Goal: Task Accomplishment & Management: Use online tool/utility

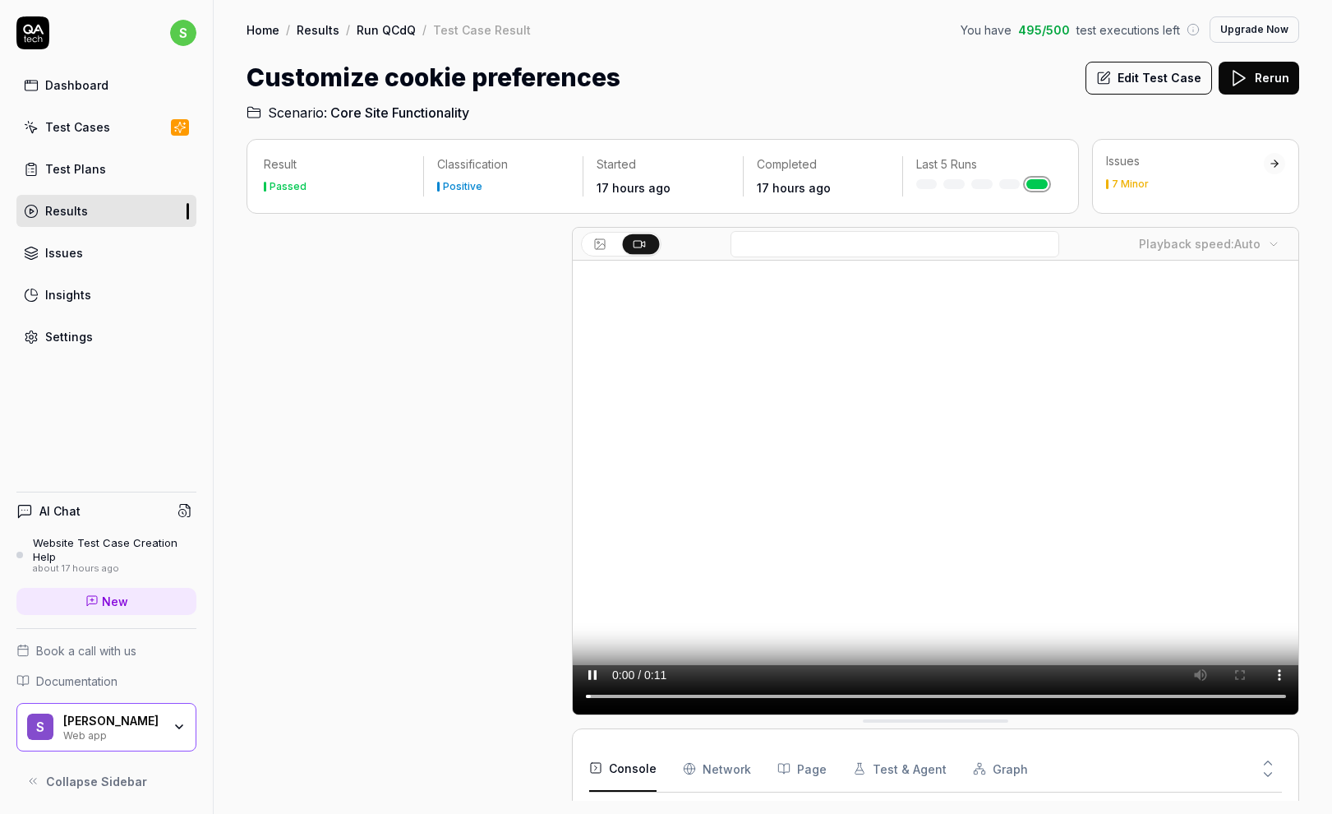
scroll to position [348, 0]
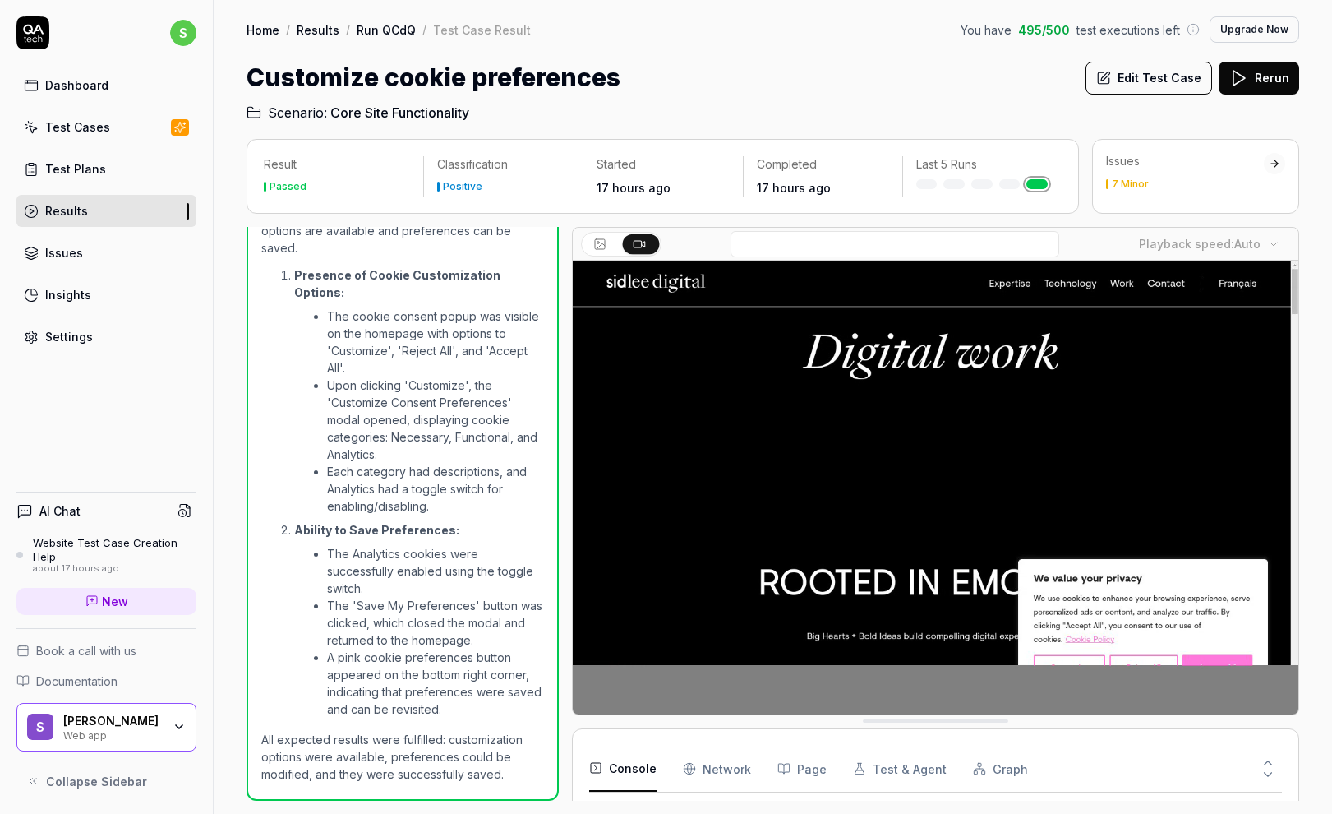
click at [37, 35] on icon at bounding box center [32, 32] width 33 height 33
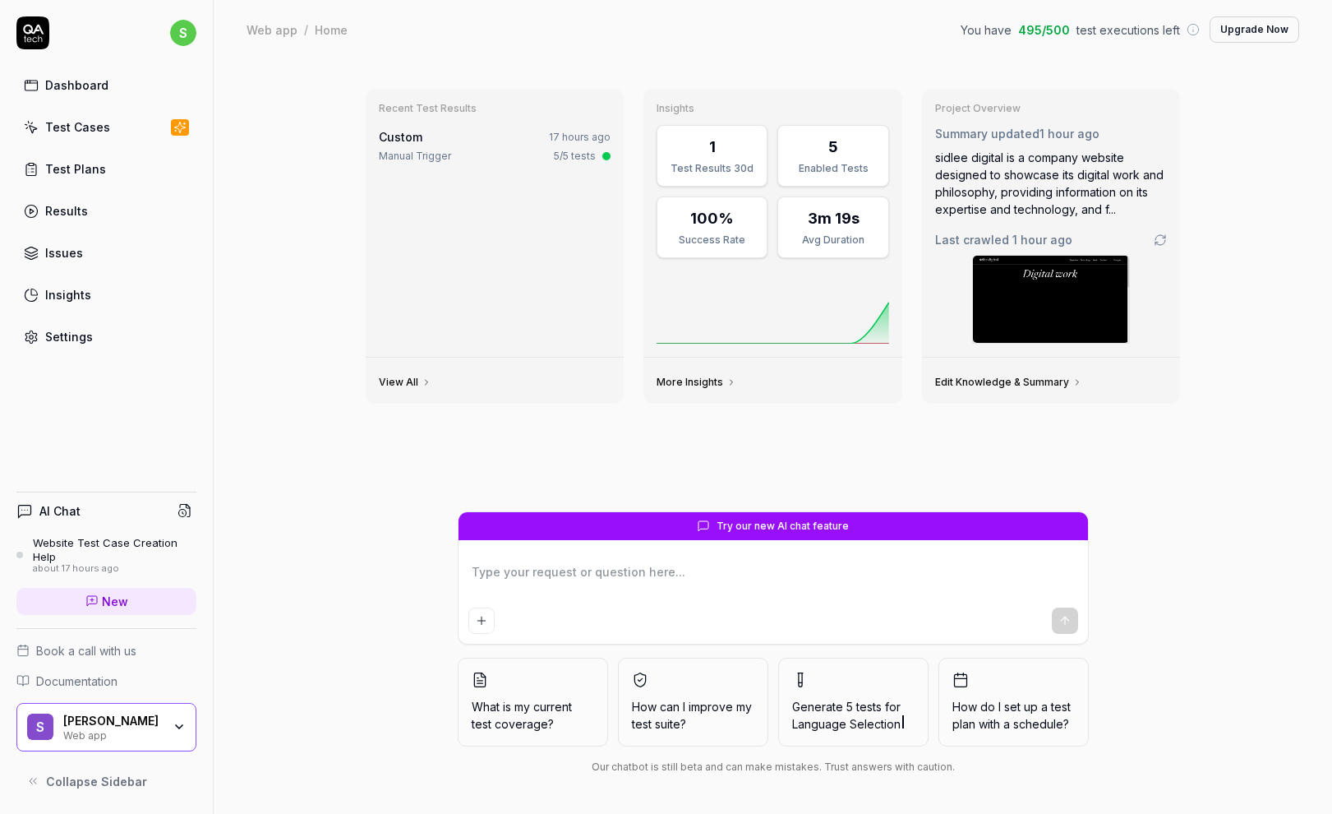
click at [1240, 310] on div "Recent Test Results Custom 17 hours ago Manual Trigger 5/5 tests View All Insig…" at bounding box center [773, 436] width 1119 height 755
click at [87, 93] on div "Dashboard" at bounding box center [76, 84] width 63 height 17
type textarea "*"
click at [116, 603] on span "New" at bounding box center [115, 601] width 26 height 17
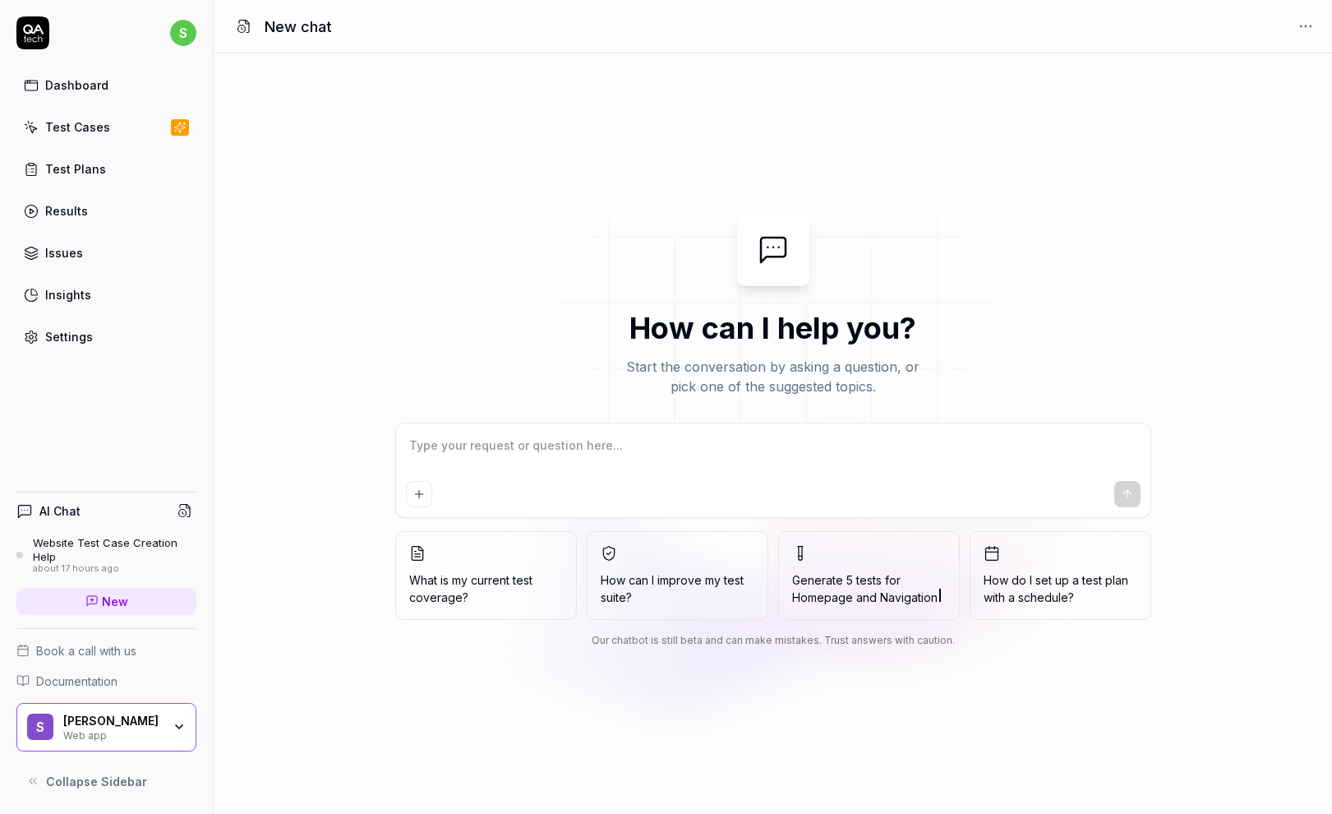
click at [169, 727] on div "[PERSON_NAME] Web app" at bounding box center [117, 727] width 109 height 28
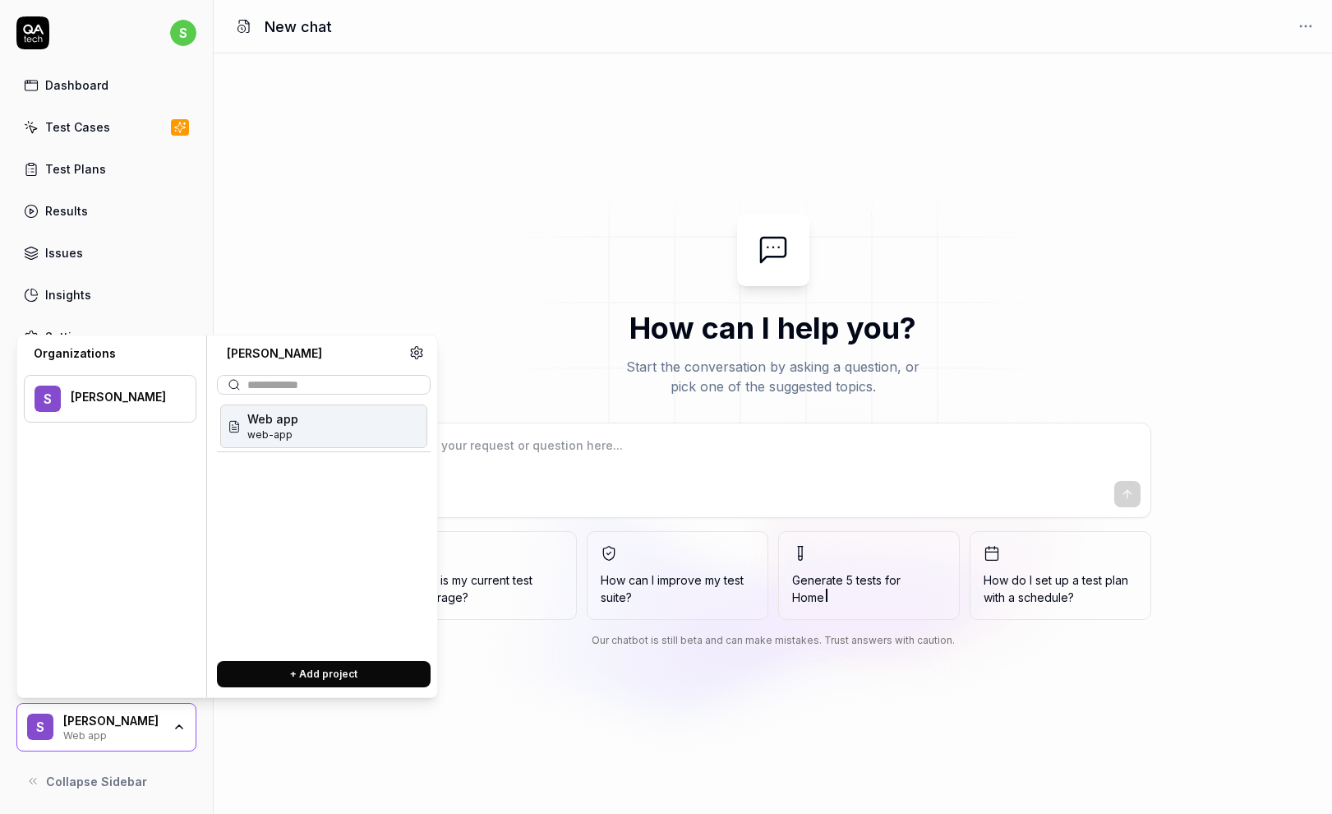
type textarea "*"
click at [308, 673] on button "+ Add project" at bounding box center [324, 674] width 214 height 26
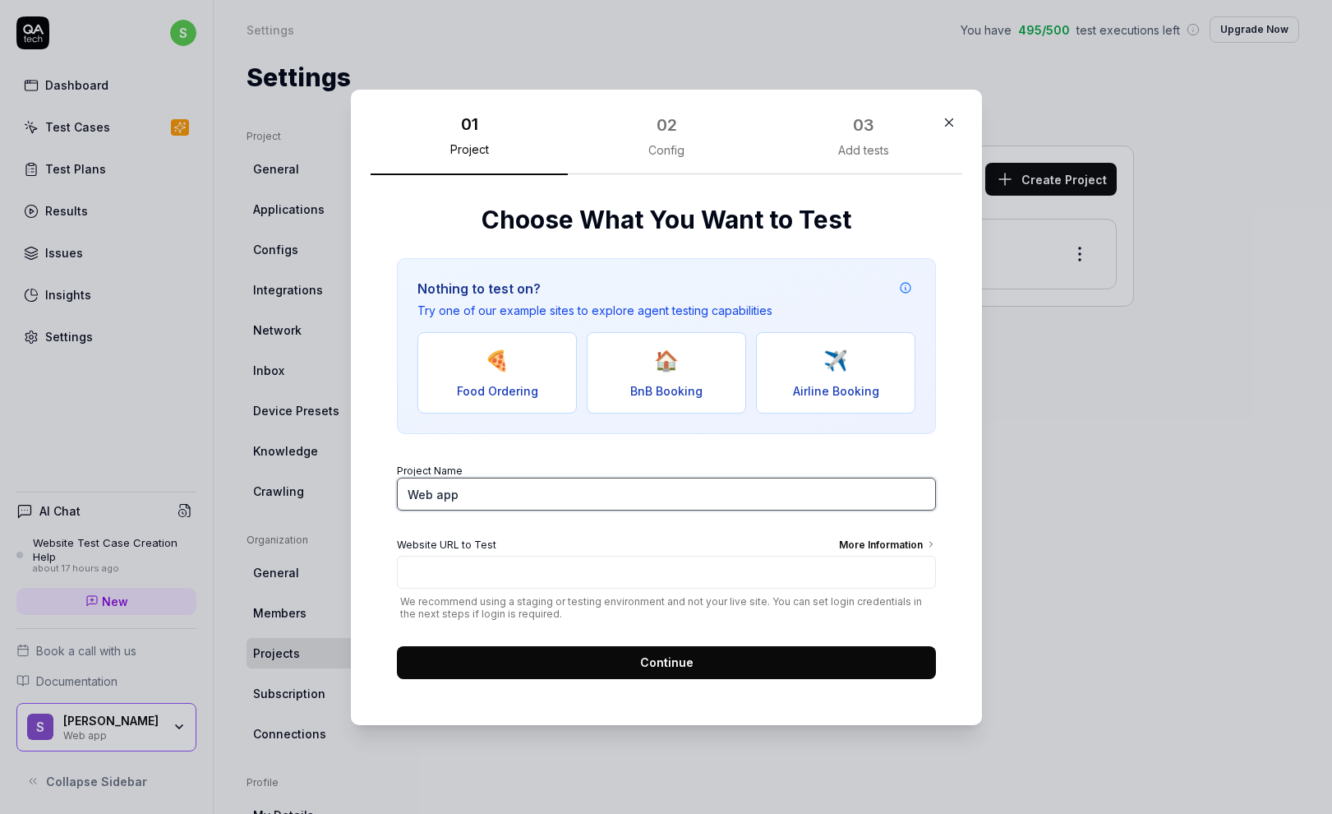
drag, startPoint x: 490, startPoint y: 494, endPoint x: 432, endPoint y: 514, distance: 61.6
click at [387, 490] on div "Choose What You Want to Test Nothing to test on? Try one of our example sites t…" at bounding box center [667, 439] width 592 height 530
type input "Tisseur"
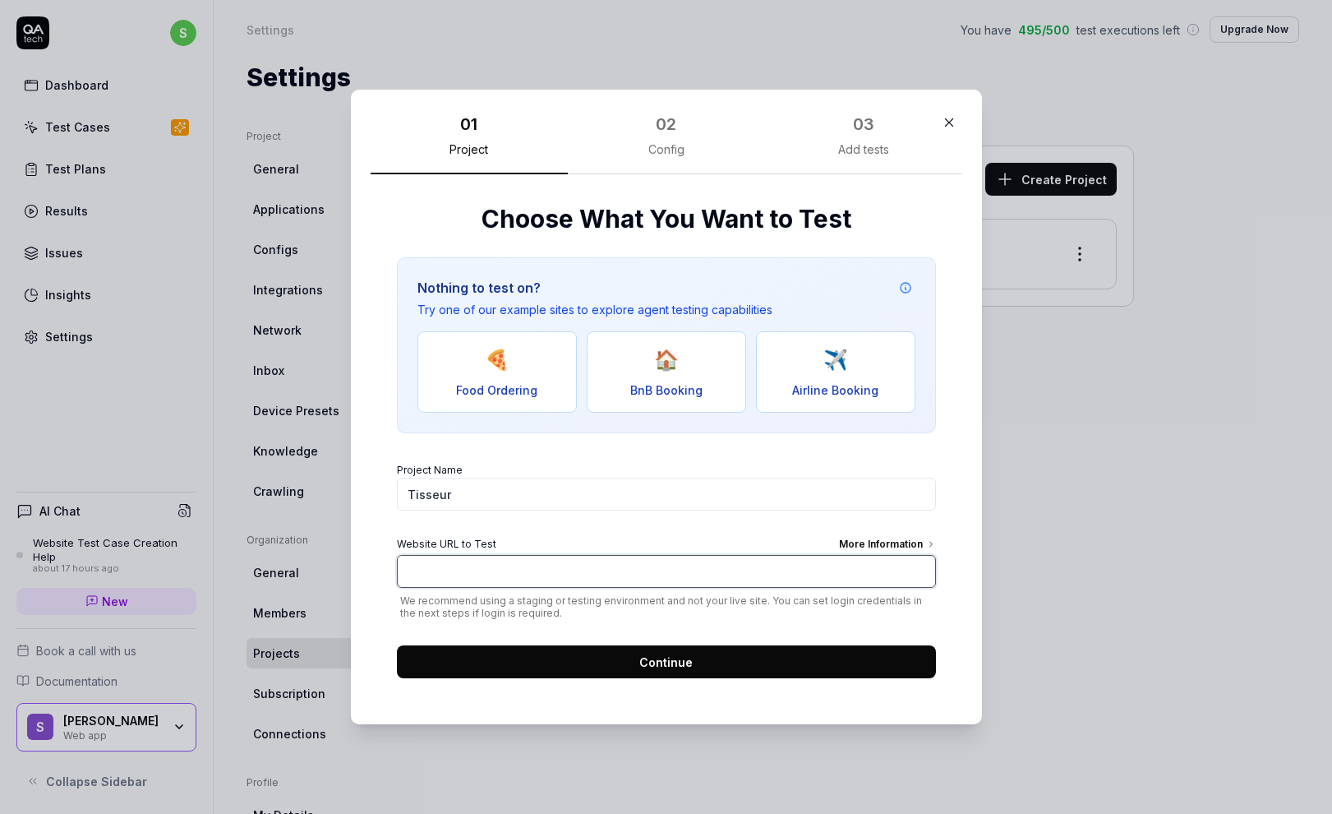
click at [561, 568] on input "Website URL to Test More Information" at bounding box center [666, 571] width 539 height 33
click at [484, 573] on input "https://tisseurs.com" at bounding box center [666, 571] width 539 height 33
type input "https://tisseur.com"
click at [661, 666] on span "Continue" at bounding box center [665, 661] width 53 height 17
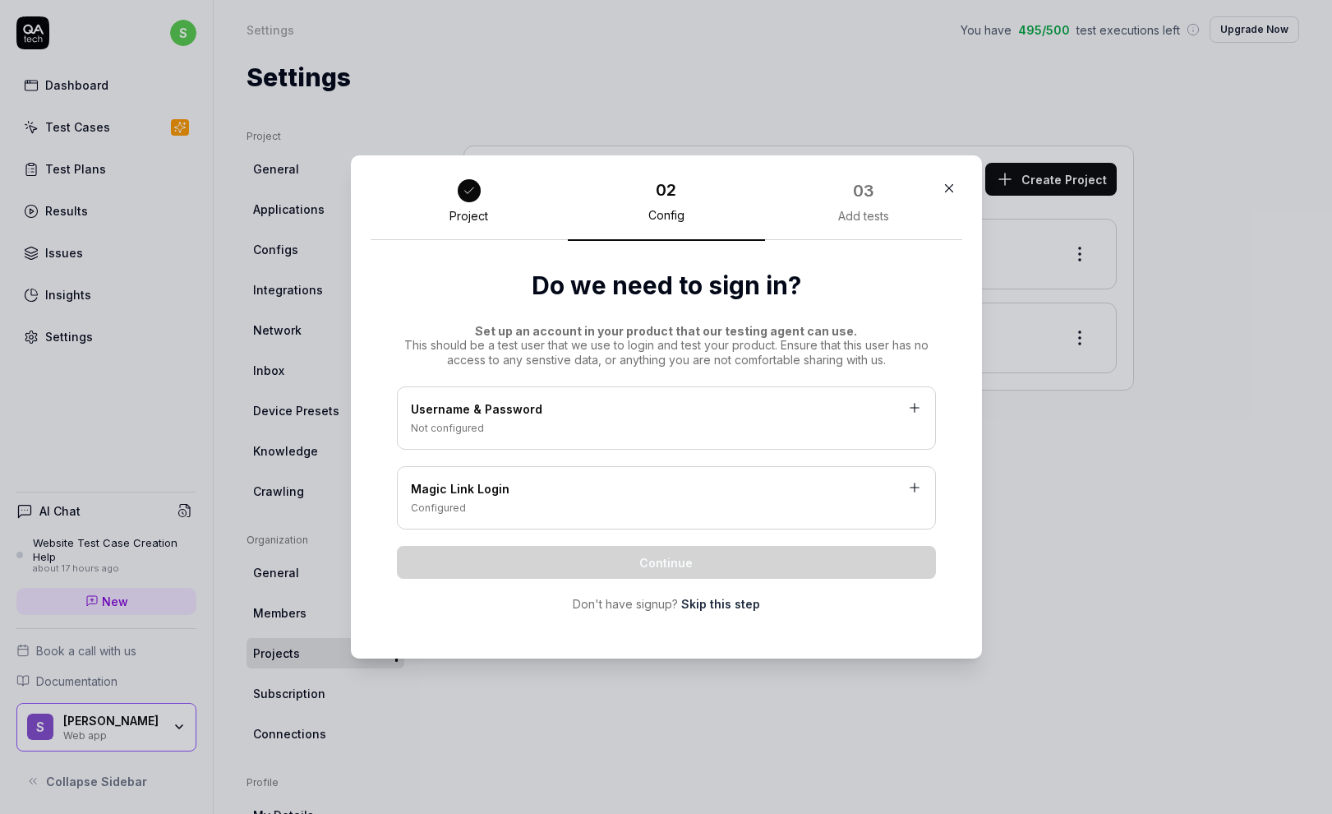
click at [704, 598] on link "Skip this step" at bounding box center [720, 603] width 79 height 17
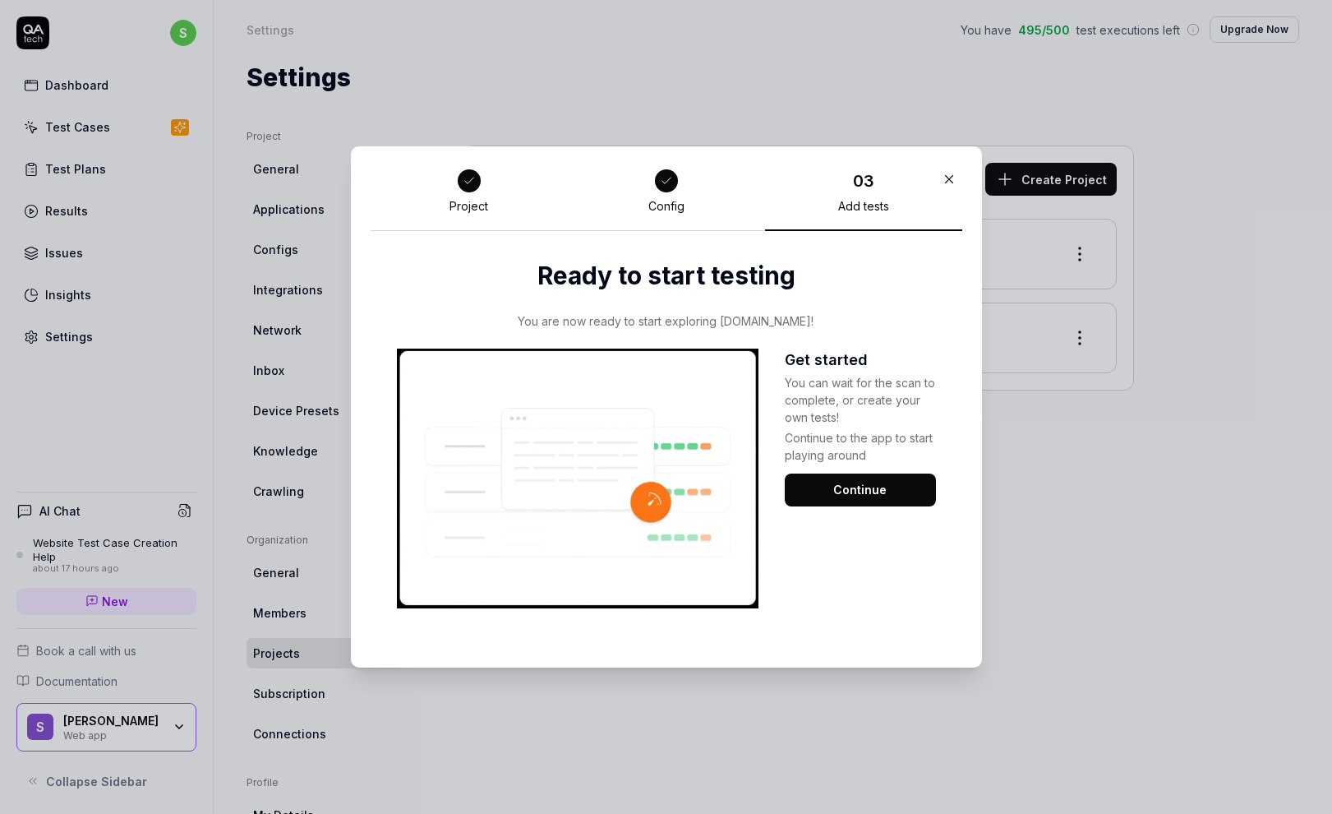
click at [856, 486] on button "Continue" at bounding box center [860, 489] width 151 height 33
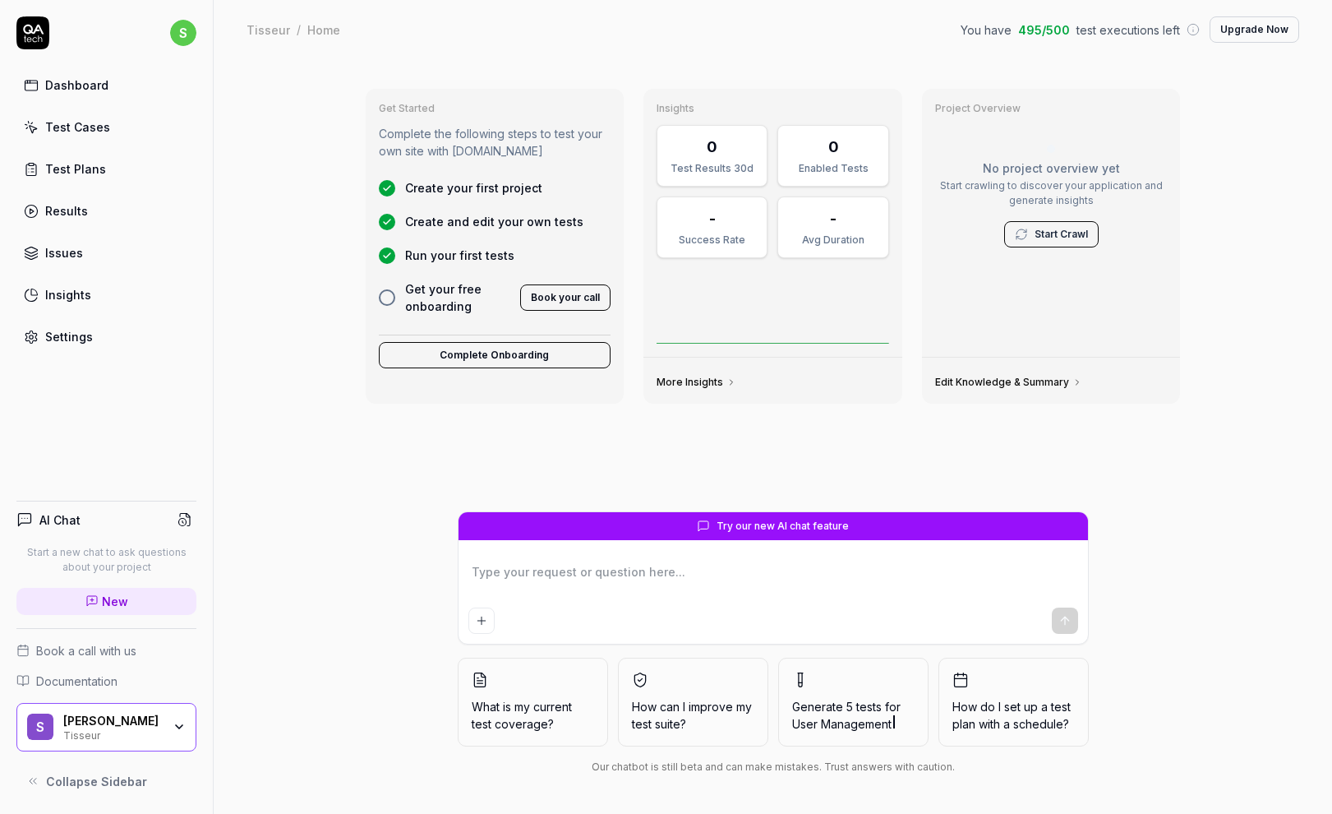
click at [569, 575] on textarea at bounding box center [774, 580] width 610 height 41
type textarea "*"
type textarea "G"
type textarea "*"
type textarea "Ge"
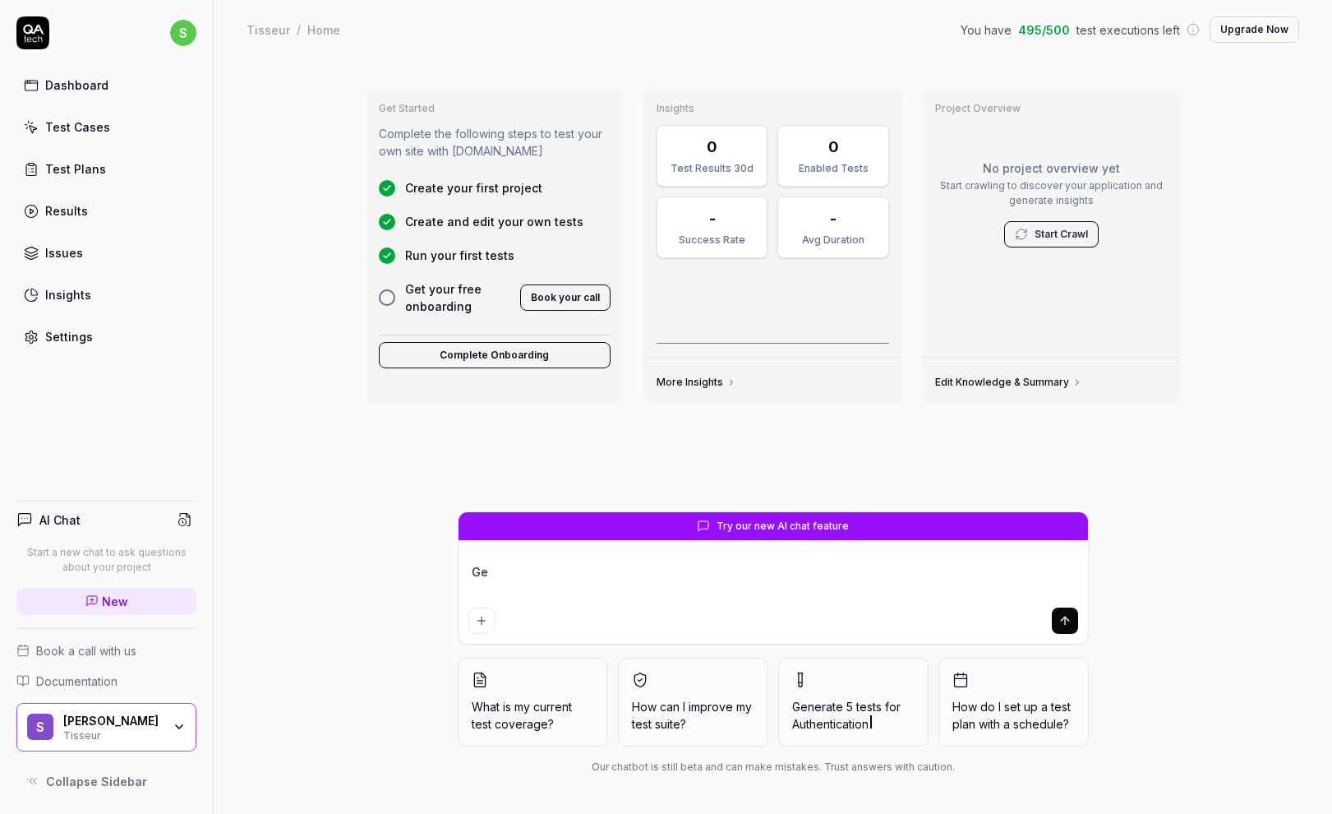
type textarea "*"
type textarea "Gen"
type textarea "*"
type textarea "Gene"
type textarea "*"
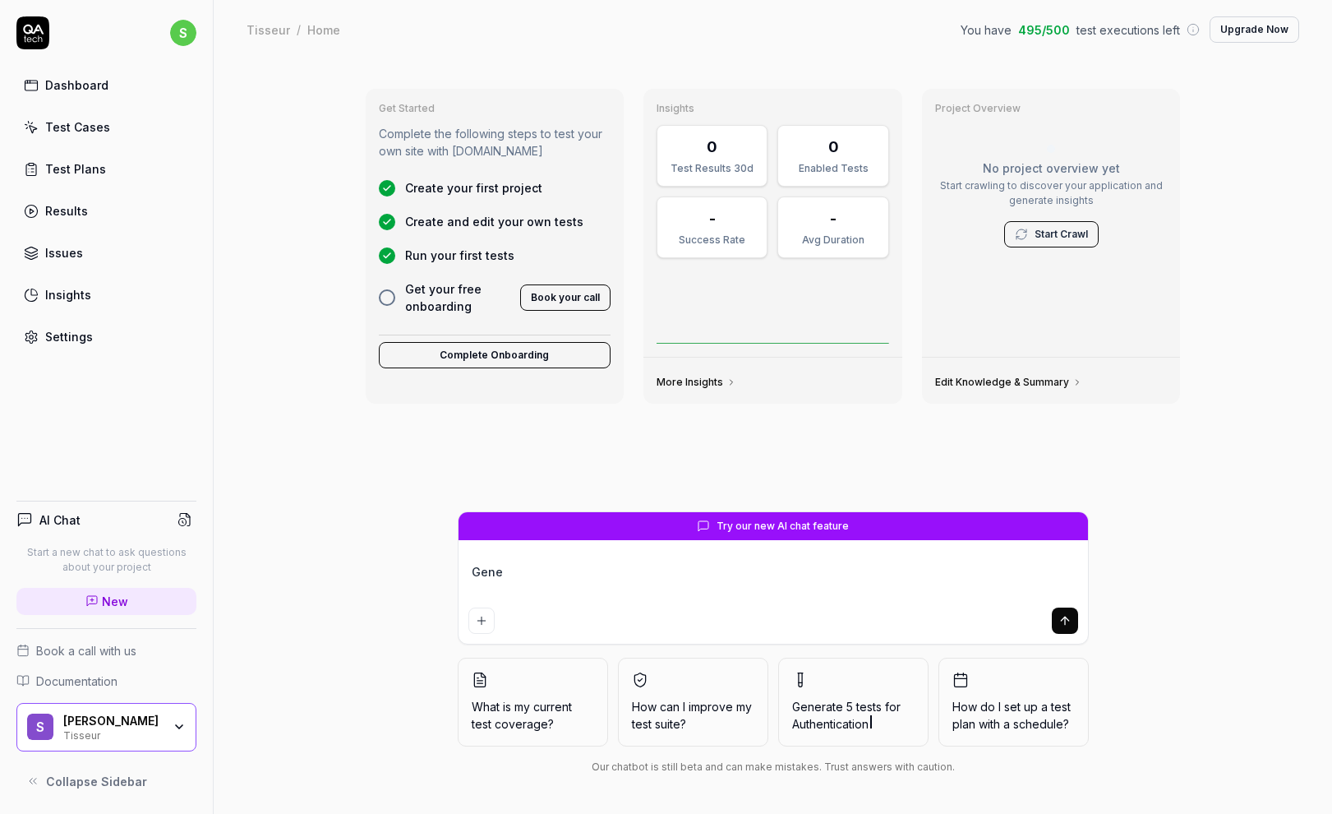
type textarea "Gener"
type textarea "*"
type textarea "Genera"
type textarea "*"
type textarea "Generat"
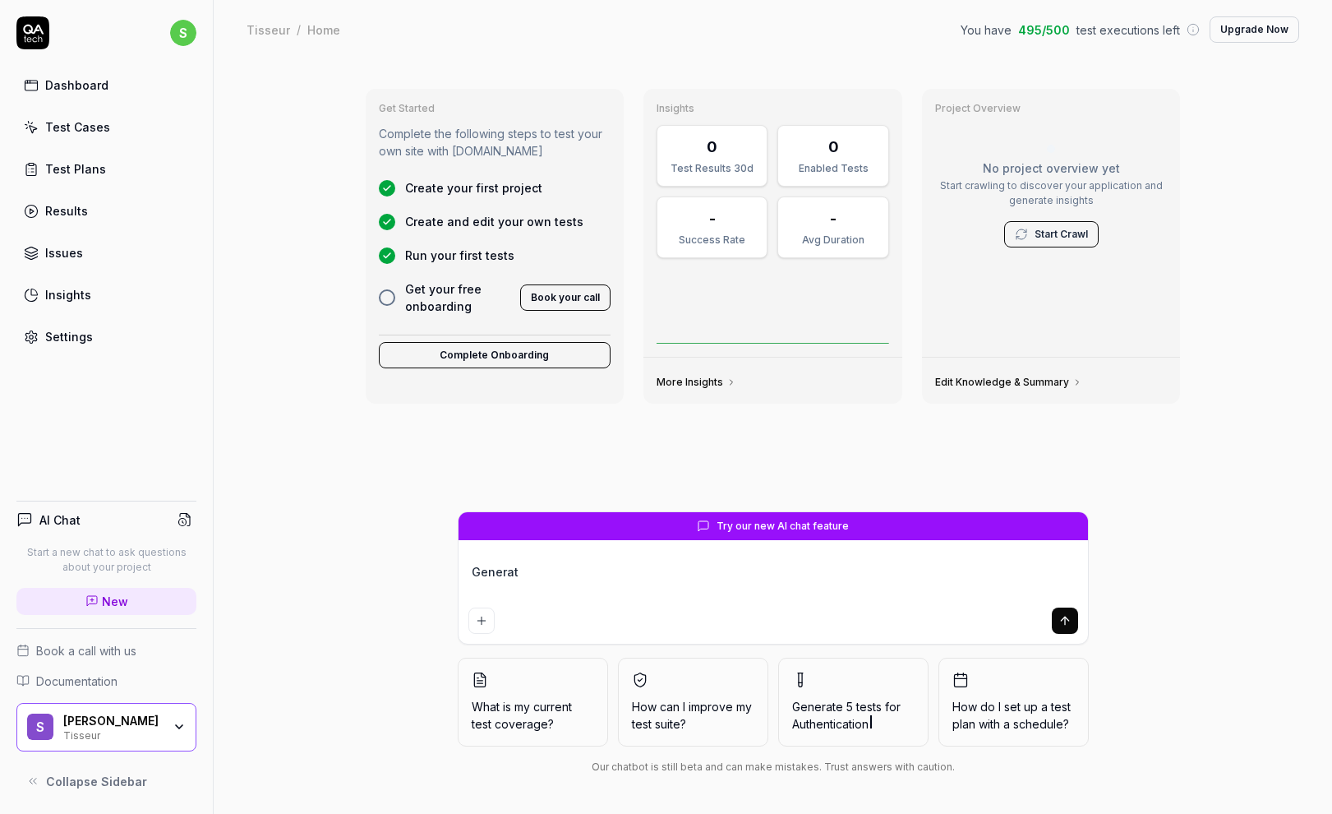
type textarea "*"
type textarea "Generate"
type textarea "*"
type textarea "Generate"
type textarea "*"
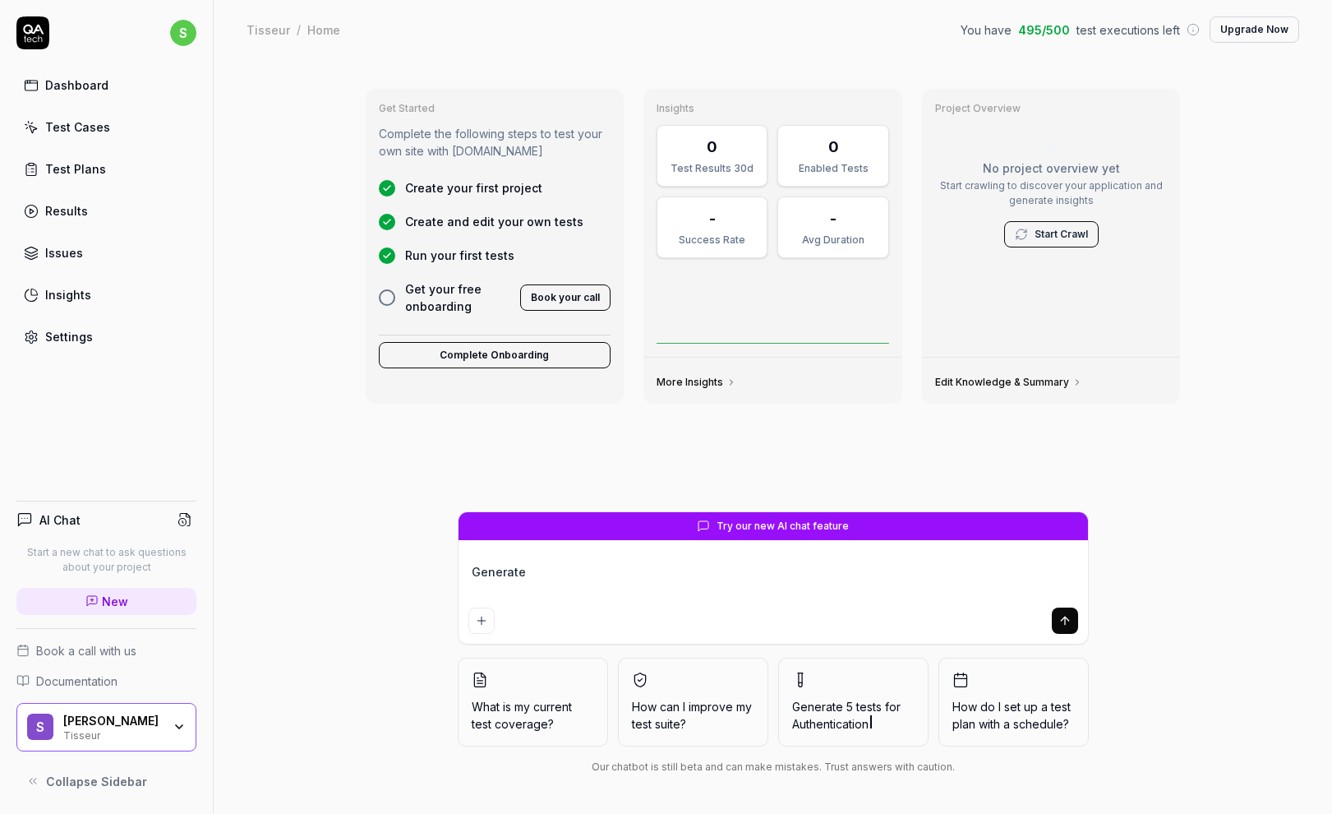
type textarea "Generate 5"
type textarea "*"
type textarea "Generate 5"
type textarea "*"
type textarea "Generate 5 e"
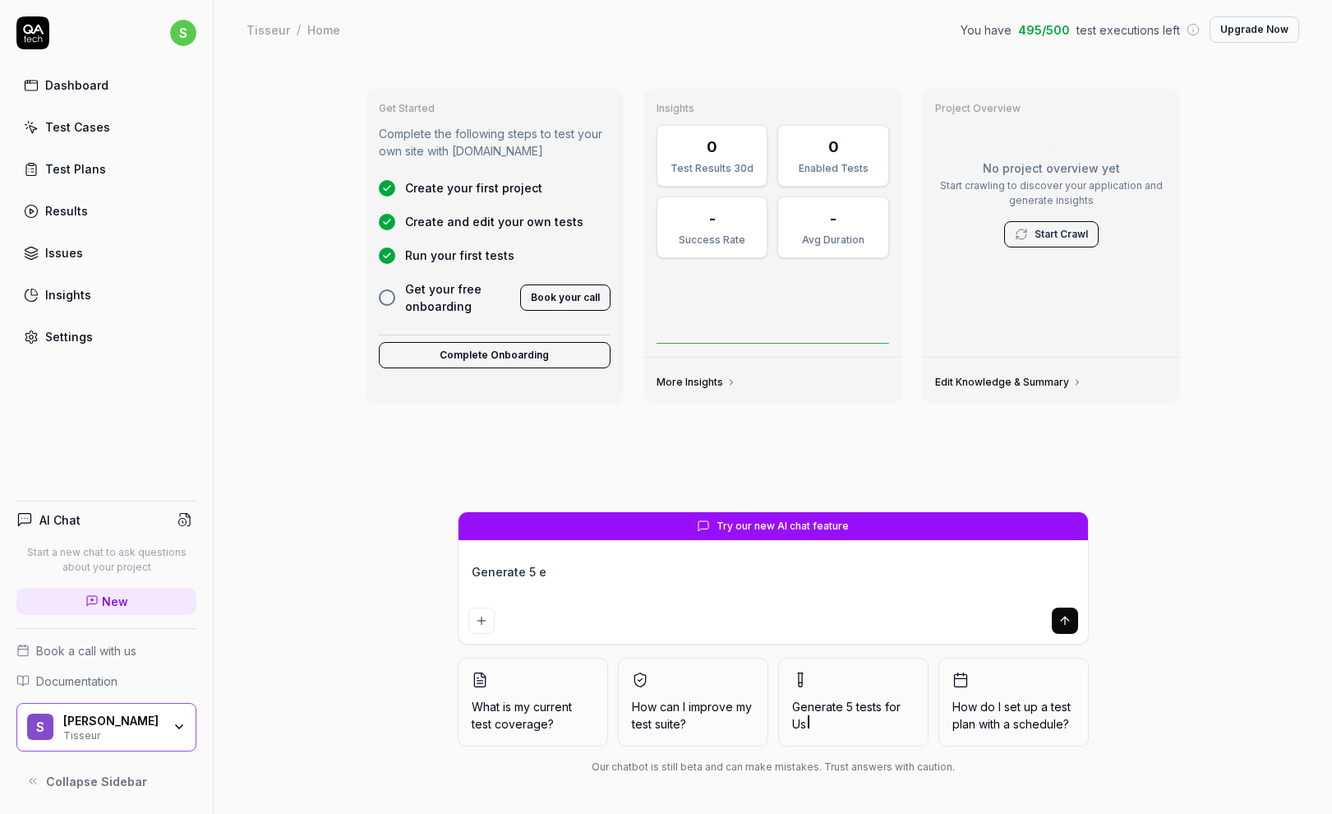
type textarea "*"
type textarea "Generate 5"
type textarea "*"
type textarea "Generate 5 t"
type textarea "*"
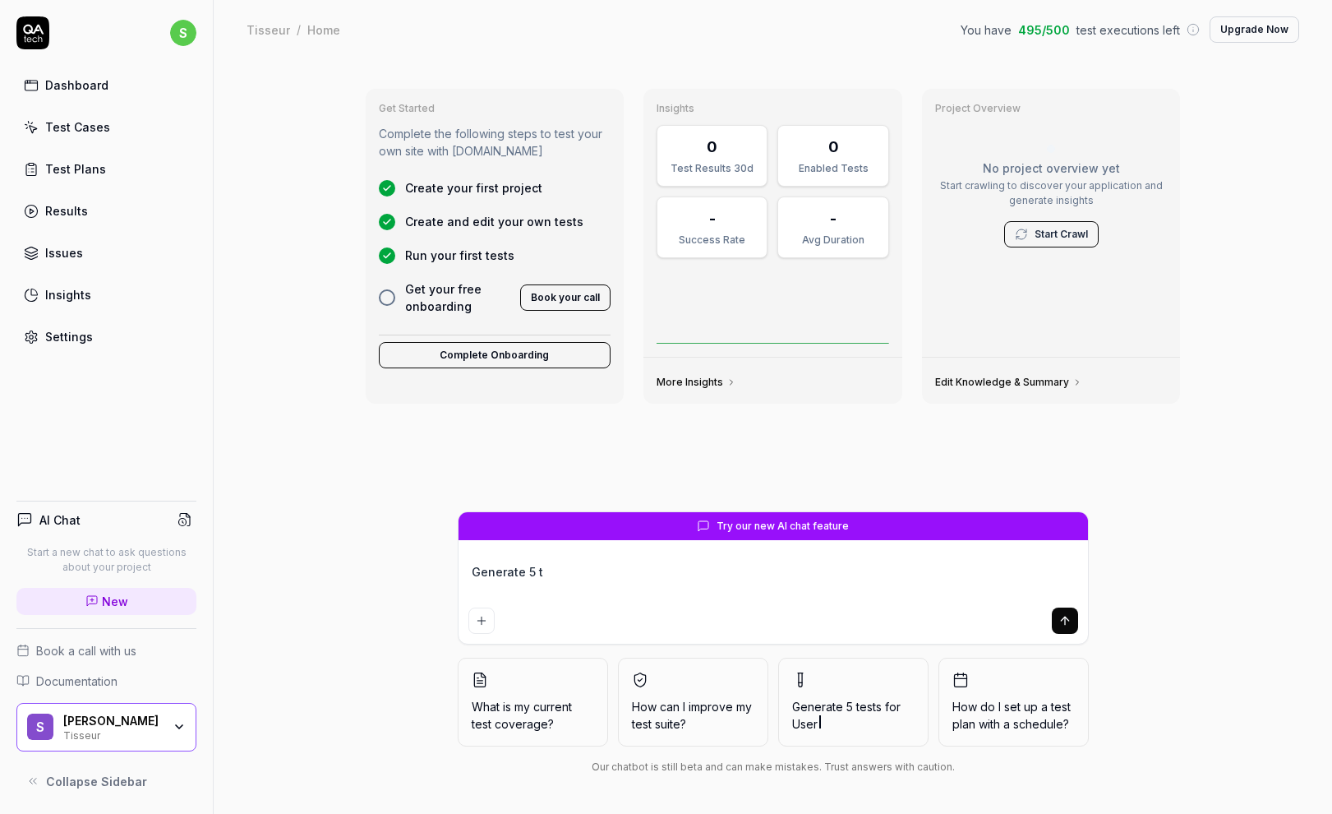
type textarea "Generate 5 te"
type textarea "*"
type textarea "Generate 5 tes"
type textarea "*"
type textarea "Generate 5 test"
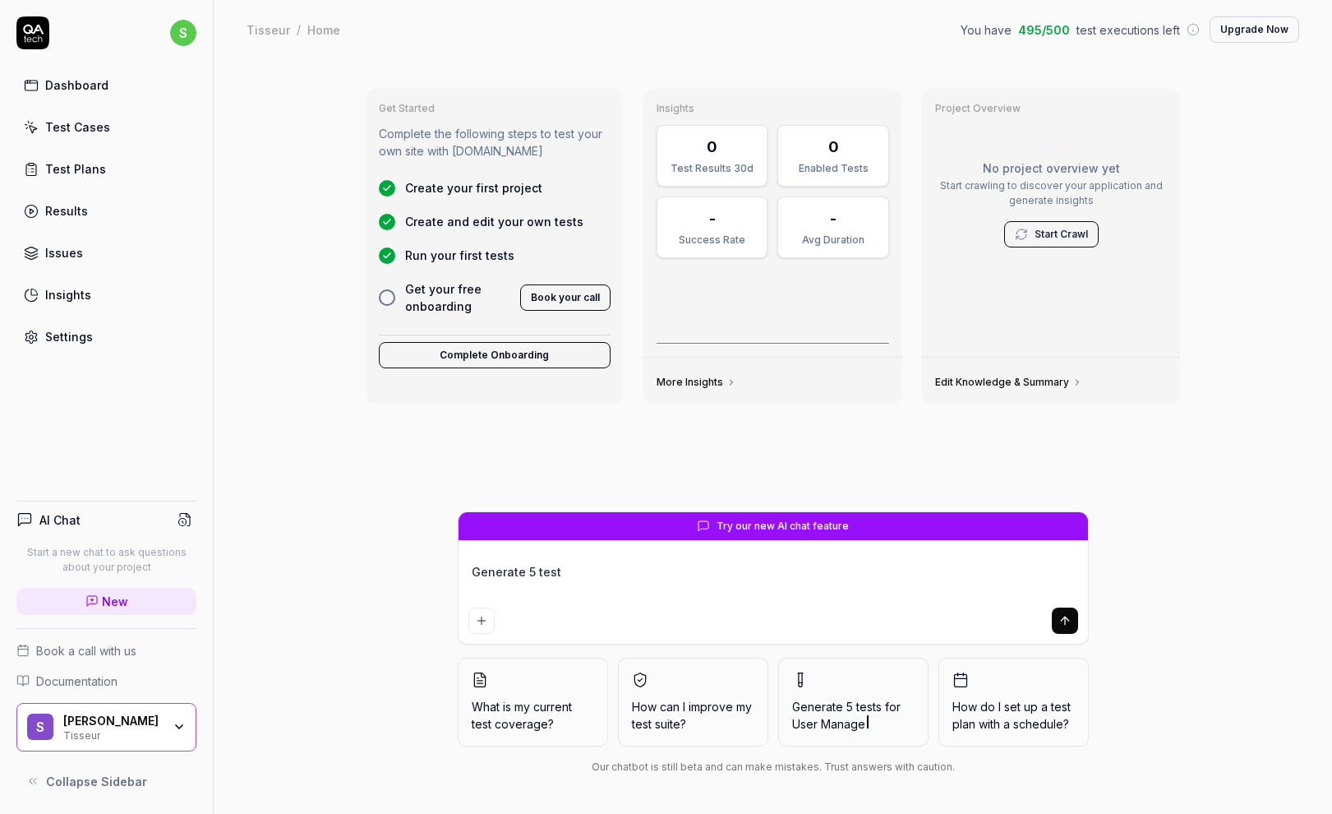
type textarea "*"
type textarea "Generate 5 tests"
type textarea "*"
type textarea "Generate 5 tests"
type textarea "*"
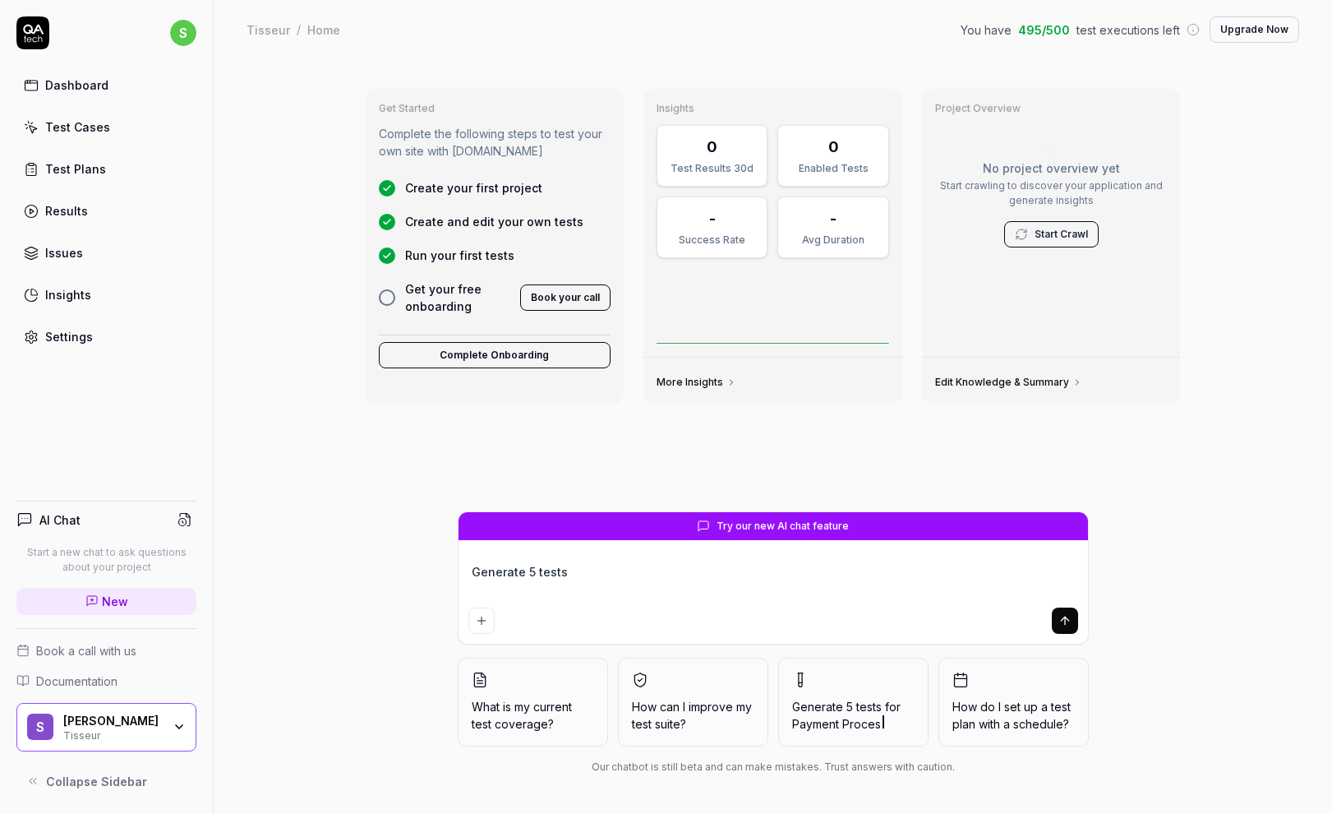
type textarea "Generate 5 tests f"
type textarea "*"
type textarea "Generate 5 tests fo"
type textarea "*"
type textarea "Generate 5 tests for"
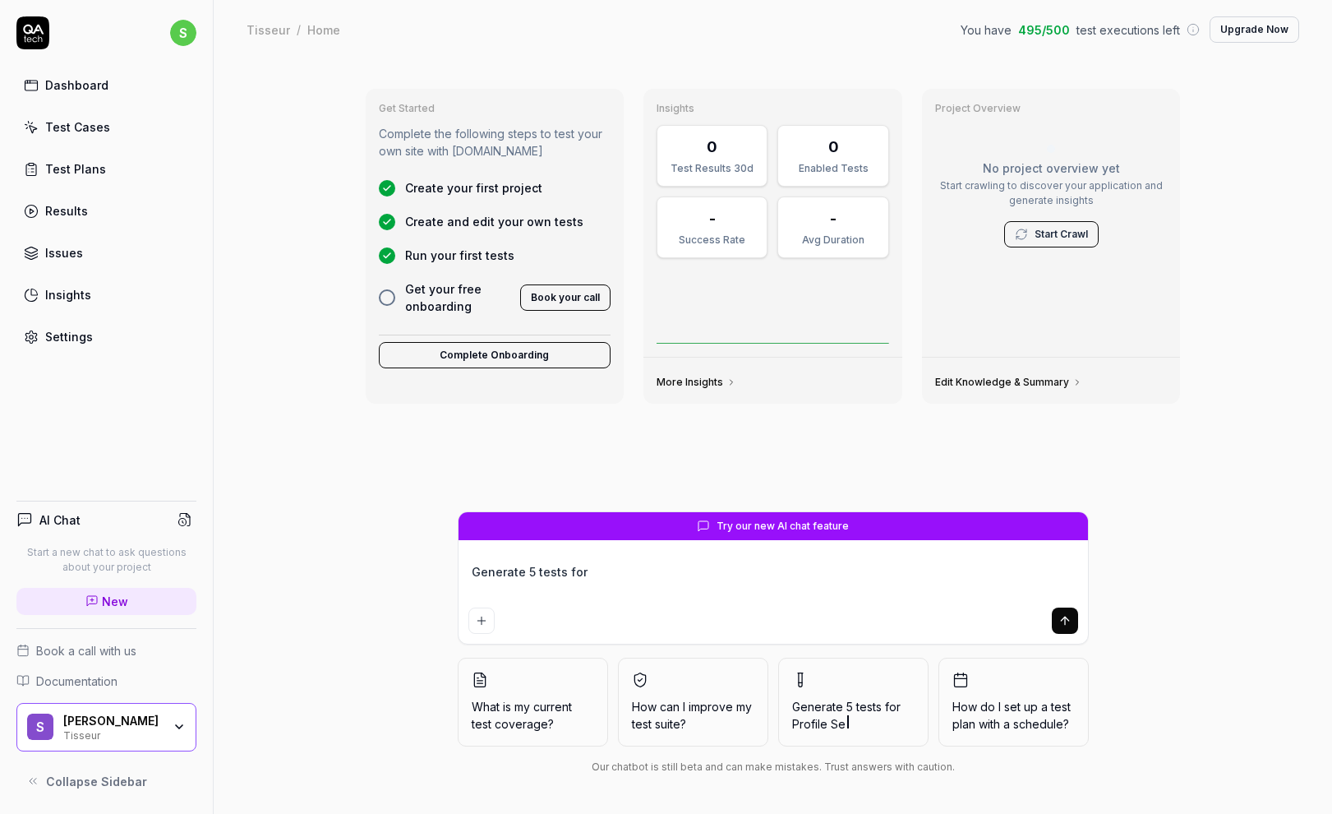
type textarea "*"
type textarea "Generate 5 tests for"
type textarea "*"
type textarea "Generate 5 tests for"
type textarea "*"
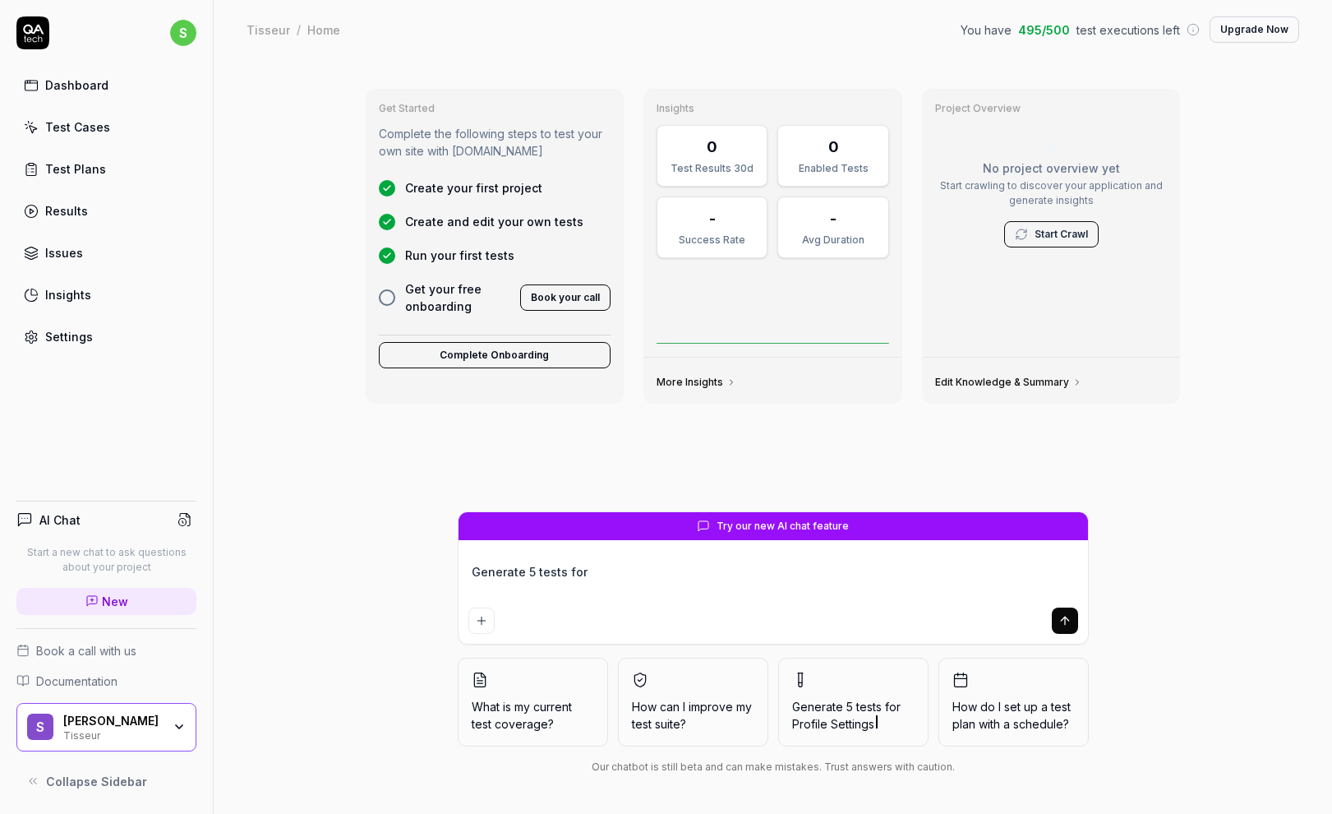
type textarea "Generate 5 tests fo"
type textarea "*"
type textarea "Generate 5 tests f"
type textarea "*"
type textarea "Generate 5 tests"
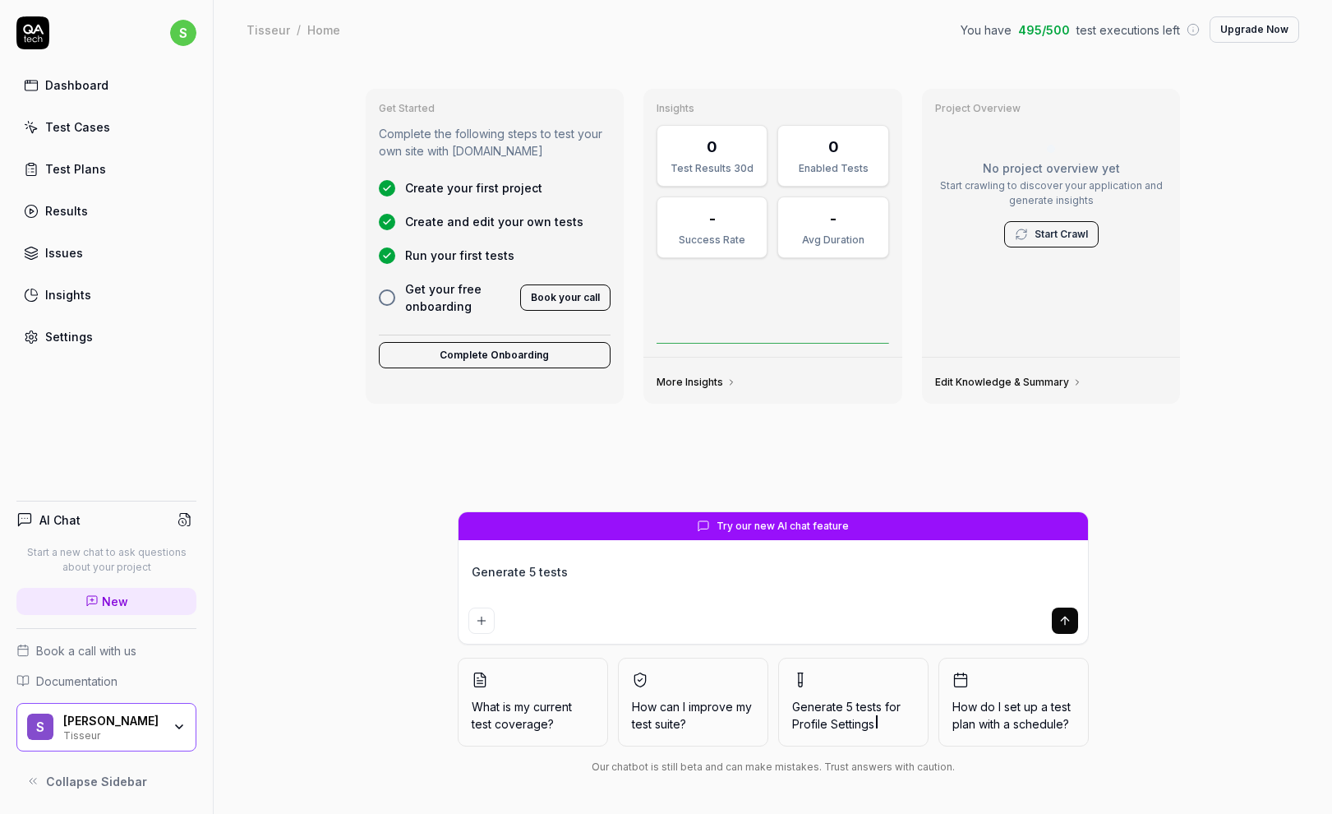
type textarea "*"
type textarea "Generate 5 tests a"
type textarea "*"
type textarea "Generate 5 tests ab"
type textarea "*"
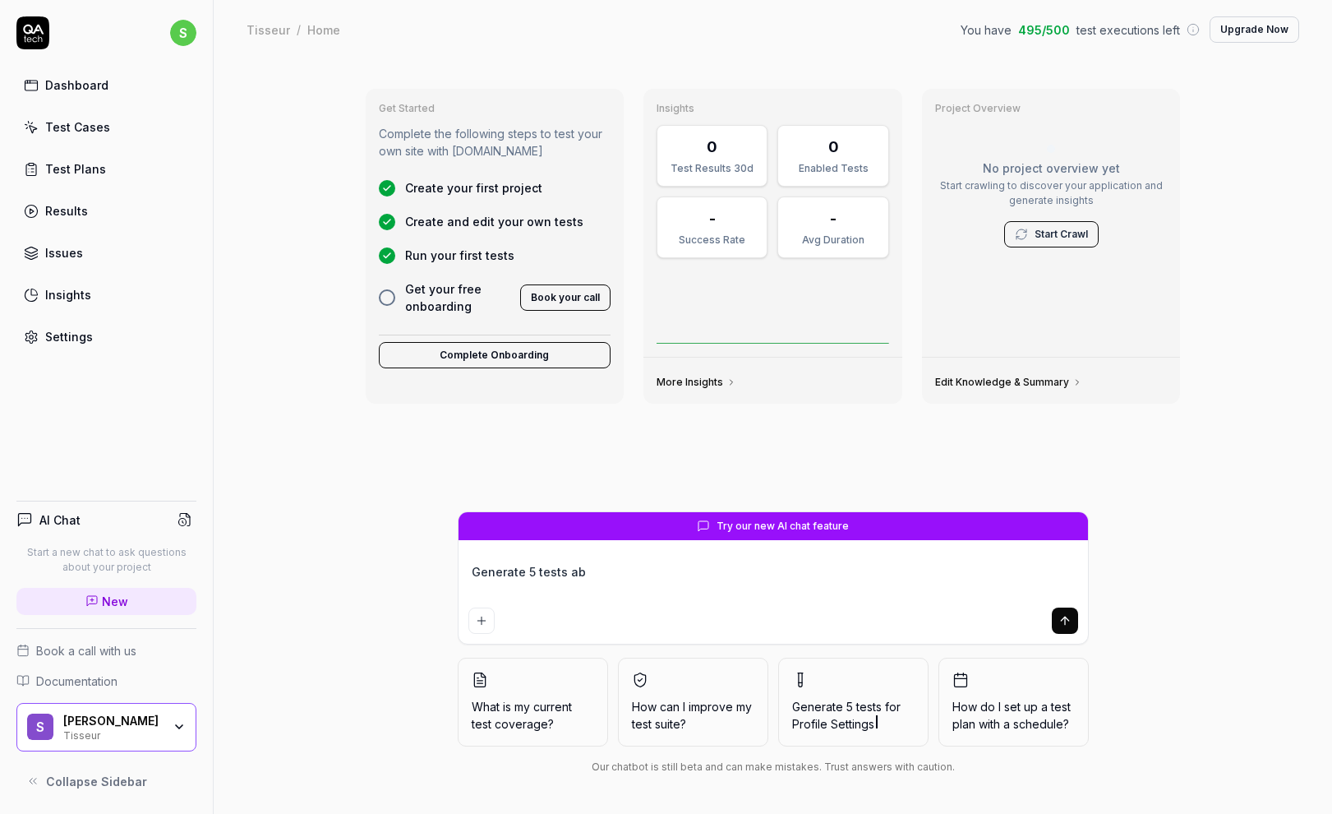
type textarea "Generate 5 tests abo"
type textarea "*"
type textarea "Generate 5 tests abou"
type textarea "*"
type textarea "Generate 5 tests about"
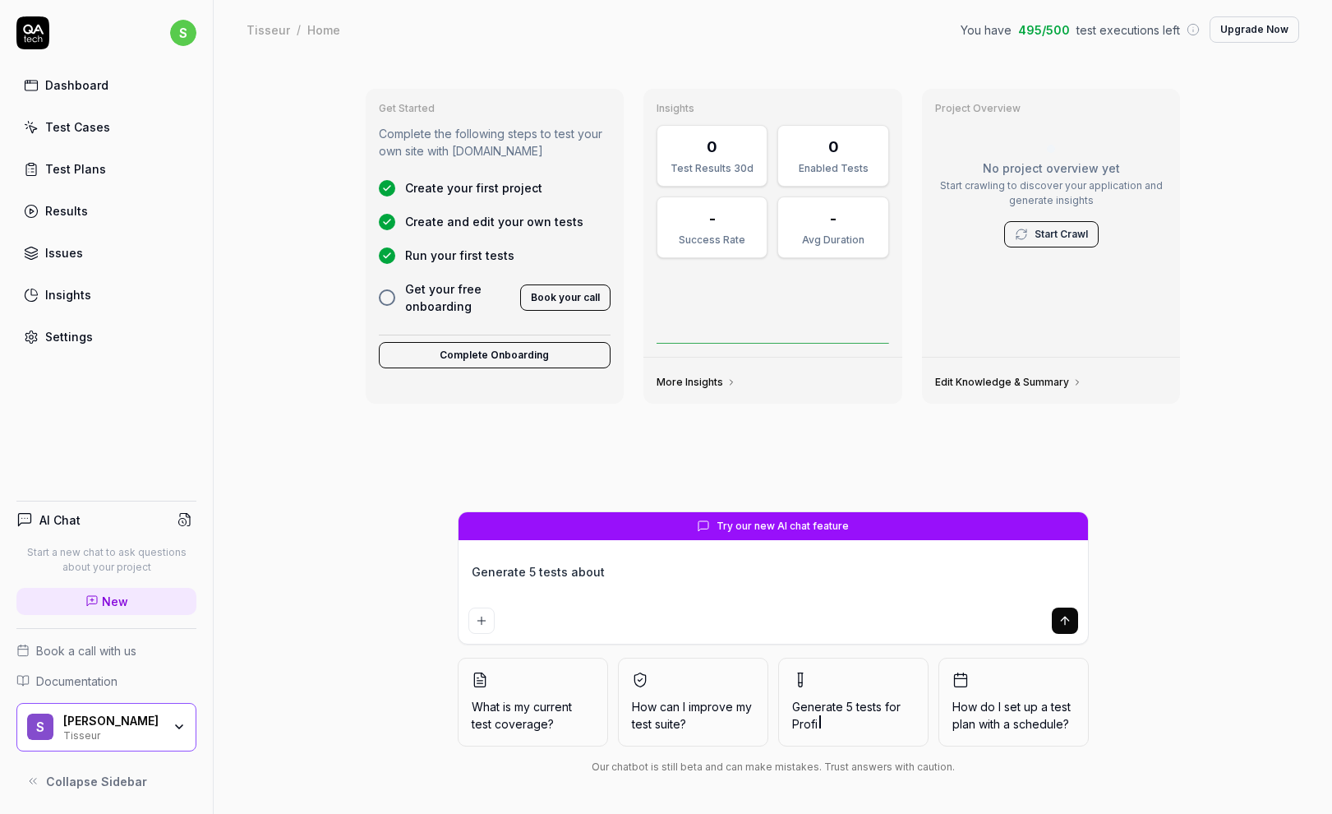
type textarea "*"
type textarea "Generate 5 tests about"
type textarea "*"
type textarea "Generate 5 tests about w"
type textarea "*"
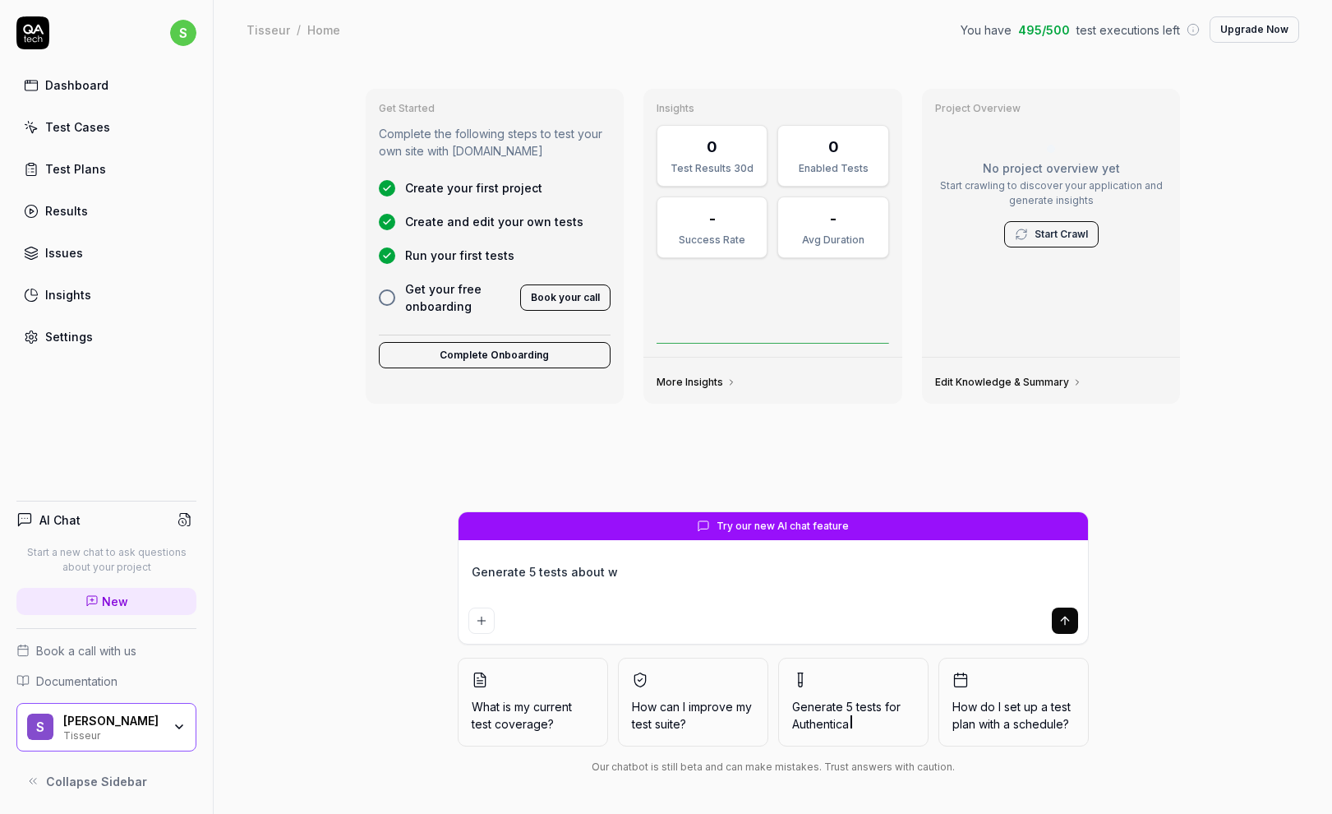
type textarea "Generate 5 tests about we"
type textarea "*"
type textarea "Generate 5 tests about web"
type textarea "*"
type textarea "Generate 5 tests about webs"
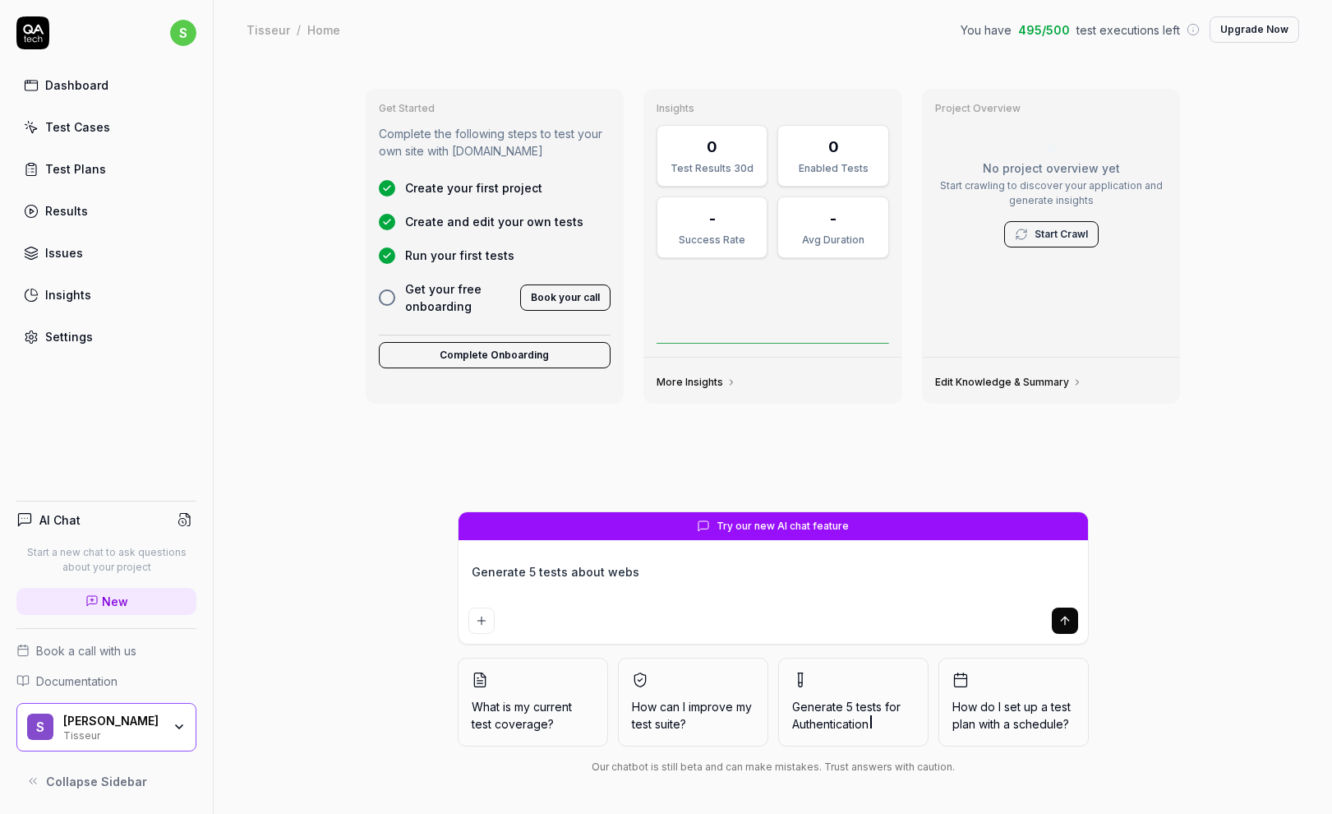
type textarea "*"
type textarea "Generate 5 tests about websi"
type textarea "*"
type textarea "Generate 5 tests about websit"
type textarea "*"
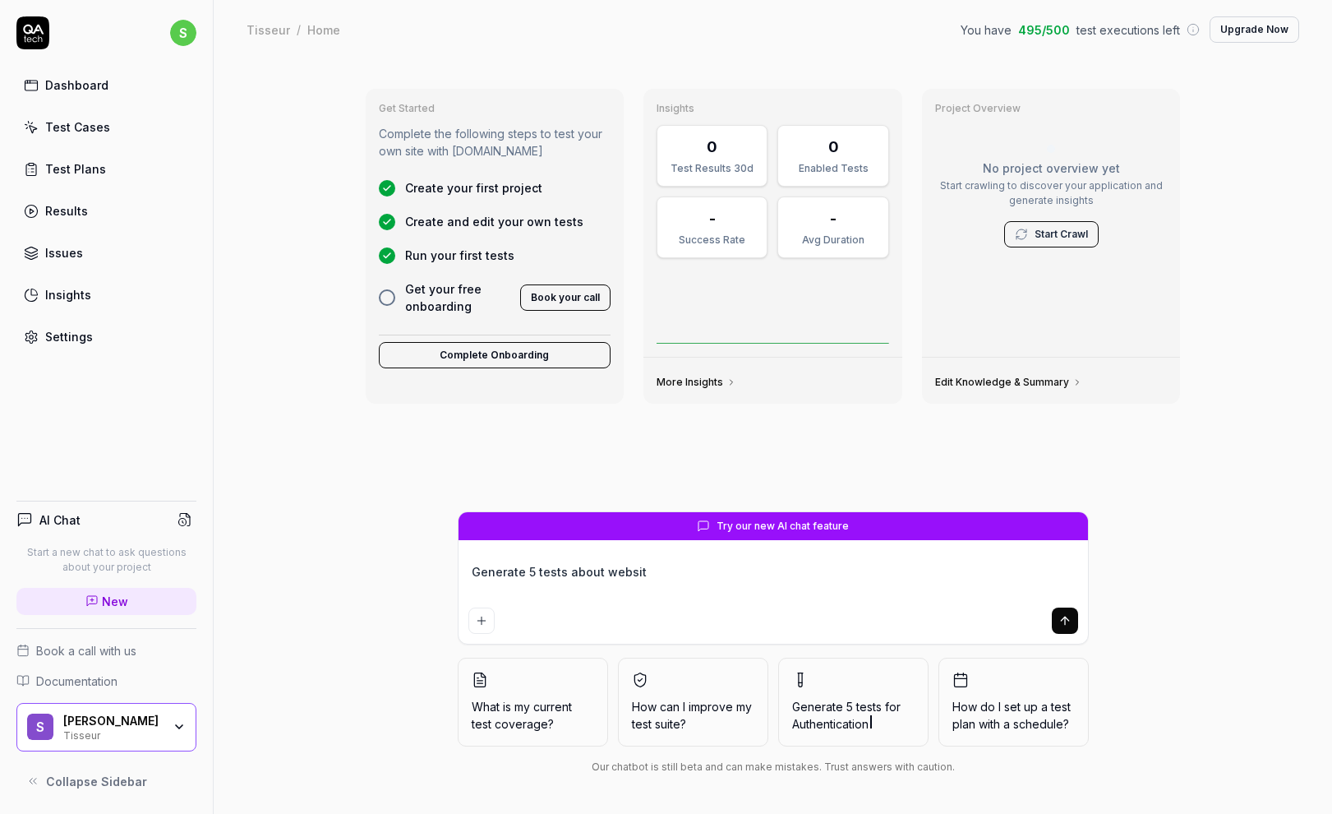
type textarea "Generate 5 tests about website"
type textarea "*"
type textarea "Generate 5 tests about website"
type textarea "*"
type textarea "Generate 5 tests about website n"
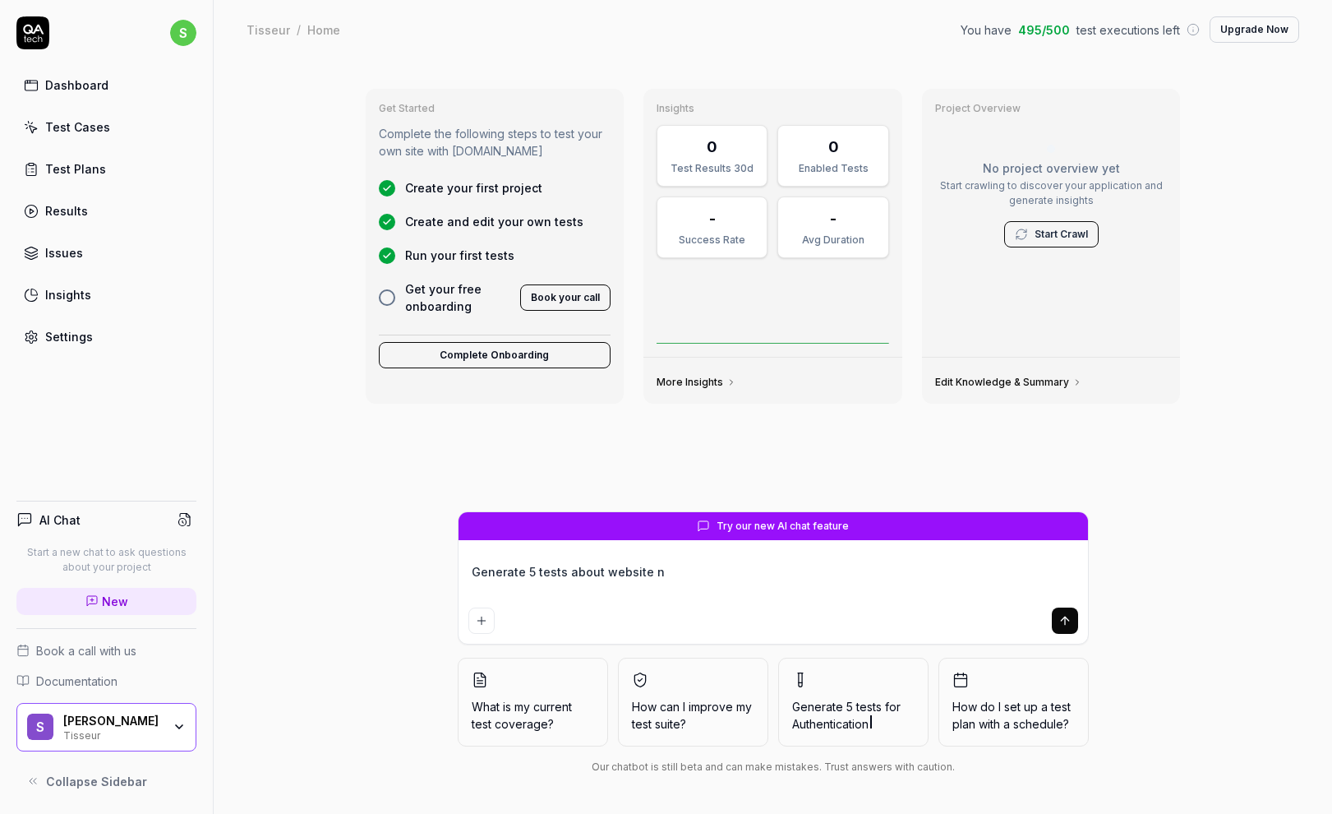
type textarea "*"
type textarea "Generate 5 tests about website na"
type textarea "*"
type textarea "Generate 5 tests about website nav"
type textarea "*"
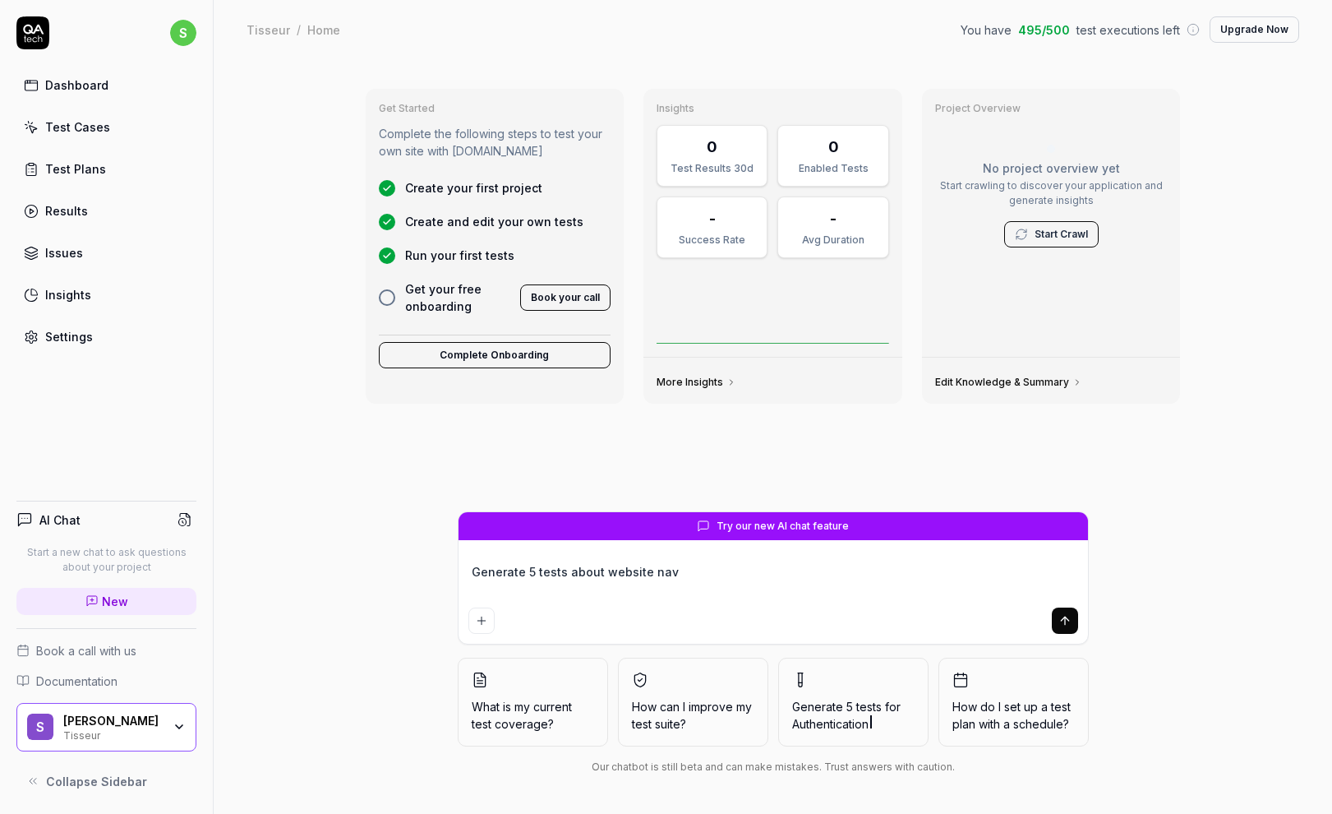
type textarea "Generate 5 tests about website navi"
type textarea "*"
type textarea "Generate 5 tests about website navig"
type textarea "*"
type textarea "Generate 5 tests about website naviga"
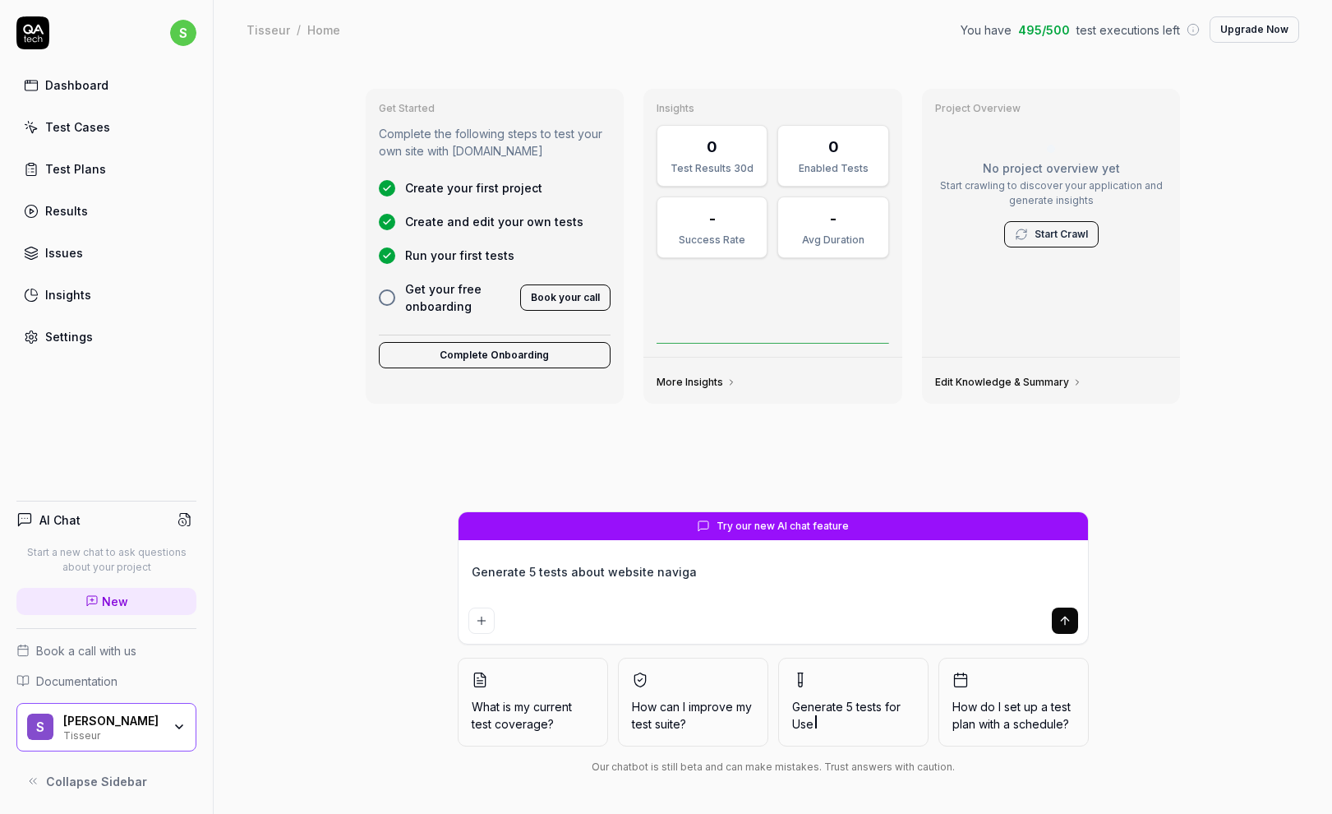
type textarea "*"
type textarea "Generate 5 tests about website navigat"
type textarea "*"
type textarea "Generate 5 tests about website navigati"
type textarea "*"
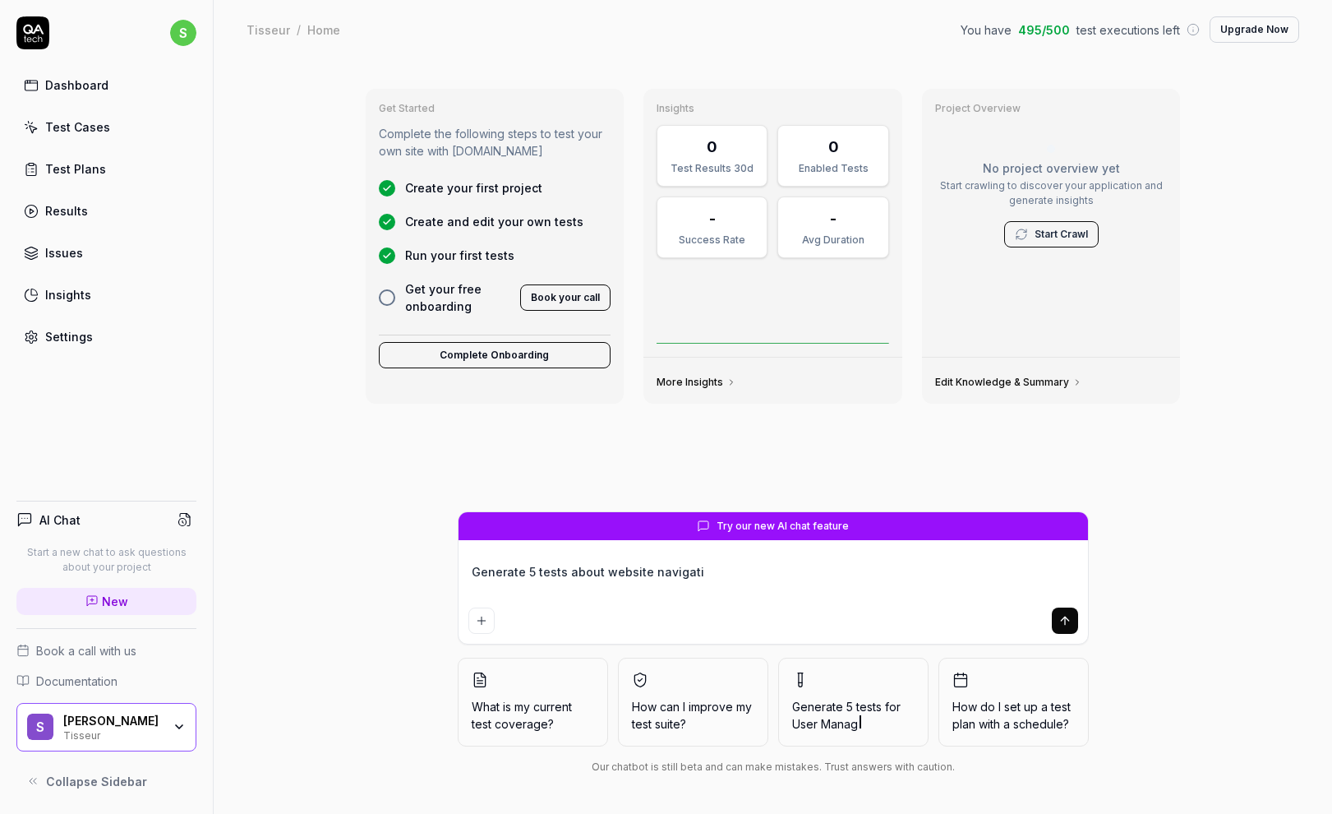
type textarea "Generate 5 tests about website navigatio"
type textarea "*"
type textarea "Generate 5 tests about website navigation"
type textarea "*"
type textarea "Generate 5 tests about website navigation"
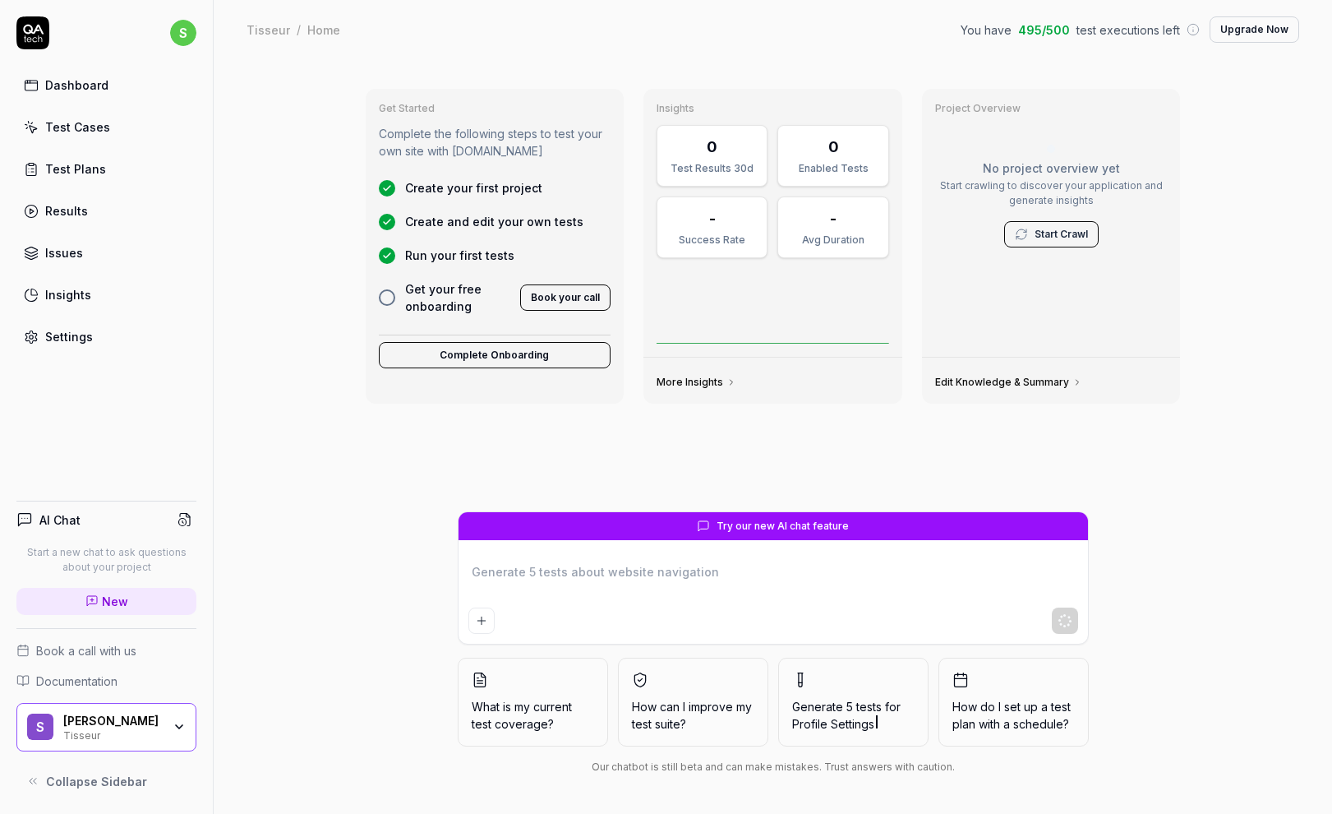
type textarea "*"
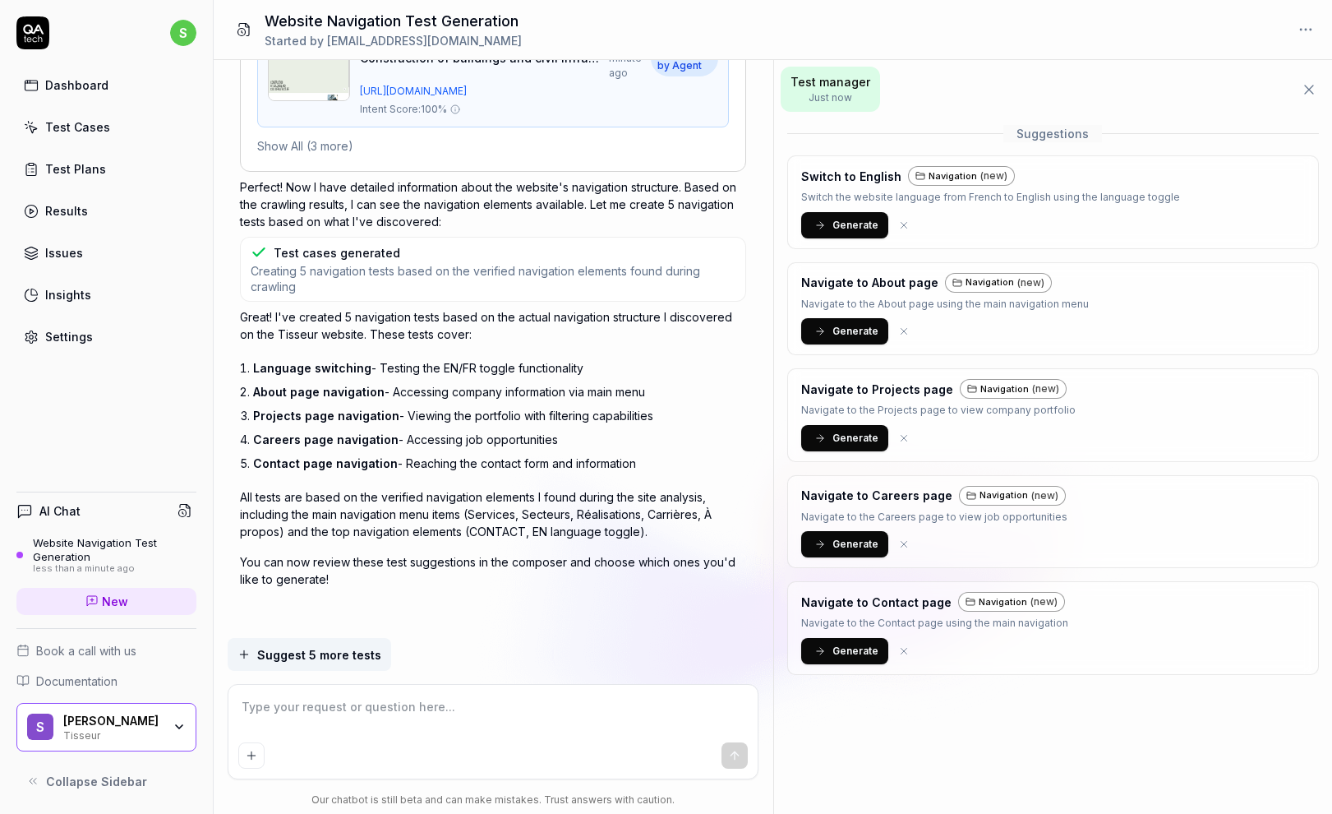
scroll to position [615, 0]
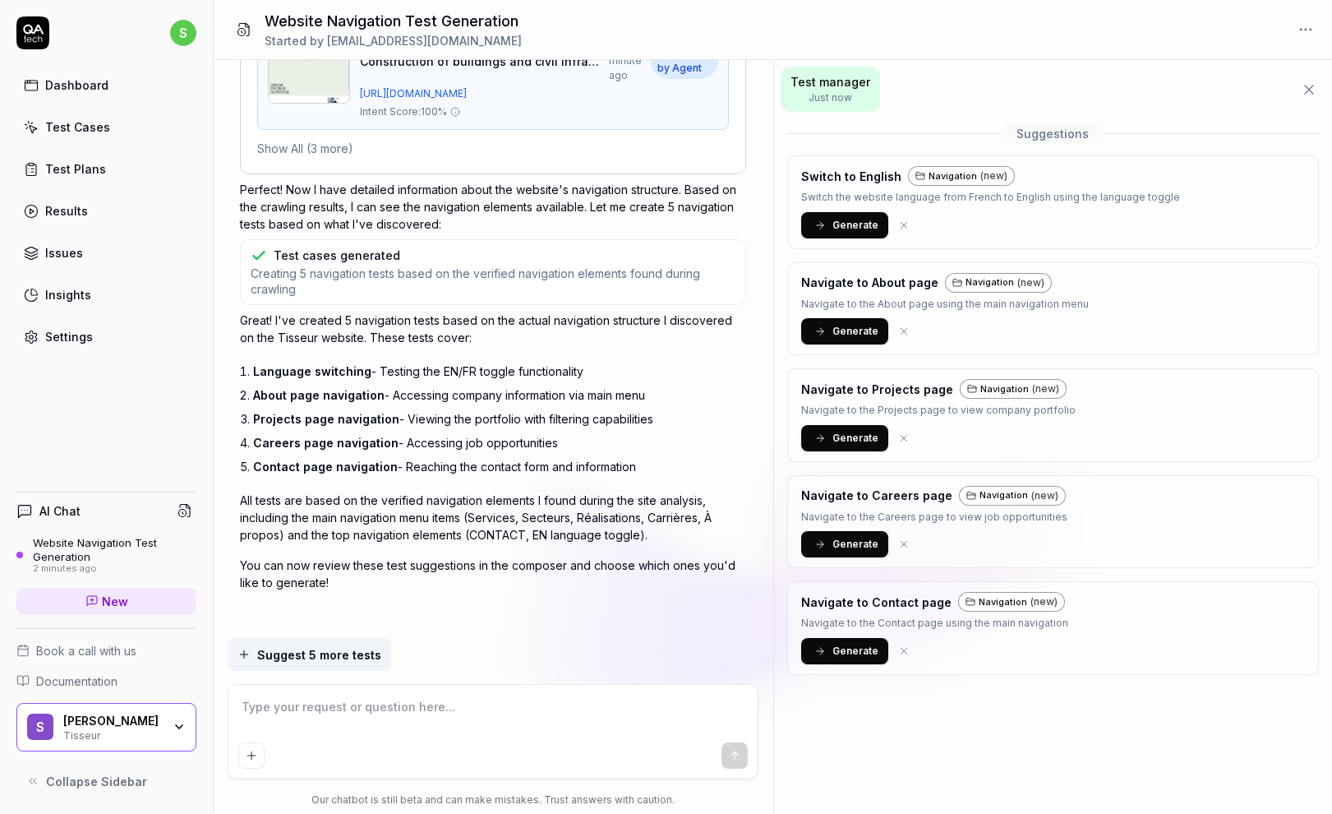
click at [845, 540] on span "Generate" at bounding box center [856, 544] width 46 height 15
click at [826, 432] on button "Generate" at bounding box center [844, 438] width 87 height 26
click at [331, 710] on textarea at bounding box center [493, 715] width 510 height 41
type textarea "*"
type textarea "T"
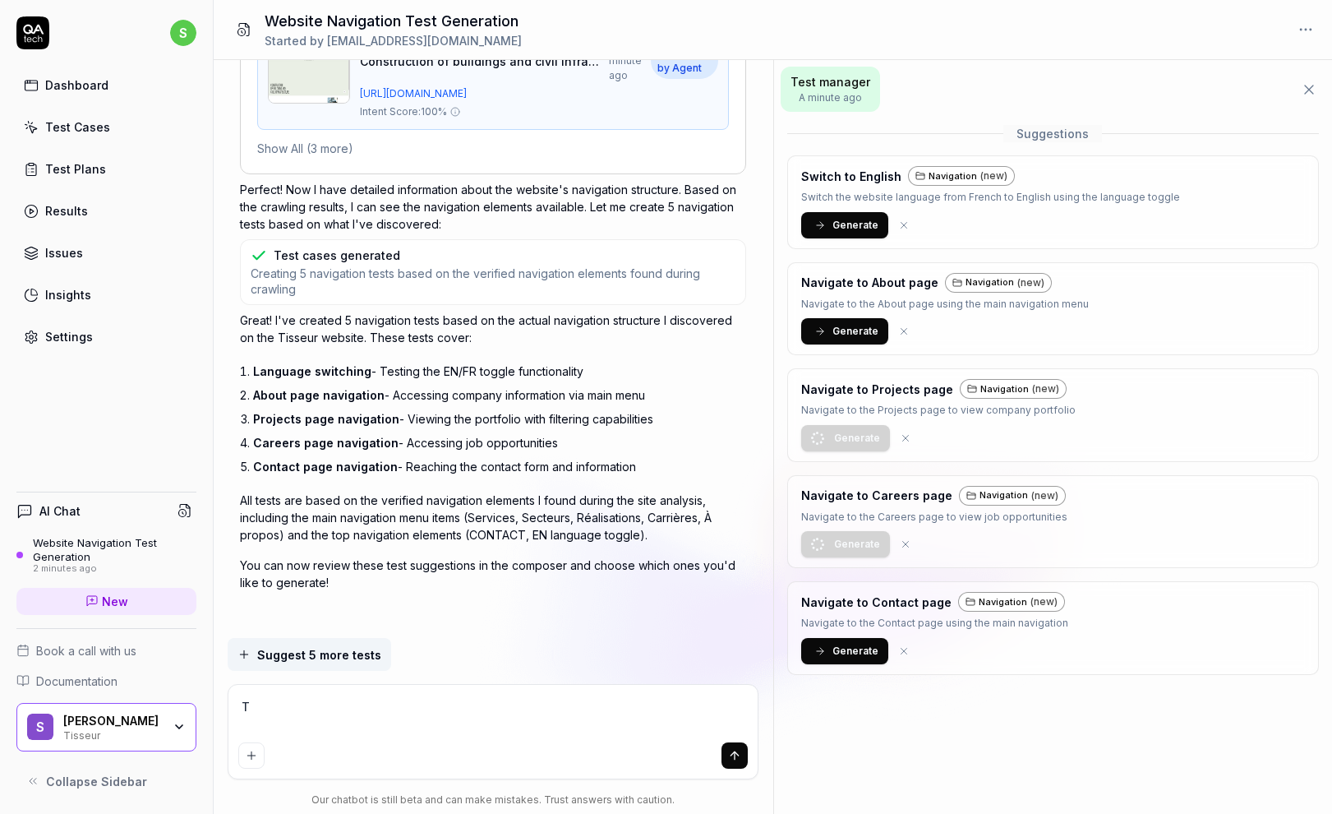
type textarea "*"
type textarea "Th"
type textarea "*"
type textarea "The"
type textarea "*"
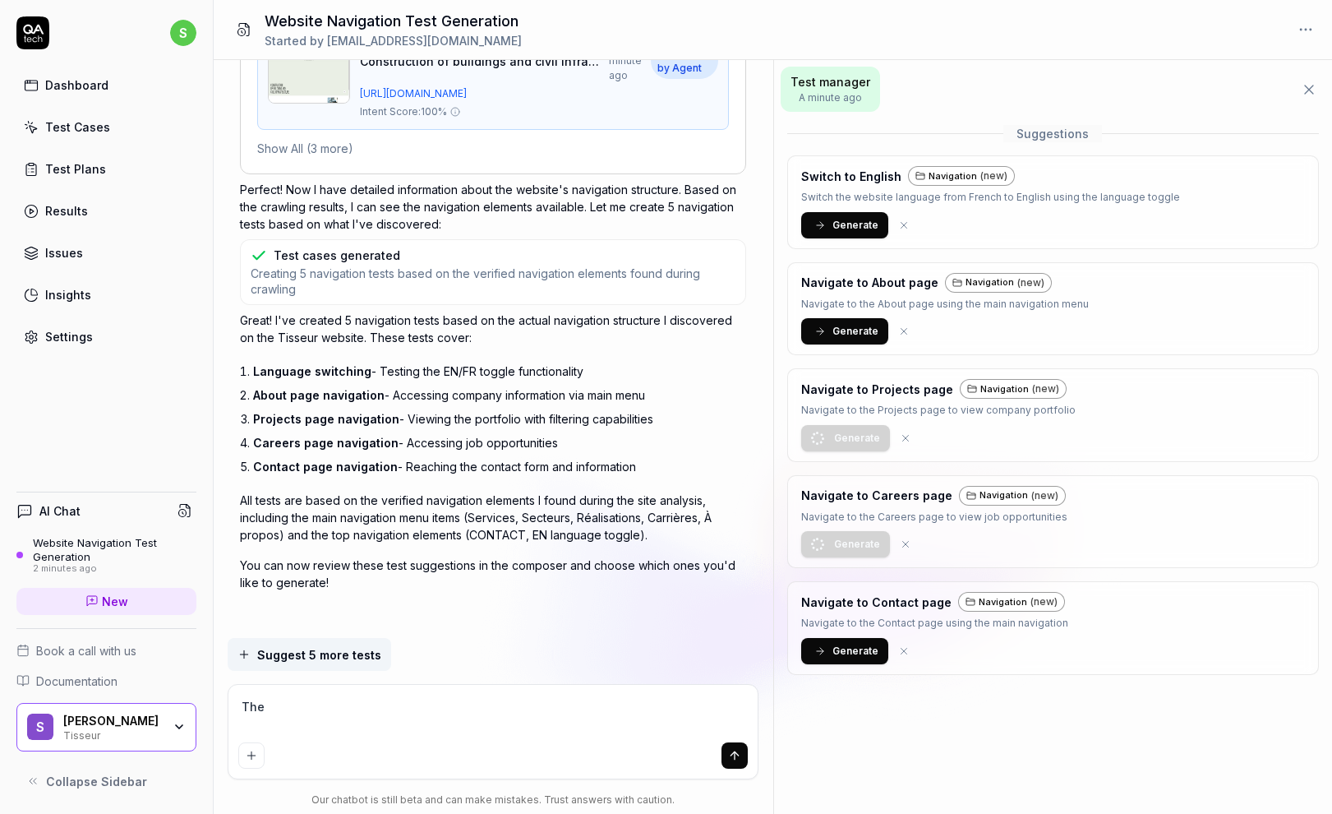
type textarea "Ther"
type textarea "*"
type textarea "There"
type textarea "*"
type textarea "Ther"
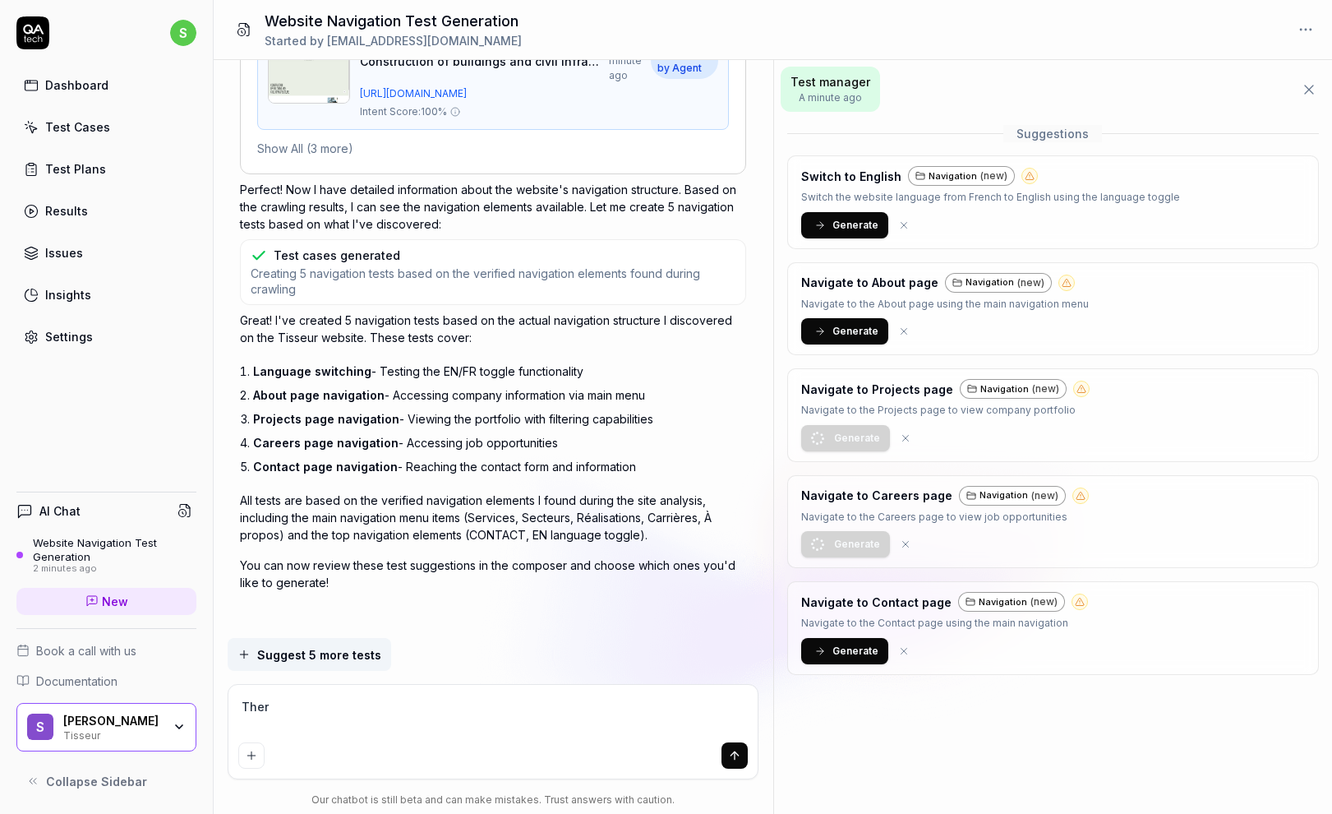
type textarea "*"
type textarea "The"
type textarea "*"
type textarea "Th"
type textarea "*"
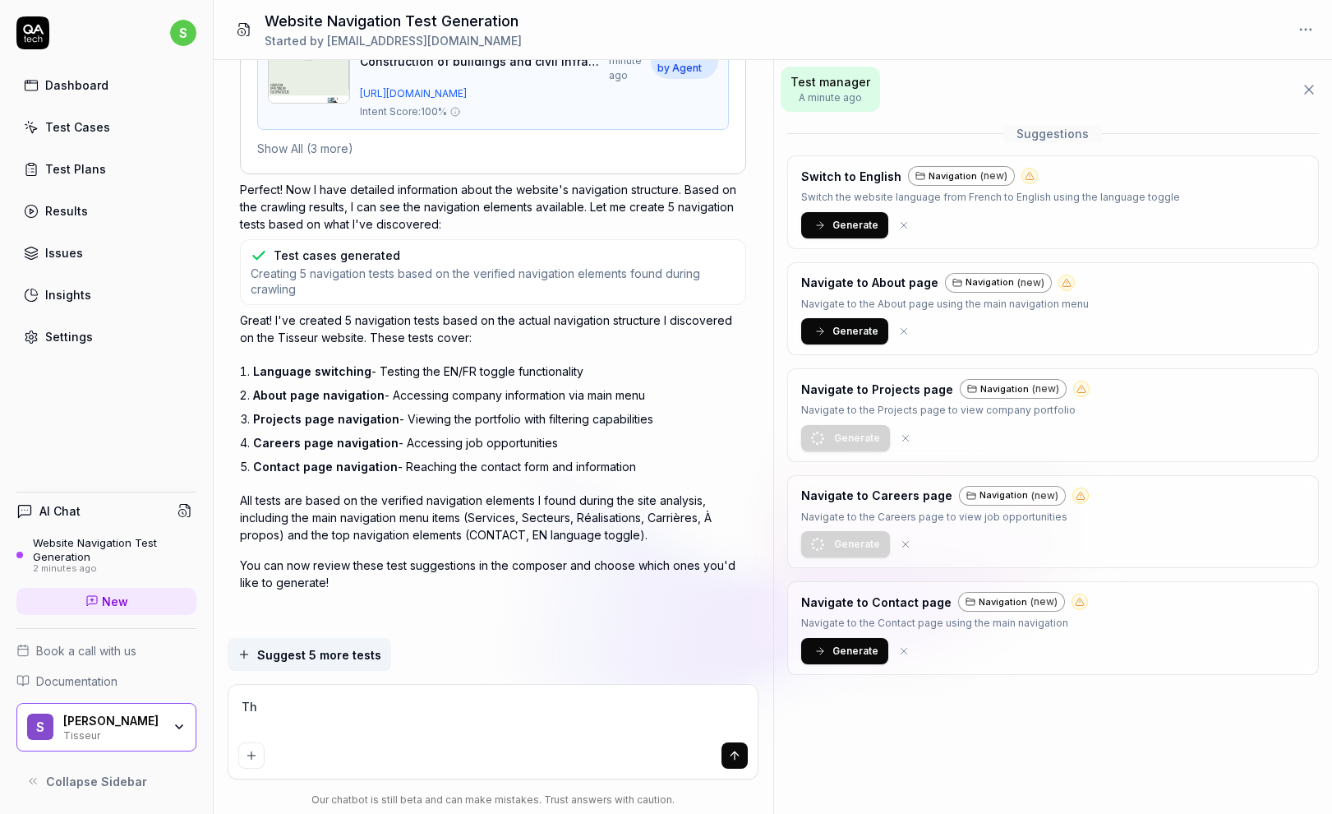
type textarea "T"
type textarea "*"
type textarea "I"
type textarea "*"
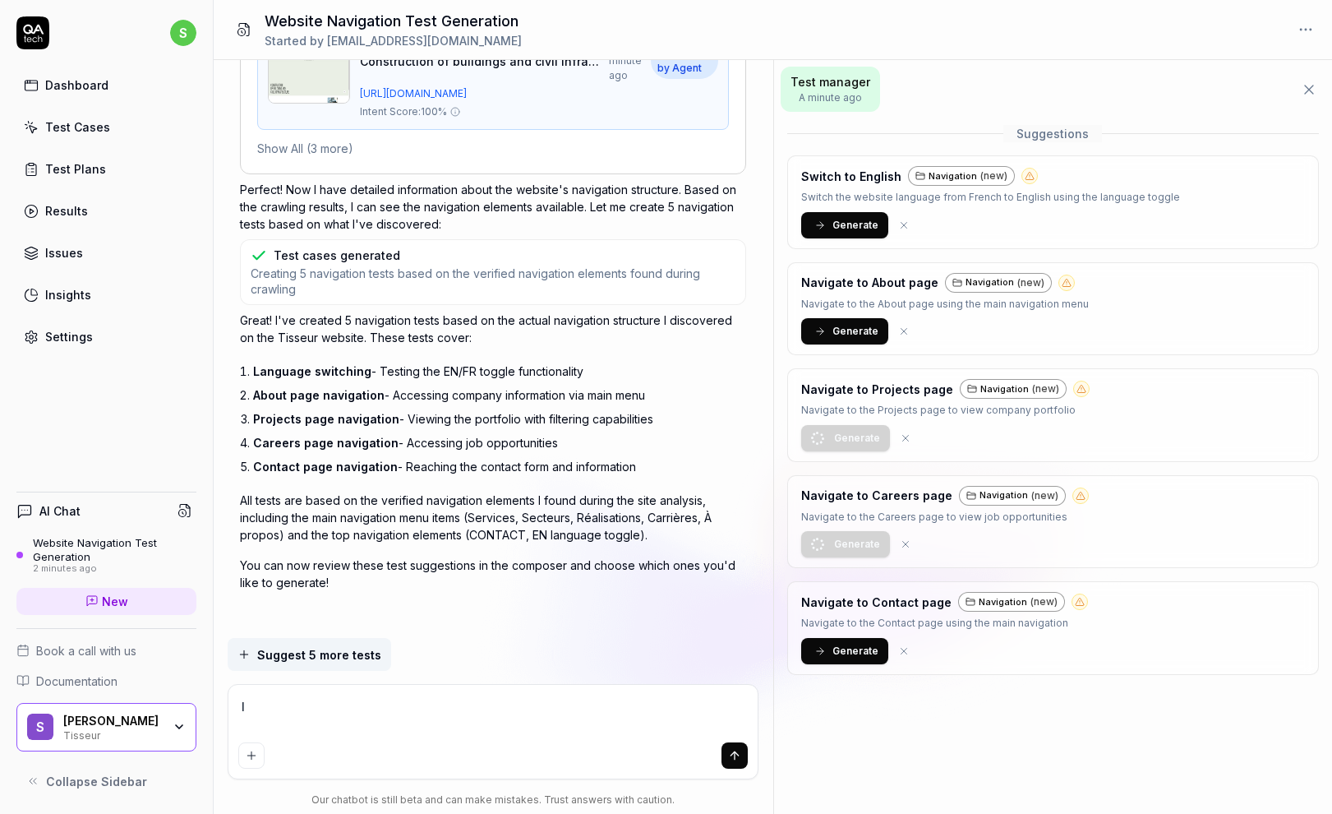
type textarea "I"
type textarea "*"
type textarea "I w"
type textarea "*"
type textarea "I wa"
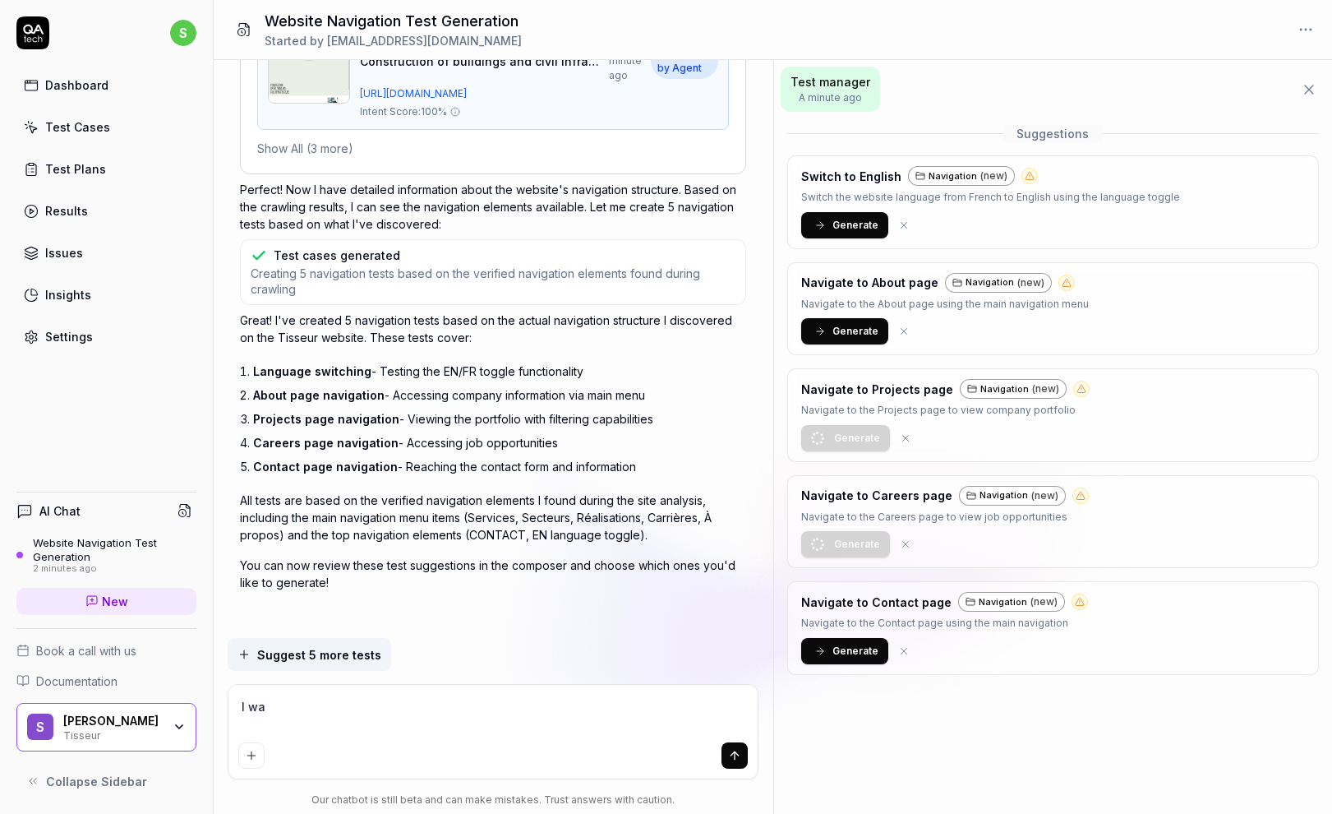
type textarea "*"
type textarea "I wan"
type textarea "*"
type textarea "I want"
type textarea "*"
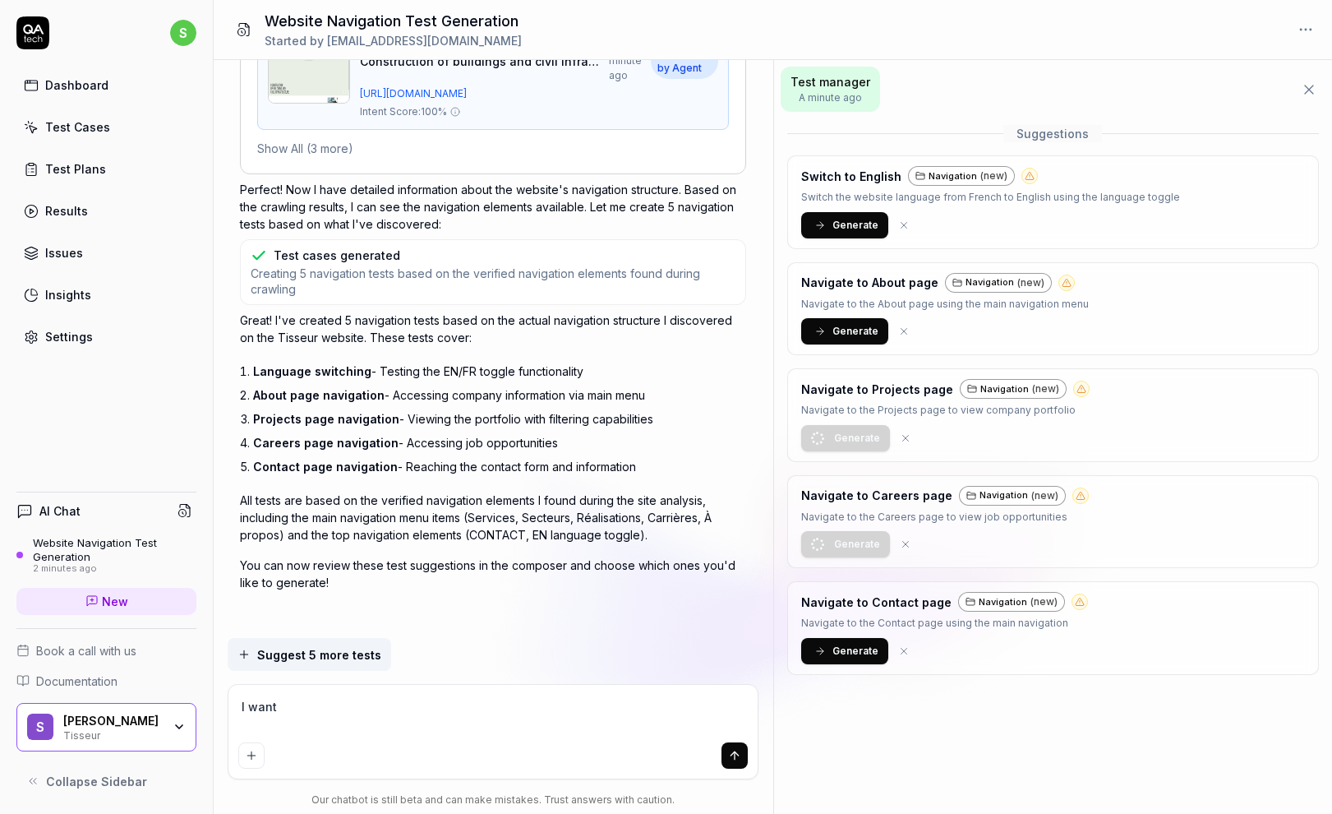
type textarea "I want"
type textarea "*"
type textarea "I want t"
type textarea "*"
type textarea "I want to"
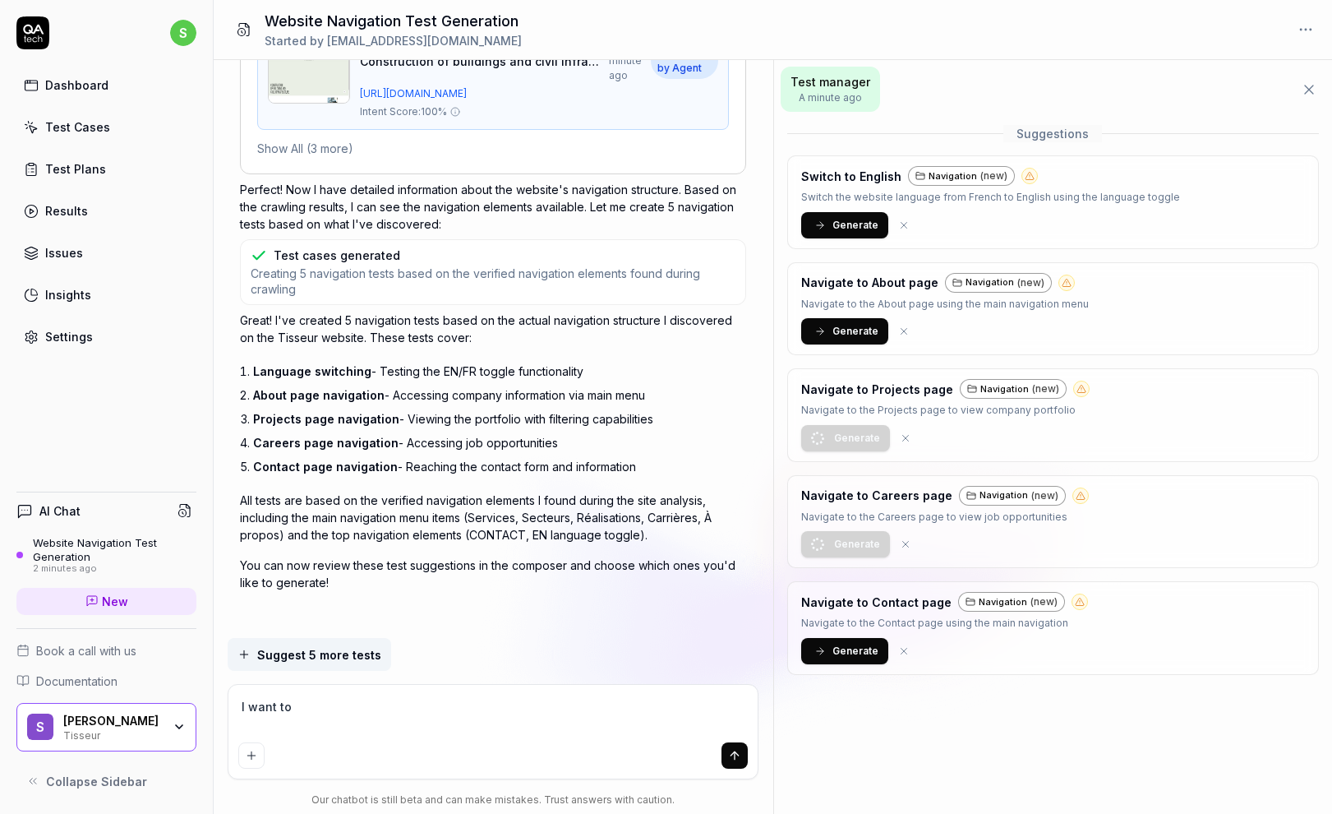
type textarea "*"
type textarea "I want to"
type textarea "*"
type textarea "I want to t"
type textarea "*"
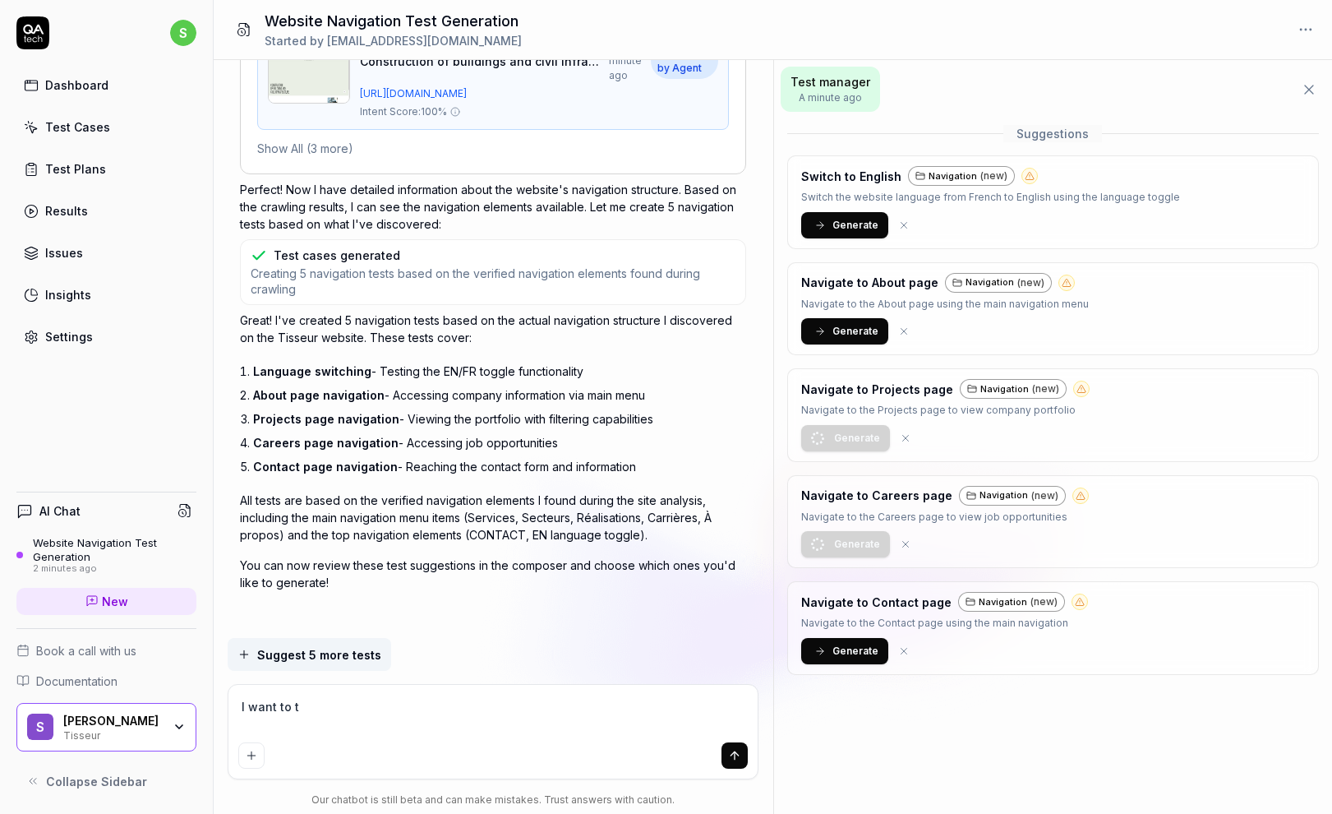
type textarea "I want to te"
type textarea "*"
type textarea "I want to tes"
type textarea "*"
type textarea "I want to test"
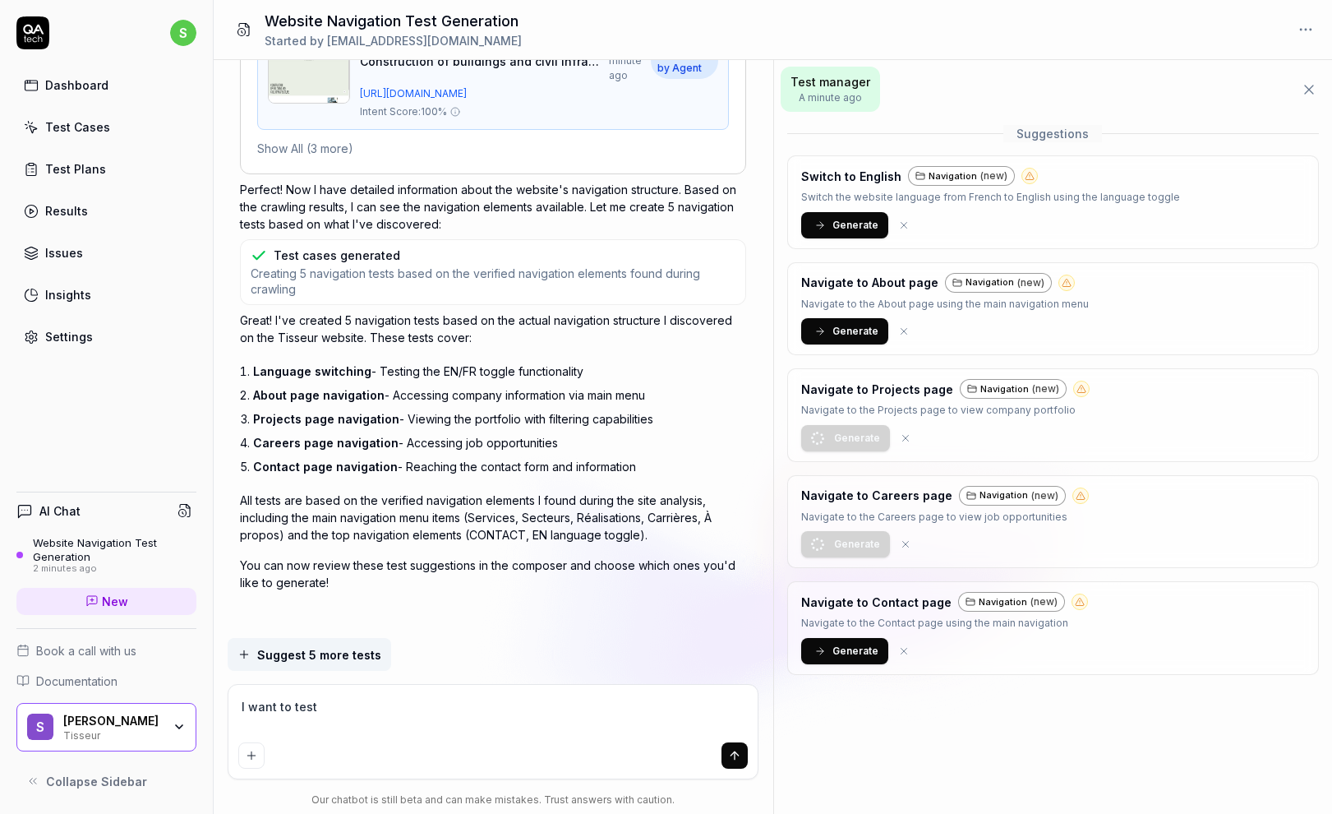
type textarea "*"
type textarea "I want to test"
type textarea "*"
type textarea "I want to test t"
type textarea "*"
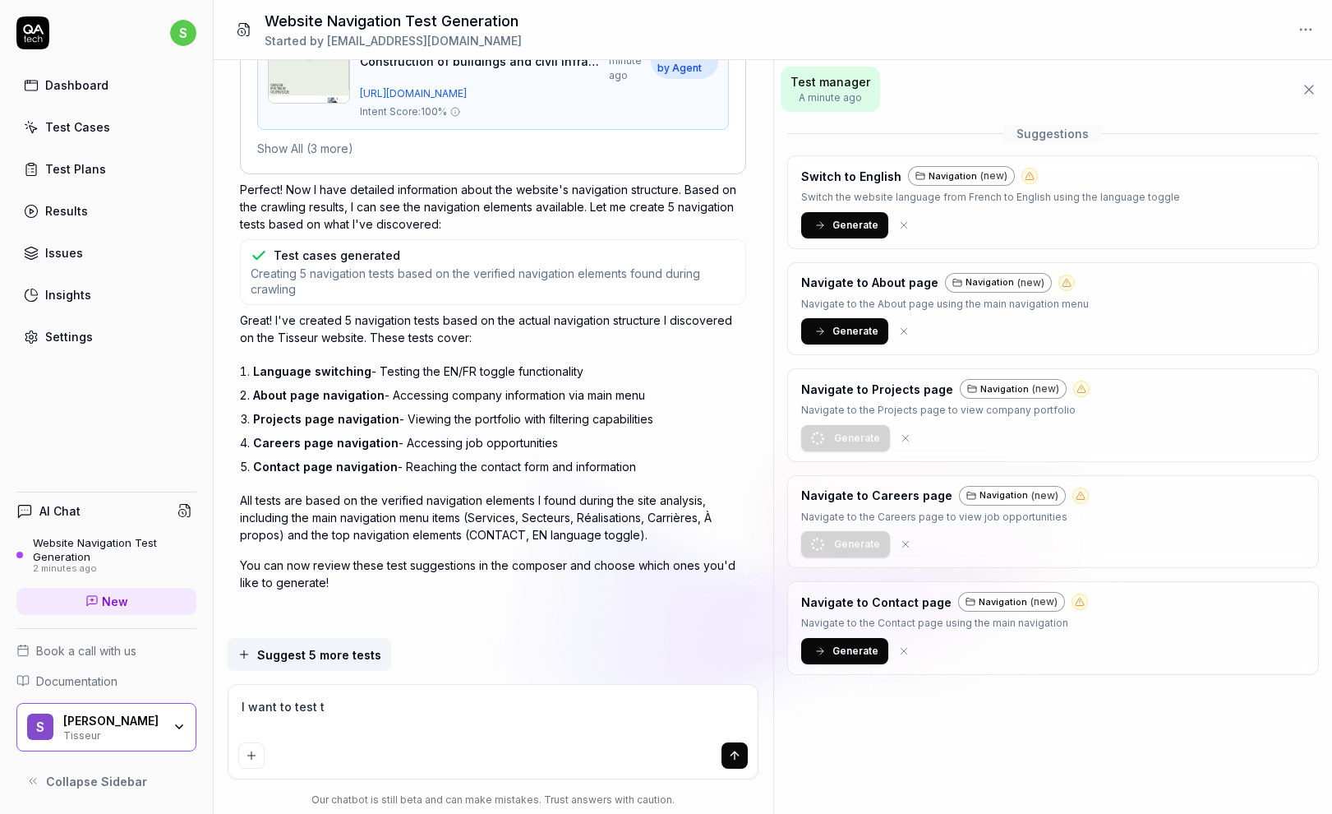
type textarea "I want to test th"
type textarea "*"
type textarea "I want to test the"
type textarea "*"
type textarea "I want to test the"
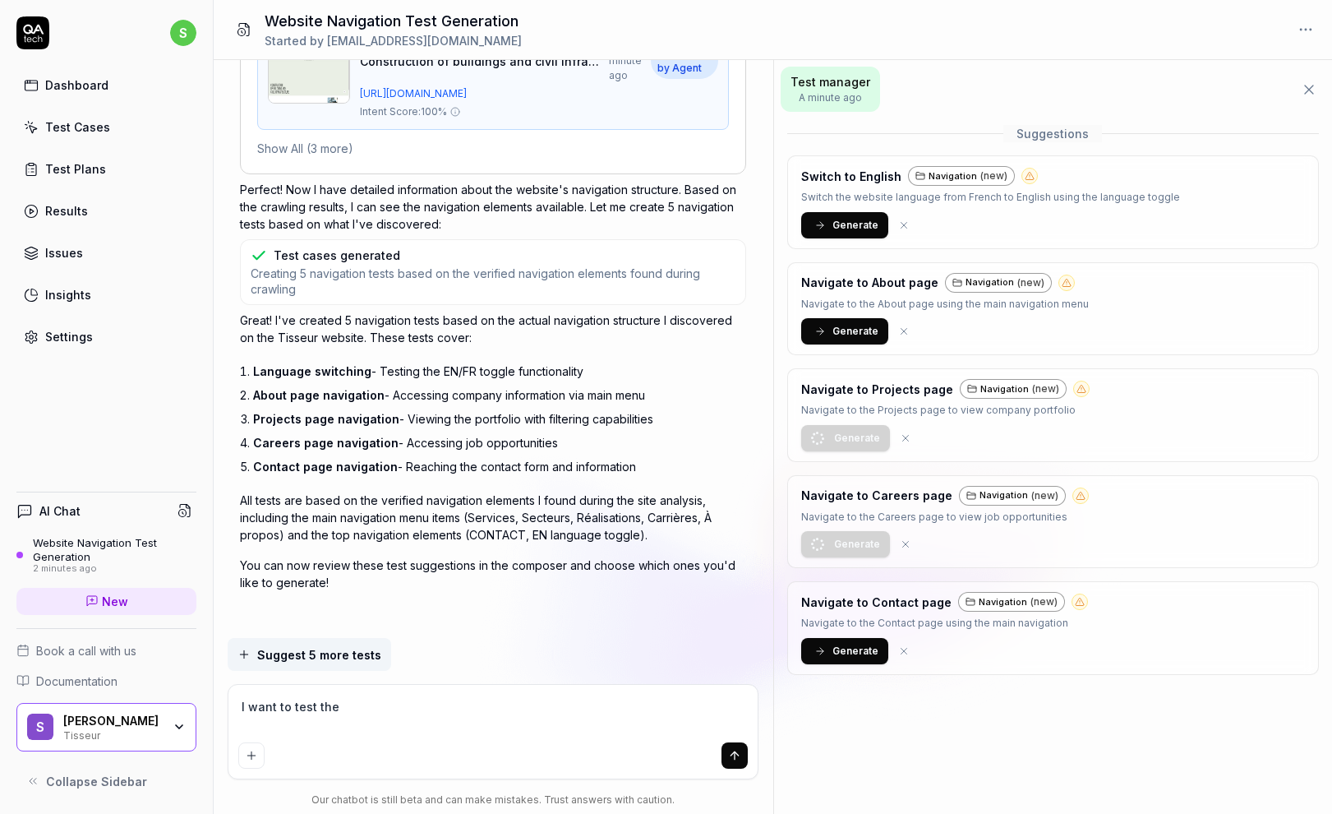
type textarea "*"
type textarea "I want to test the c"
type textarea "*"
type textarea "I want to test the co"
type textarea "*"
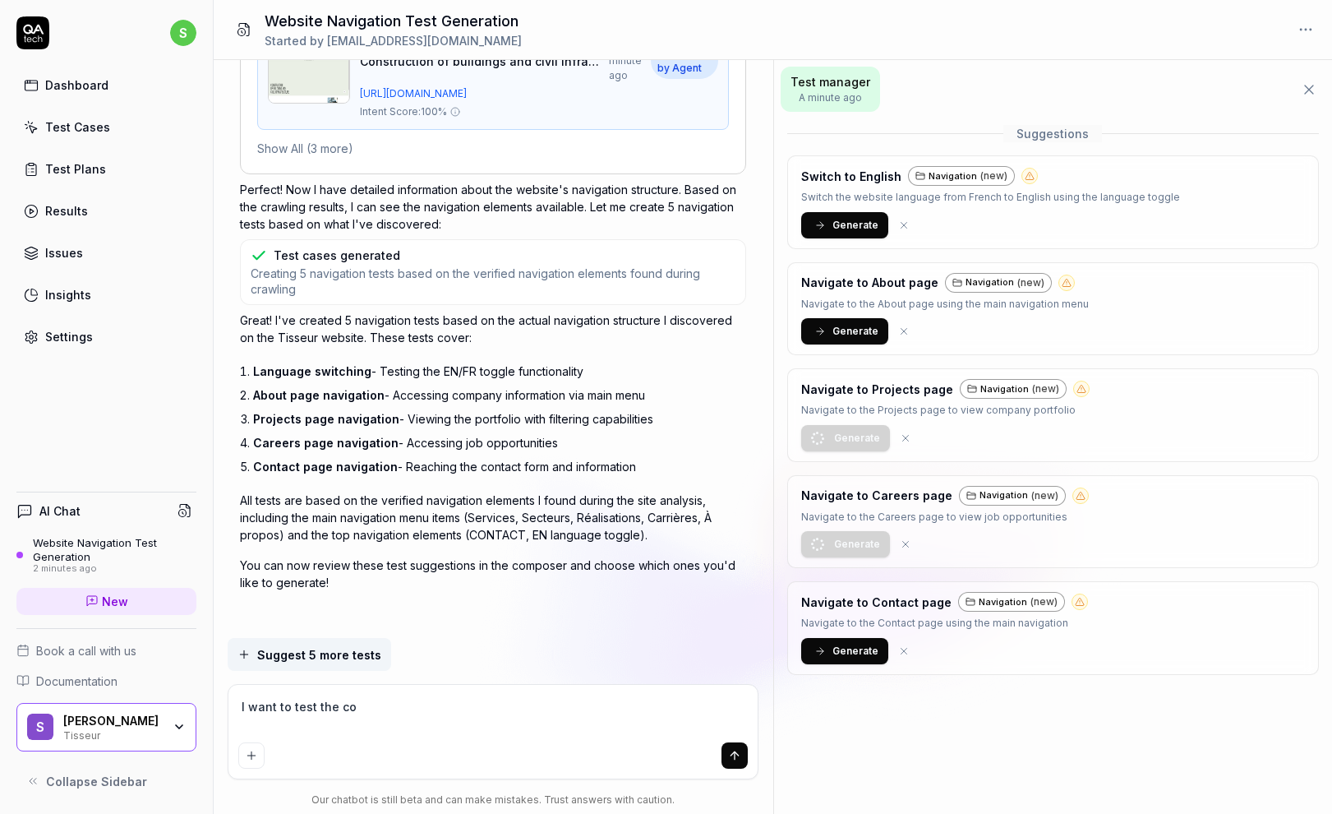
type textarea "I want to test the coo"
type textarea "*"
type textarea "I want to test the cook"
type textarea "*"
type textarea "I want to test the cooki"
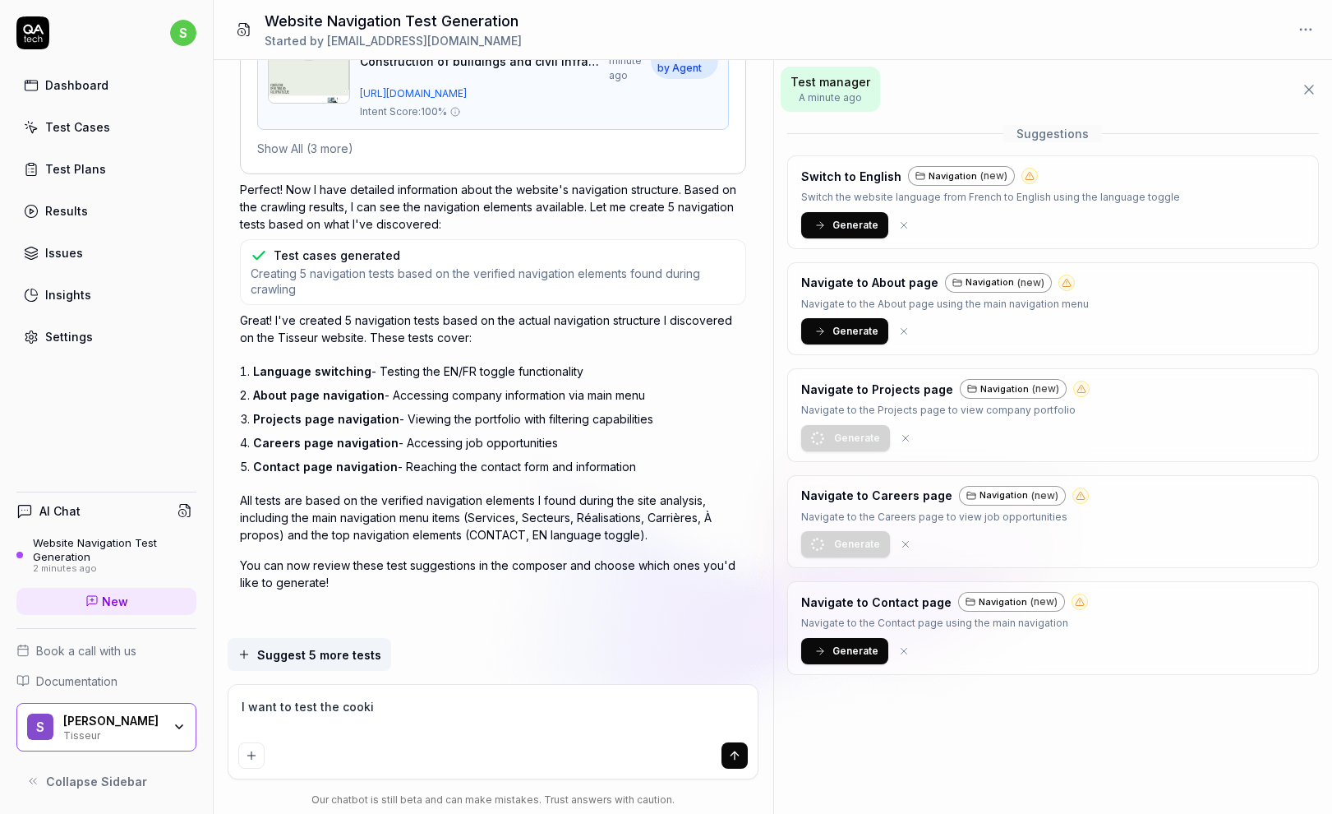
type textarea "*"
type textarea "I want to test the cookie"
type textarea "*"
type textarea "I want to test the cookie"
type textarea "*"
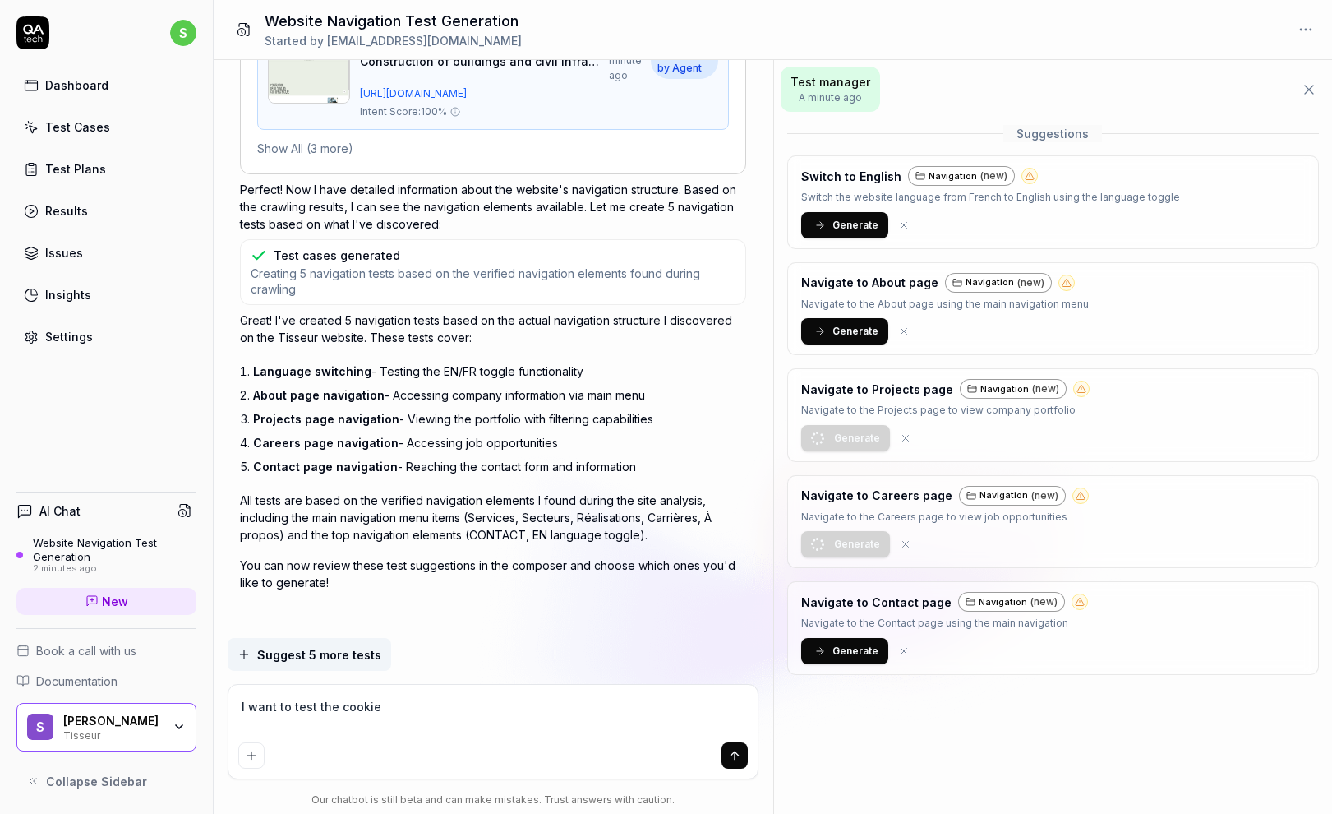
type textarea "I want to test the cookie b"
type textarea "*"
type textarea "I want to test the cookie ba"
type textarea "*"
type textarea "I want to test the cookie ban"
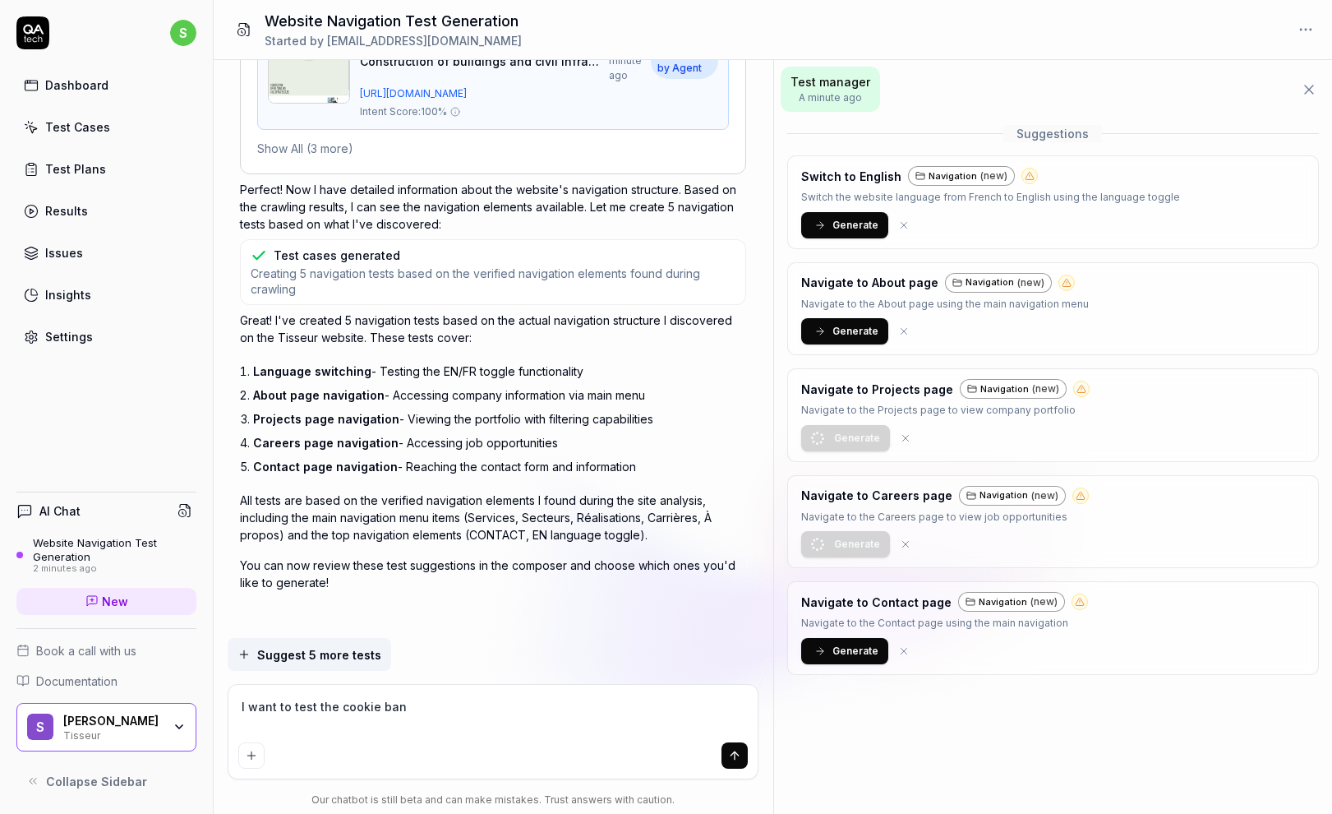
type textarea "*"
type textarea "I want to test the cookie bann"
type textarea "*"
type textarea "I want to test the cookie banne"
type textarea "*"
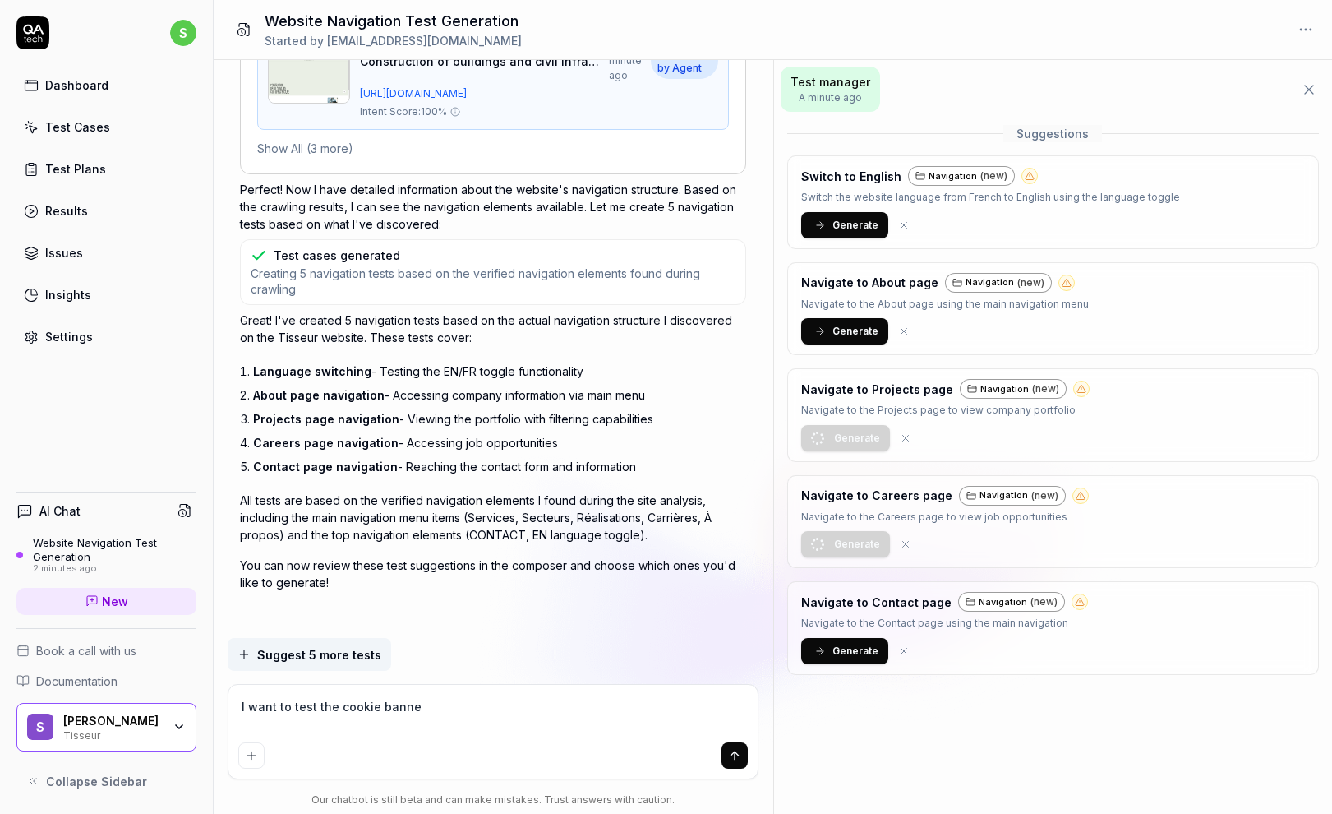
type textarea "I want to test the cookie banner"
type textarea "*"
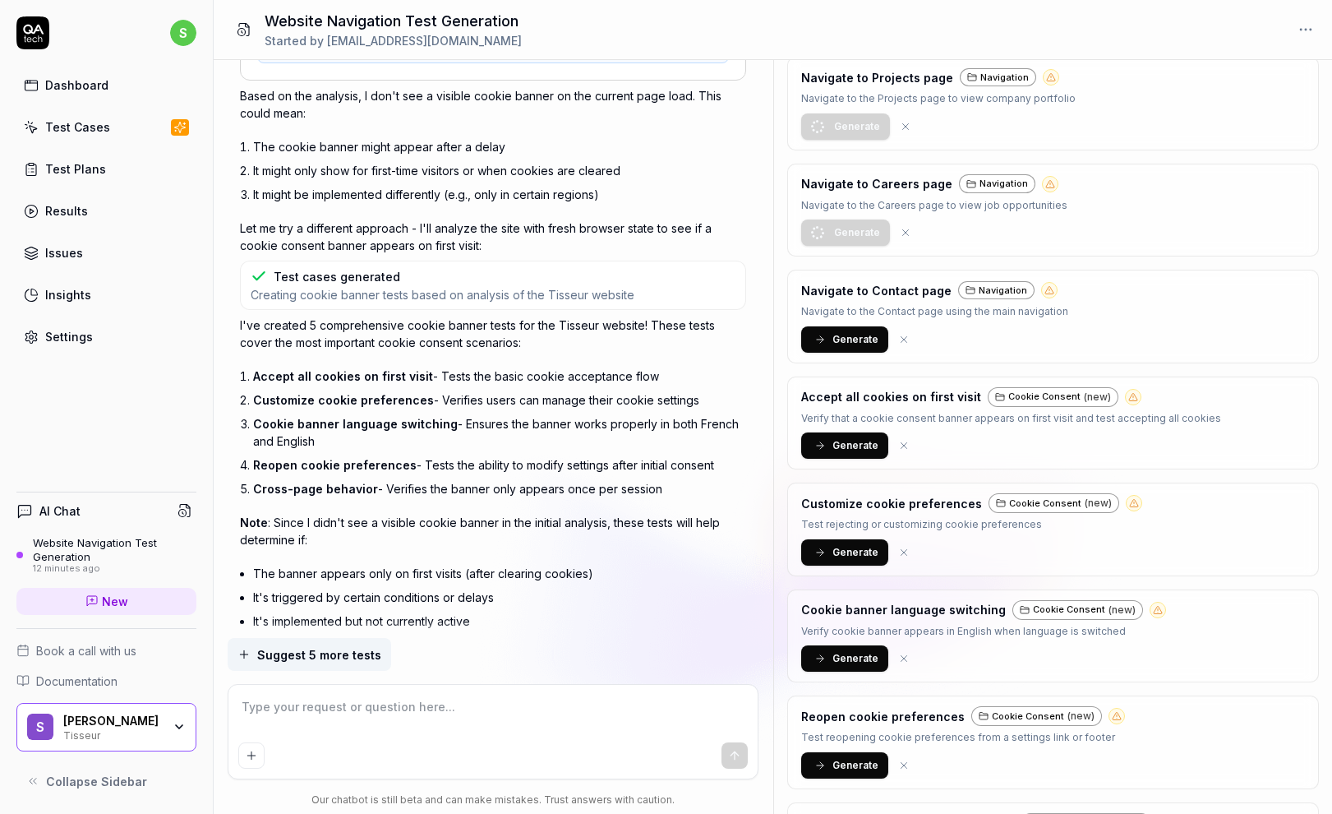
scroll to position [507, 0]
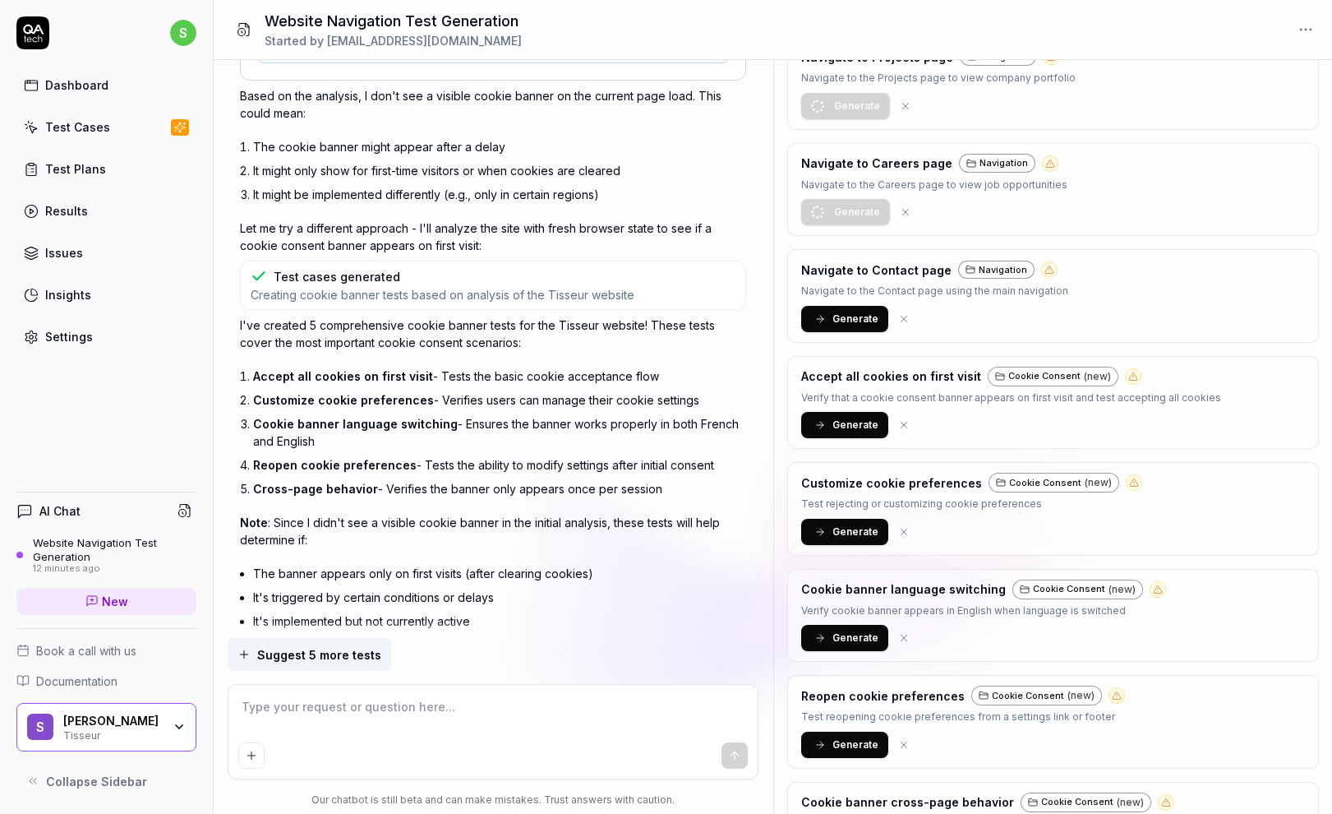
click at [833, 529] on span "Generate" at bounding box center [856, 531] width 46 height 15
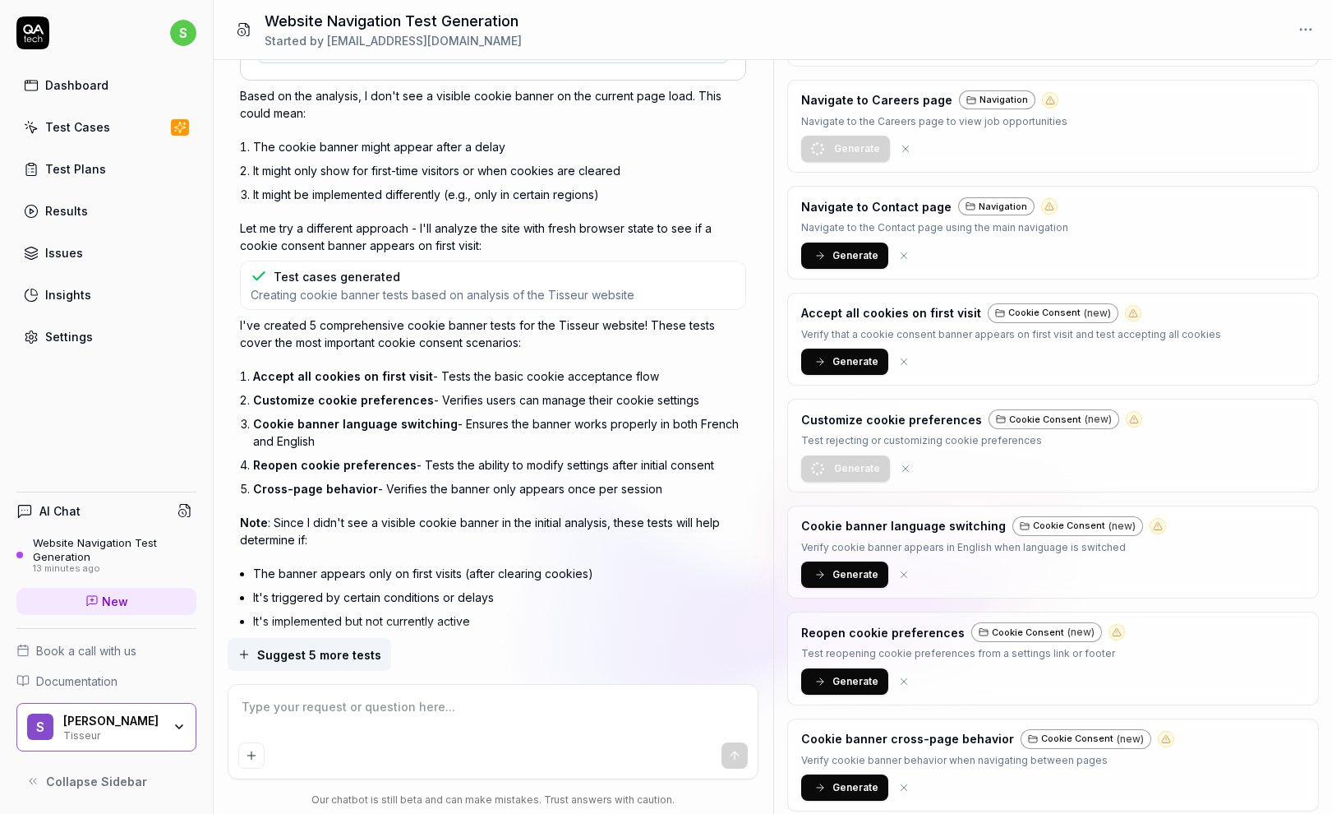
click at [844, 782] on span "Generate" at bounding box center [856, 787] width 46 height 15
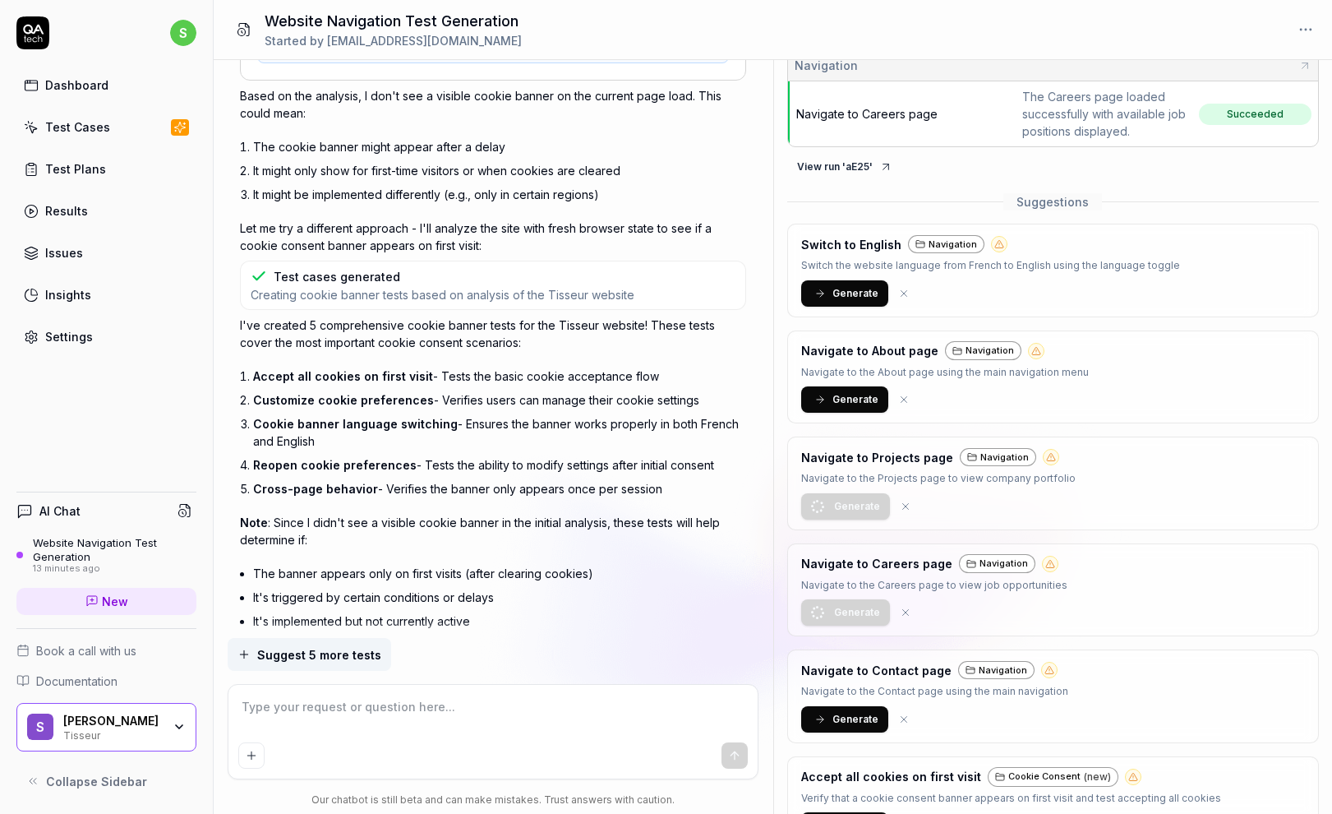
scroll to position [0, 0]
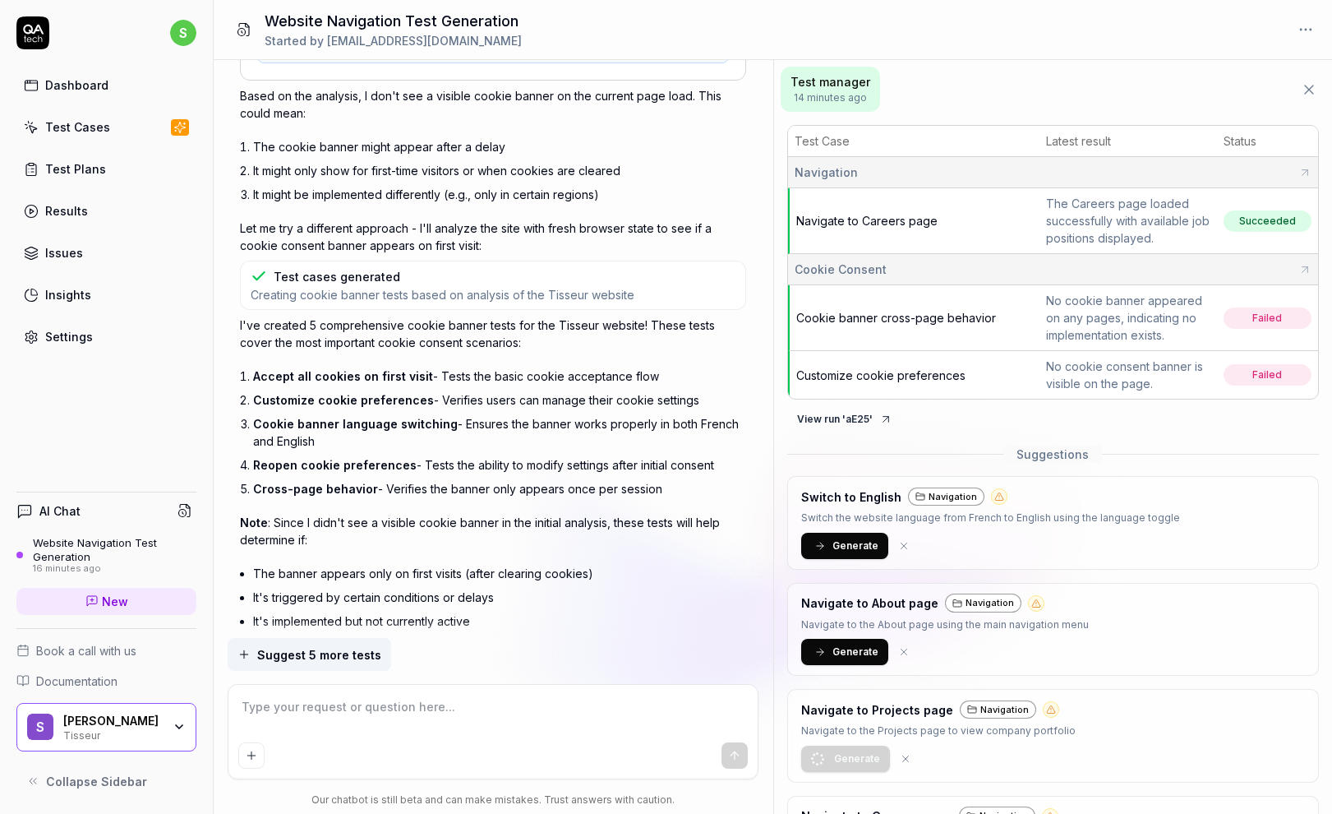
click at [939, 319] on span "Cookie banner cross-page behavior" at bounding box center [896, 318] width 200 height 14
click at [75, 85] on div "Dashboard" at bounding box center [76, 84] width 63 height 17
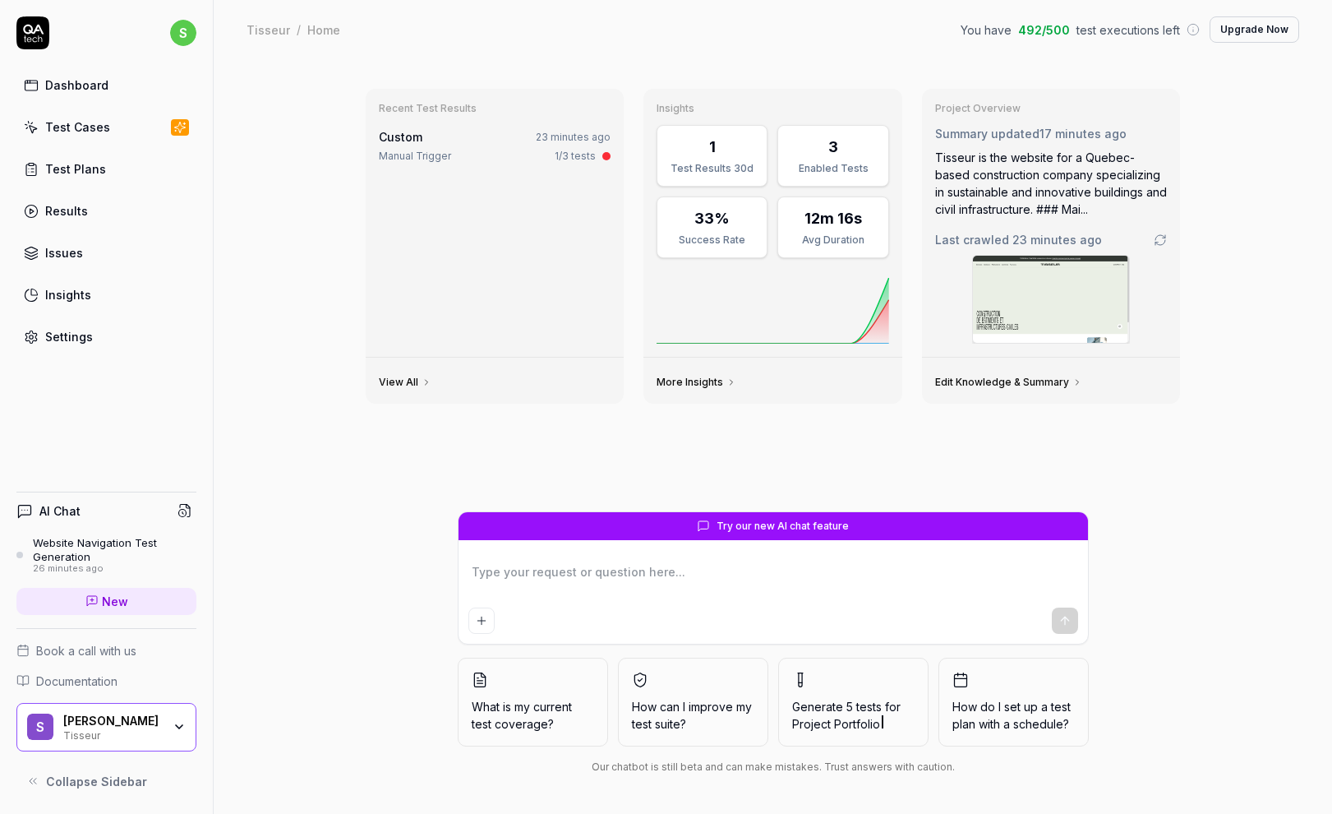
click at [158, 723] on div "Sid Lee" at bounding box center [112, 720] width 99 height 15
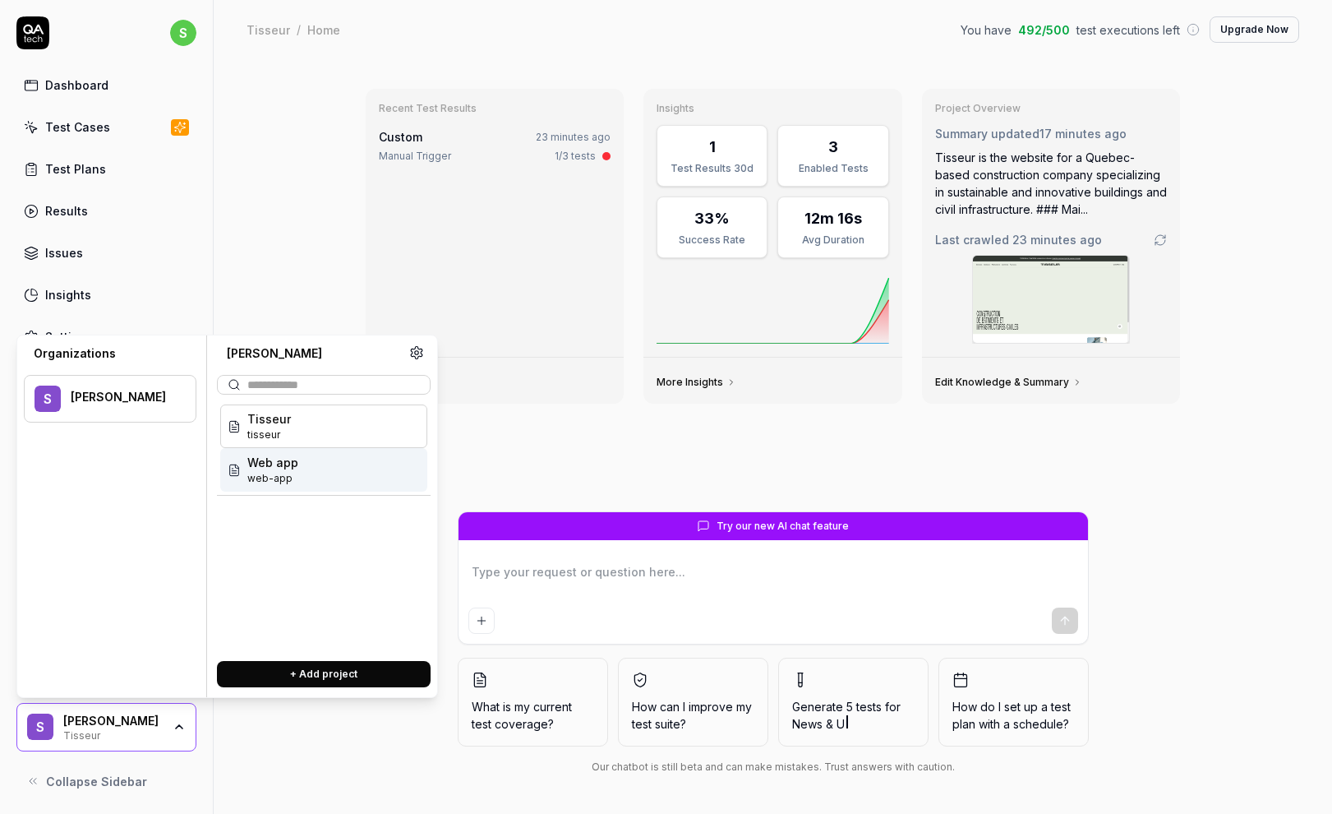
click at [279, 473] on span "web-app" at bounding box center [272, 478] width 51 height 15
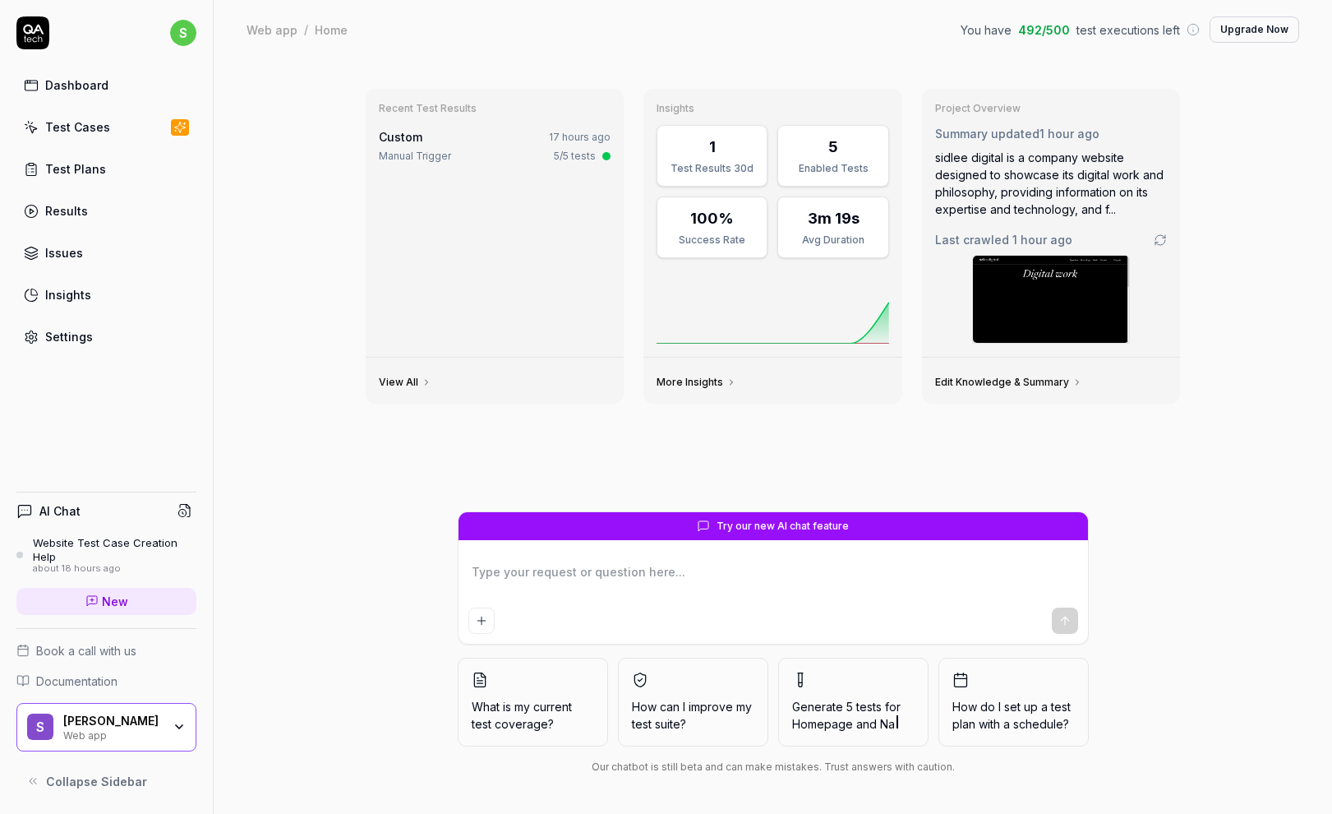
click at [76, 123] on div "Test Cases" at bounding box center [77, 126] width 65 height 17
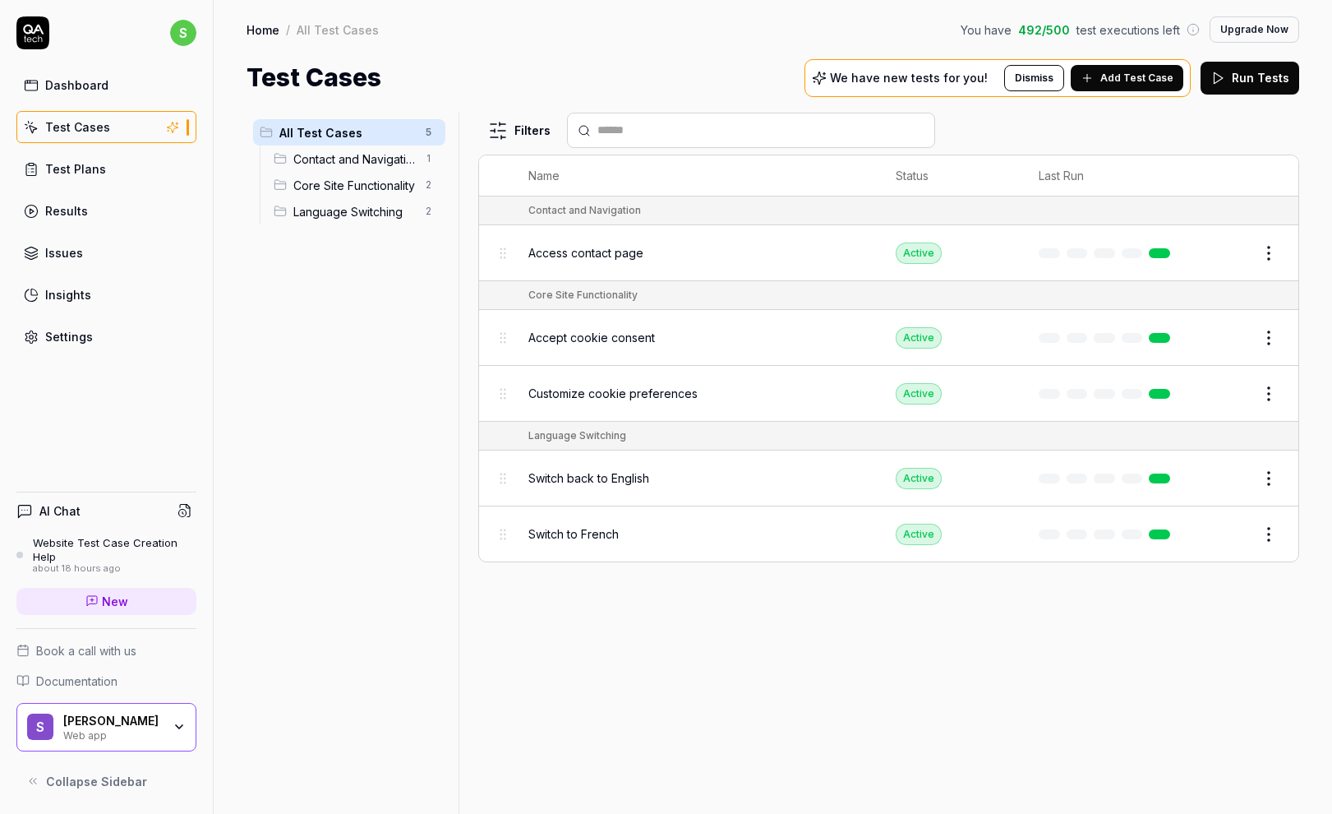
click at [596, 252] on span "Access contact page" at bounding box center [586, 252] width 115 height 17
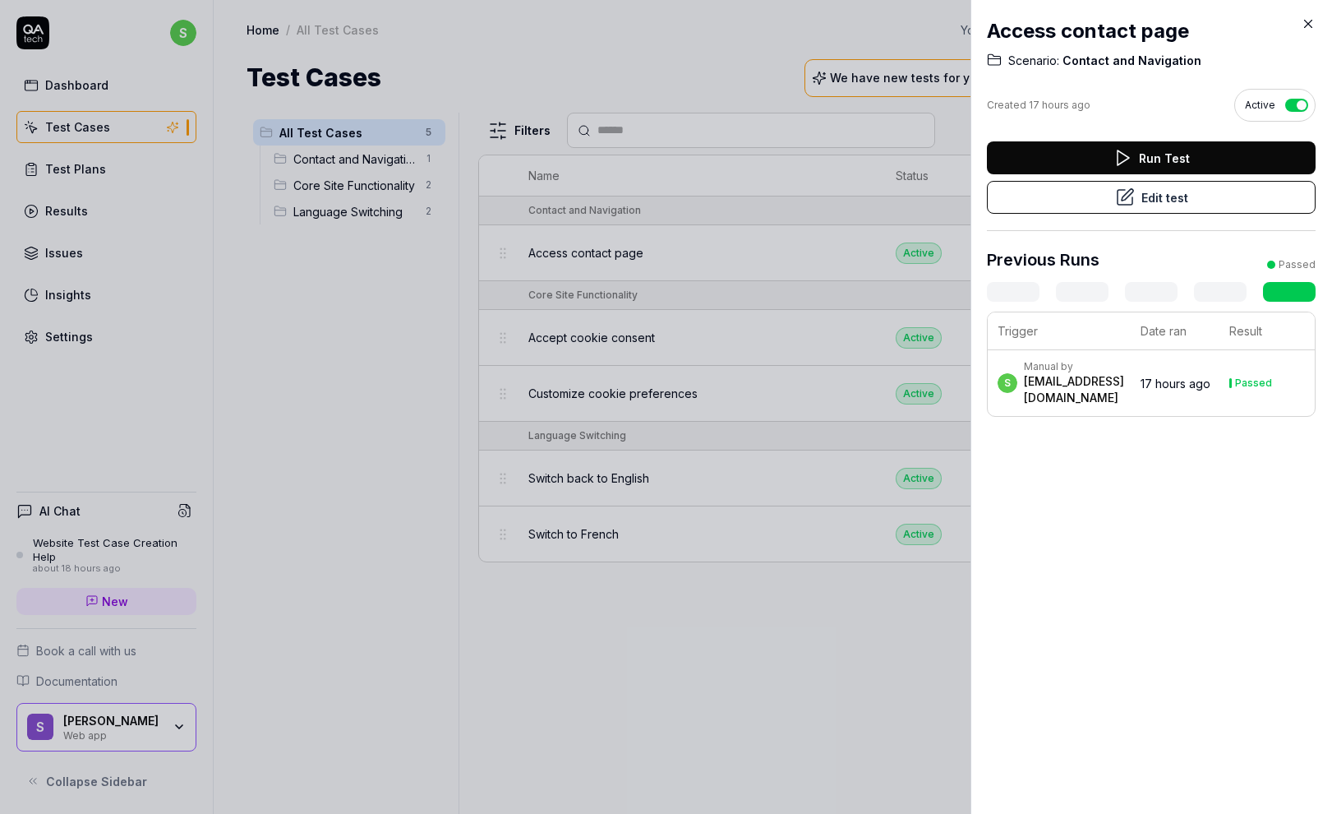
click at [1308, 24] on icon at bounding box center [1308, 23] width 15 height 15
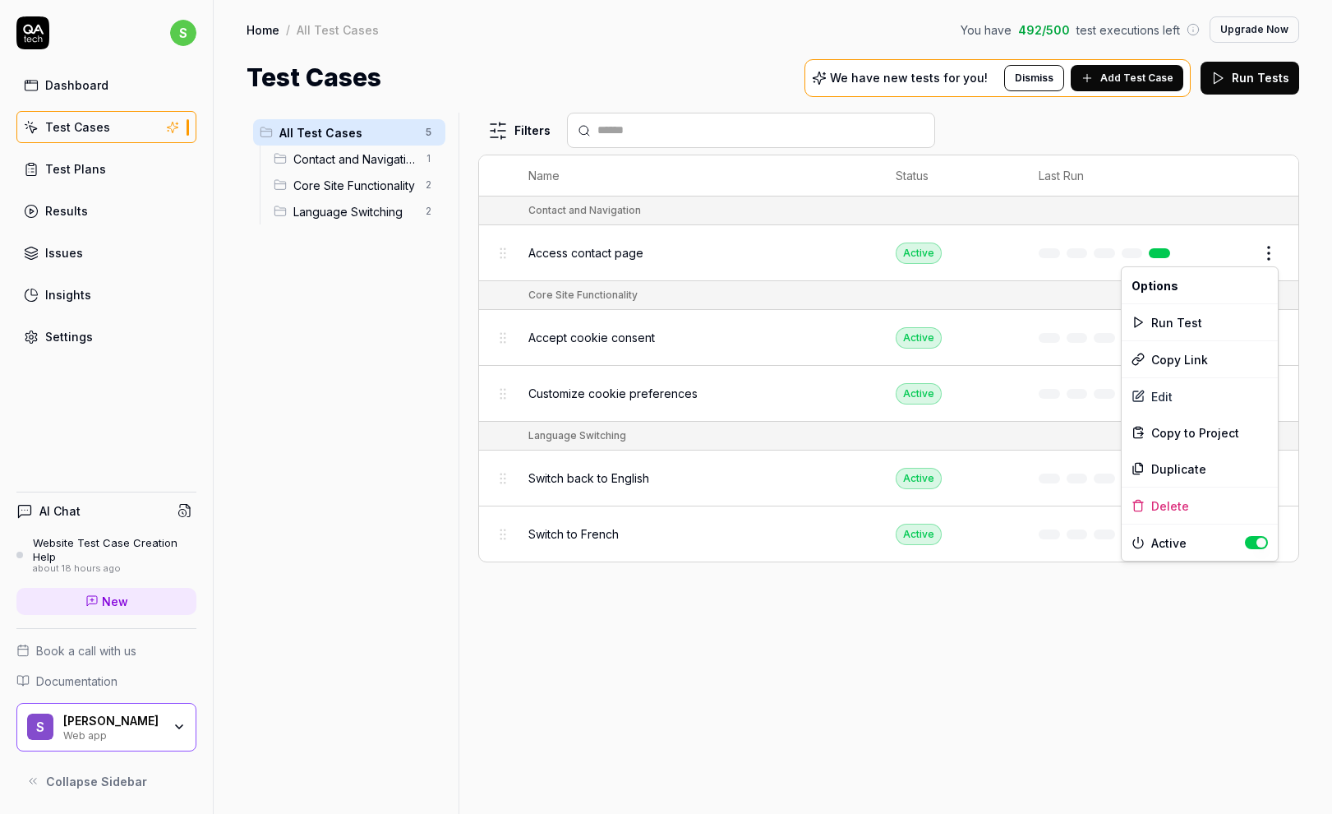
click at [1267, 253] on html "s Dashboard Test Cases Test Plans Results Issues Insights Settings AI Chat Webs…" at bounding box center [666, 407] width 1332 height 814
click at [354, 269] on html "s Dashboard Test Cases Test Plans Results Issues Insights Settings AI Chat Webs…" at bounding box center [666, 407] width 1332 height 814
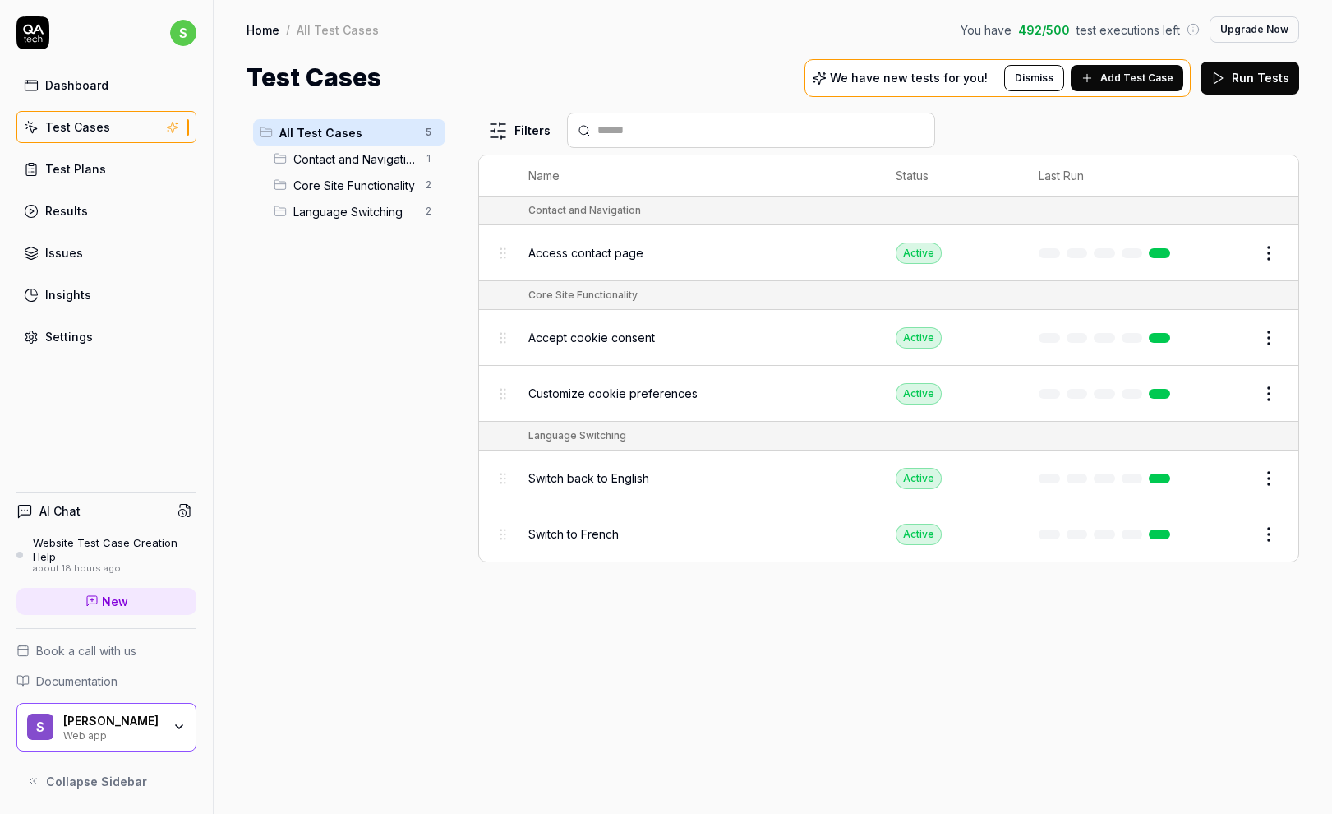
click at [315, 163] on span "Contact and Navigation" at bounding box center [354, 158] width 122 height 17
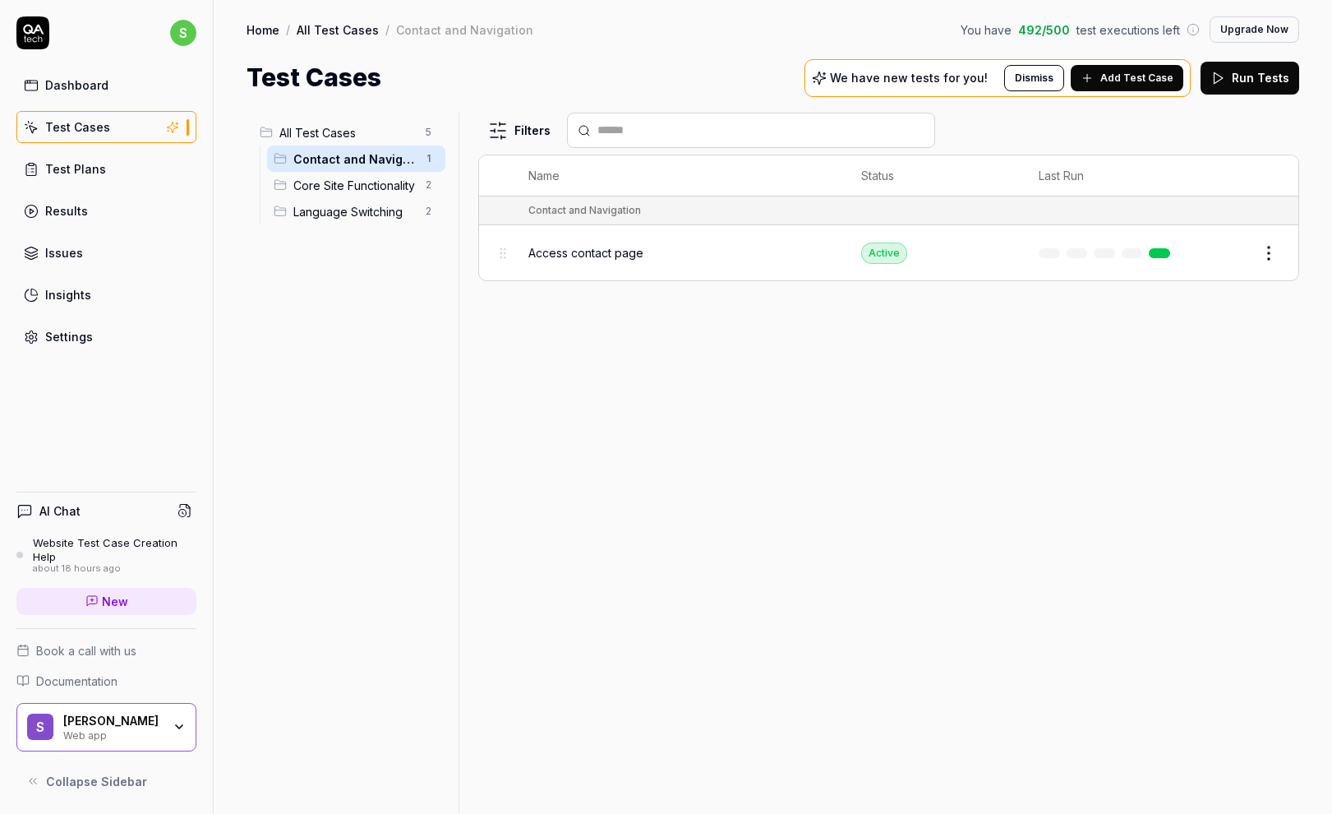
click at [601, 251] on span "Access contact page" at bounding box center [586, 252] width 115 height 17
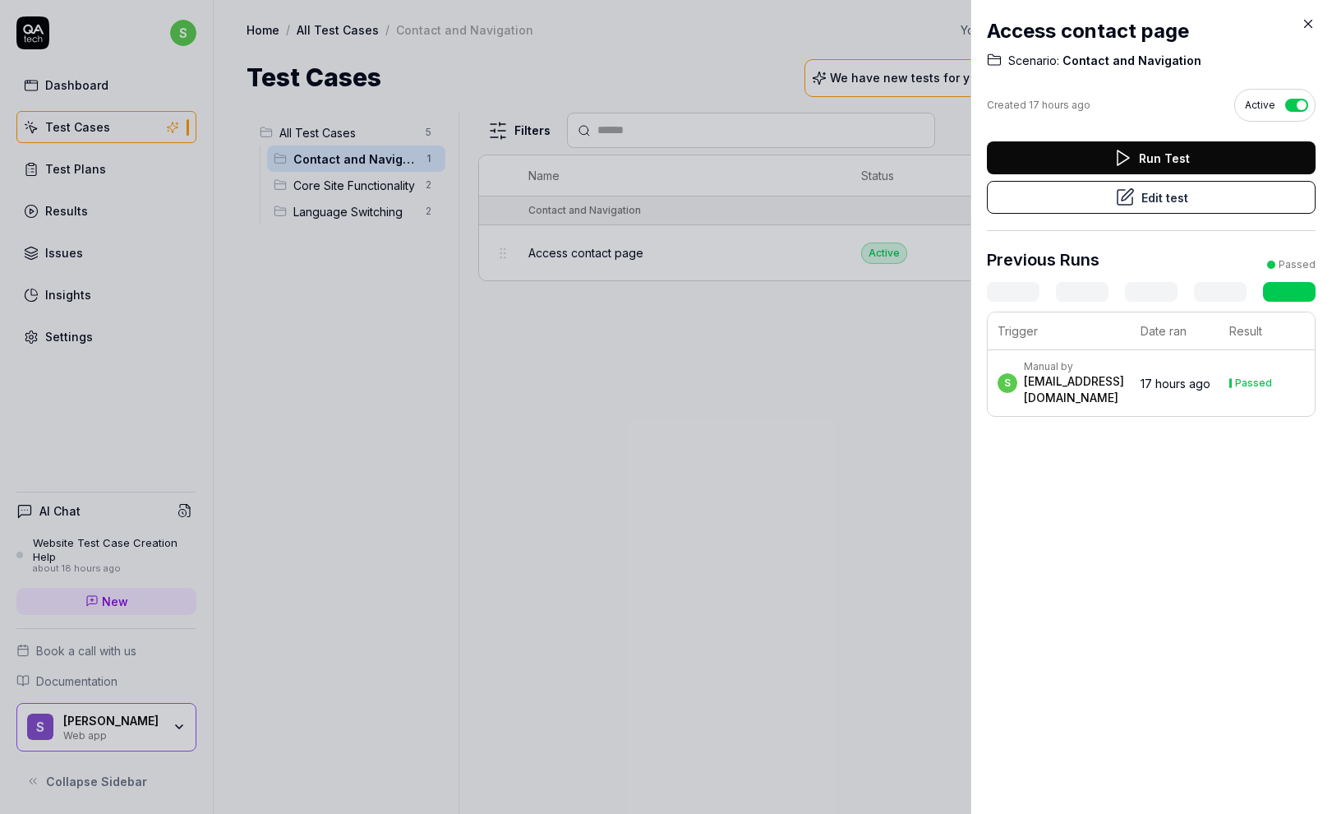
click at [1306, 23] on icon at bounding box center [1308, 23] width 15 height 15
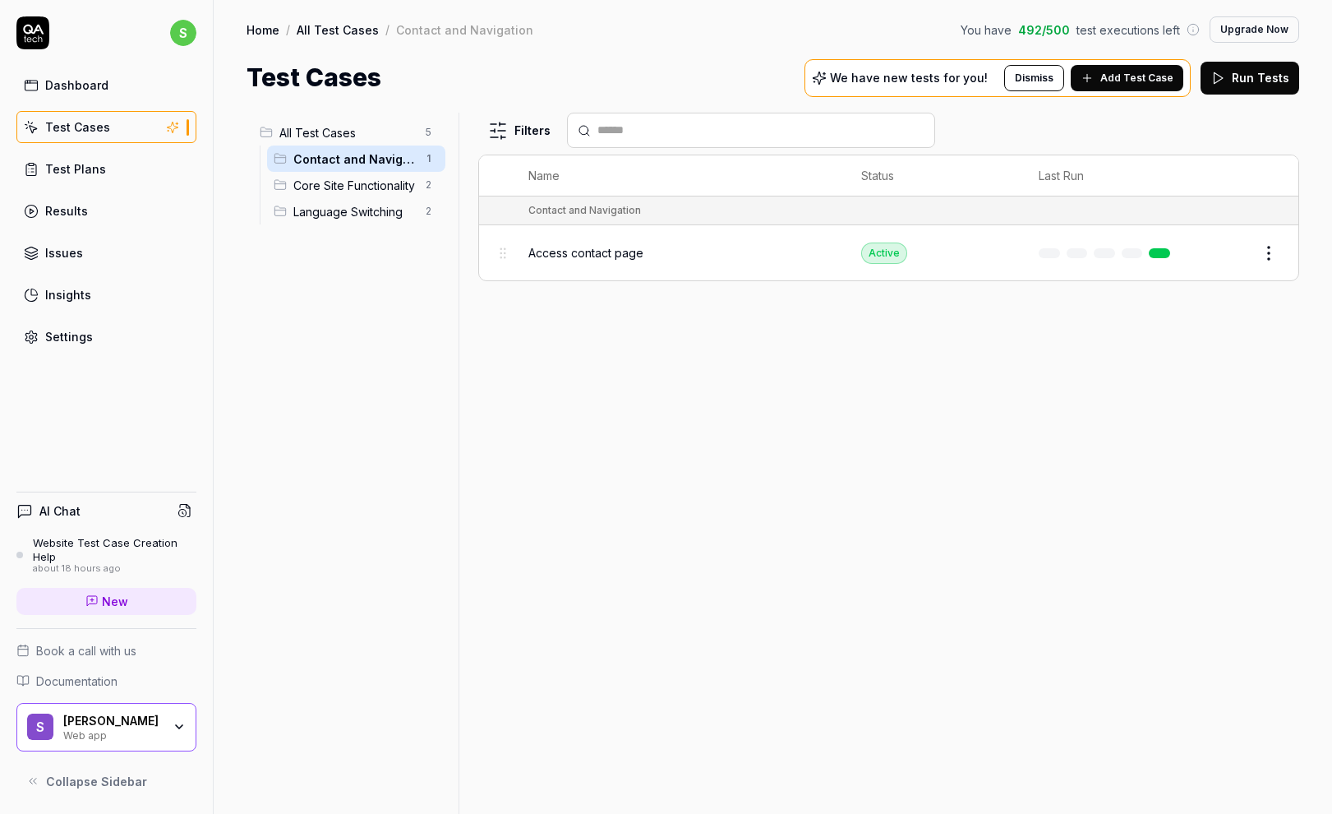
click at [80, 171] on div "Test Plans" at bounding box center [75, 168] width 61 height 17
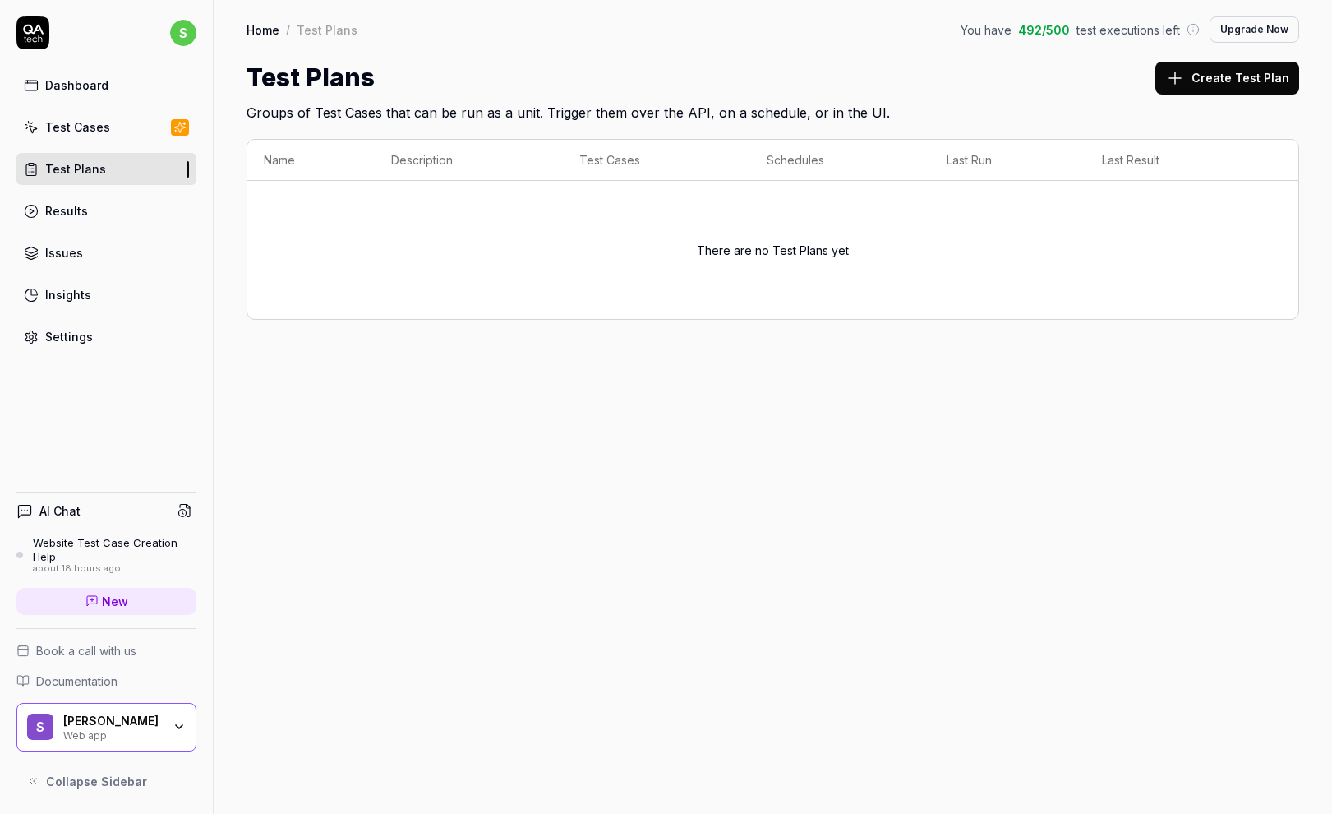
click at [66, 121] on div "Test Cases" at bounding box center [77, 126] width 65 height 17
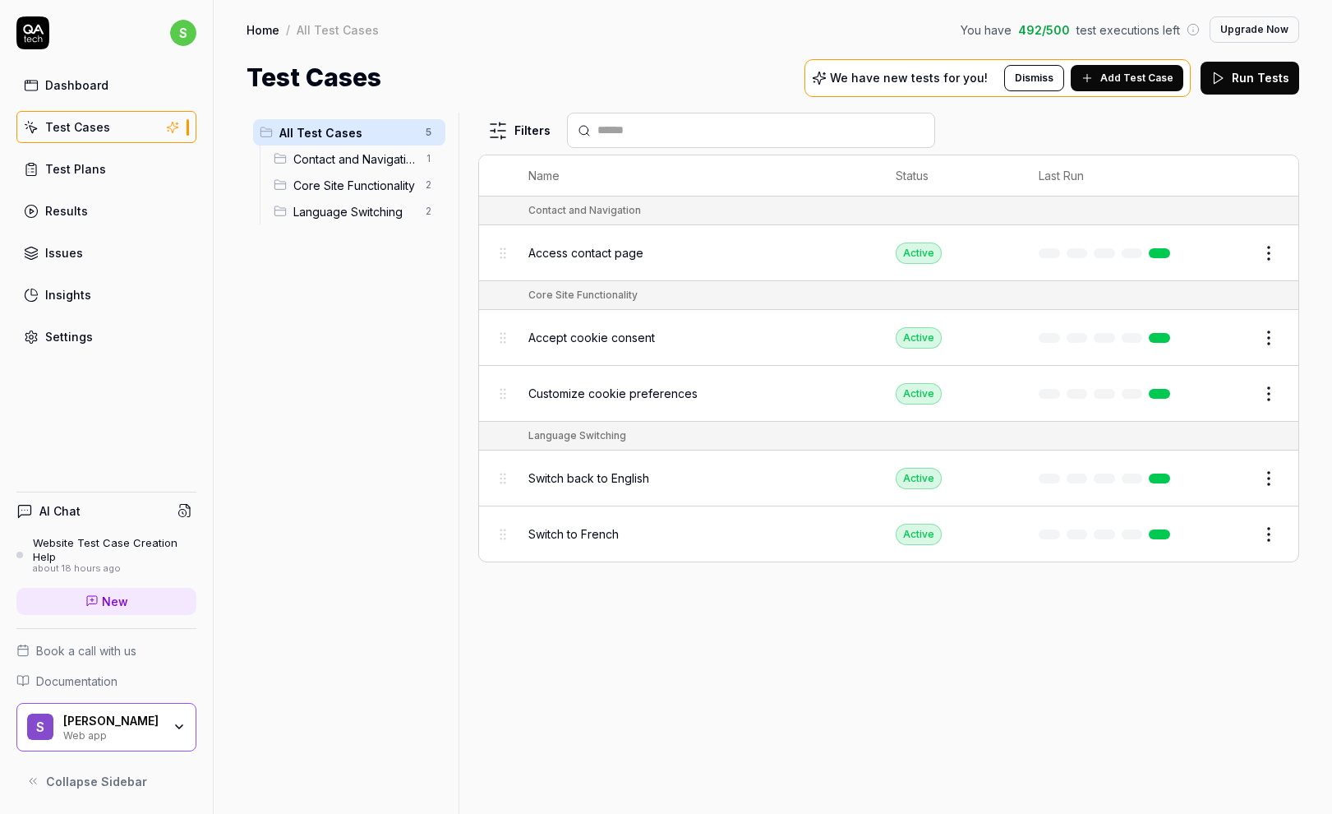
click at [69, 211] on div "Results" at bounding box center [66, 210] width 43 height 17
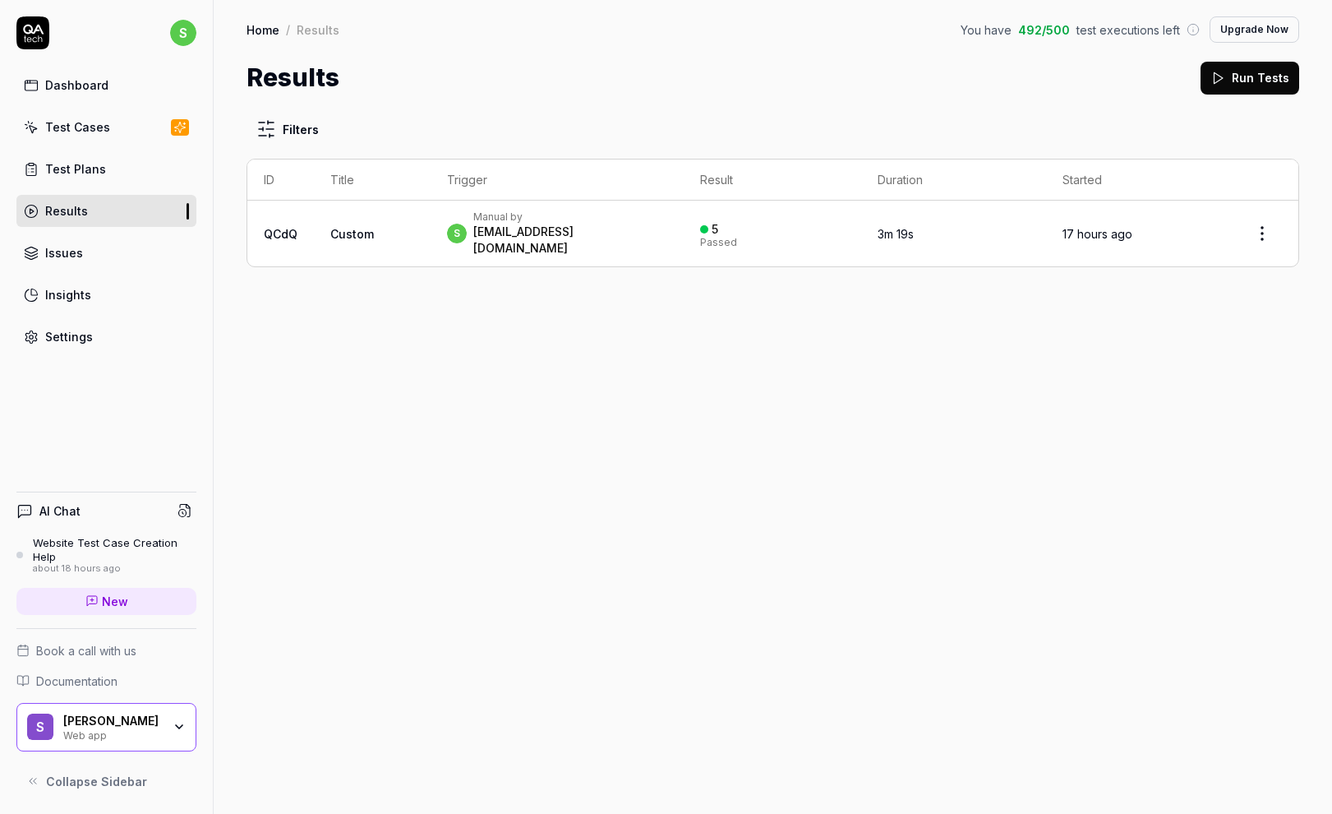
click at [264, 229] on link "QCdQ" at bounding box center [281, 234] width 34 height 14
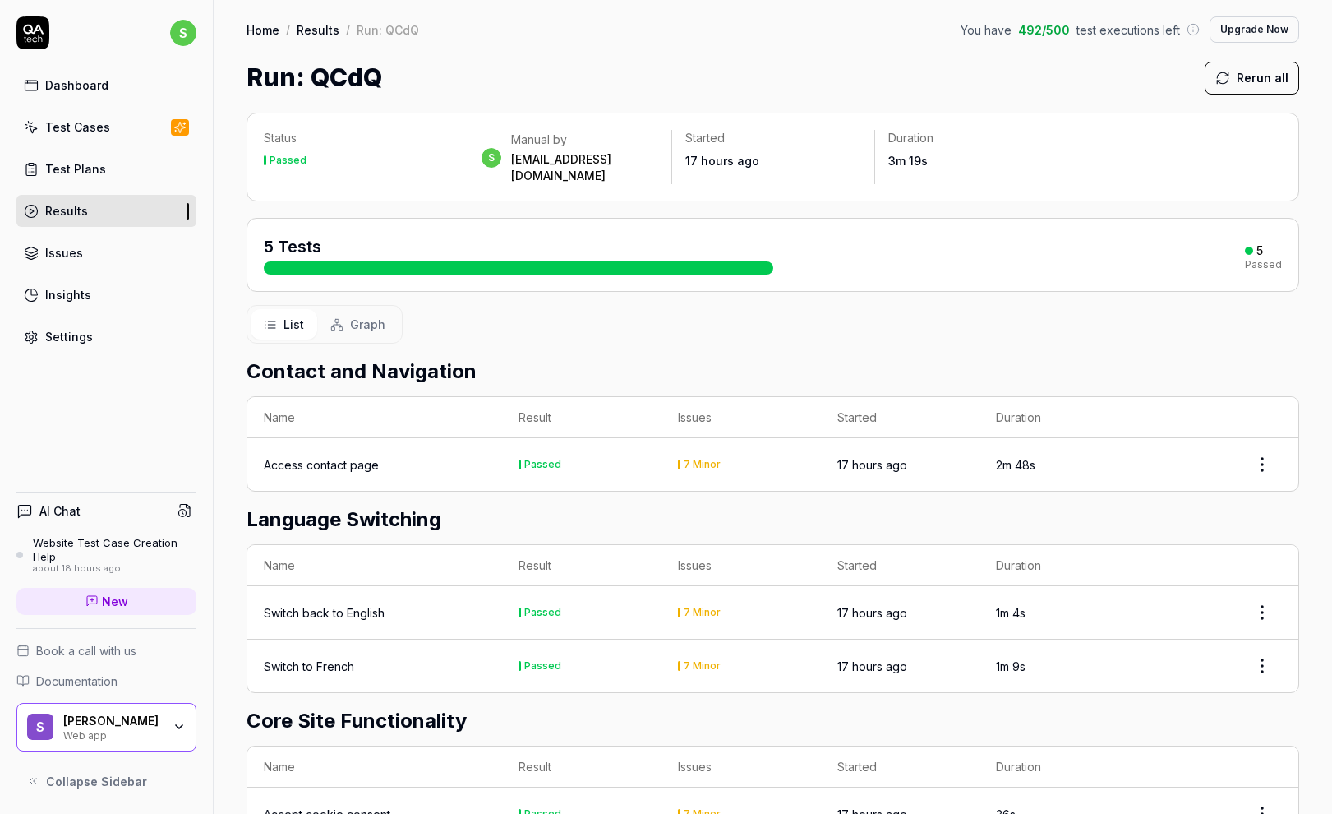
click at [308, 456] on div "Access contact page" at bounding box center [321, 464] width 115 height 17
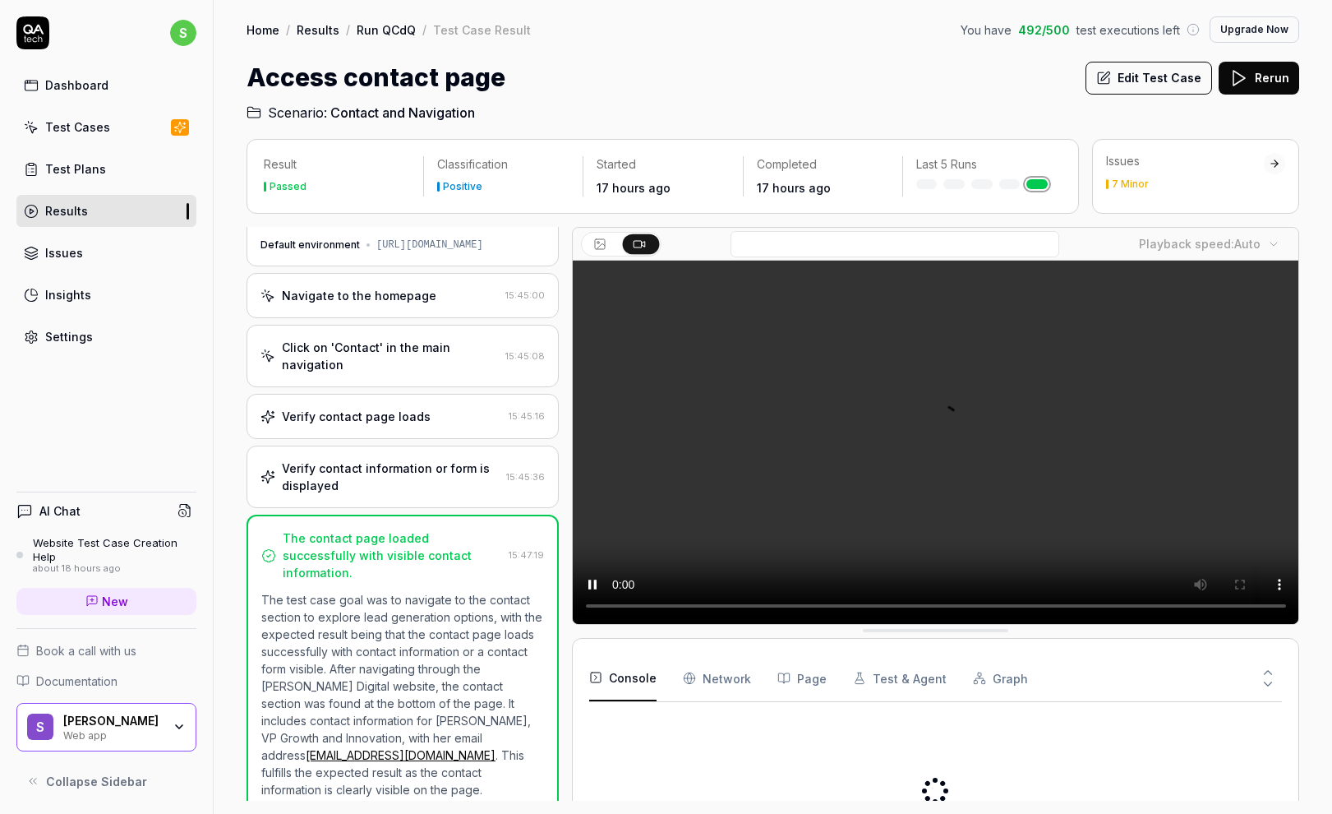
scroll to position [29, 0]
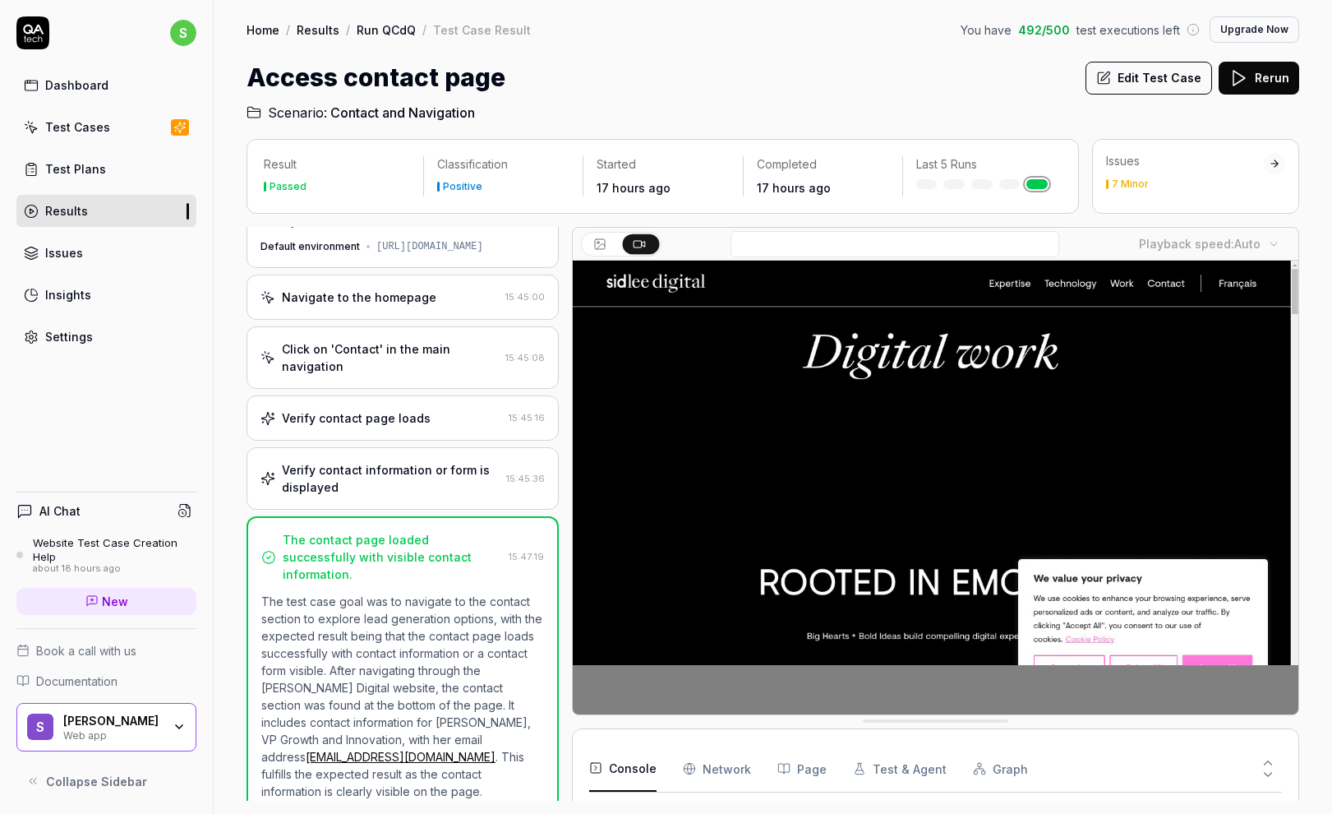
click at [618, 698] on video at bounding box center [936, 488] width 727 height 454
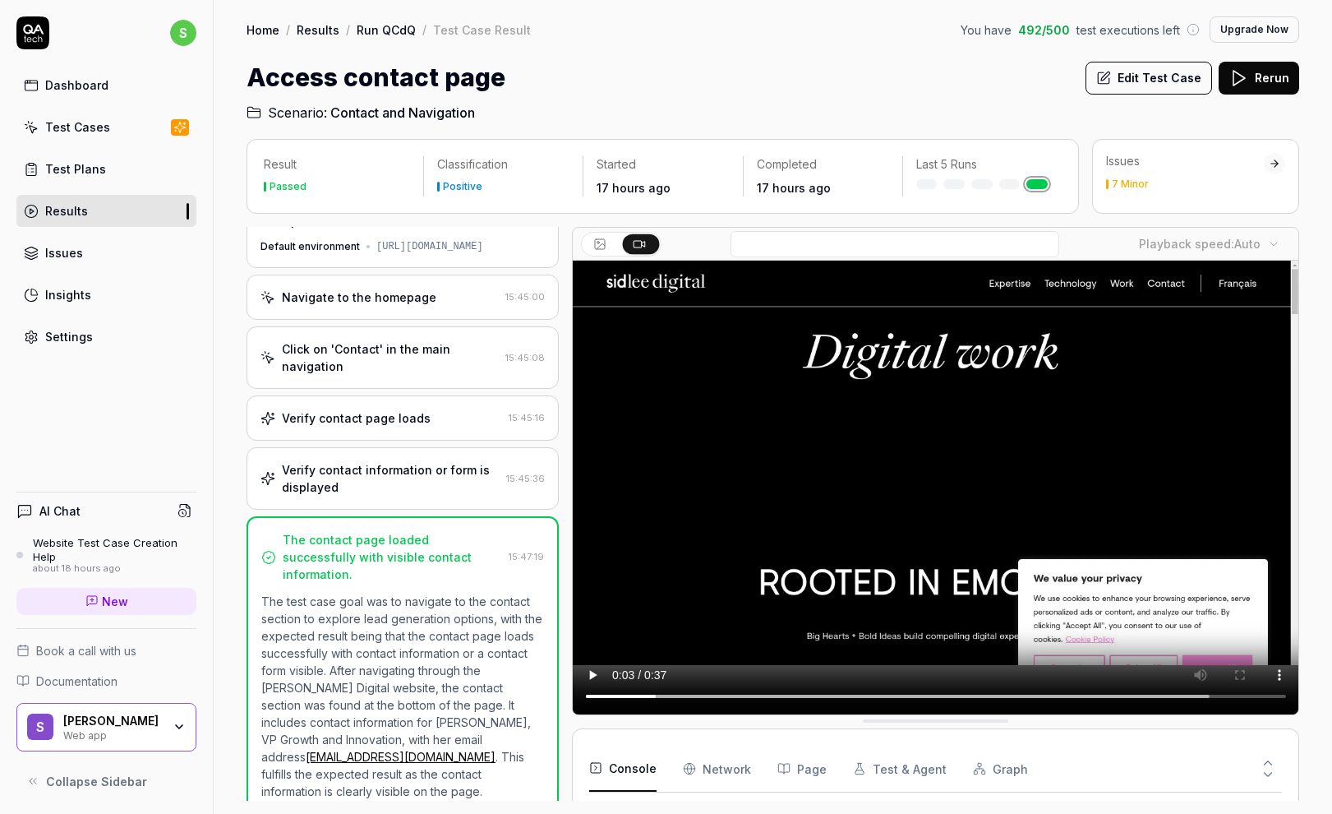
click at [1131, 185] on div "7 Minor" at bounding box center [1130, 184] width 37 height 10
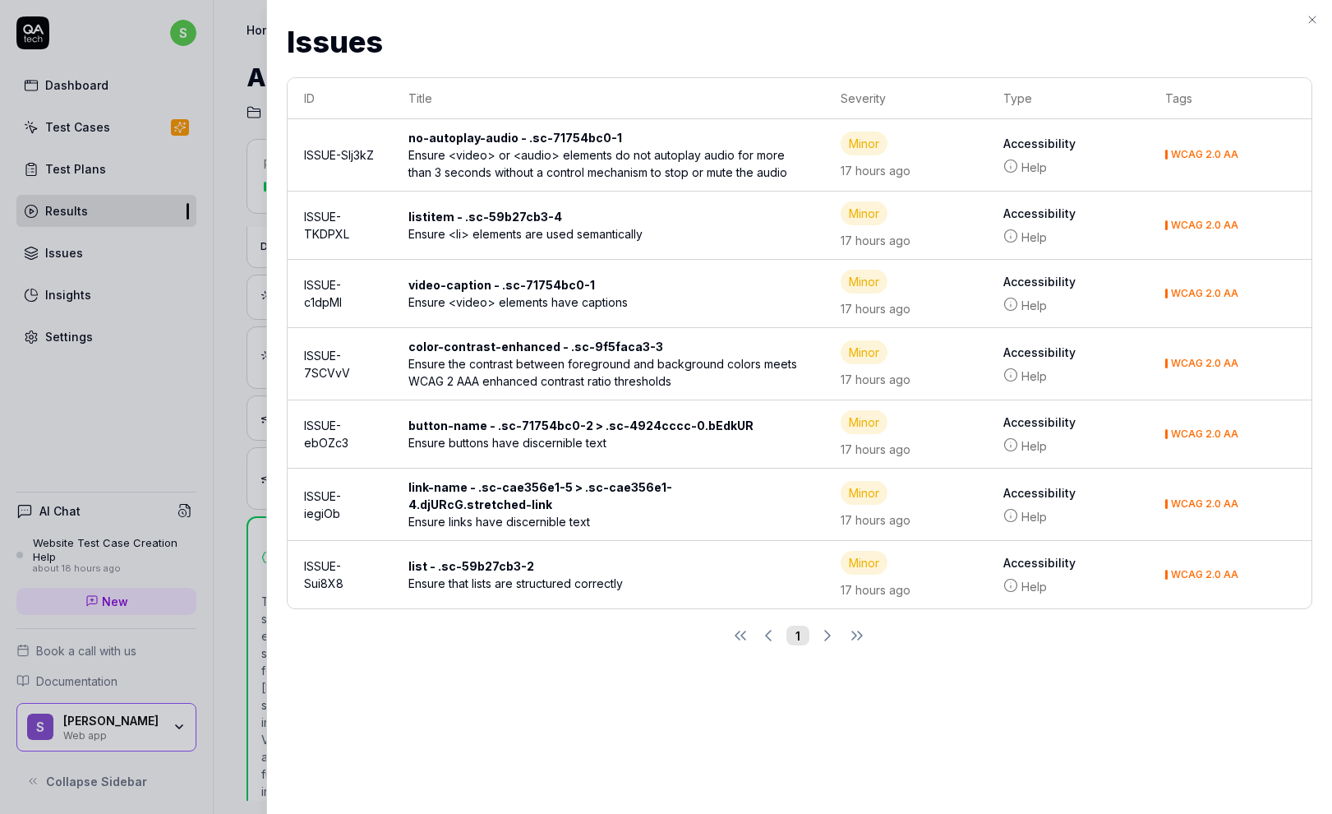
click at [1310, 20] on icon "button" at bounding box center [1312, 19] width 13 height 13
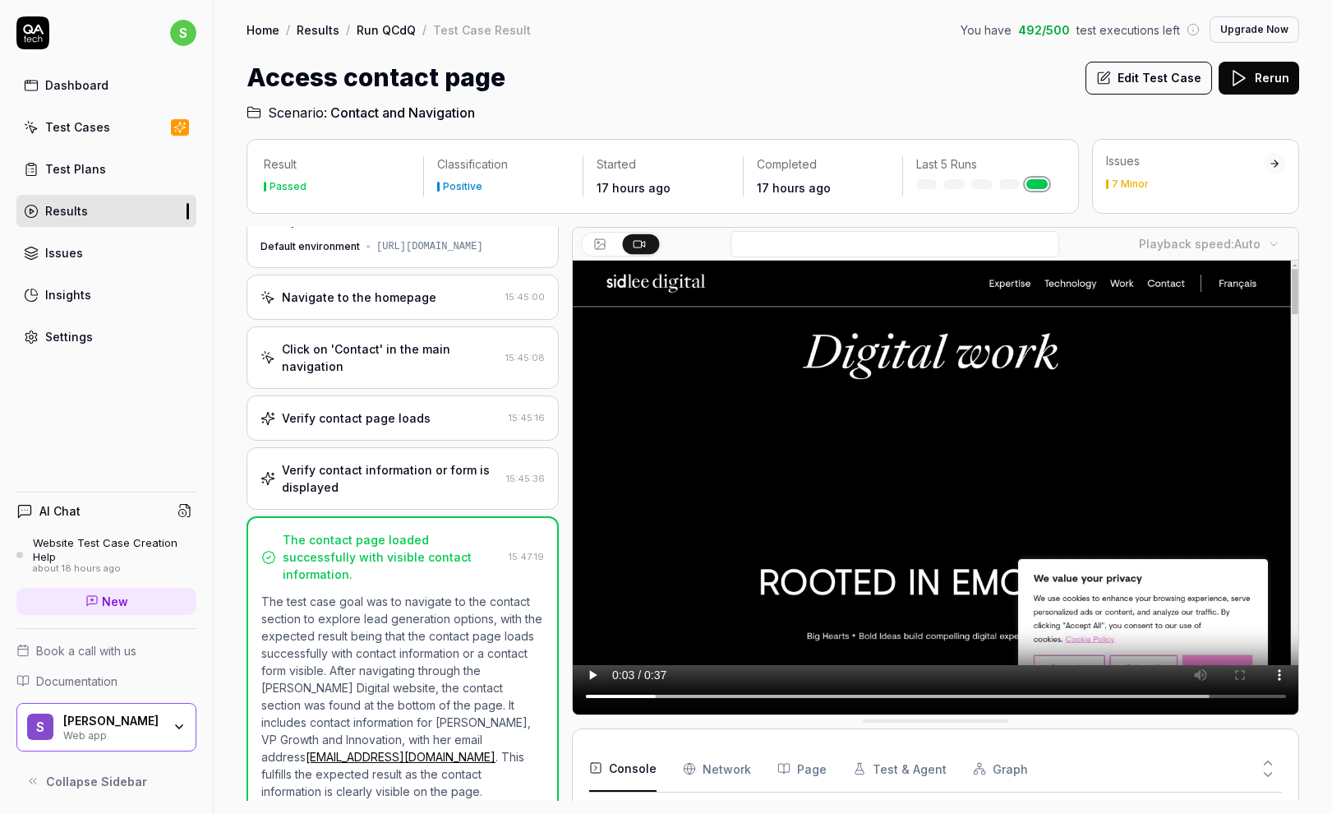
click at [598, 240] on icon at bounding box center [599, 244] width 13 height 13
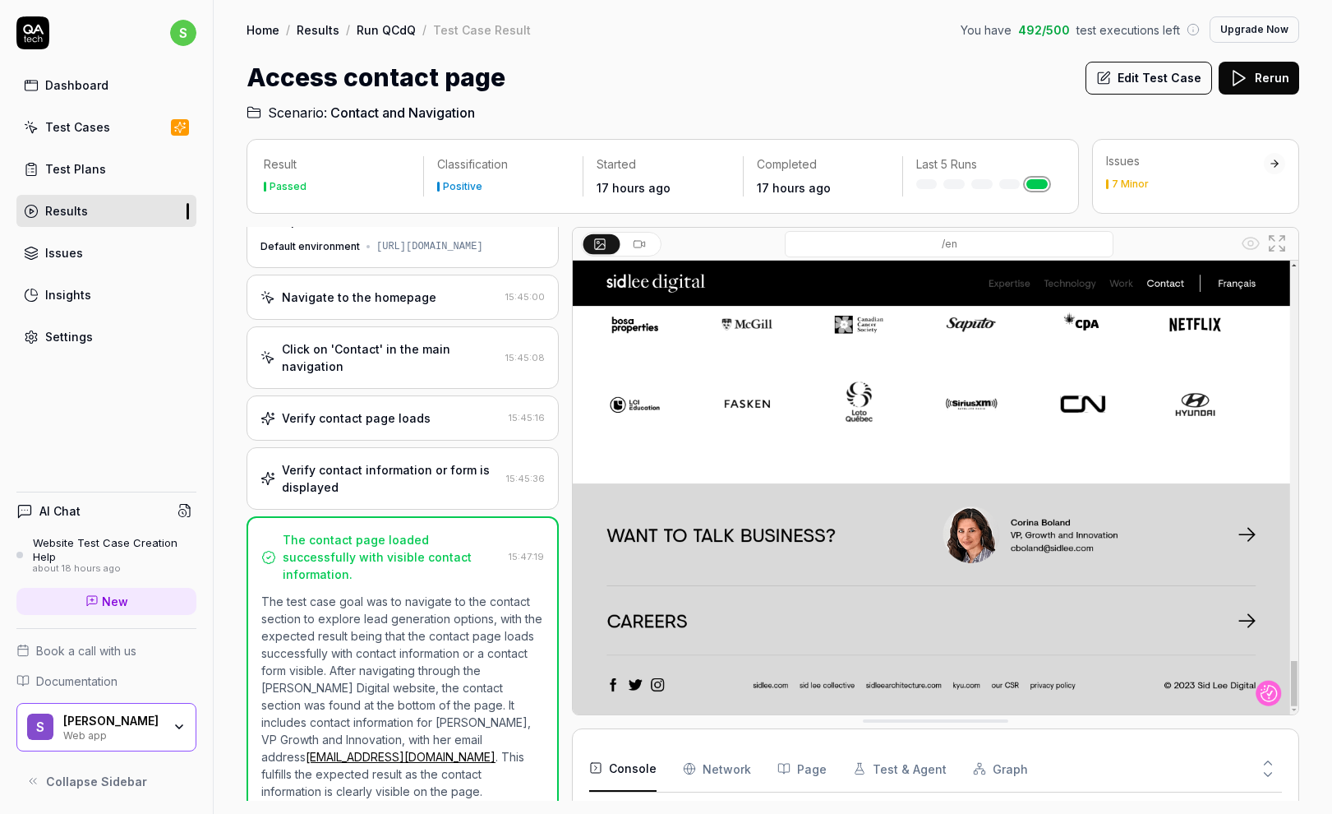
click at [643, 245] on icon at bounding box center [642, 243] width 3 height 5
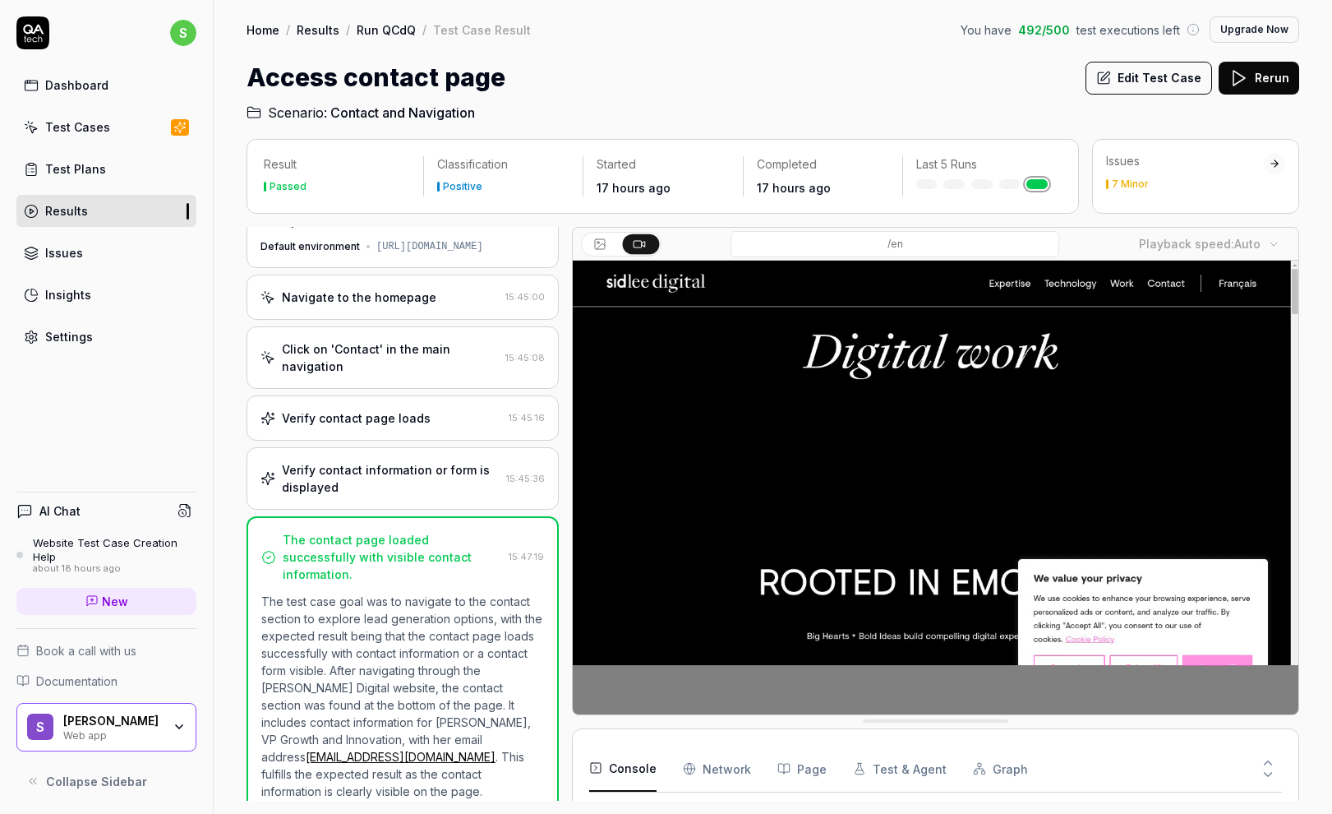
click at [1262, 769] on icon at bounding box center [1268, 774] width 15 height 15
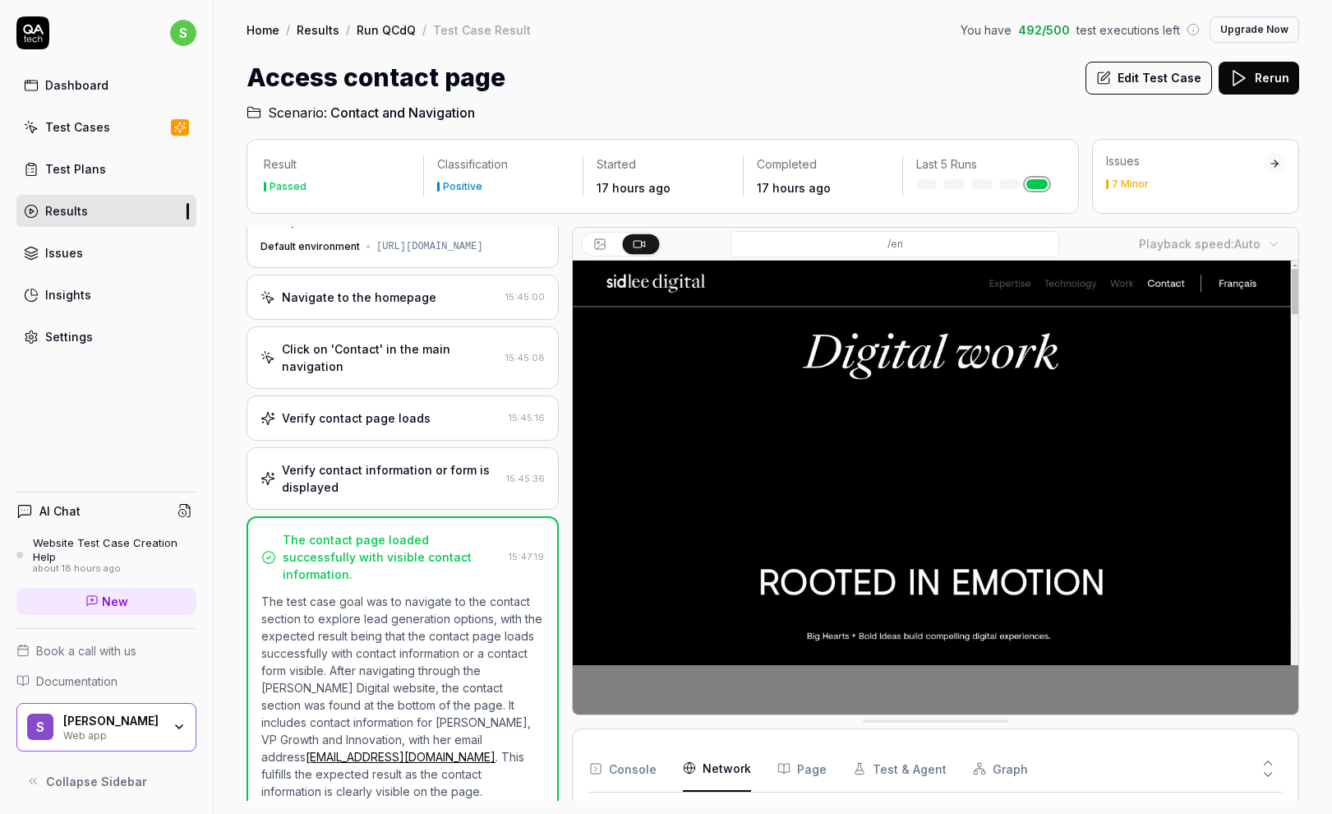
click at [725, 772] on Requests "Network" at bounding box center [717, 769] width 68 height 46
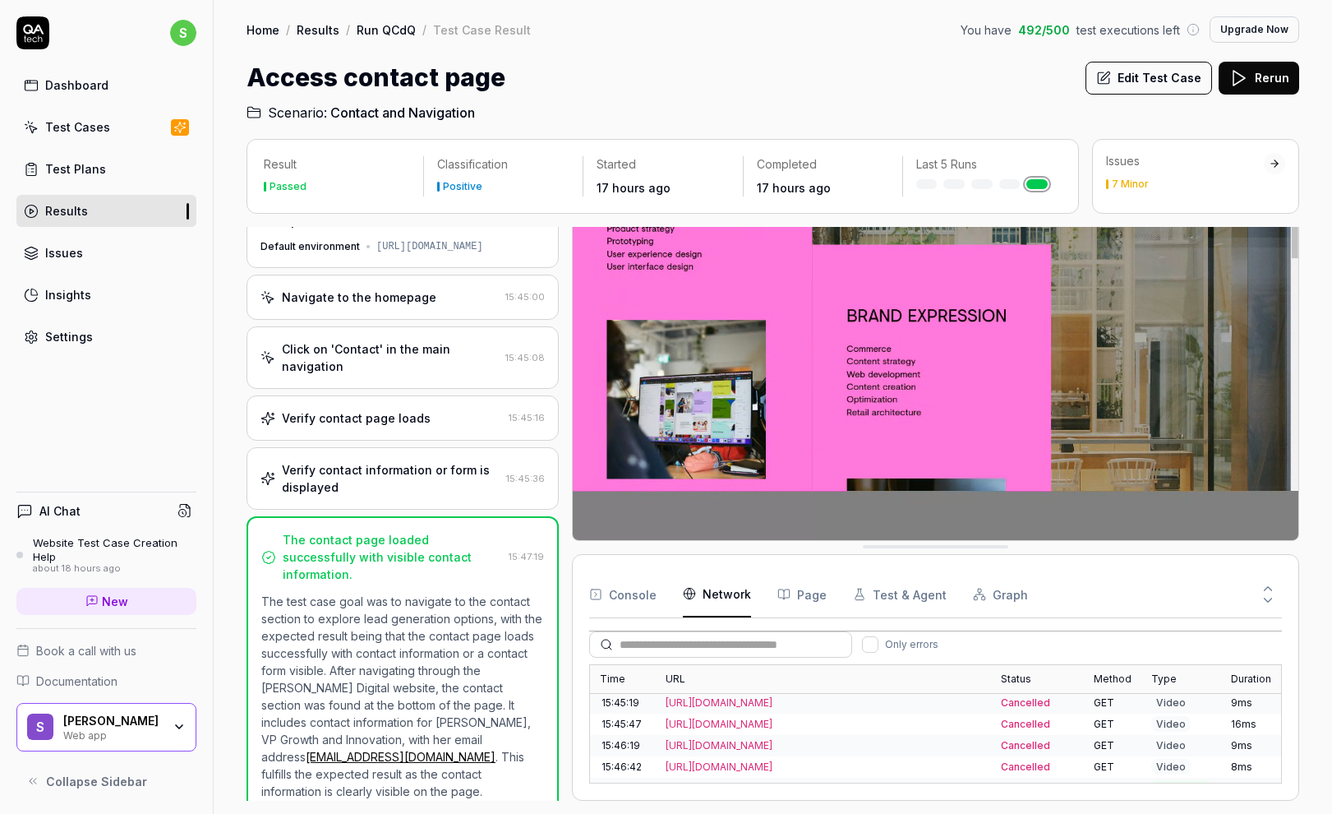
scroll to position [296, 0]
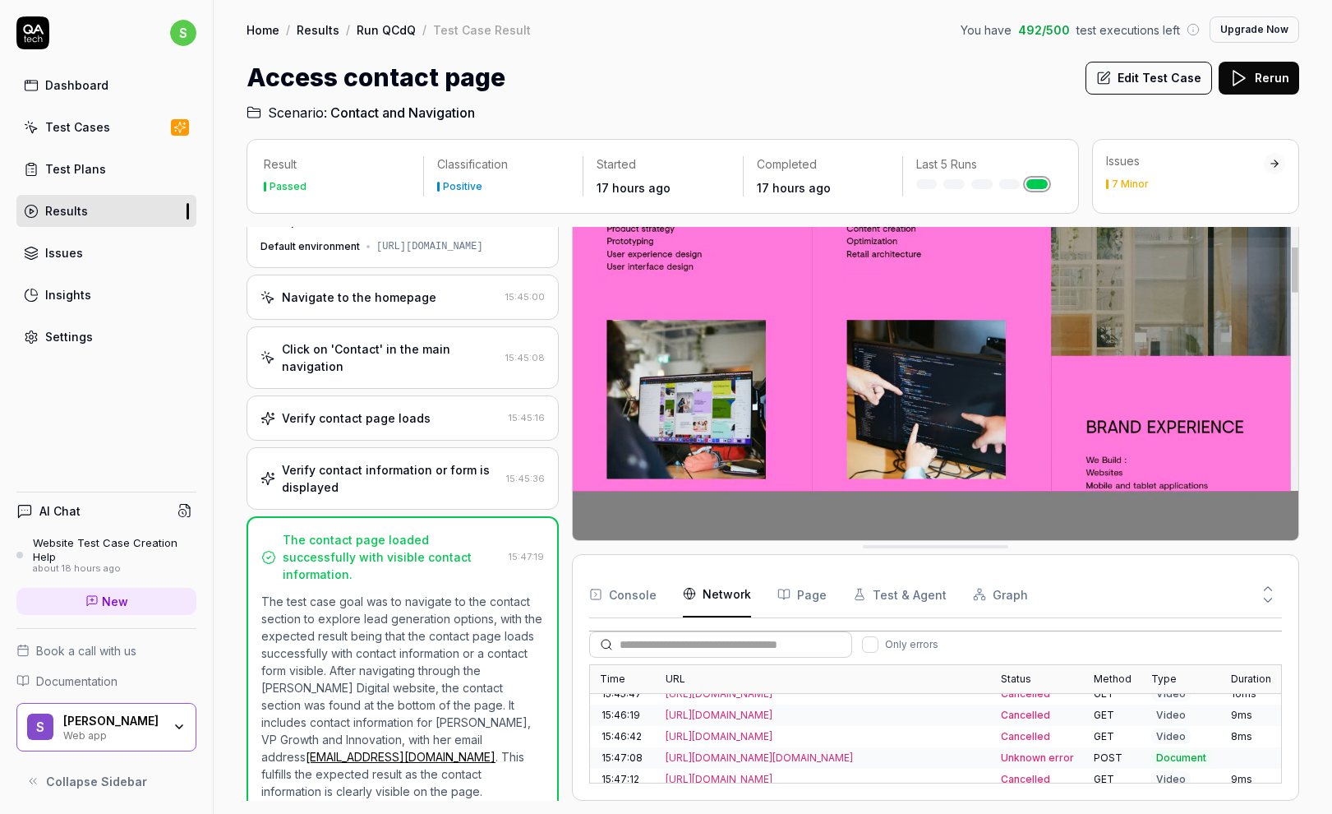
click at [816, 774] on div "https://cdn.sidlee.com/-/media/digital/p-009387_sidlee_microsite-numerique_v04-…" at bounding box center [824, 779] width 316 height 15
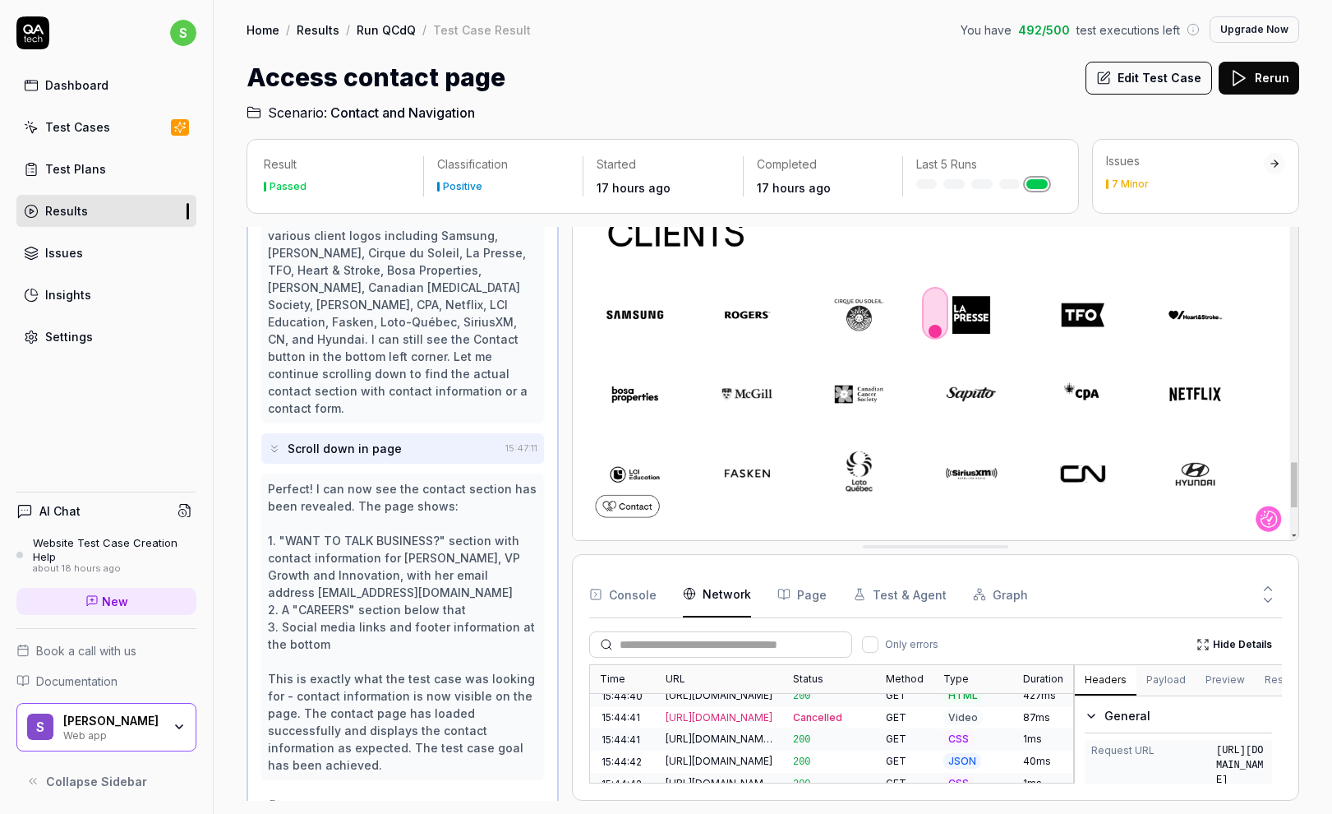
scroll to position [0, 0]
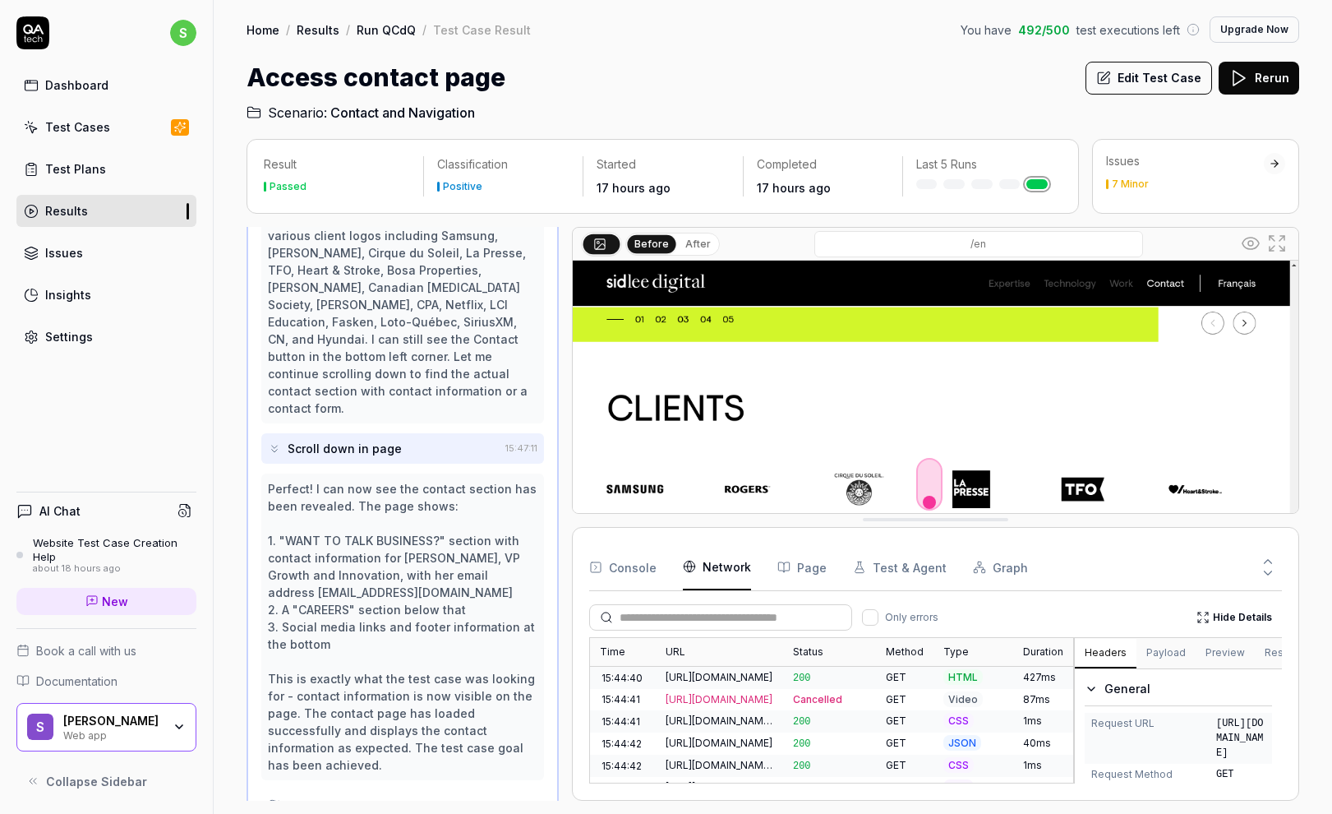
drag, startPoint x: 953, startPoint y: 542, endPoint x: 948, endPoint y: 290, distance: 252.4
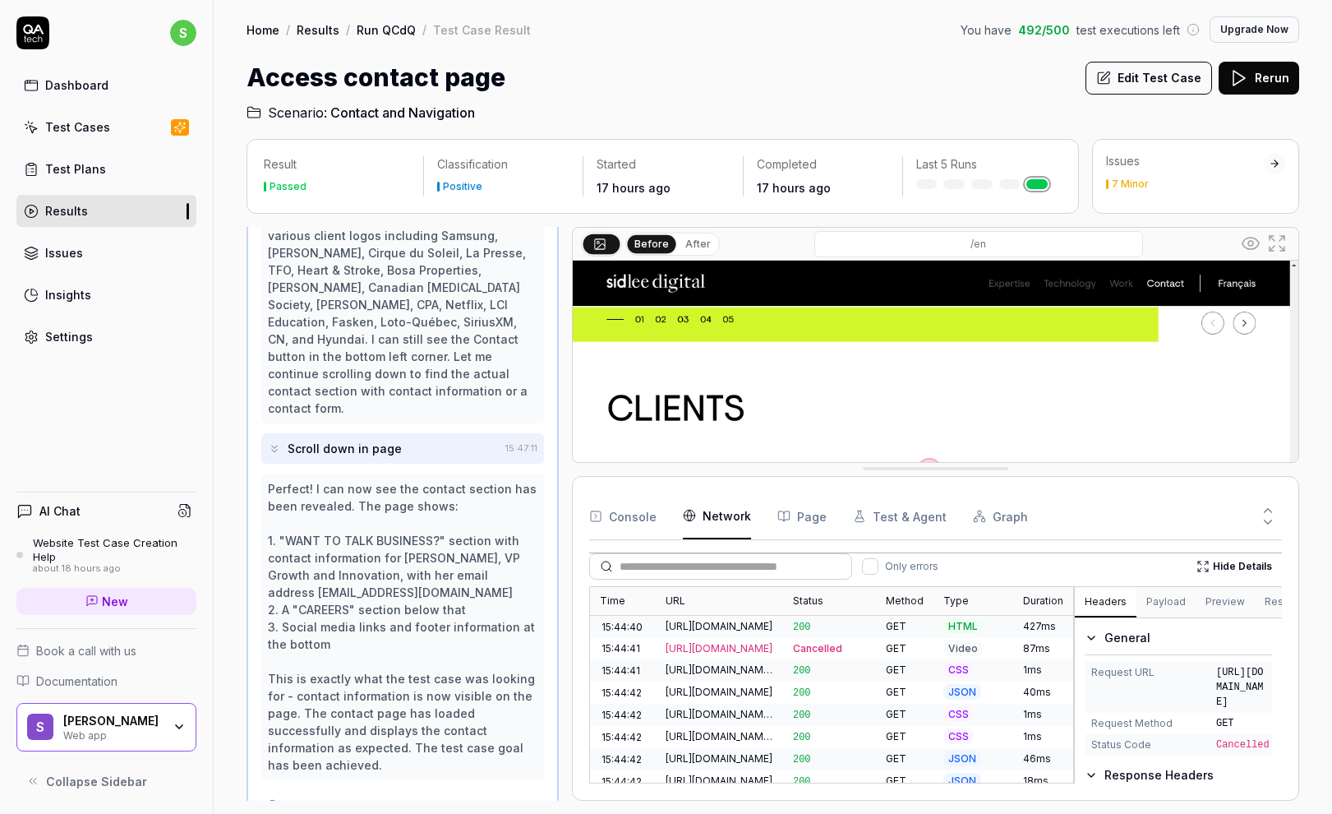
click at [704, 647] on div "https://cdn.sidlee.com/-/media/digital/p-009387_sidlee_microsite-numerique_v04-…" at bounding box center [720, 648] width 108 height 15
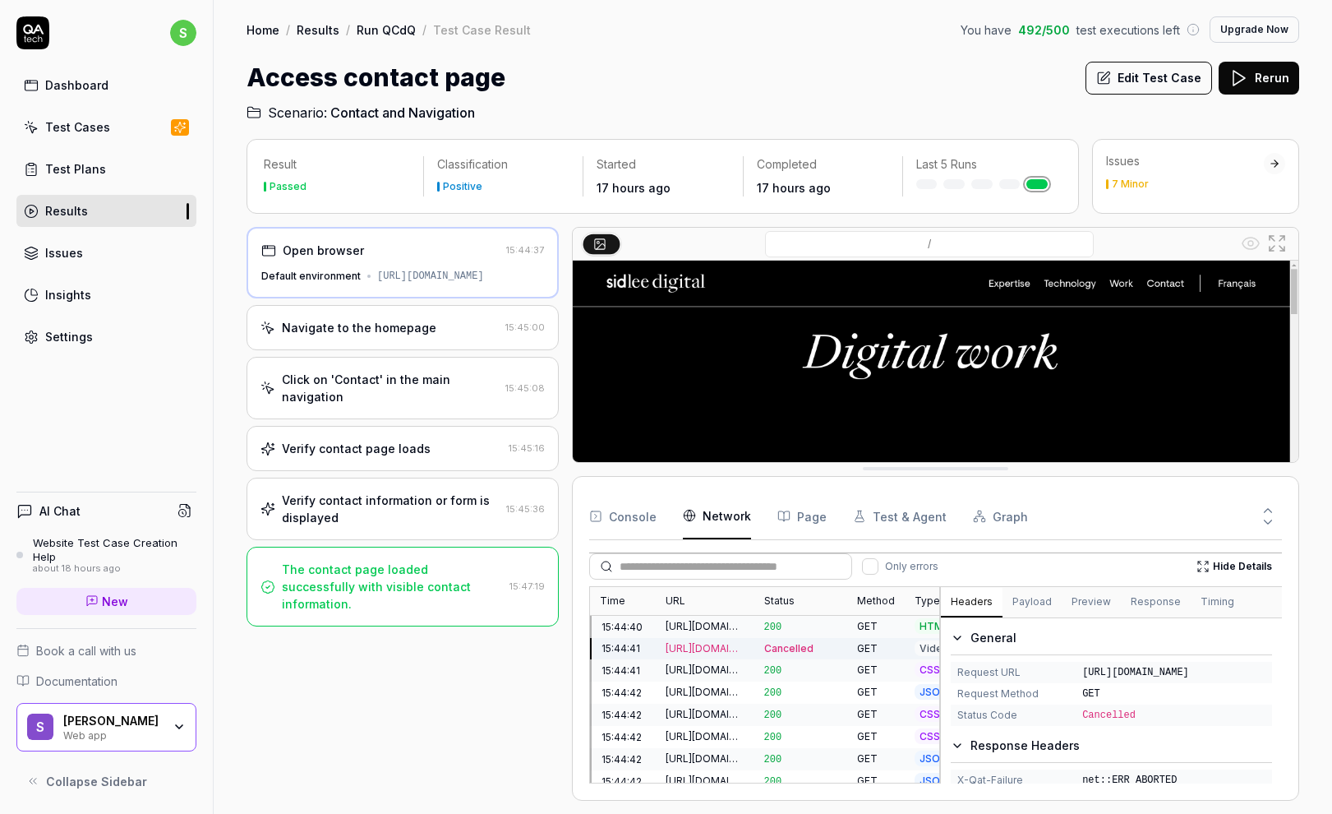
click at [942, 672] on div "Time URL Status Method Type Duration 15:44:40 https://digital.sidlee.com/ 200 G…" at bounding box center [936, 684] width 694 height 197
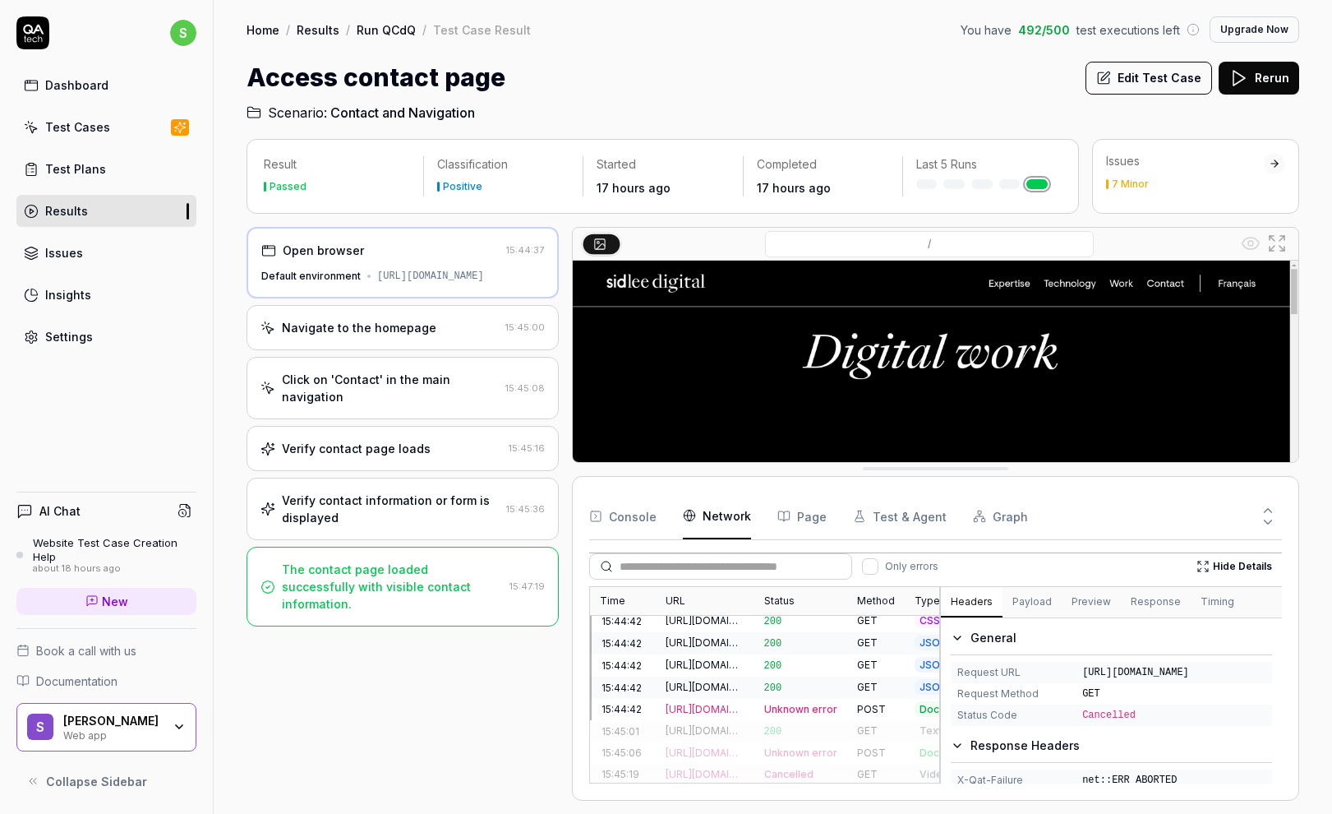
scroll to position [141, 0]
click at [685, 676] on div "https://www.google-analytics.com/g/collect?v=2&tid=G-G6TPE08YRS&gtm=45je59n2v91…" at bounding box center [705, 683] width 79 height 15
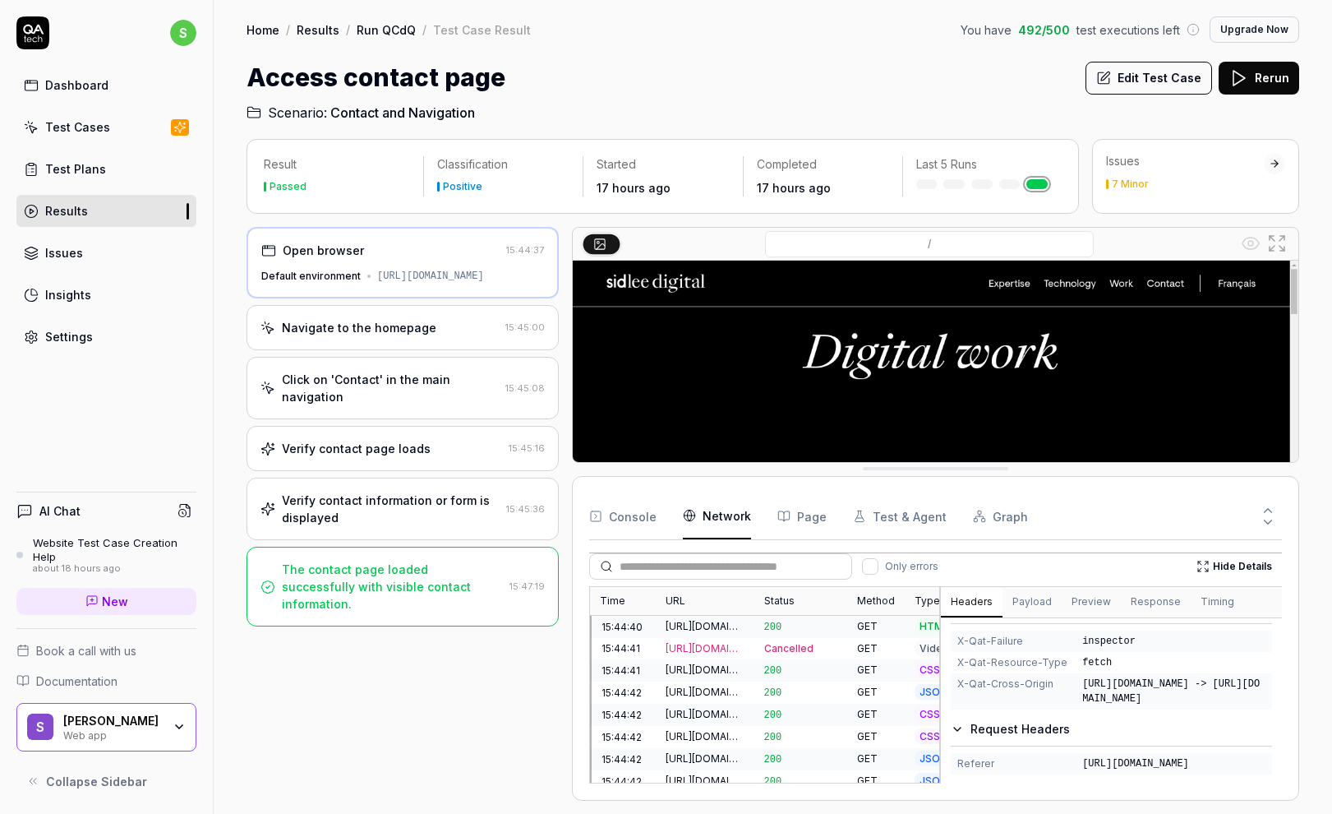
scroll to position [376, 0]
click at [786, 521] on icon "button" at bounding box center [784, 516] width 13 height 13
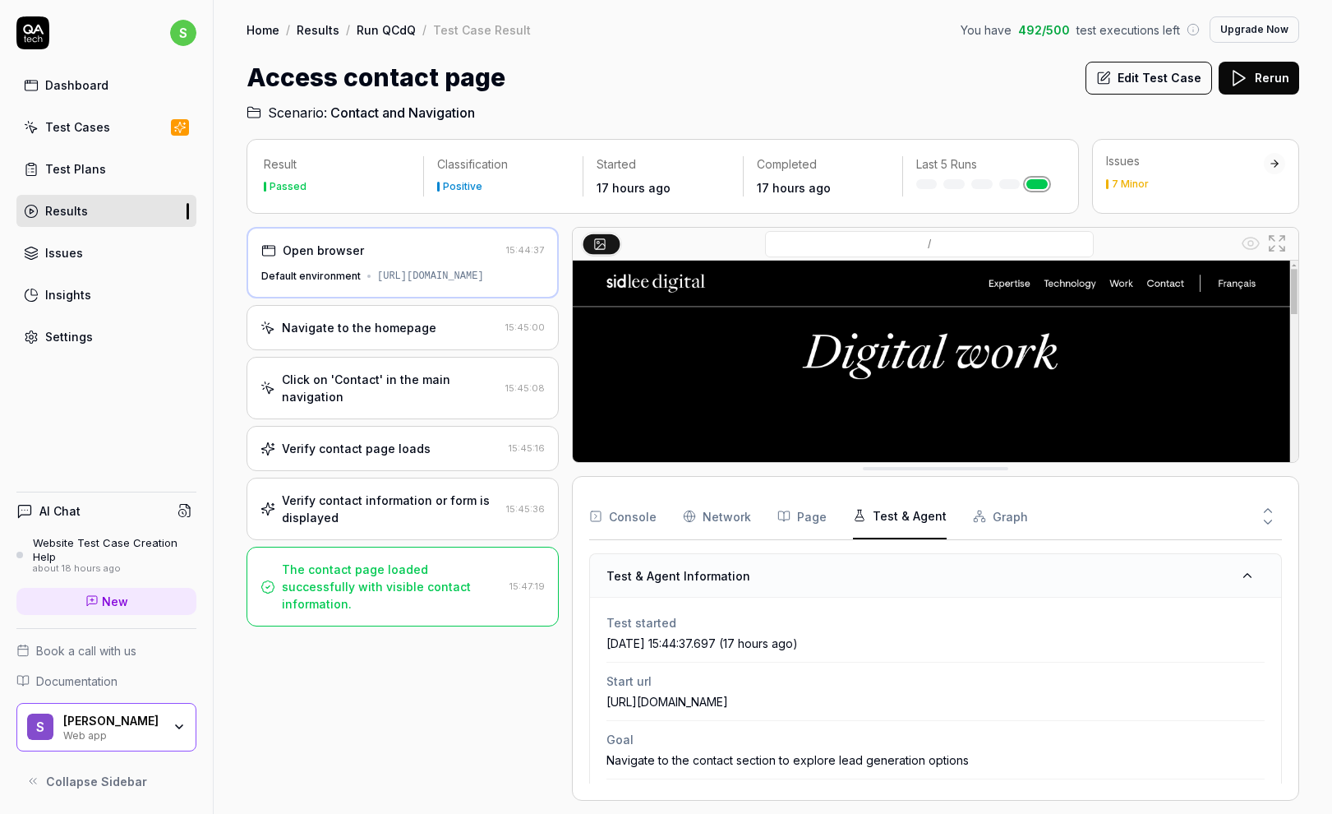
click at [904, 519] on button "Test & Agent" at bounding box center [900, 516] width 94 height 46
click at [983, 505] on button "Graph" at bounding box center [1000, 516] width 55 height 46
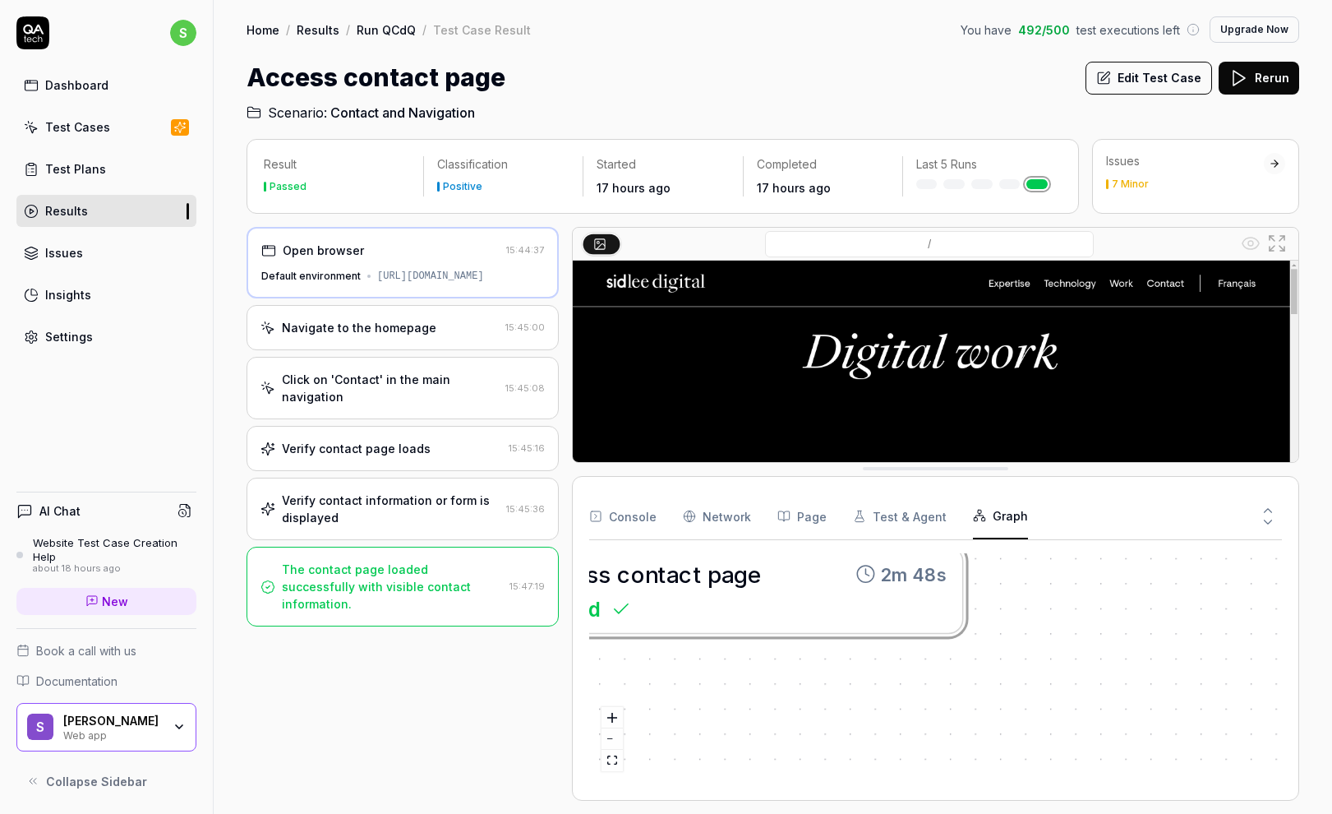
click at [55, 220] on link "Results" at bounding box center [106, 211] width 180 height 32
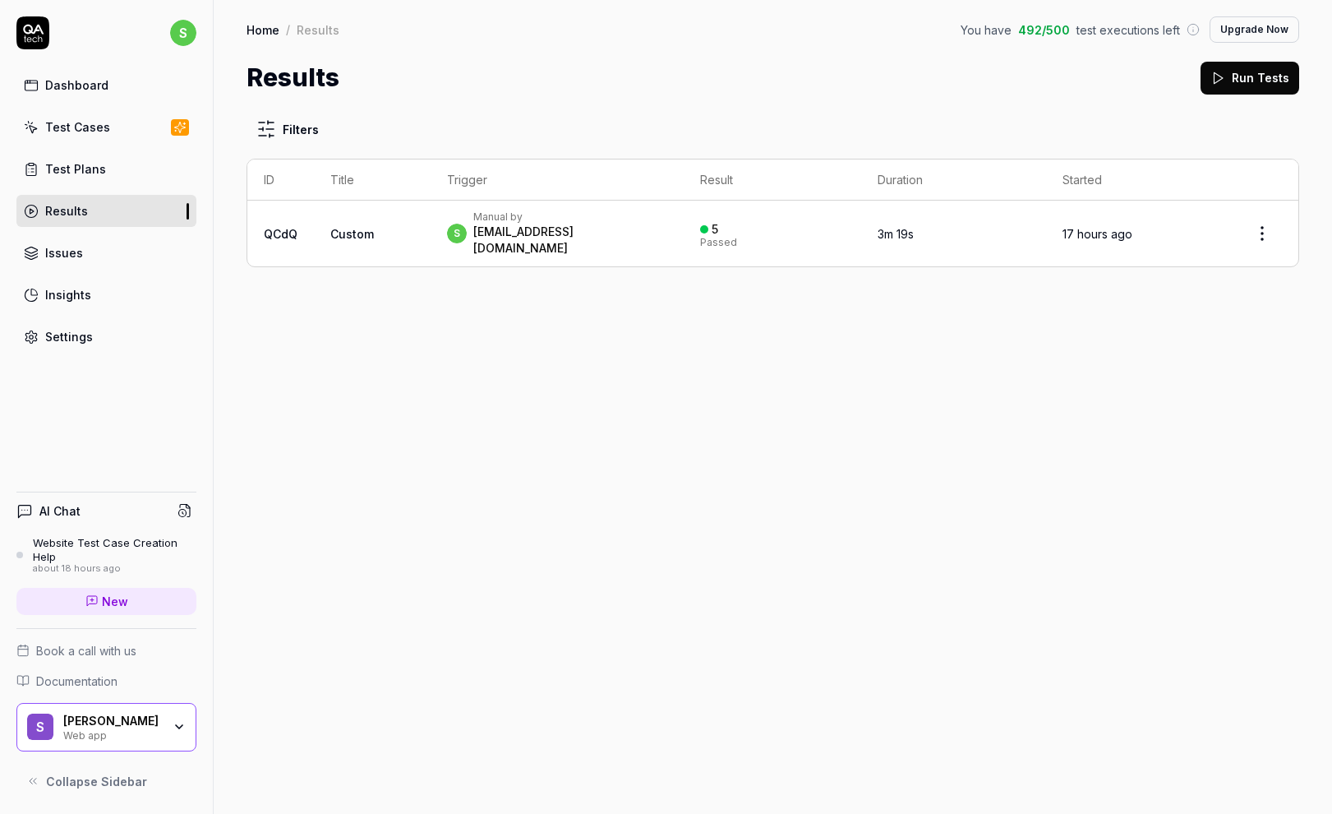
click at [284, 227] on link "QCdQ" at bounding box center [281, 234] width 34 height 14
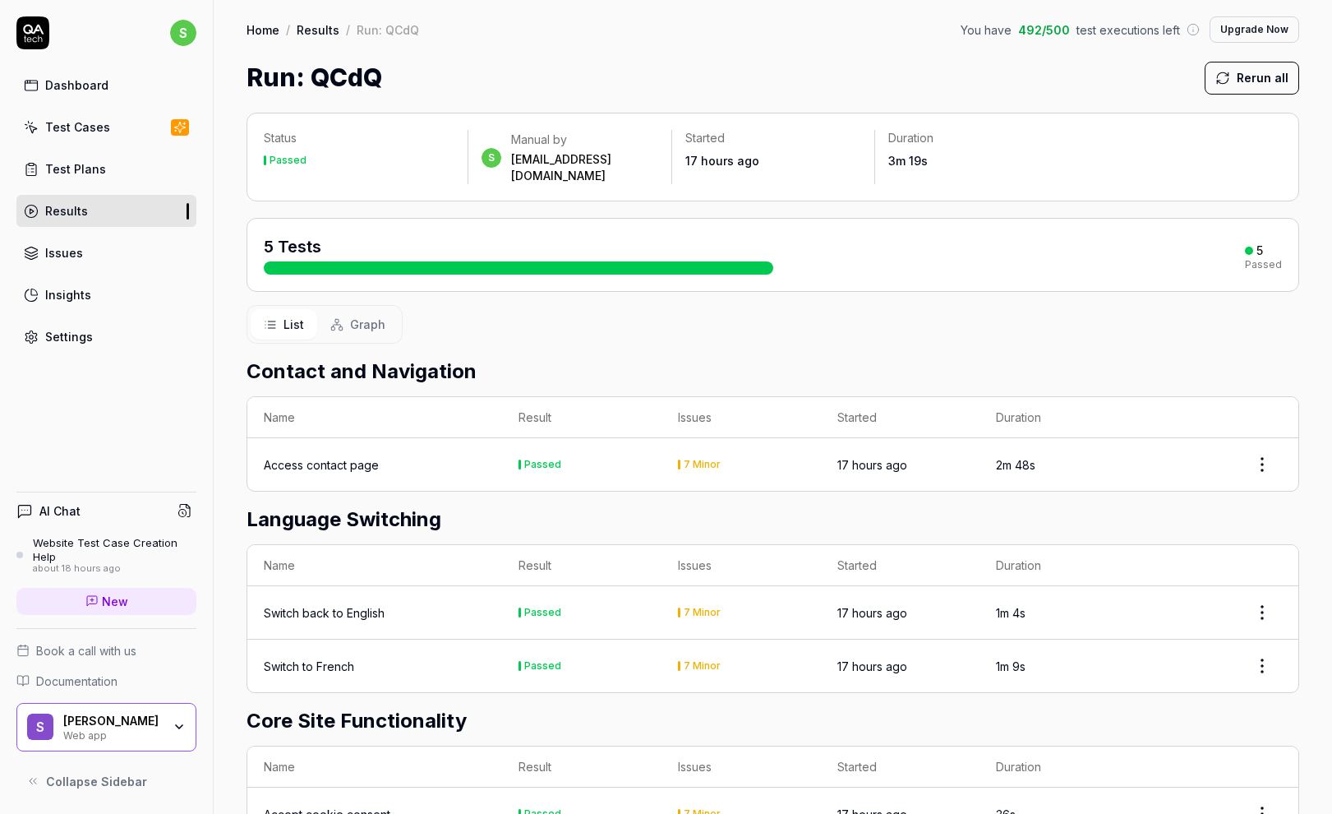
scroll to position [145, 0]
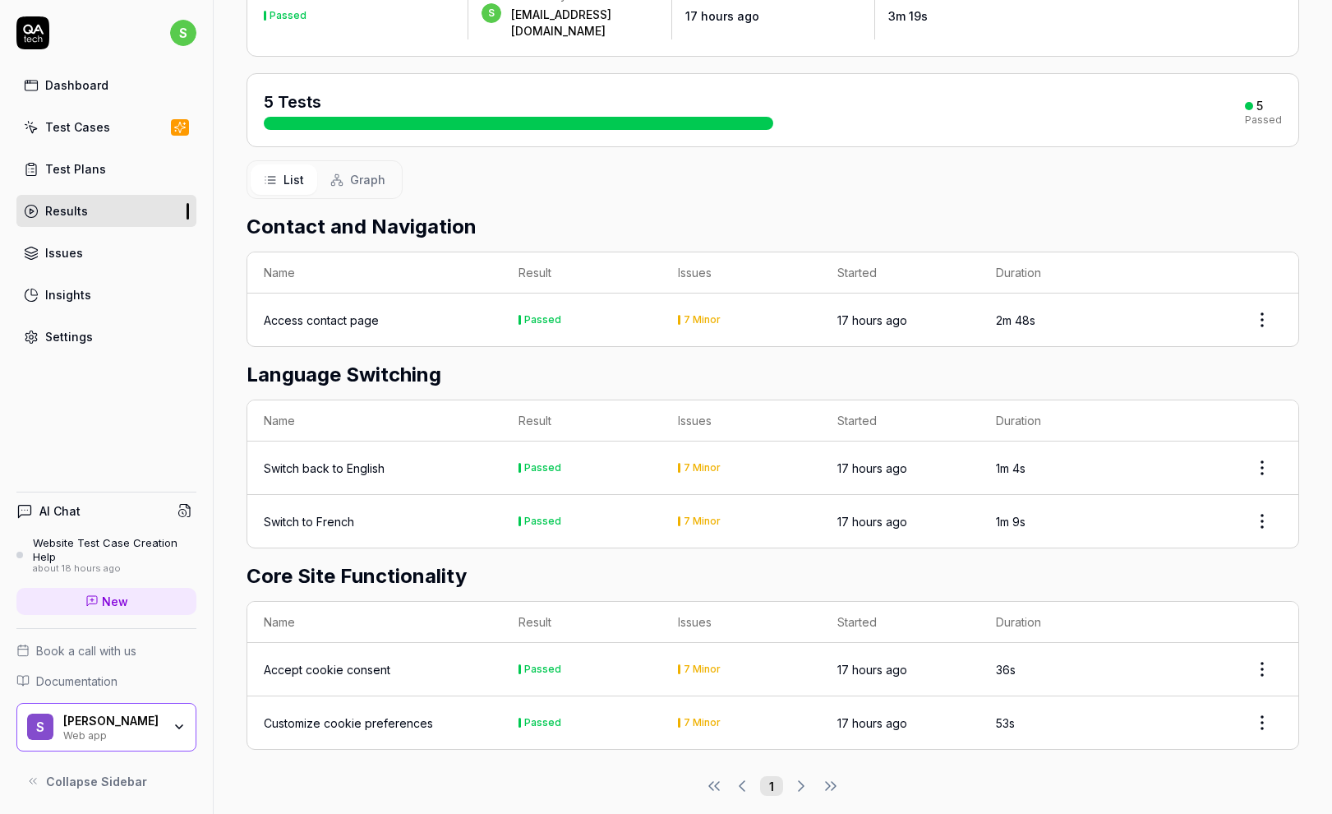
click at [307, 661] on div "Accept cookie consent" at bounding box center [327, 669] width 127 height 17
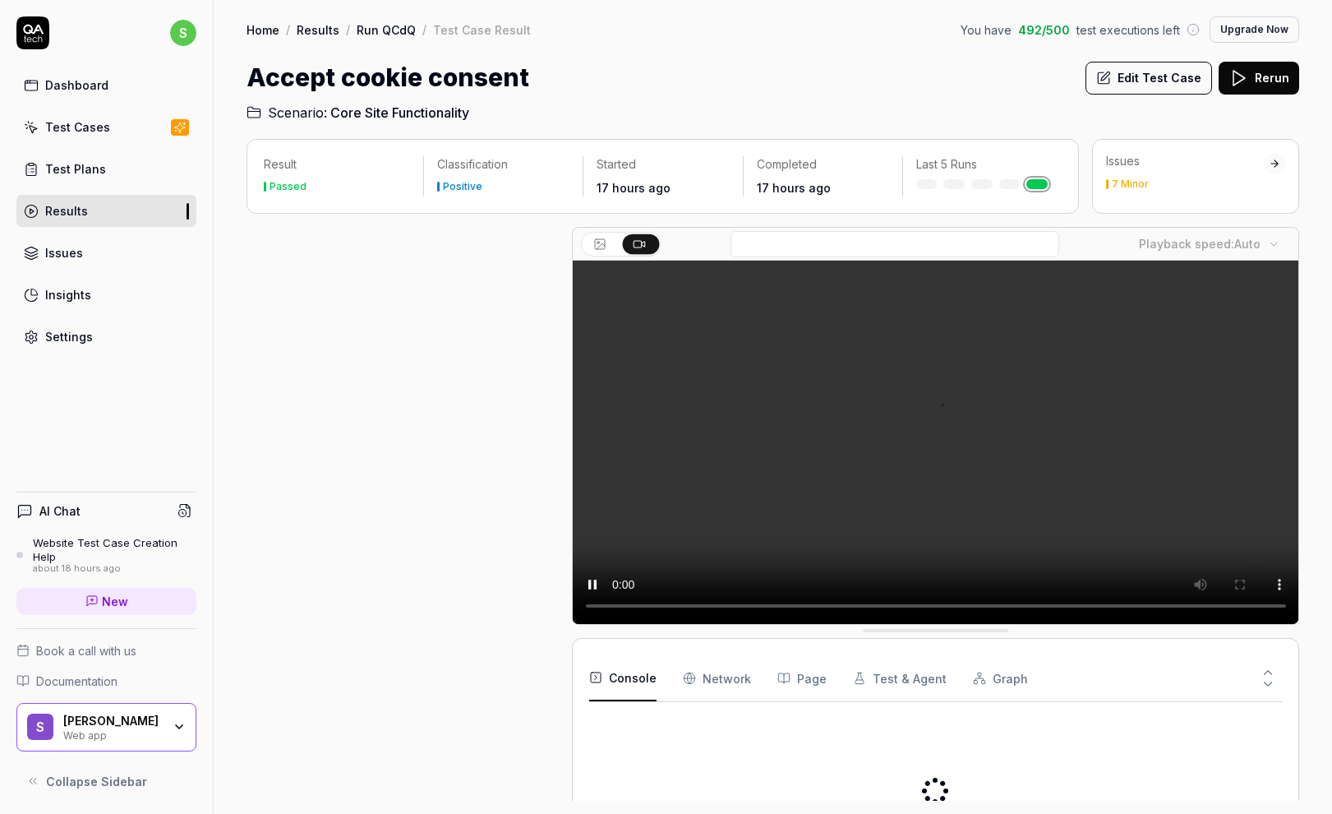
scroll to position [28, 0]
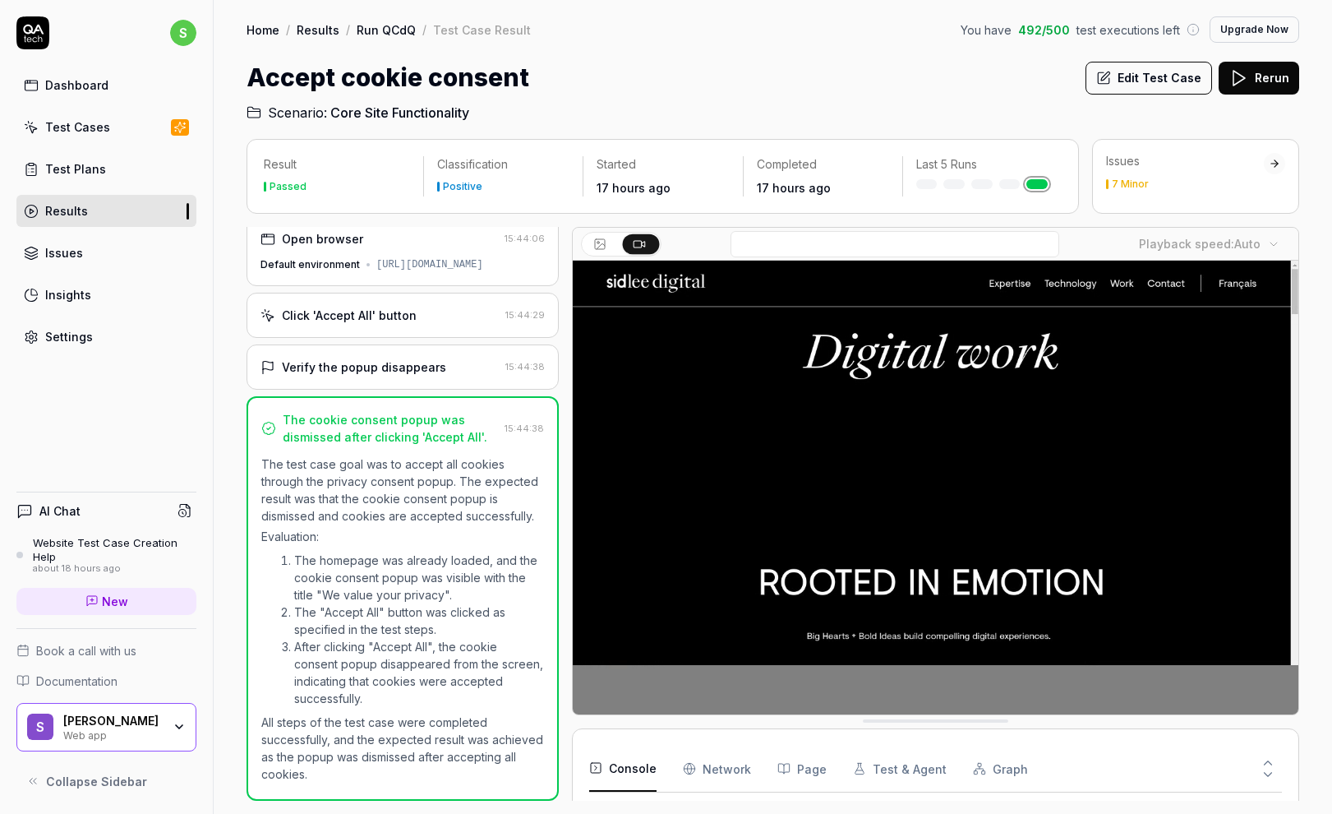
click at [798, 768] on button "Page" at bounding box center [802, 769] width 49 height 46
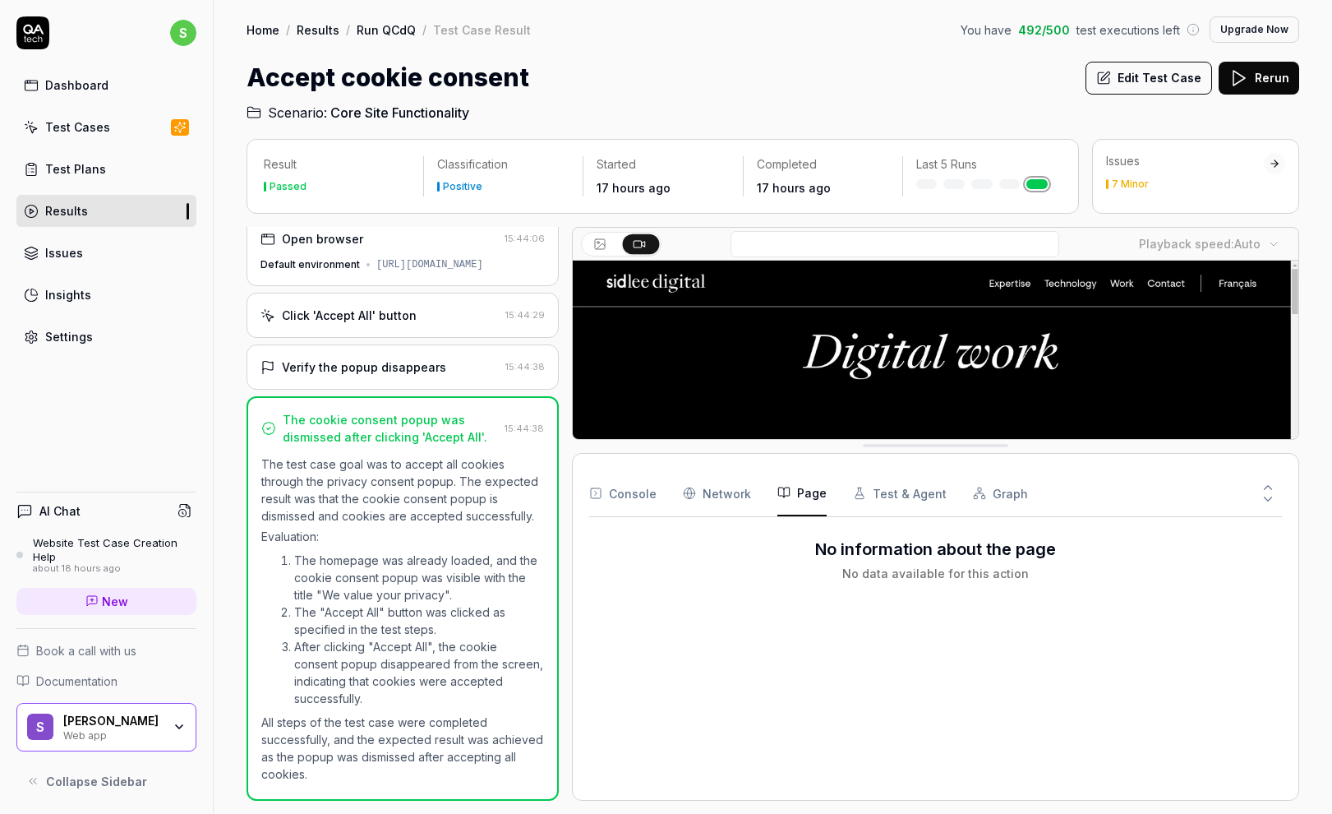
drag, startPoint x: 1226, startPoint y: 725, endPoint x: 1202, endPoint y: 450, distance: 276.5
click at [732, 484] on Requests "Network" at bounding box center [717, 493] width 68 height 46
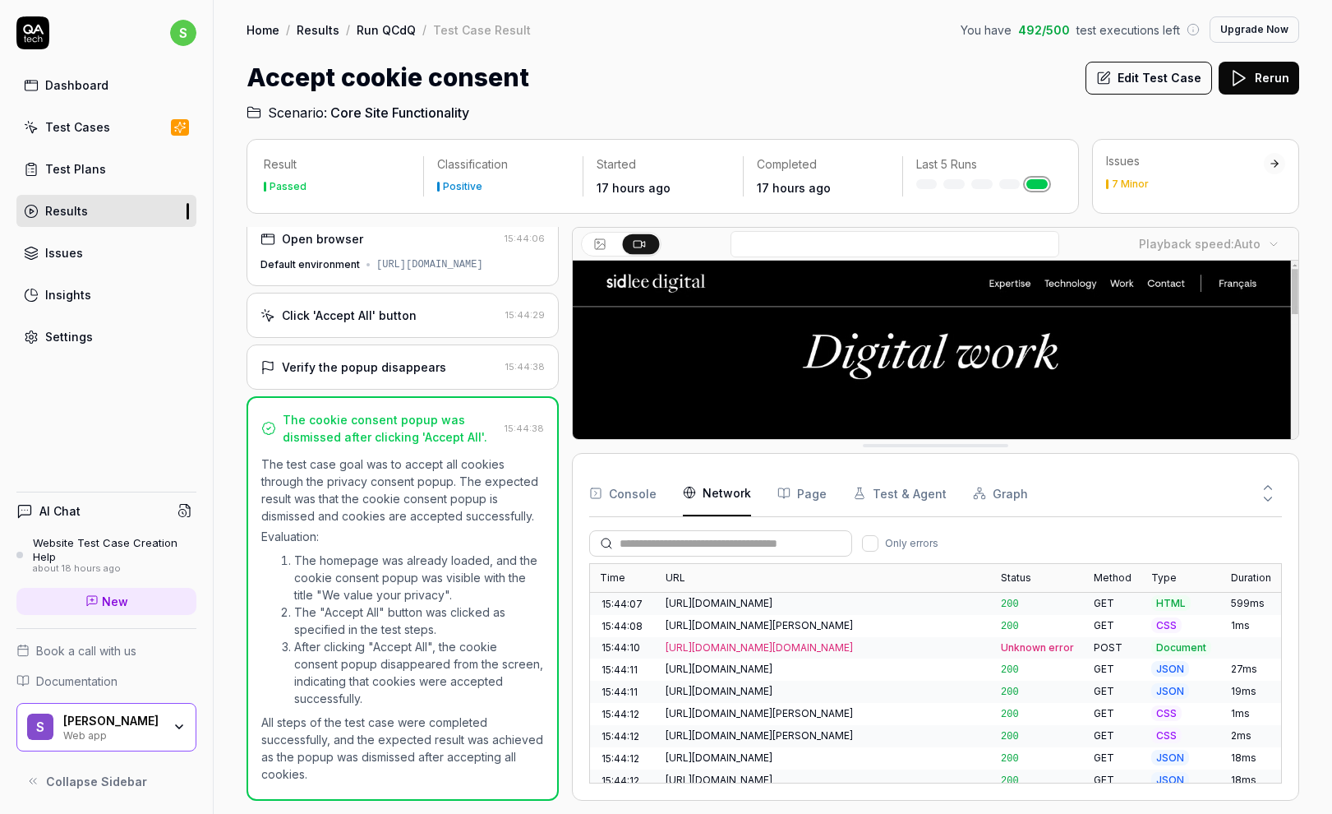
scroll to position [109, 0]
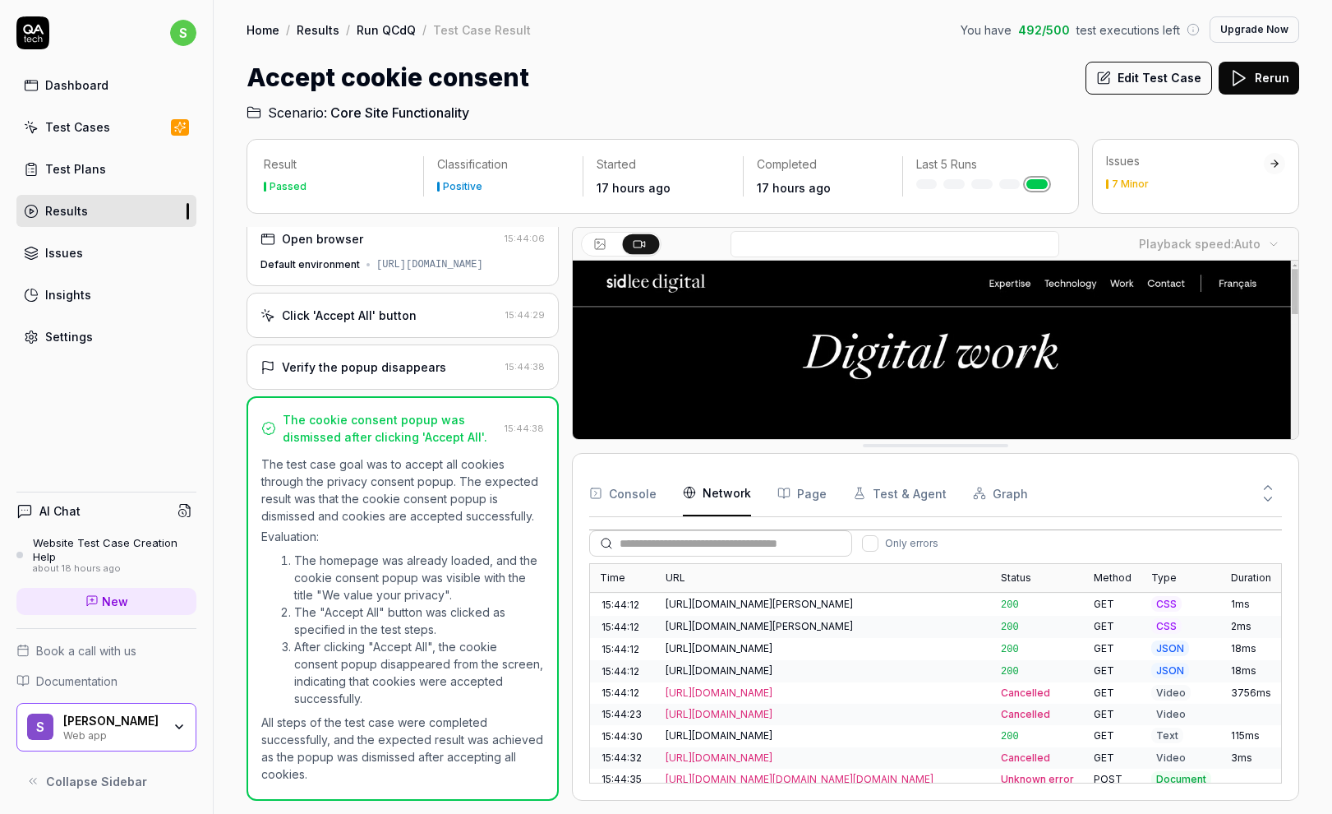
click at [781, 663] on div "https://cdn-cookieyes.com/client_data/ae2fba180066dc59b6c62fa9/audit-table/RQUG…" at bounding box center [824, 670] width 316 height 15
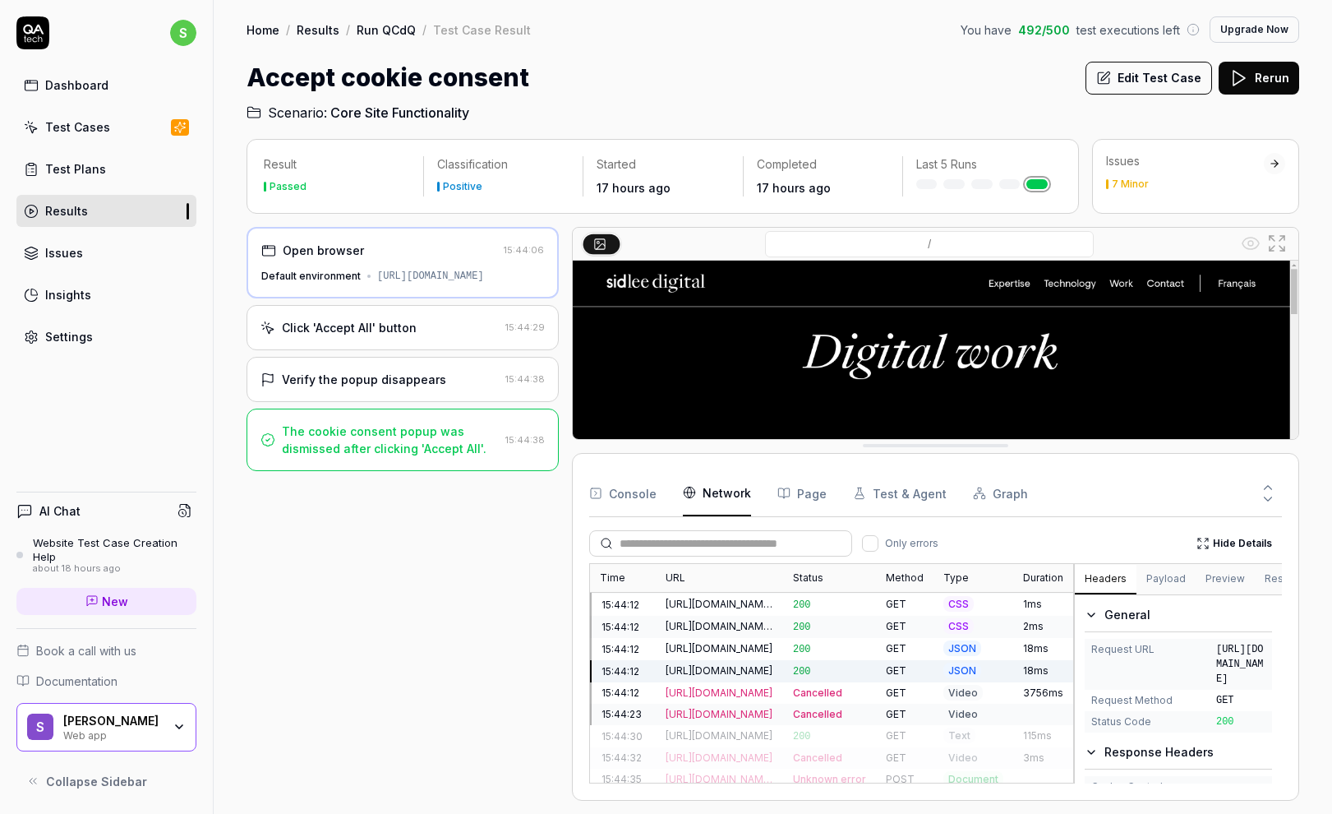
drag, startPoint x: 58, startPoint y: 289, endPoint x: 182, endPoint y: 398, distance: 164.9
click at [58, 289] on div "Insights" at bounding box center [68, 294] width 46 height 17
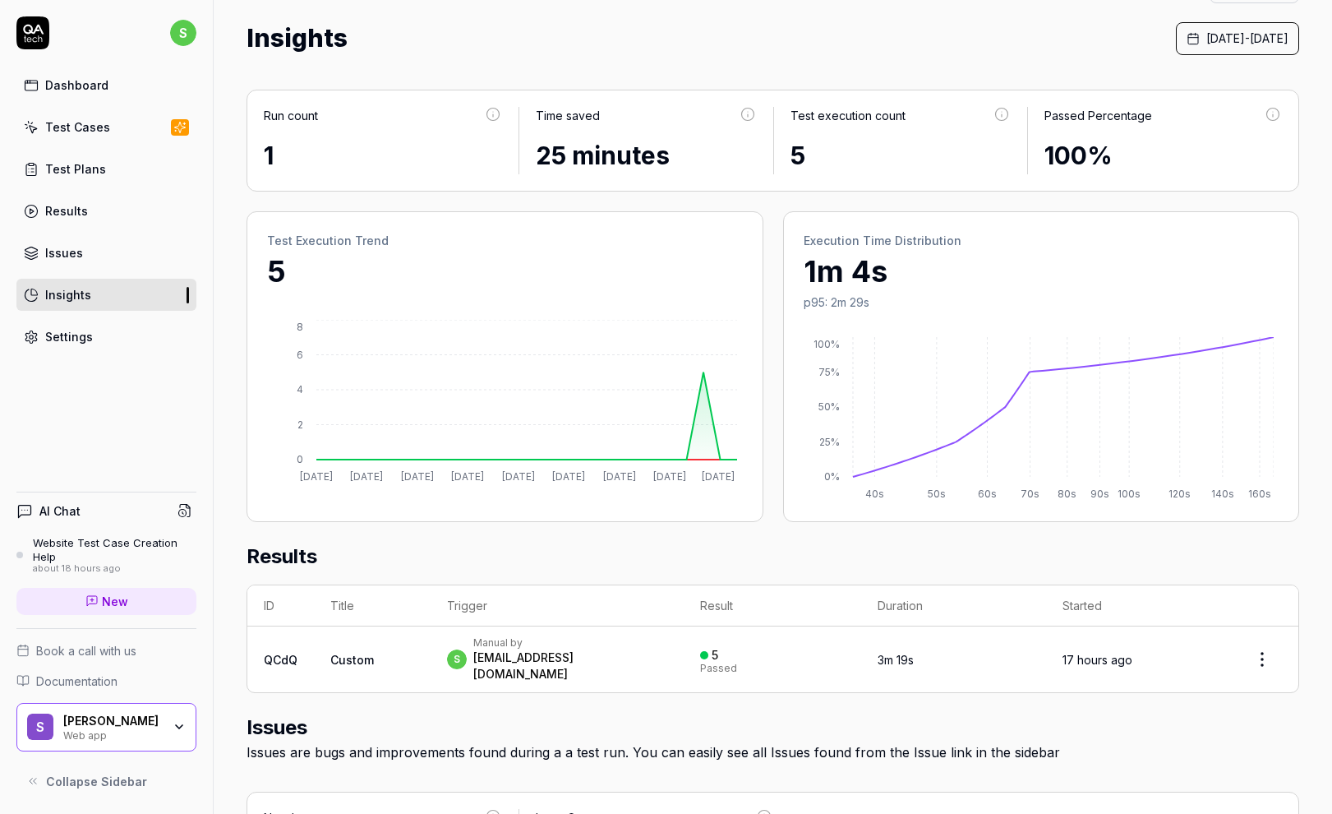
scroll to position [7, 0]
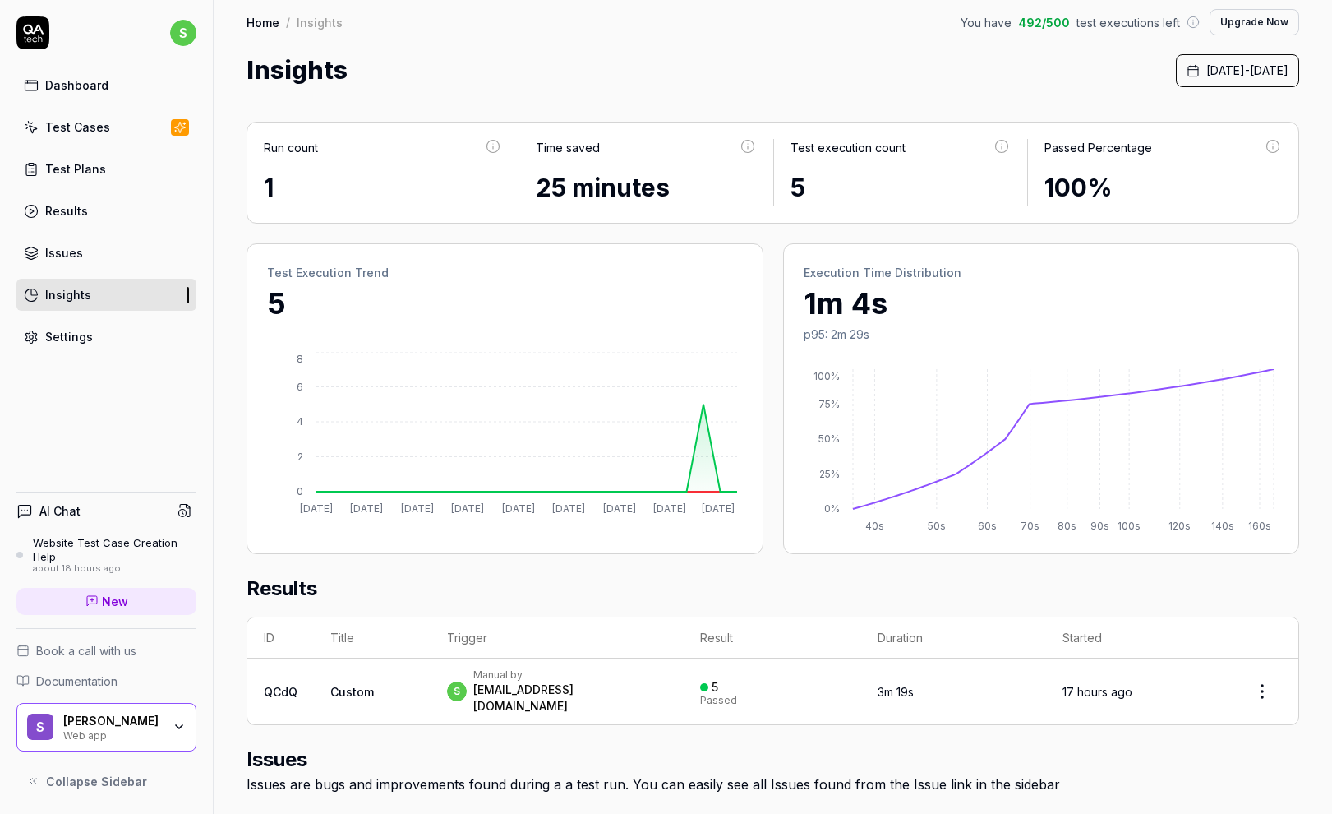
click at [57, 248] on div "Issues" at bounding box center [64, 252] width 38 height 17
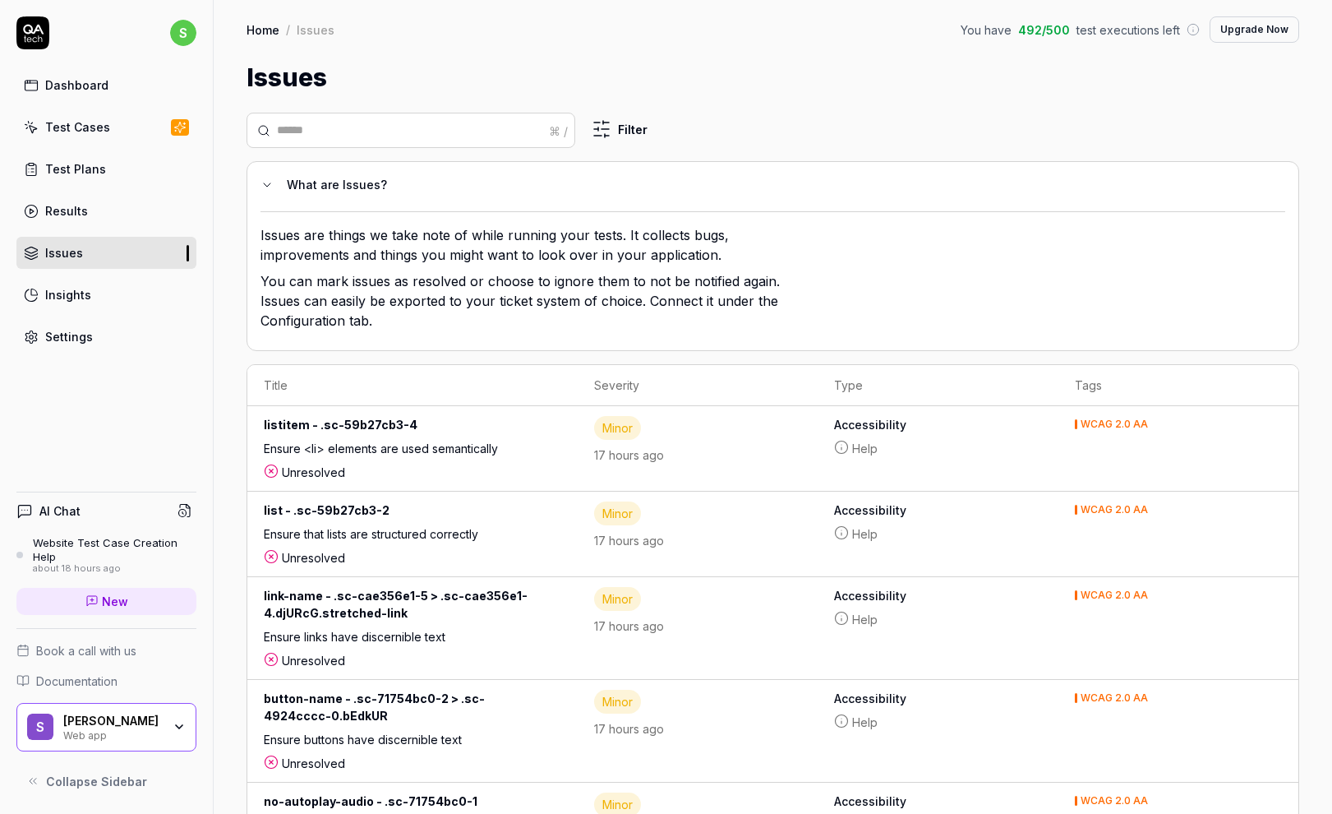
click at [67, 200] on link "Results" at bounding box center [106, 211] width 180 height 32
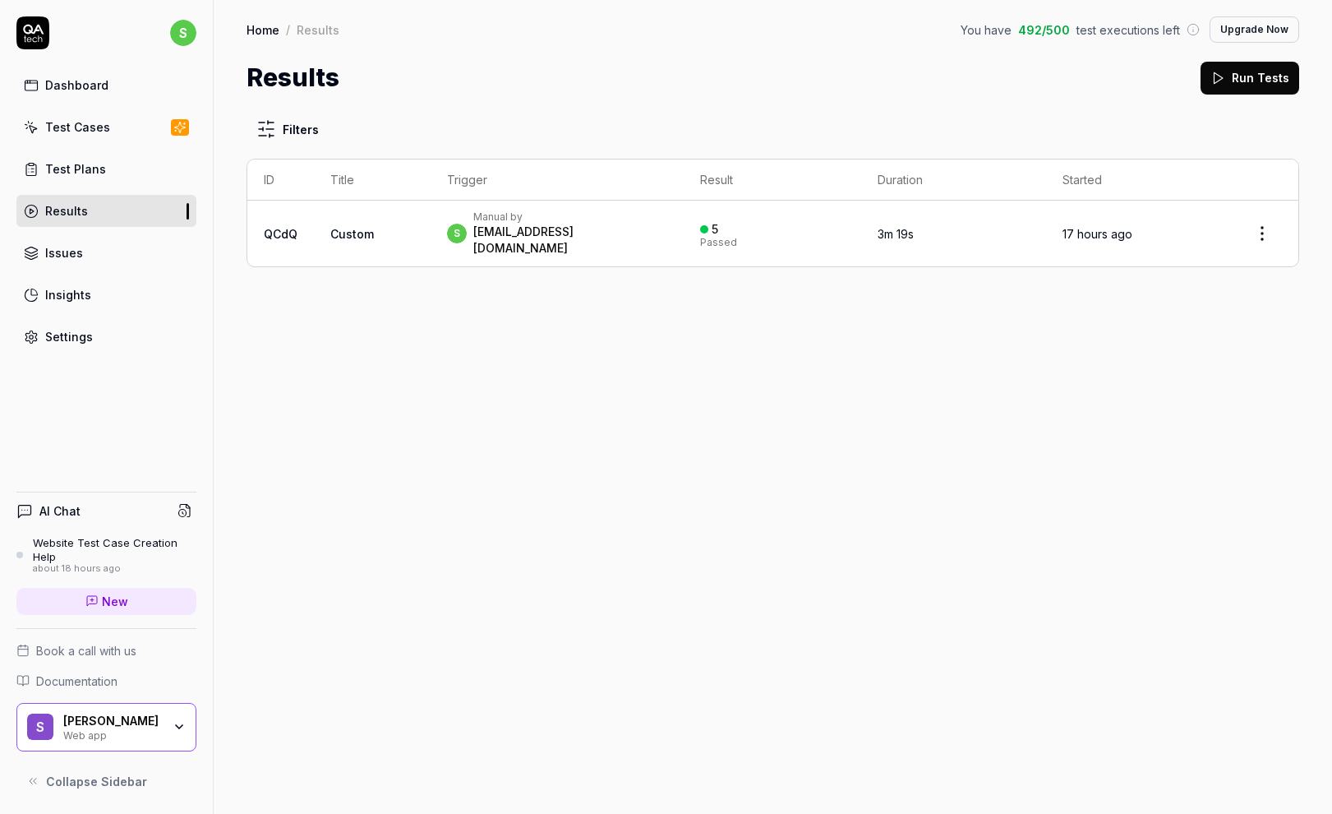
click at [54, 544] on div "Website Test Case Creation Help" at bounding box center [115, 549] width 164 height 27
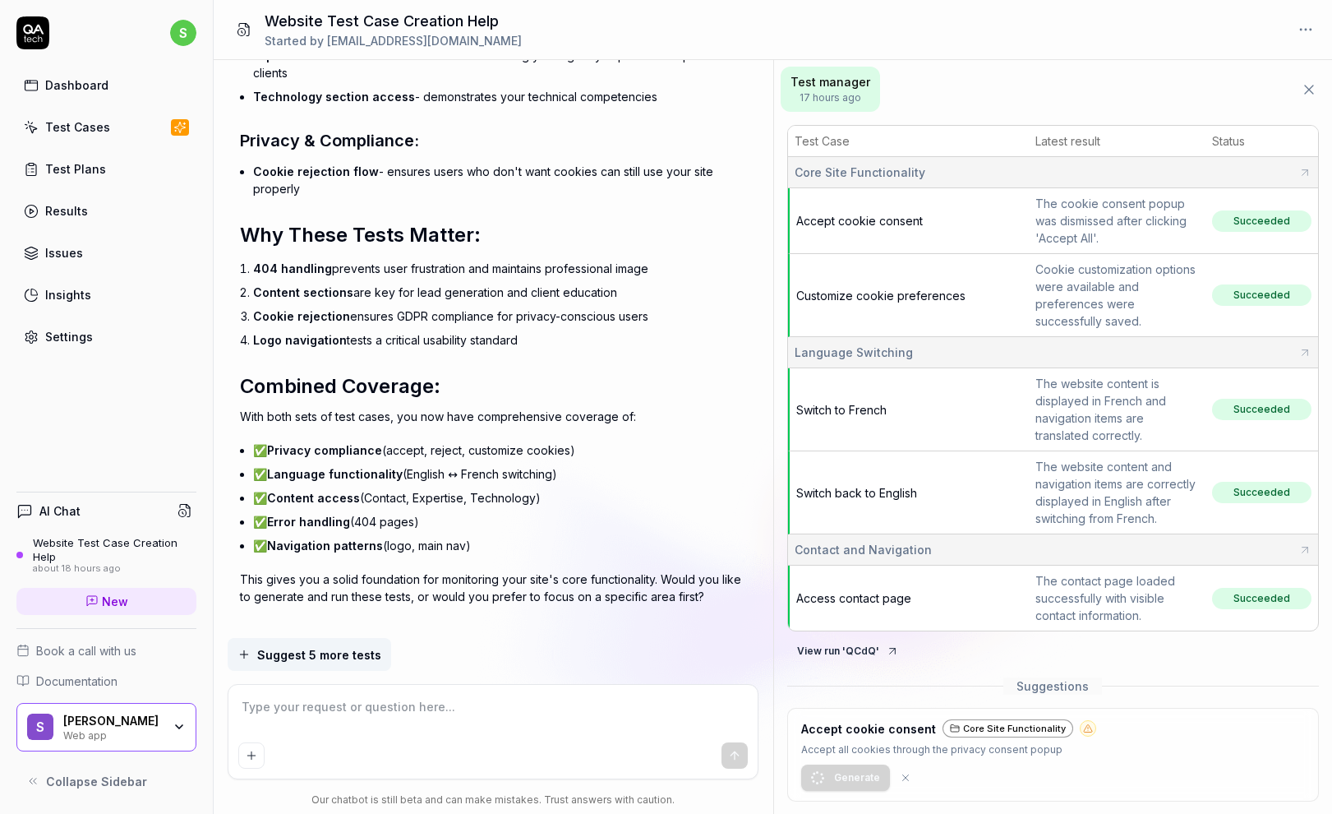
scroll to position [3554, 0]
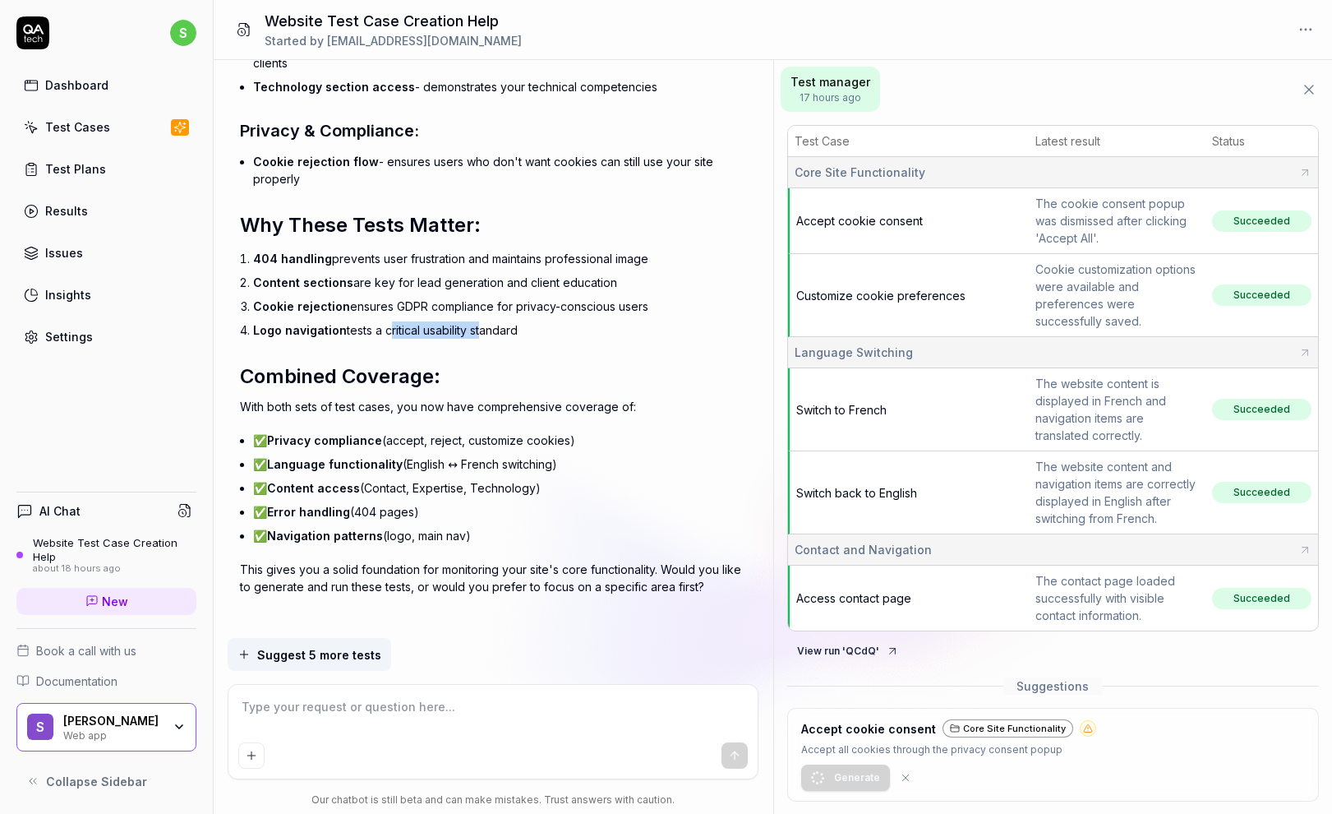
drag, startPoint x: 386, startPoint y: 325, endPoint x: 477, endPoint y: 329, distance: 90.5
click at [477, 329] on li "Logo navigation tests a critical usability standard" at bounding box center [499, 330] width 493 height 24
click at [378, 344] on div "Perfect! I've created 5 additional test cases that cover important aspects of y…" at bounding box center [493, 197] width 506 height 795
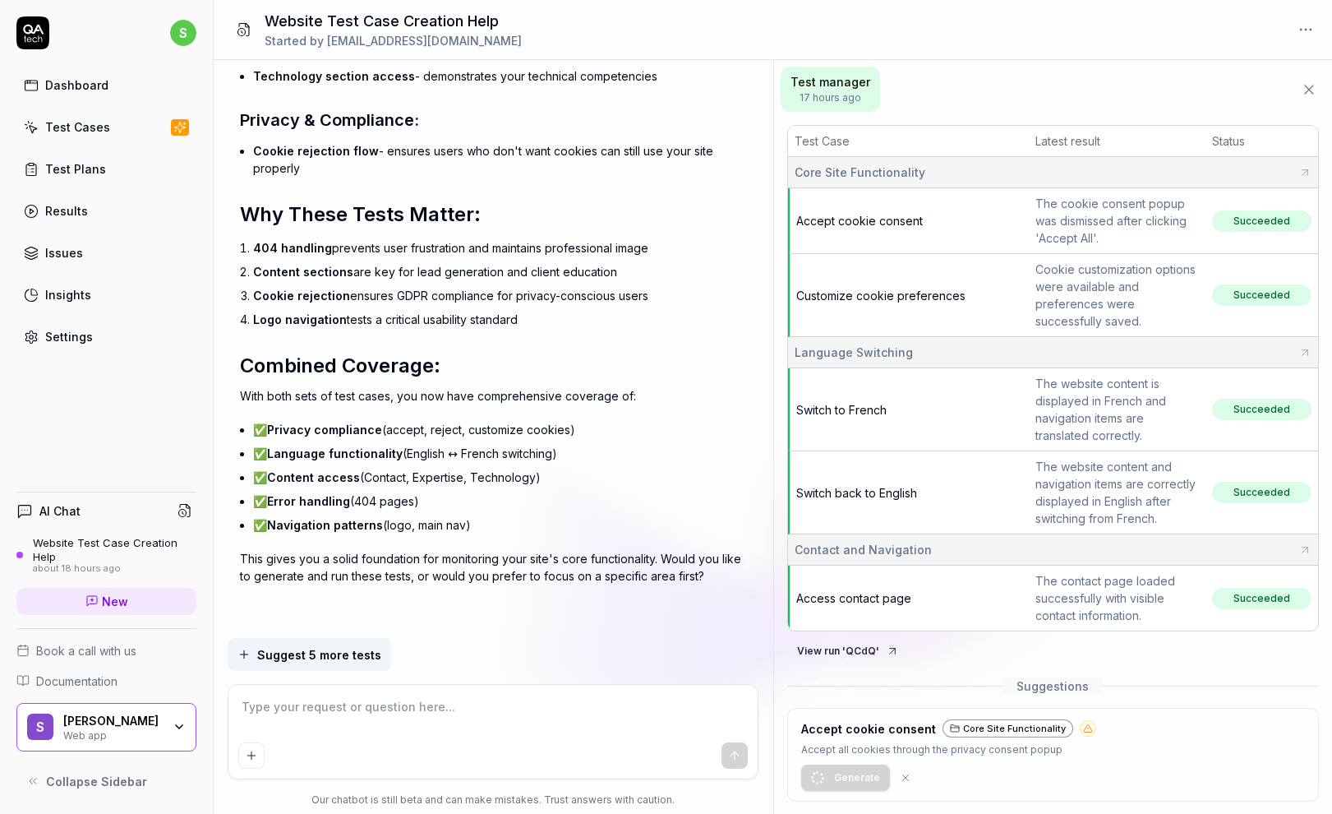
click at [182, 727] on icon "button" at bounding box center [179, 726] width 13 height 13
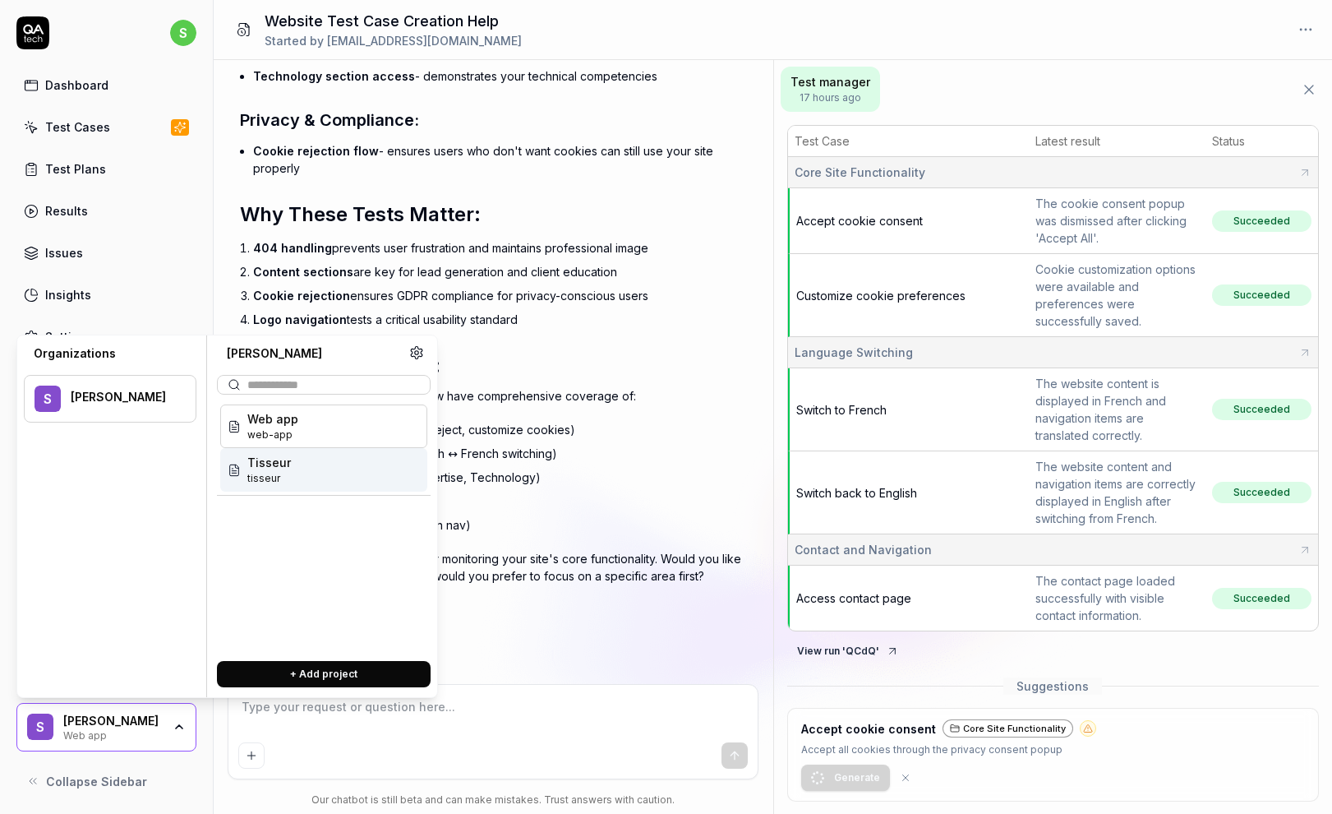
click at [262, 481] on span "tisseur" at bounding box center [269, 478] width 44 height 15
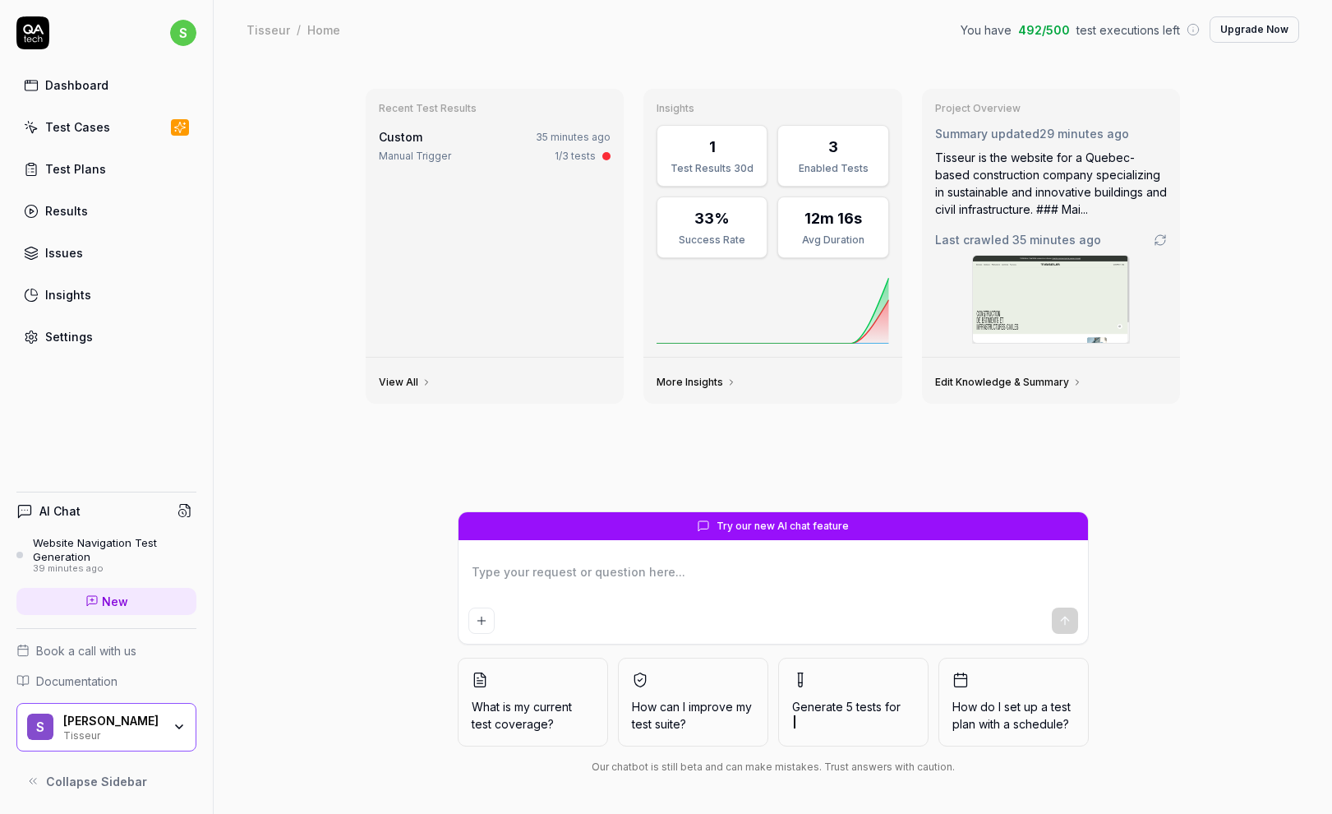
click at [79, 127] on div "Test Cases" at bounding box center [77, 126] width 65 height 17
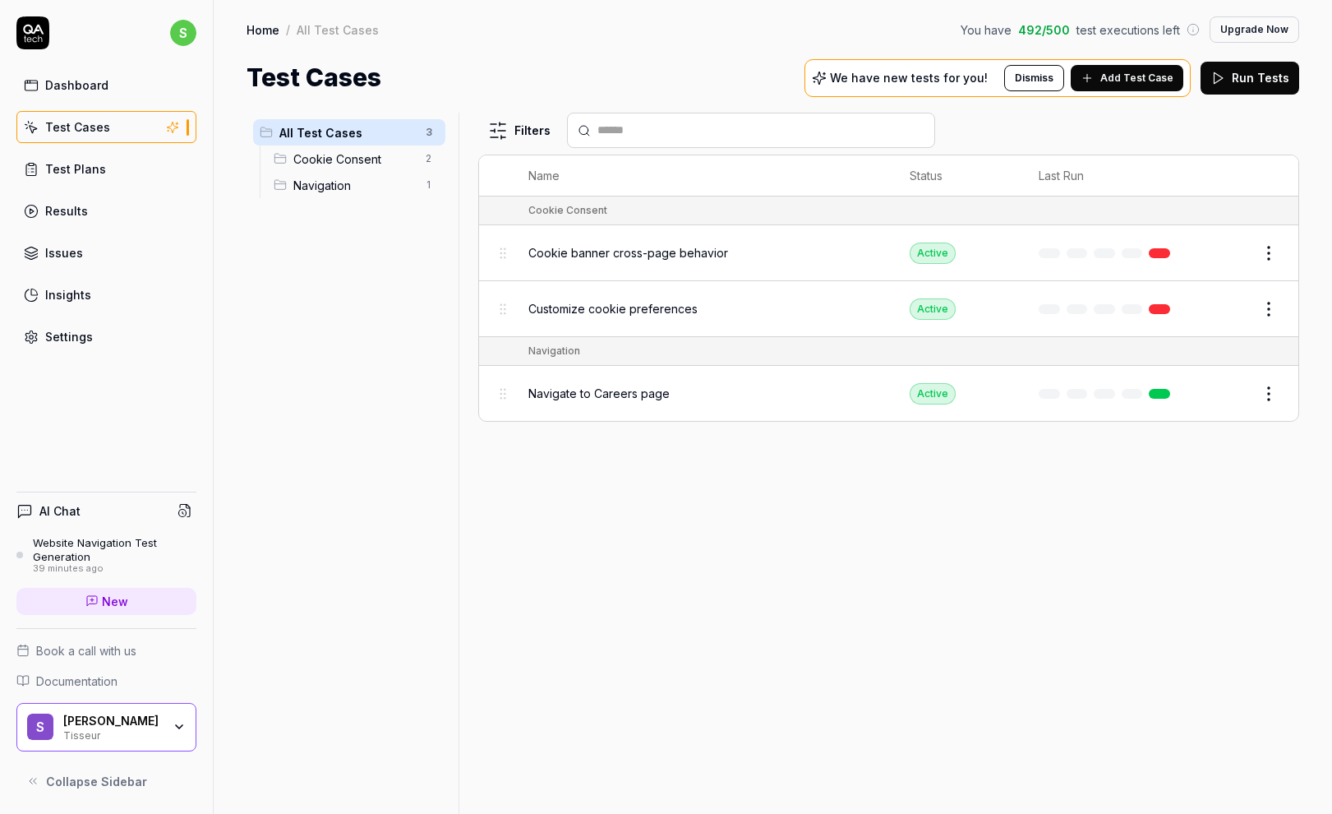
click at [803, 510] on div "Filters Name Status Last Run Cookie Consent Cookie banner cross-page behavior A…" at bounding box center [888, 463] width 821 height 701
click at [64, 544] on div "Website Navigation Test Generation" at bounding box center [115, 549] width 164 height 27
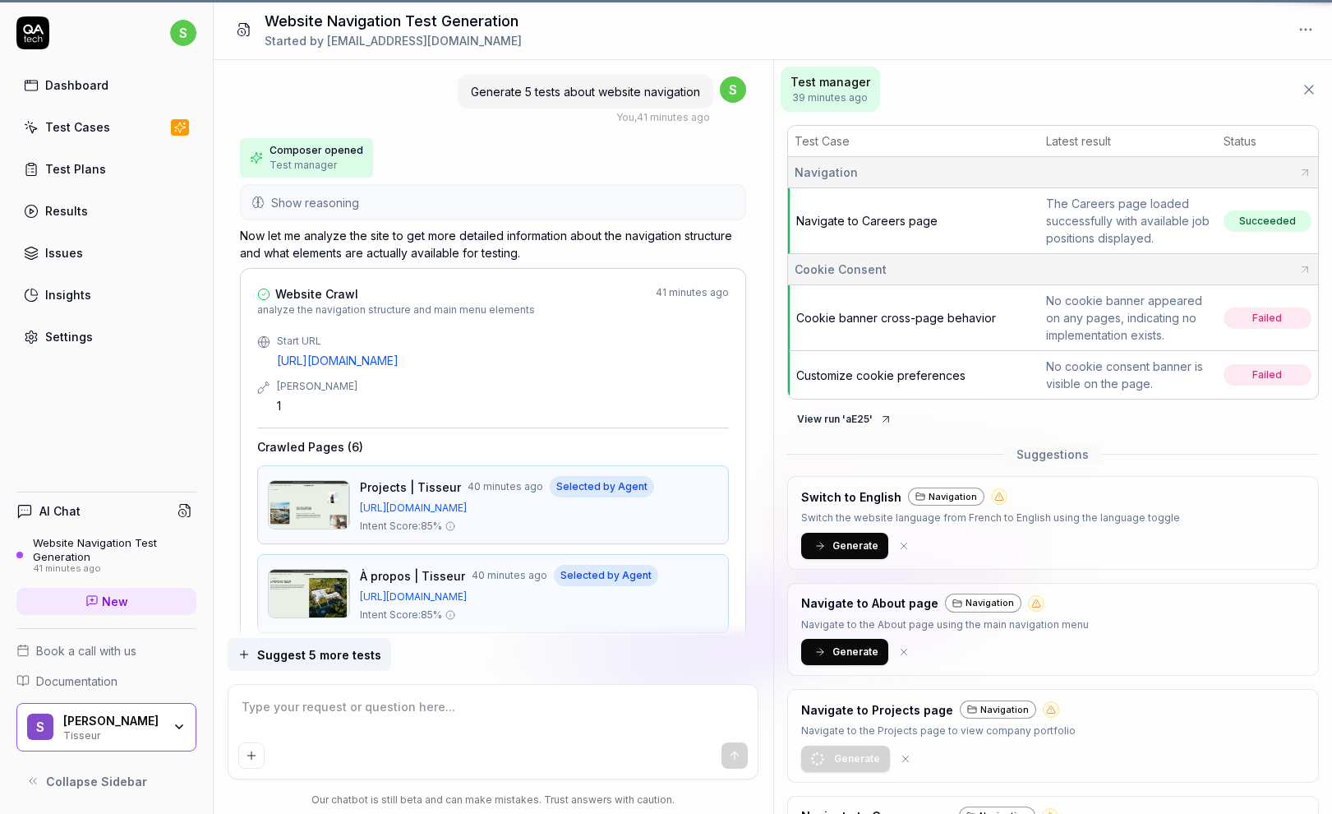
scroll to position [1740, 0]
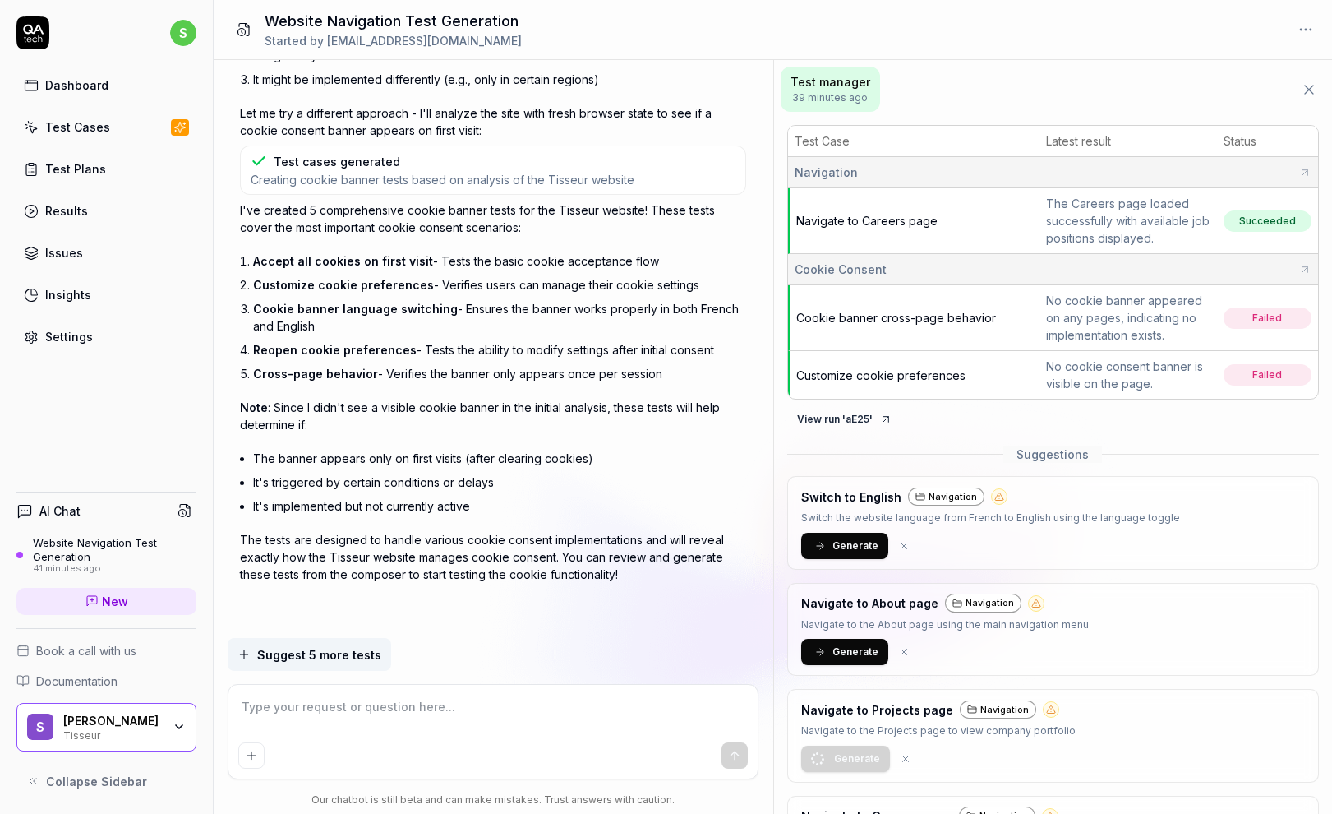
click at [277, 708] on textarea at bounding box center [493, 715] width 510 height 41
click at [296, 719] on textarea at bounding box center [493, 715] width 510 height 41
type textarea "*"
type textarea "C"
type textarea "*"
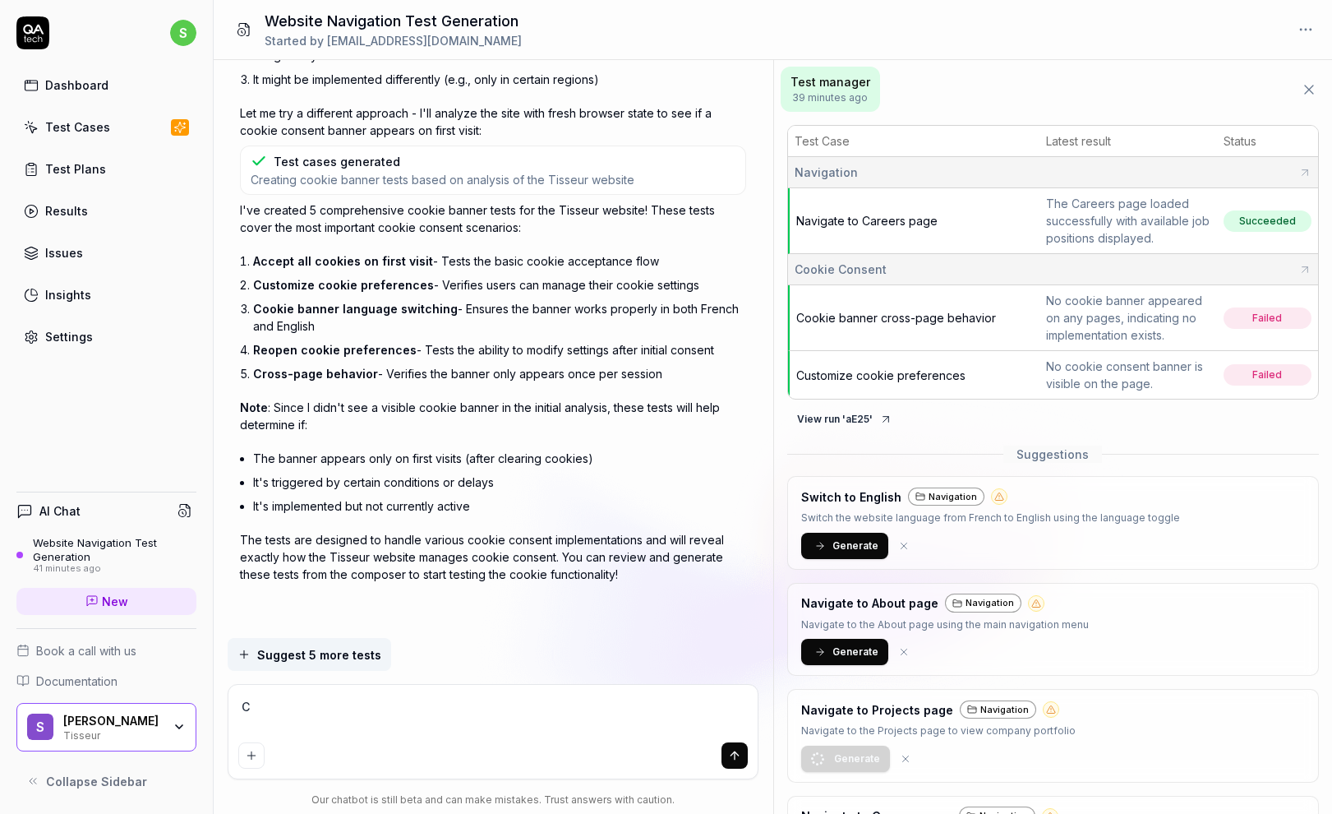
type textarea "Cr"
type textarea "*"
click at [279, 706] on textarea "Create tests about navigation on home page" at bounding box center [493, 715] width 510 height 41
drag, startPoint x: 733, startPoint y: 753, endPoint x: 724, endPoint y: 709, distance: 45.3
click at [733, 753] on icon "submit" at bounding box center [735, 753] width 7 height 4
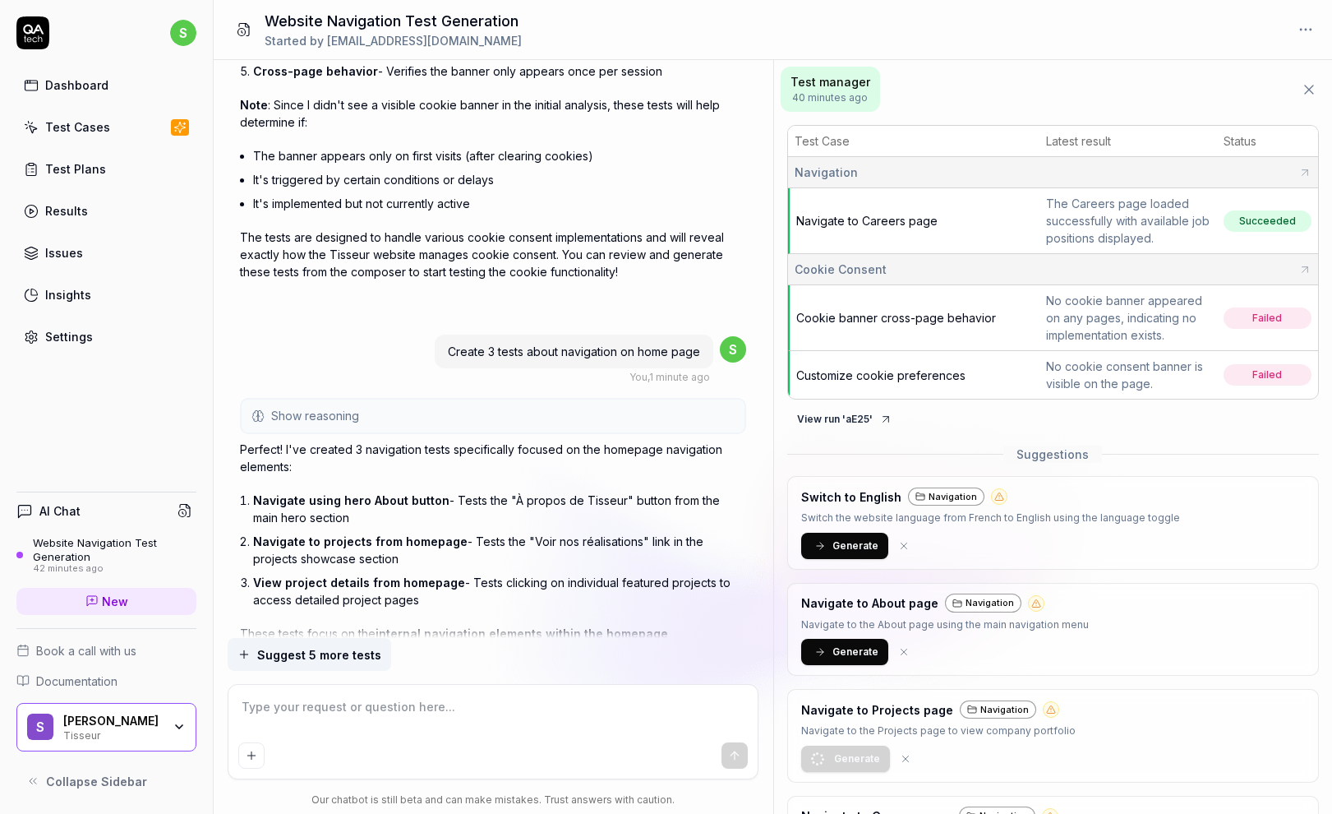
scroll to position [2117, 0]
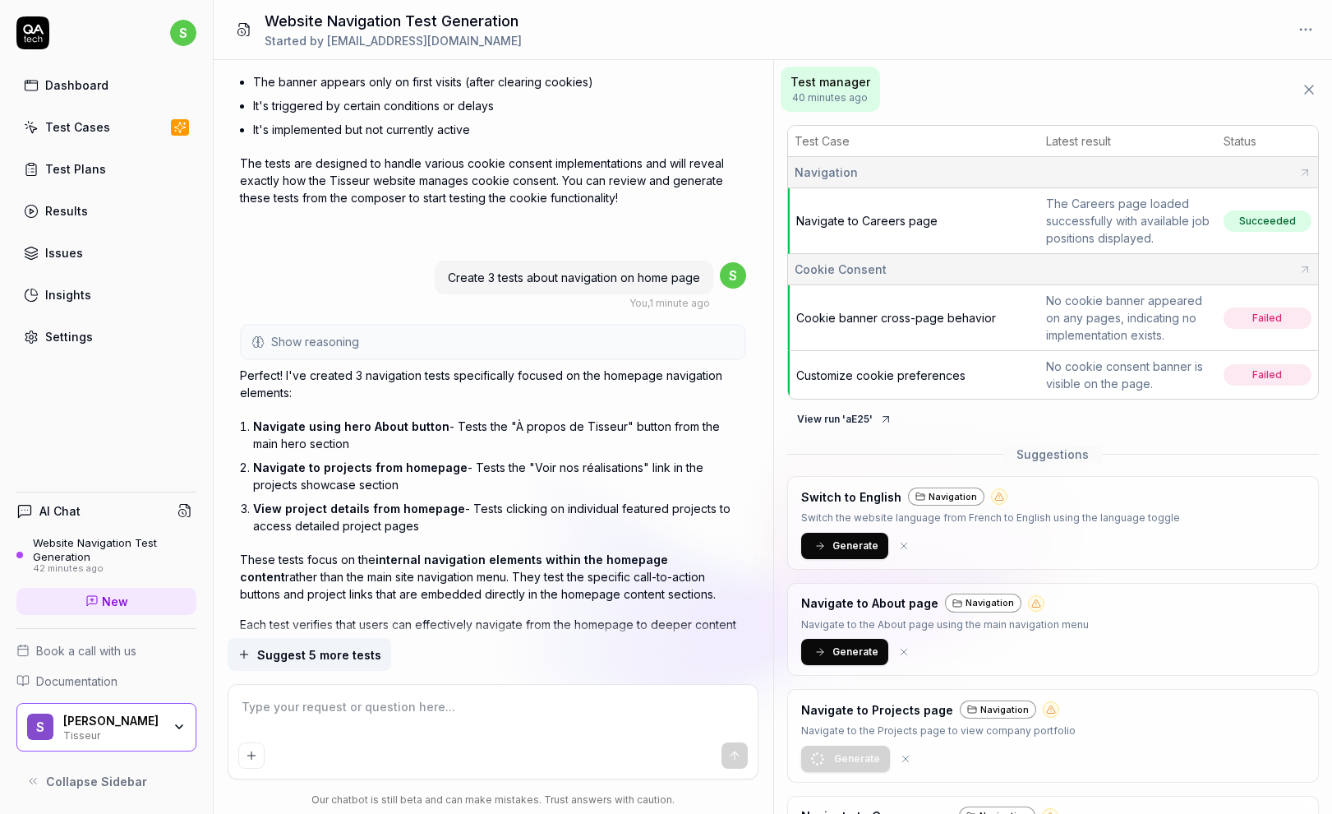
click at [0, 0] on icon at bounding box center [0, 0] width 0 height 0
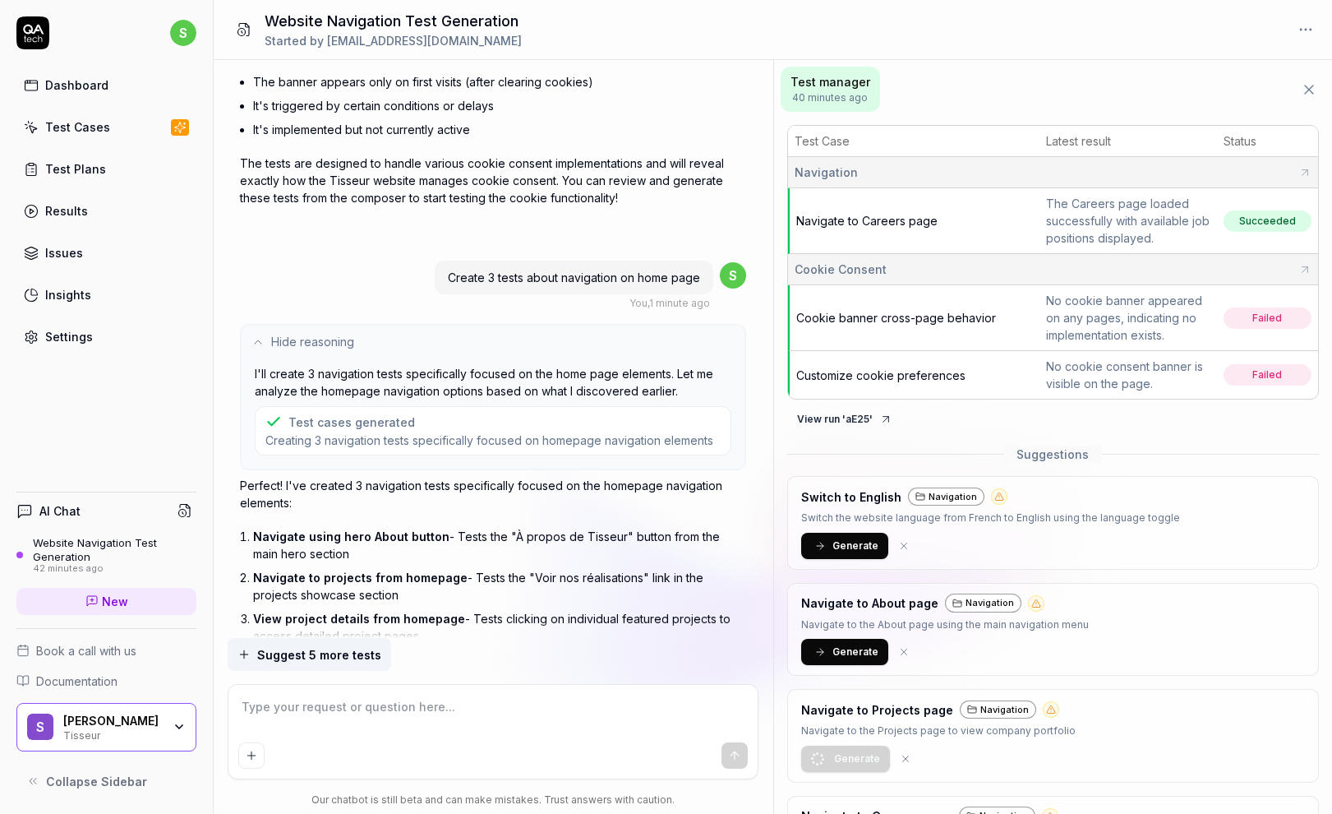
click at [262, 340] on icon at bounding box center [258, 341] width 13 height 13
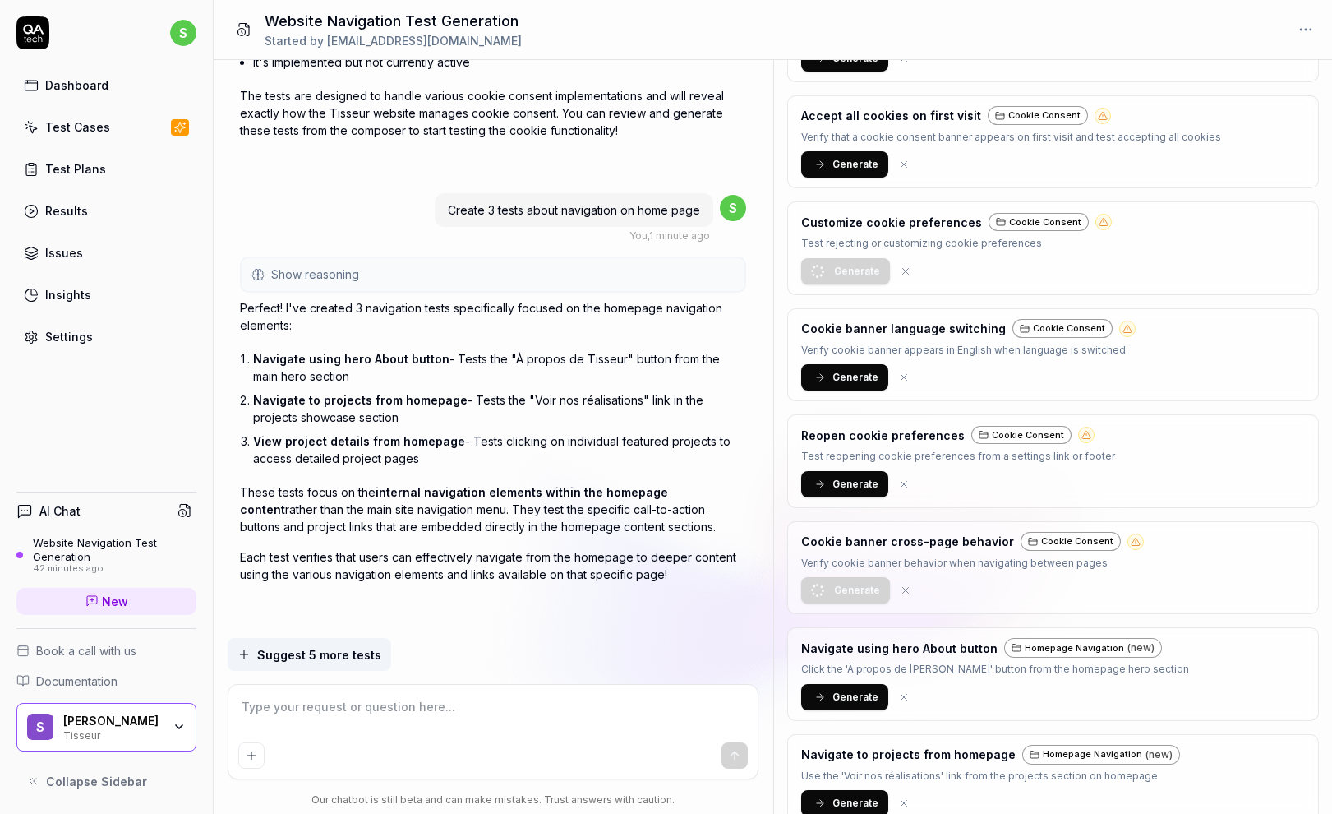
scroll to position [1034, 0]
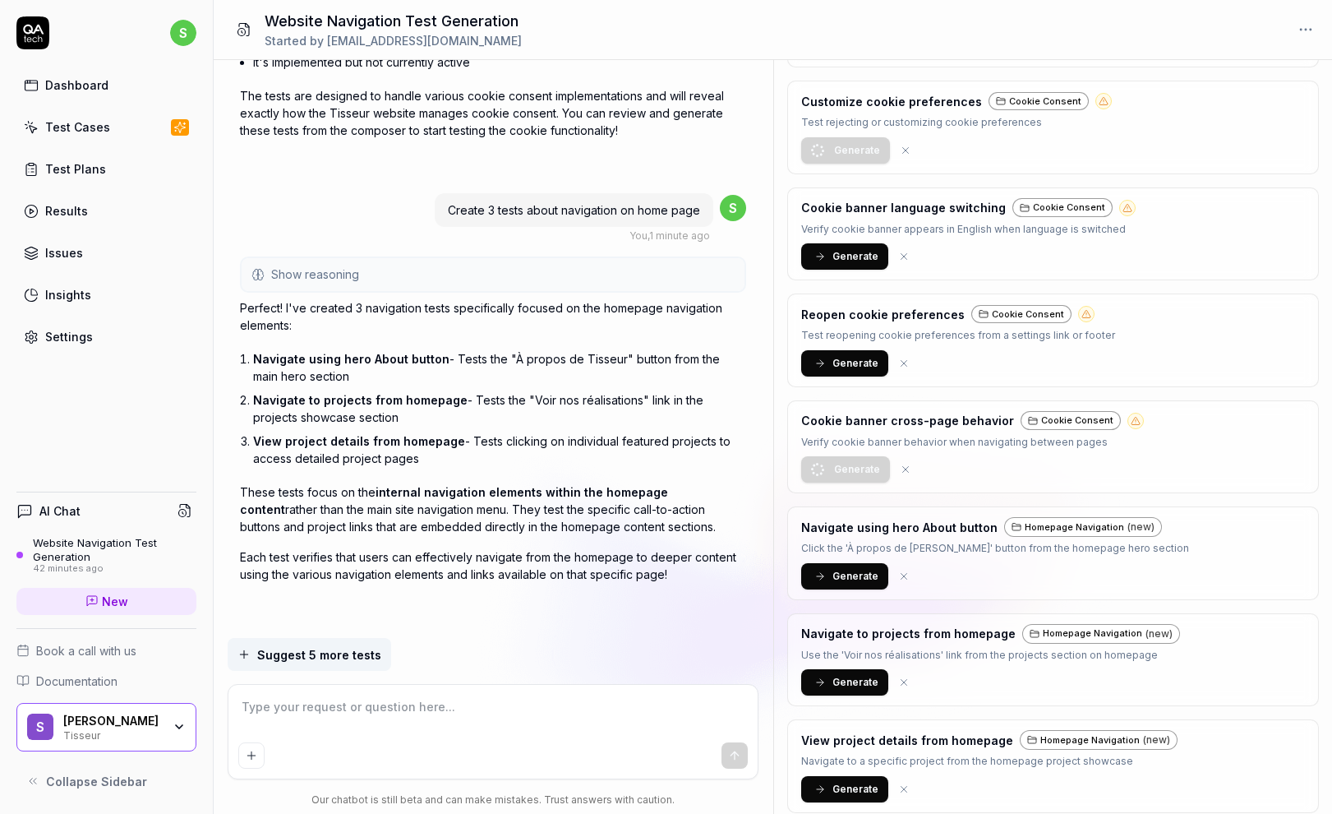
click at [837, 569] on span "Generate" at bounding box center [856, 576] width 46 height 15
click at [835, 680] on span "Generate" at bounding box center [856, 682] width 46 height 15
click at [845, 782] on span "Generate" at bounding box center [856, 789] width 46 height 15
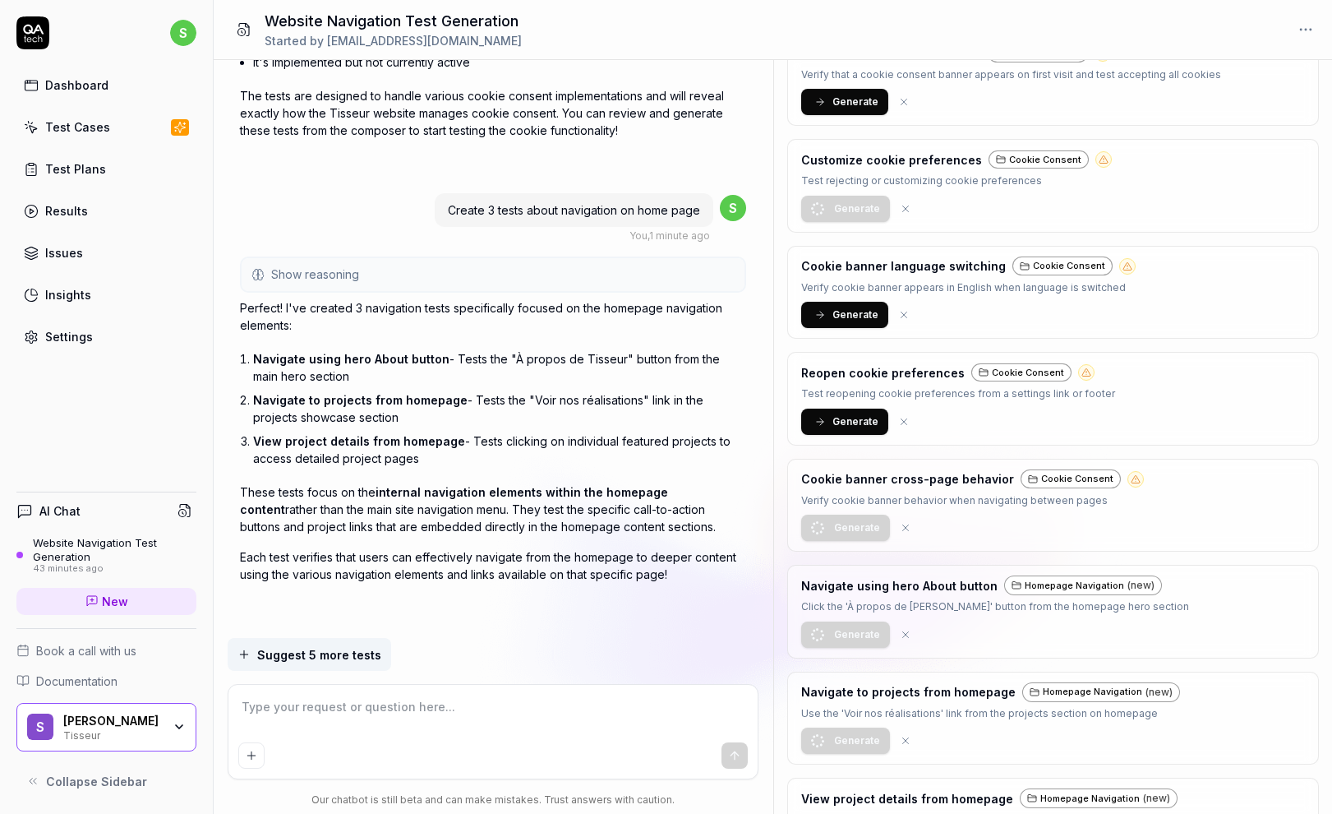
scroll to position [891, 0]
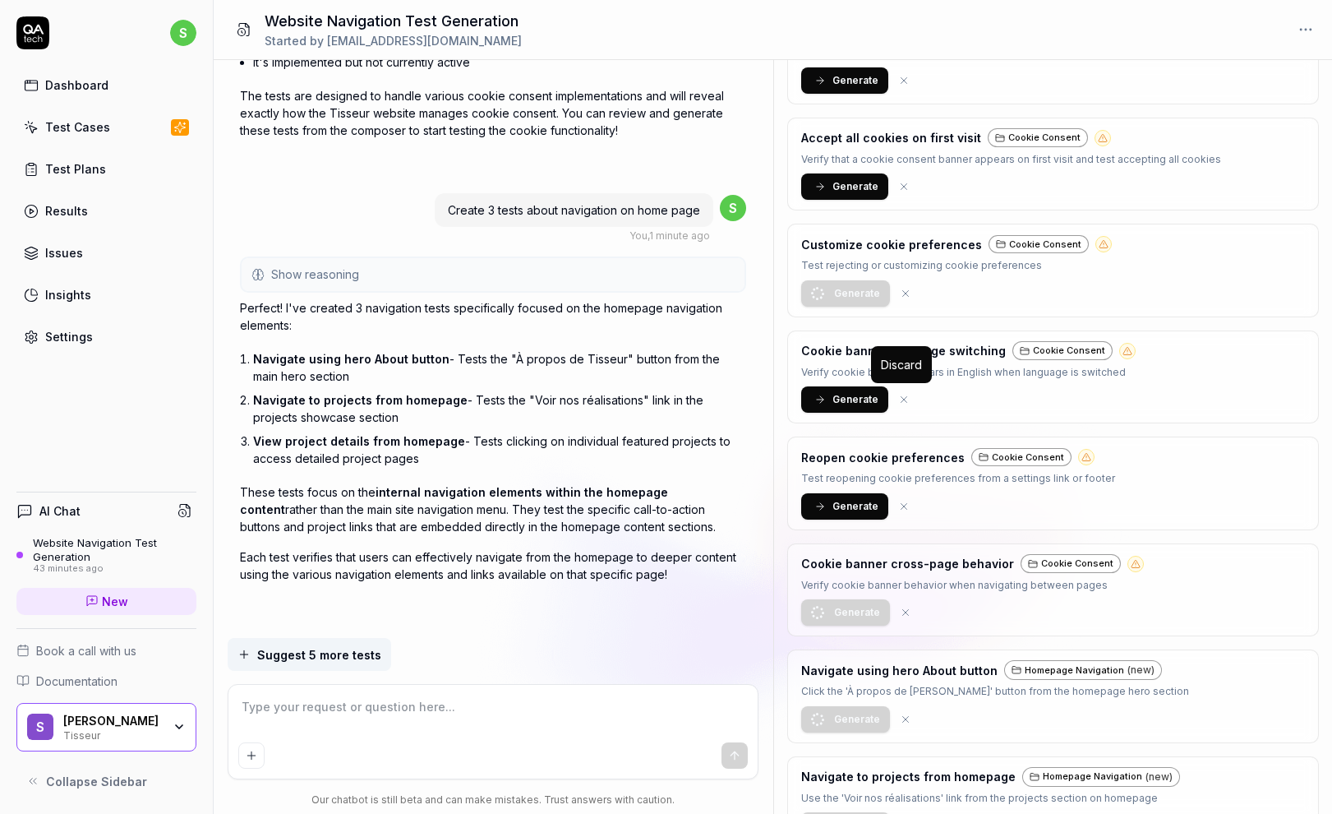
click at [904, 397] on icon at bounding box center [904, 400] width 6 height 6
click at [904, 394] on icon at bounding box center [904, 400] width 12 height 12
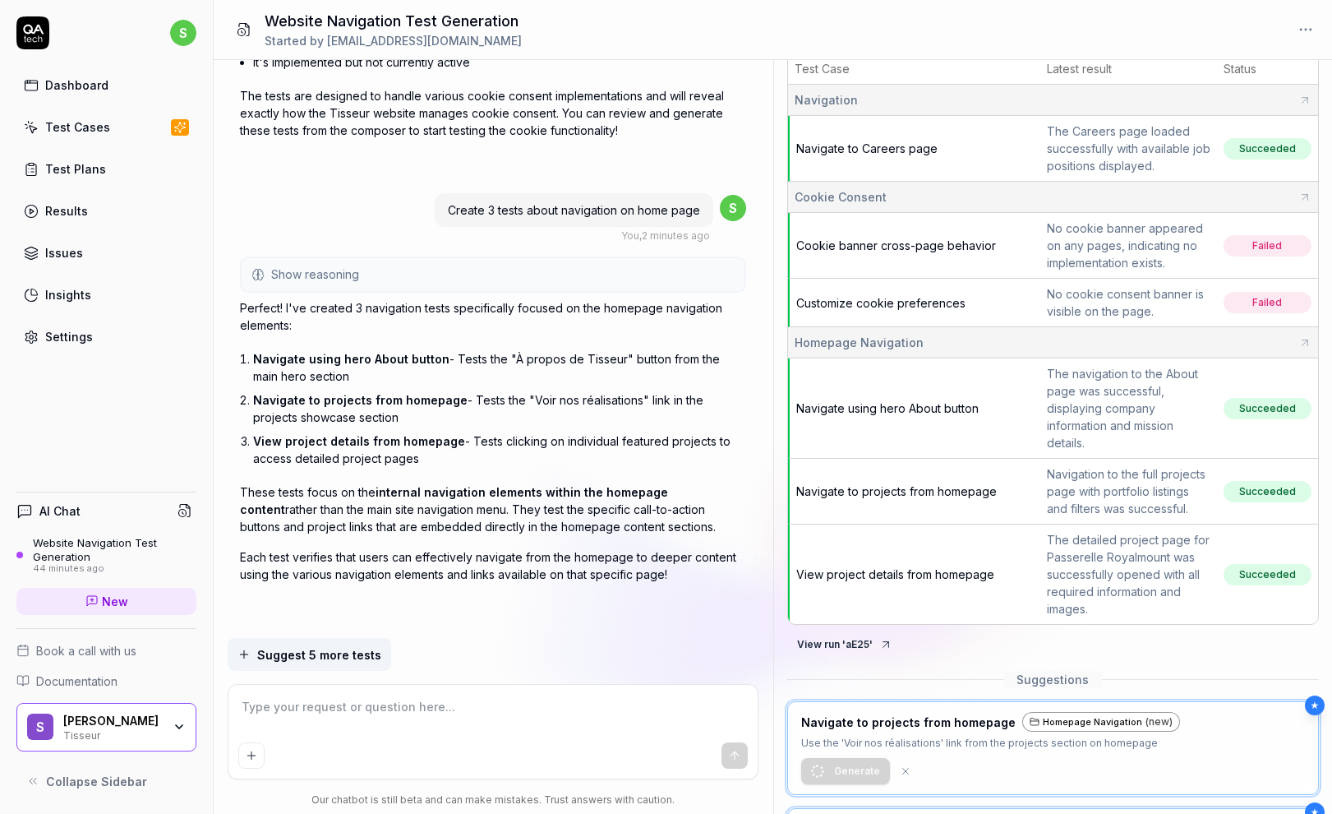
scroll to position [61, 0]
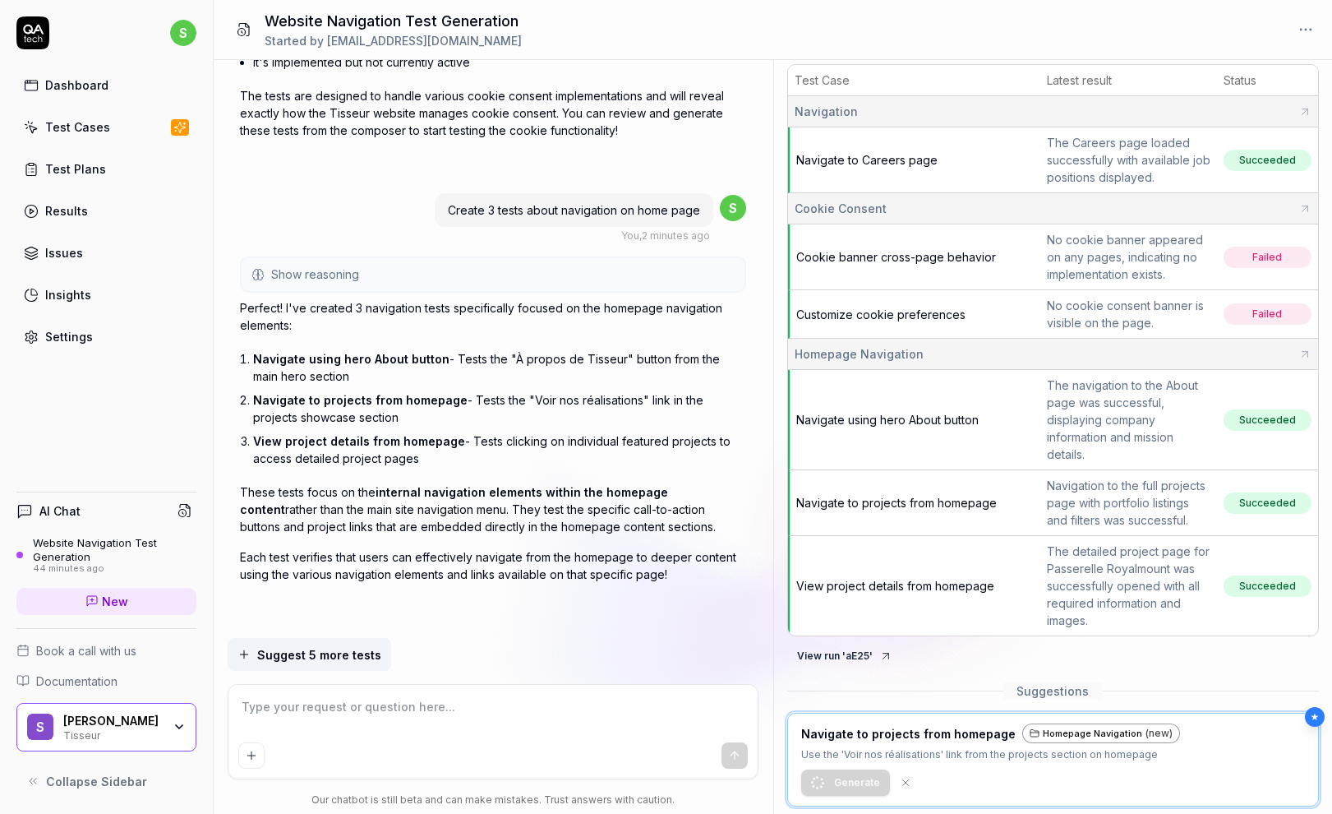
click at [886, 422] on span "Navigate using hero About button" at bounding box center [887, 420] width 182 height 14
click at [62, 340] on div "Settings" at bounding box center [69, 336] width 48 height 17
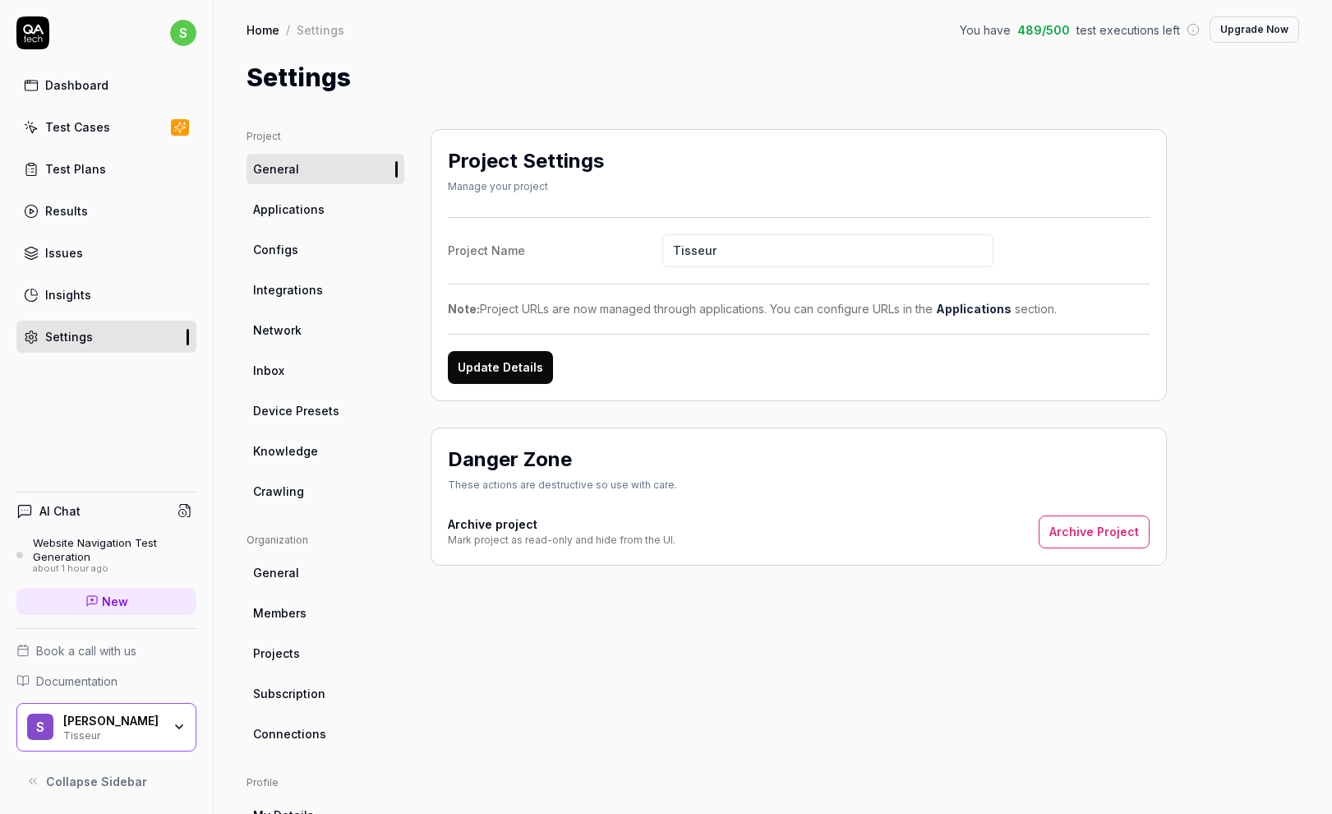
drag, startPoint x: 269, startPoint y: 376, endPoint x: 429, endPoint y: 495, distance: 199.2
click at [268, 376] on span "Inbox" at bounding box center [268, 370] width 31 height 17
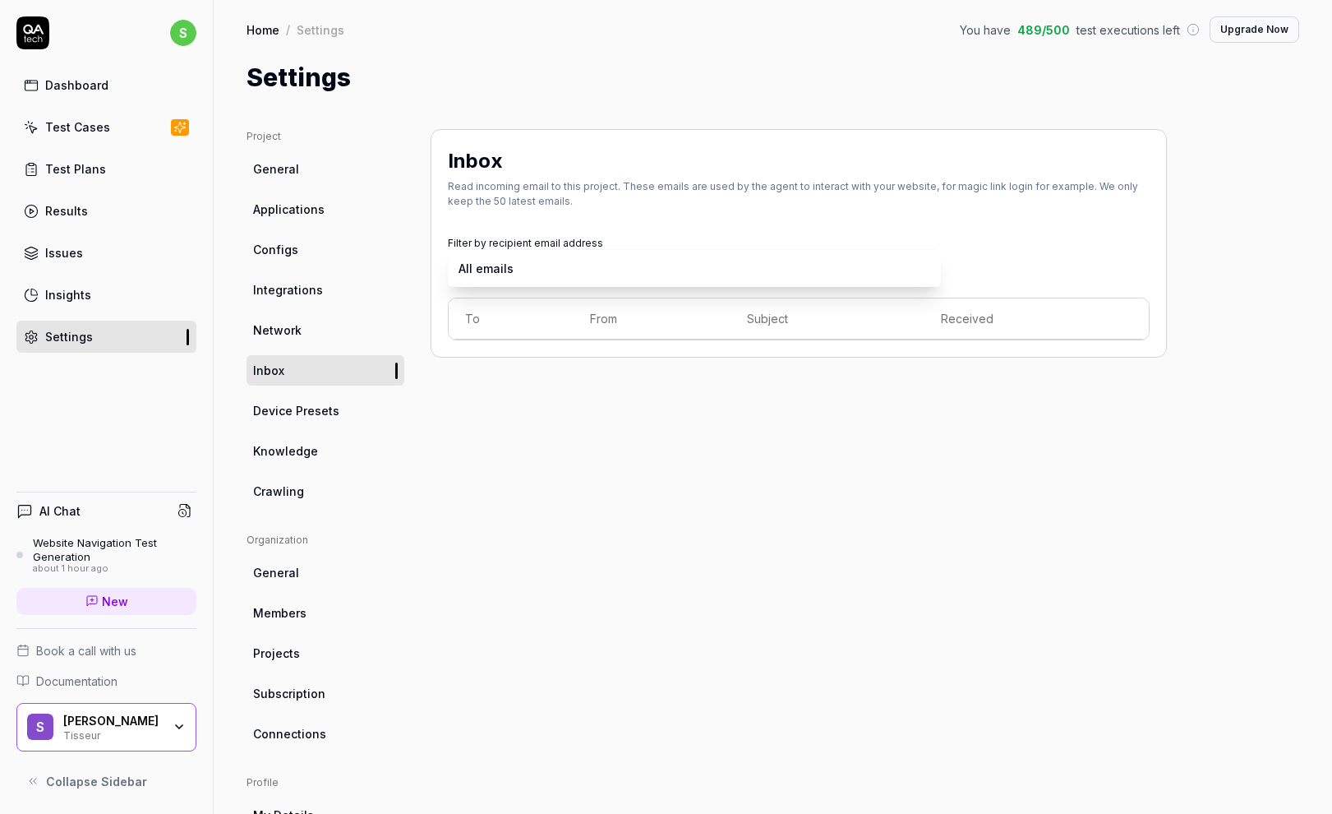
click at [486, 269] on body "s Dashboard Test Cases Test Plans Results Issues Insights Settings AI Chat Webs…" at bounding box center [666, 407] width 1332 height 814
click at [575, 206] on div "Read incoming email to this project. These emails are used by the agent to inte…" at bounding box center [799, 194] width 702 height 30
click at [505, 441] on div "Inbox Read incoming email to this project. These emails are used by the agent t…" at bounding box center [799, 540] width 736 height 822
click at [275, 163] on span "General" at bounding box center [276, 168] width 46 height 17
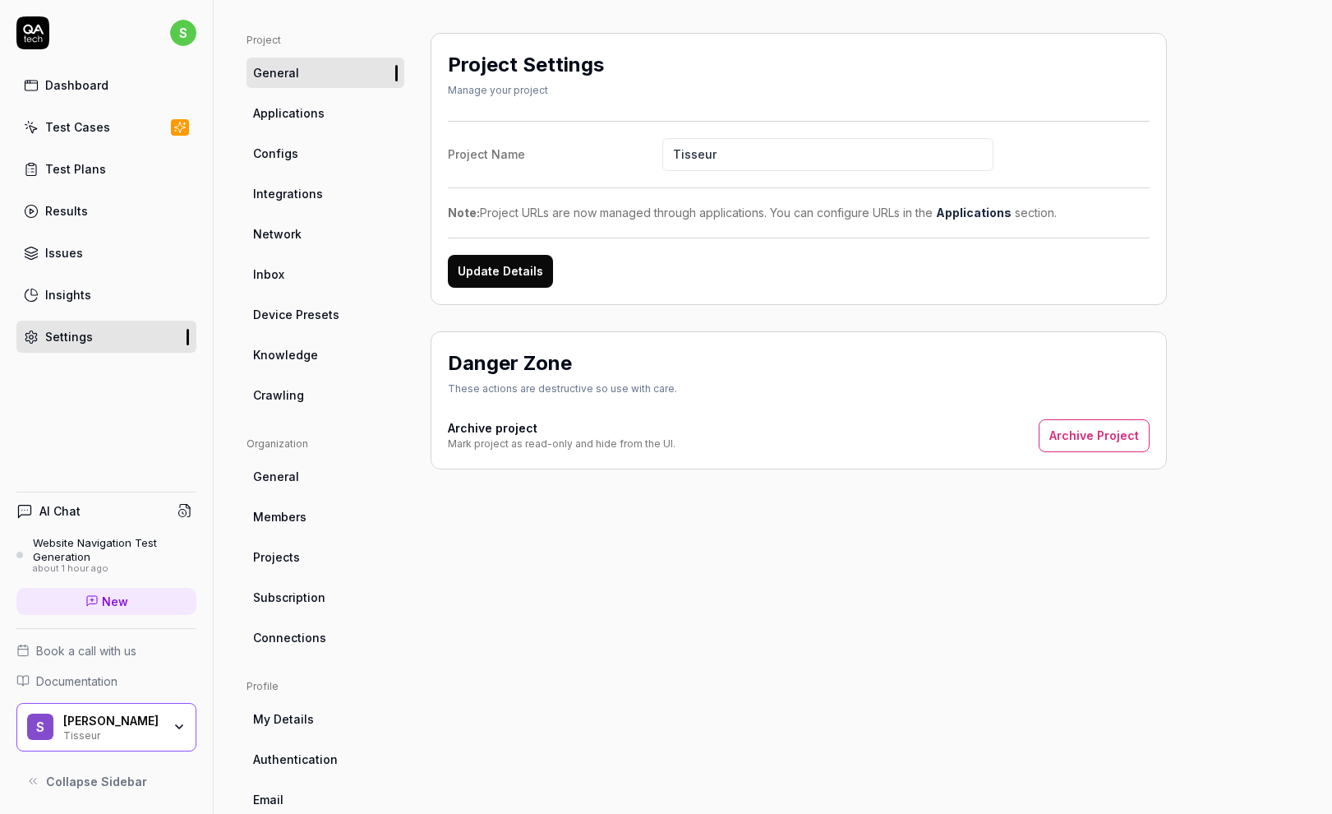
scroll to position [97, 0]
click at [275, 596] on span "Subscription" at bounding box center [289, 596] width 72 height 17
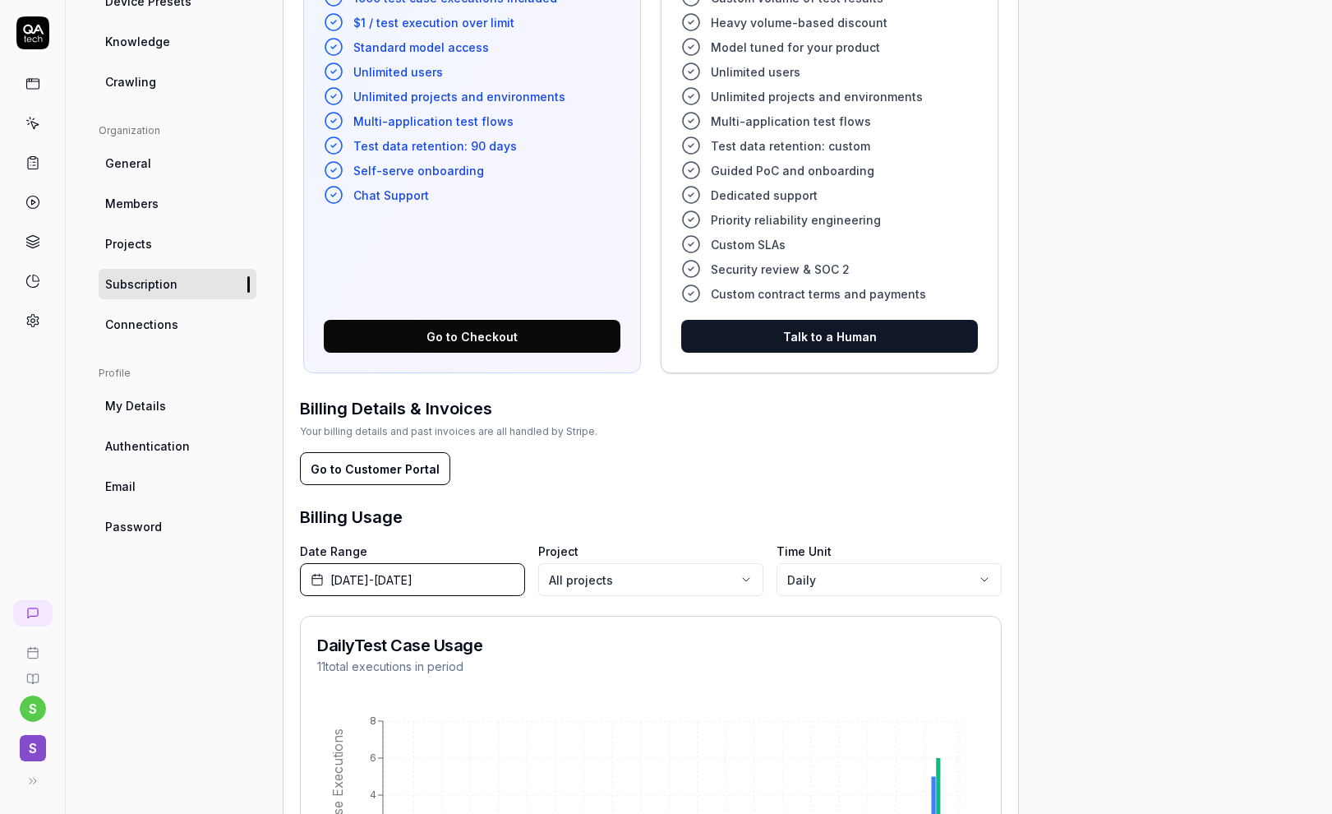
scroll to position [335, 0]
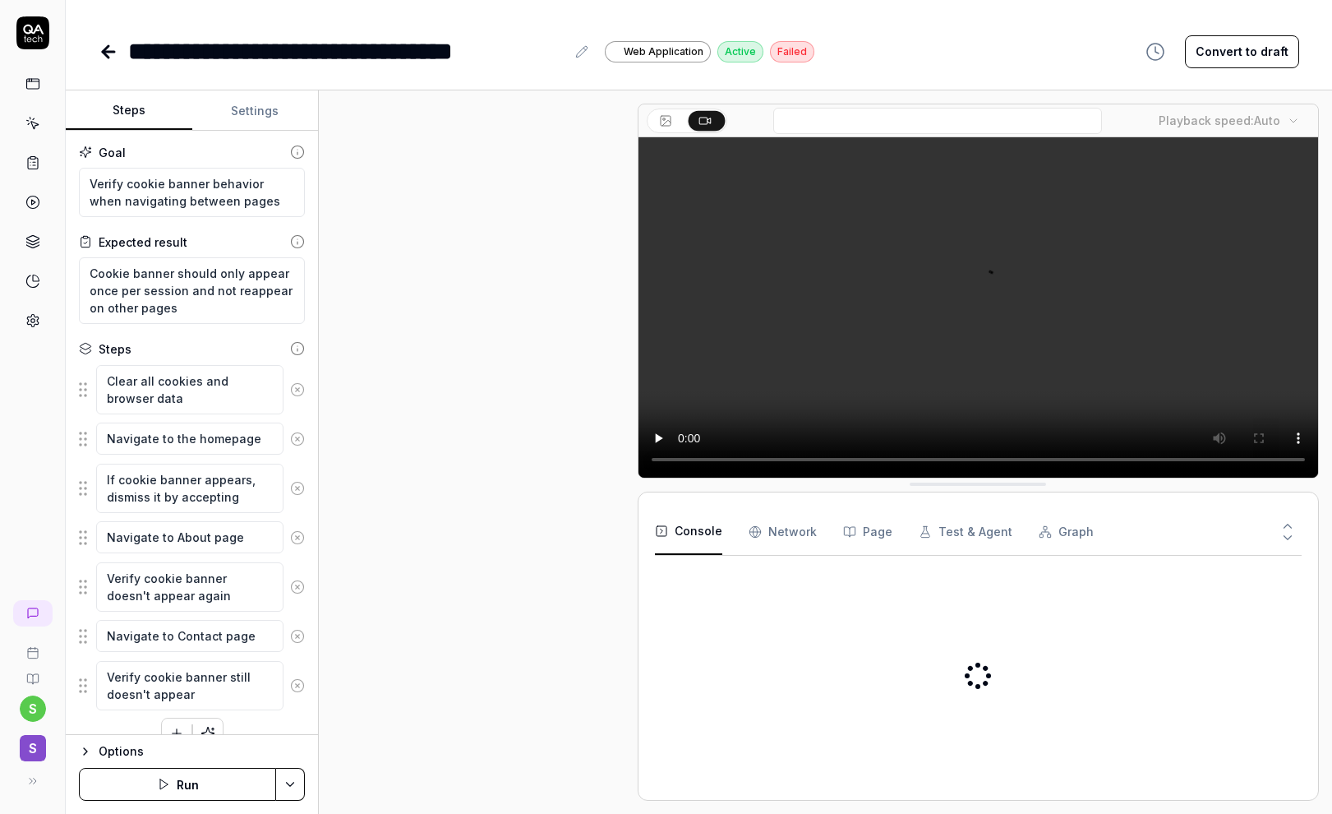
scroll to position [233, 0]
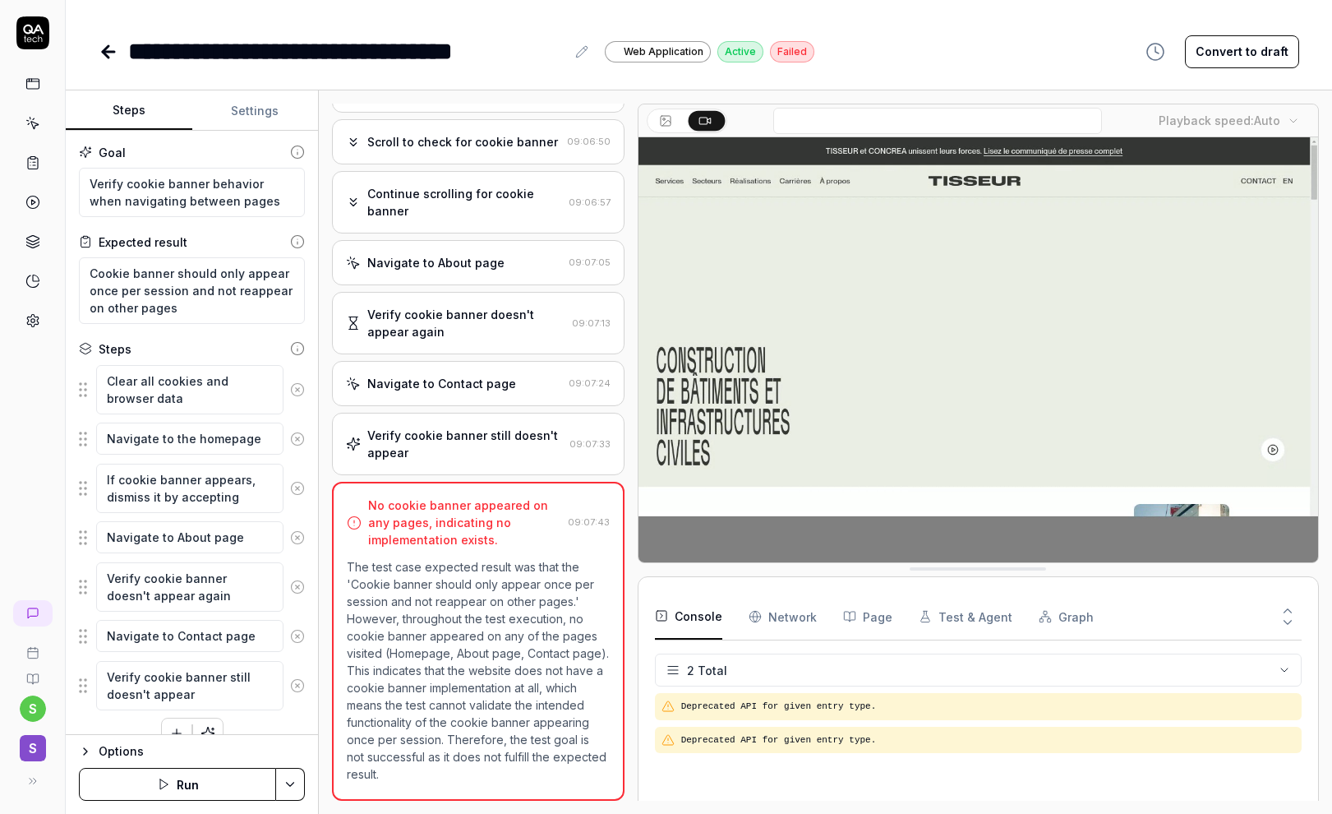
click at [109, 55] on icon at bounding box center [109, 52] width 20 height 20
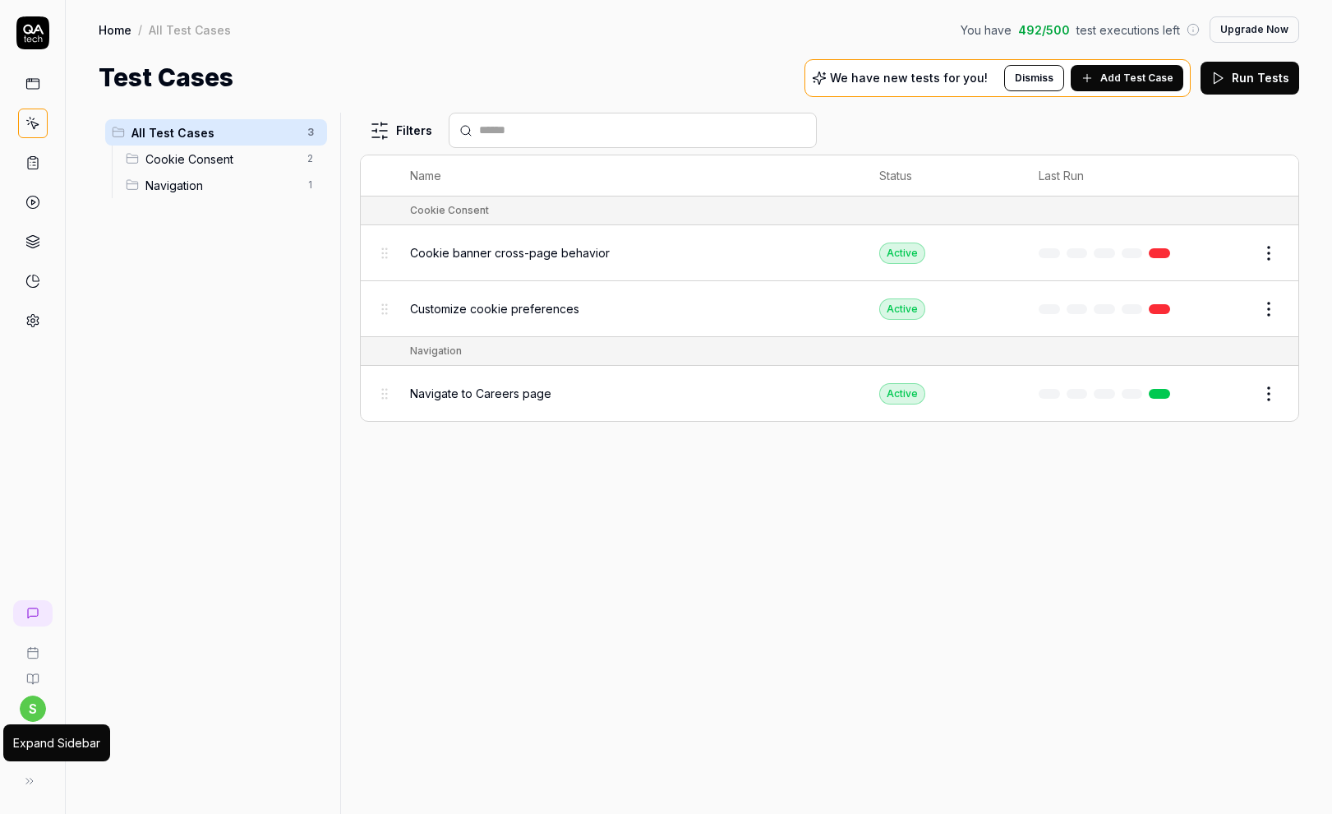
click at [27, 777] on icon at bounding box center [29, 780] width 13 height 13
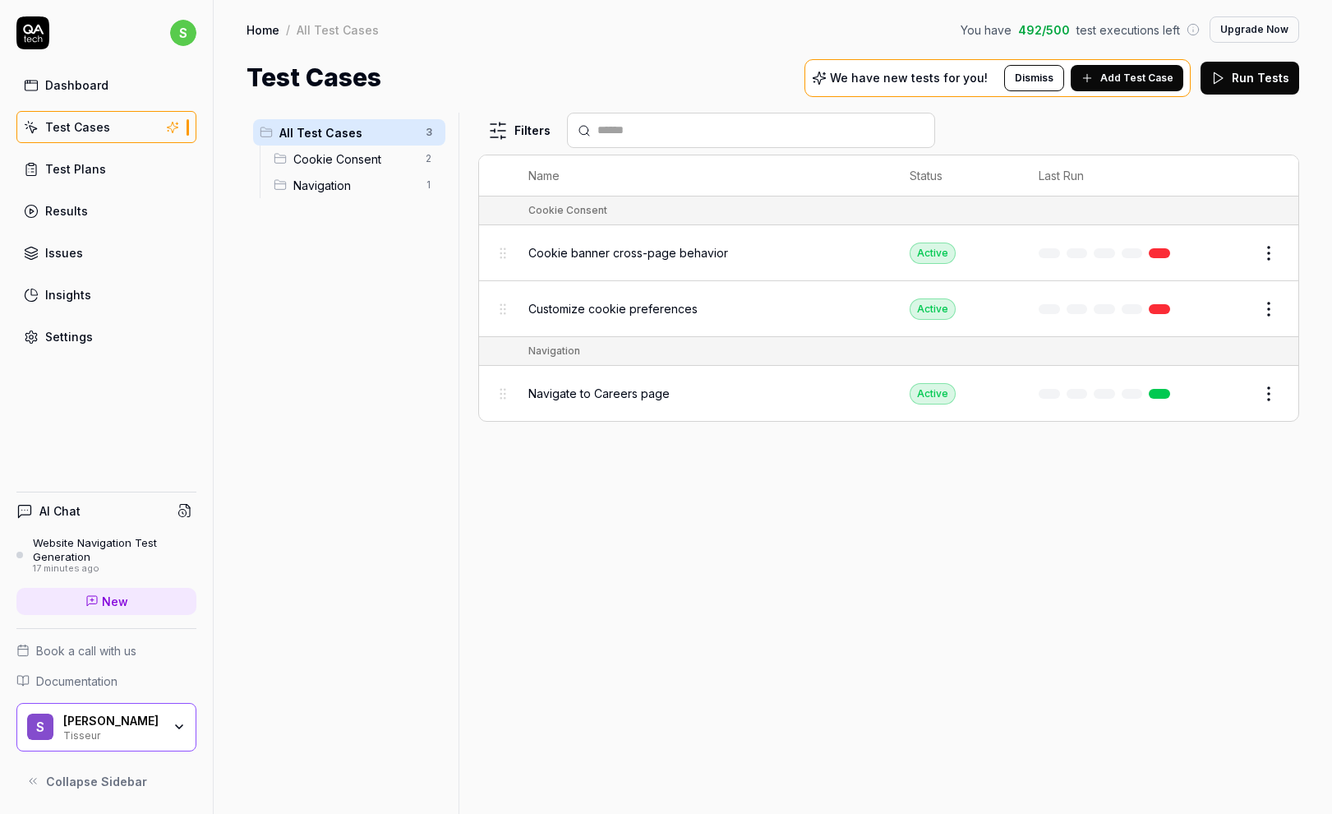
click at [78, 121] on div "Test Cases" at bounding box center [77, 126] width 65 height 17
click at [76, 164] on div "Test Plans" at bounding box center [75, 168] width 61 height 17
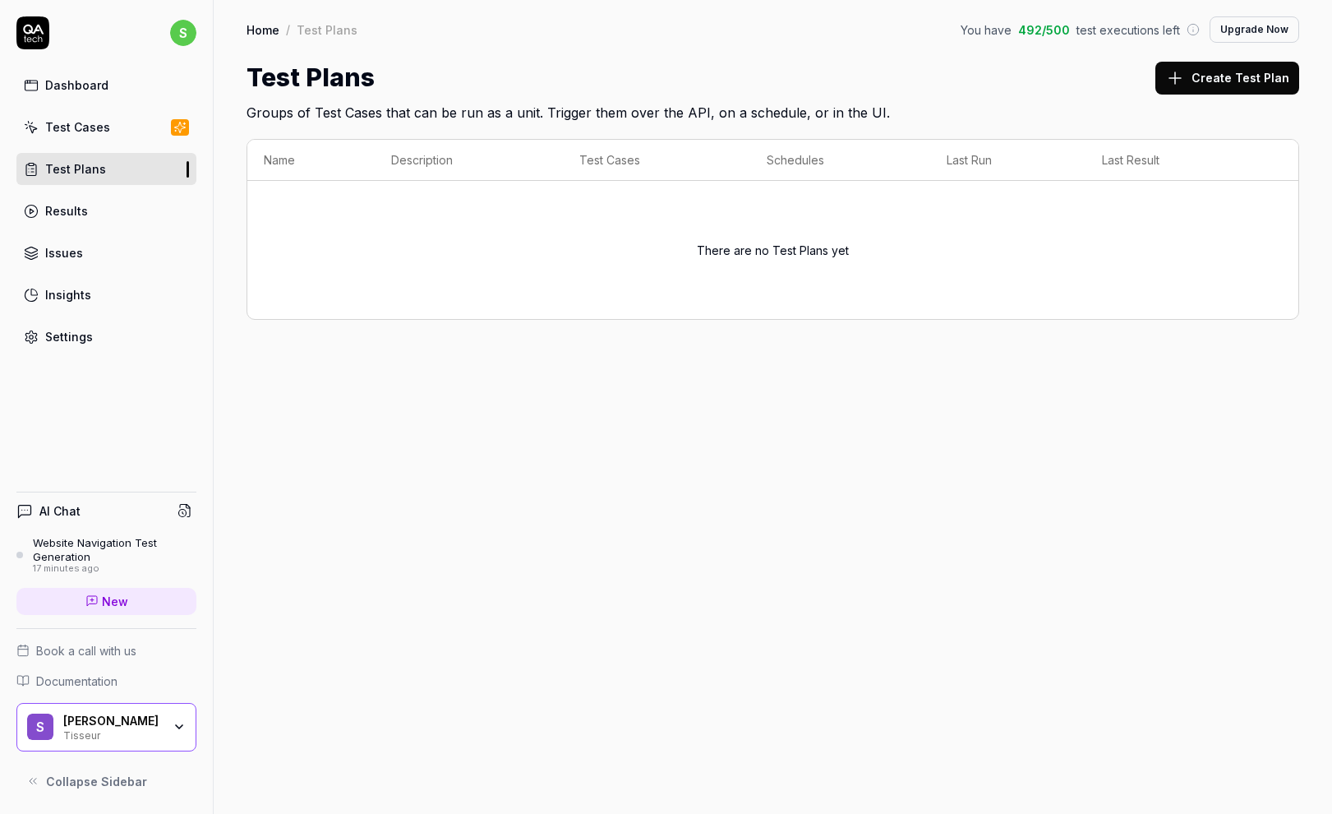
click at [57, 206] on div "Results" at bounding box center [66, 210] width 43 height 17
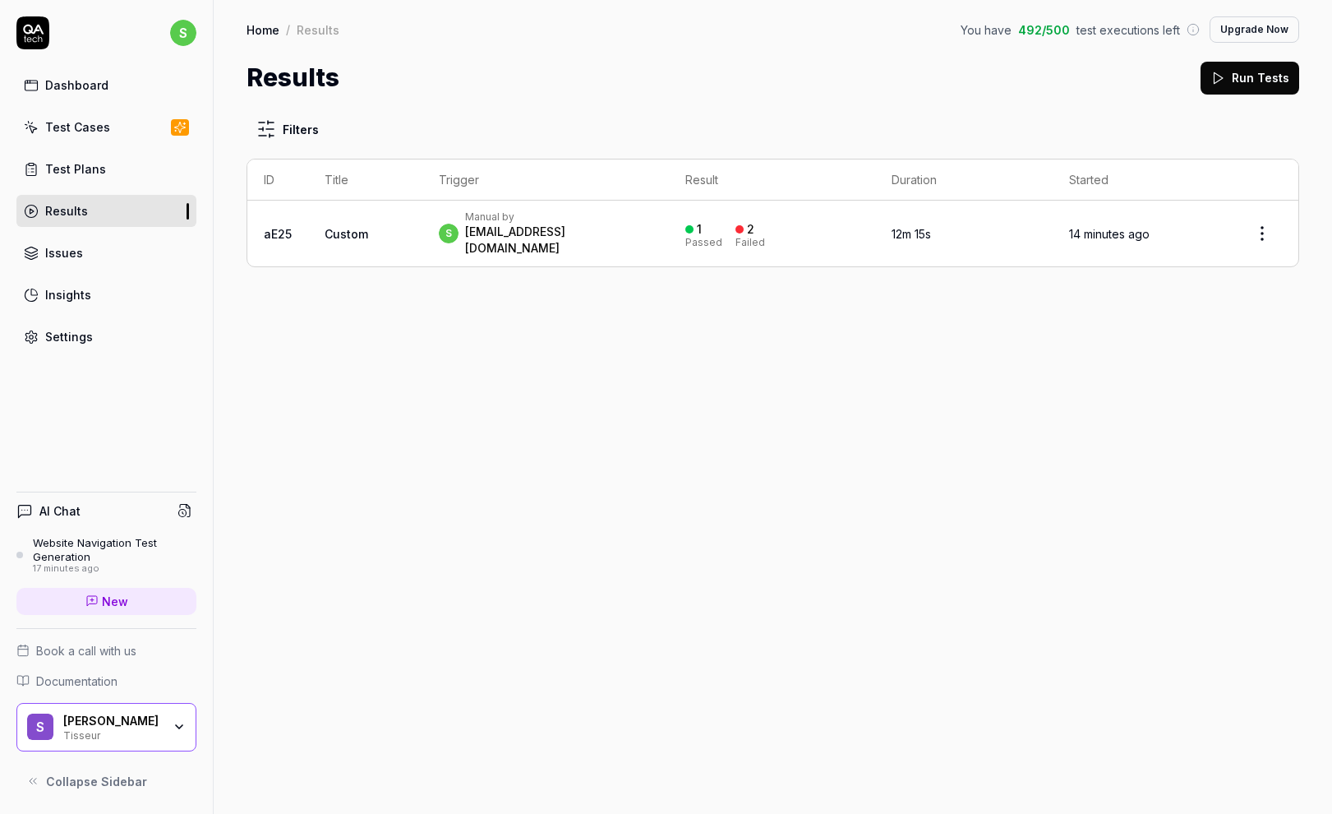
click at [62, 252] on div "Issues" at bounding box center [64, 252] width 38 height 17
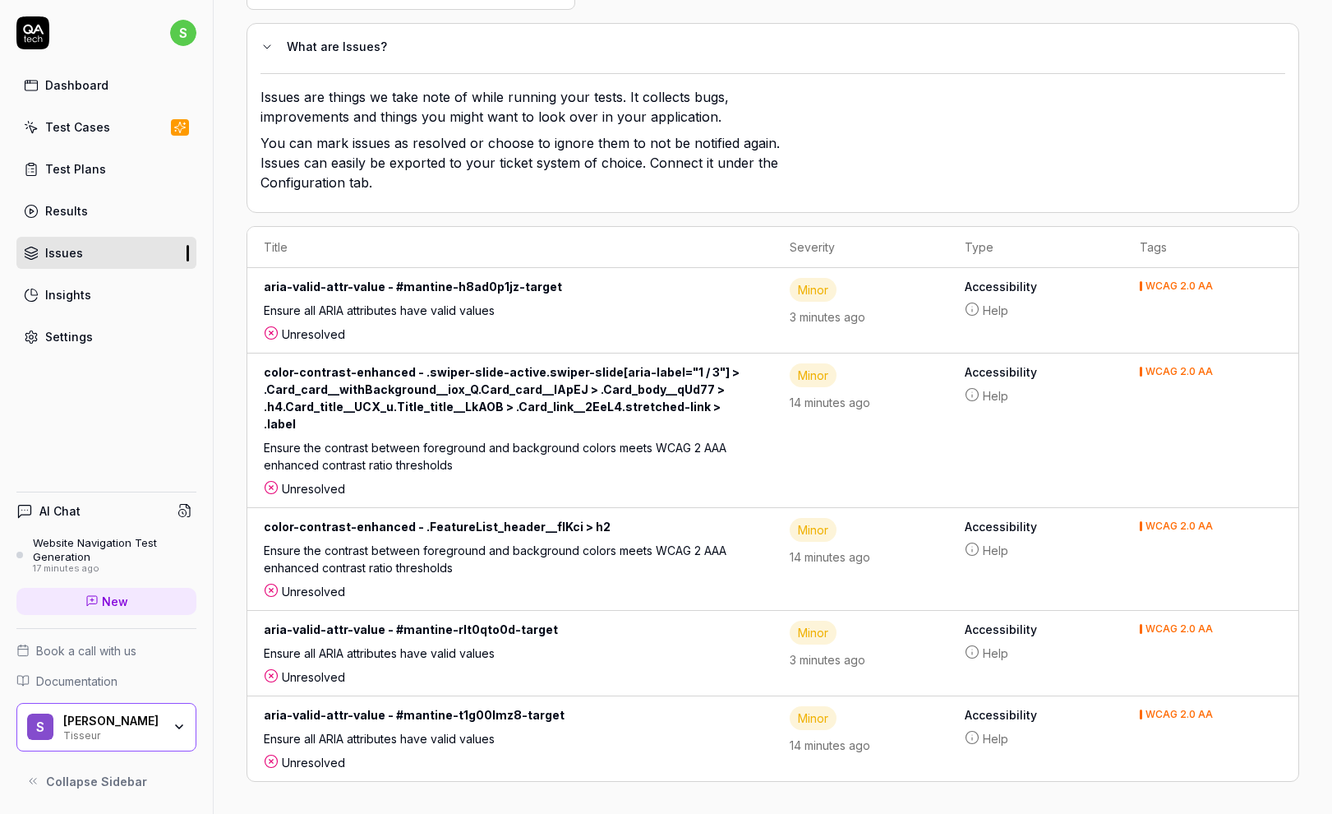
scroll to position [139, 0]
click at [72, 294] on div "Insights" at bounding box center [68, 294] width 46 height 17
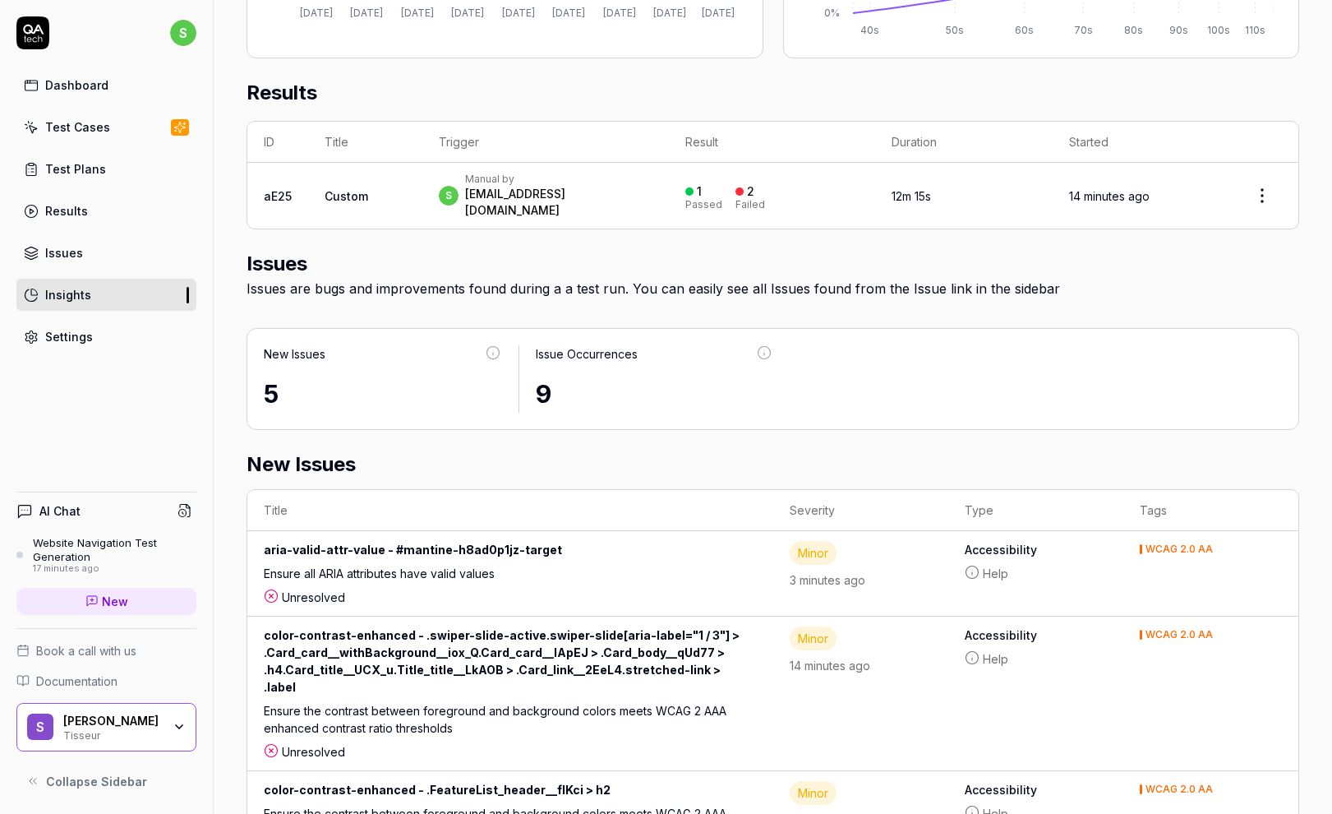
scroll to position [472, 0]
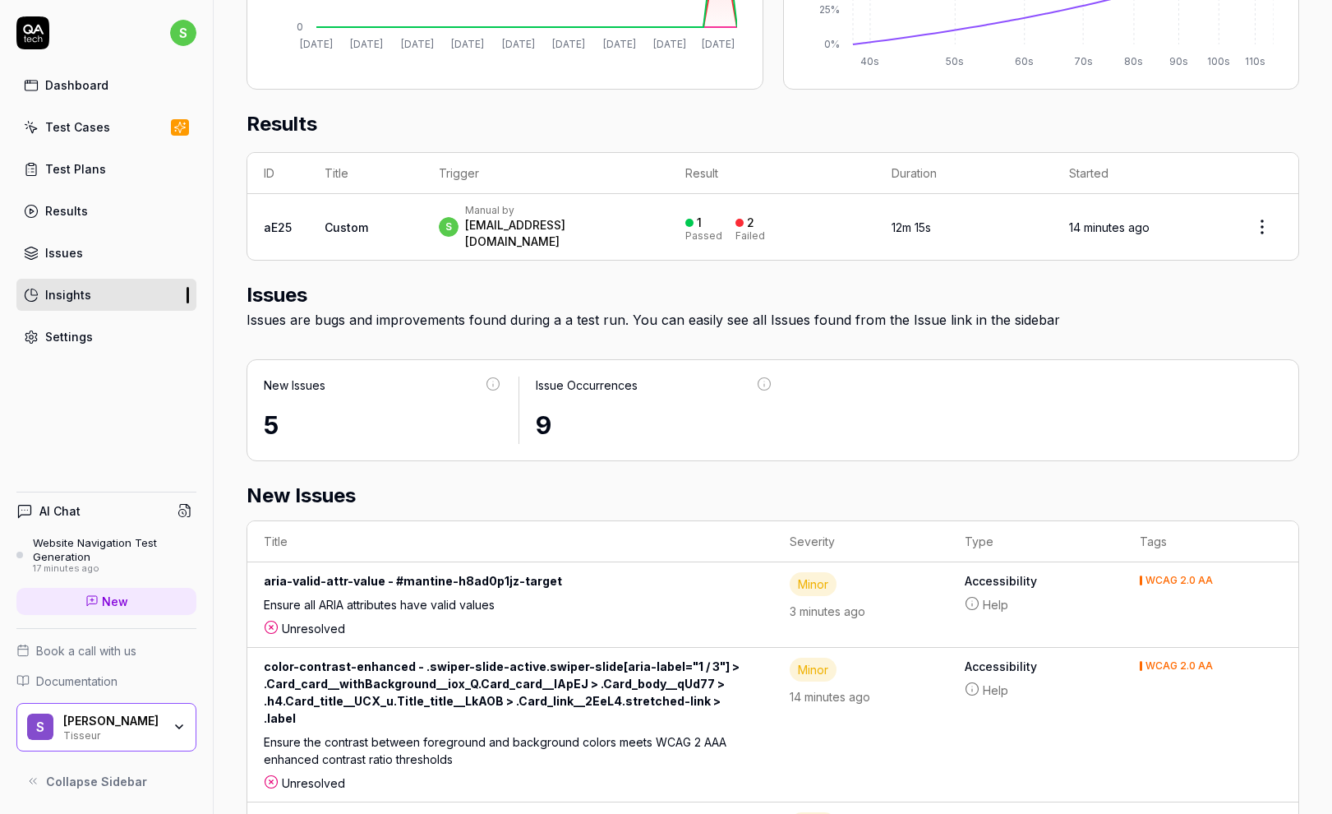
click at [71, 340] on div "Settings" at bounding box center [69, 336] width 48 height 17
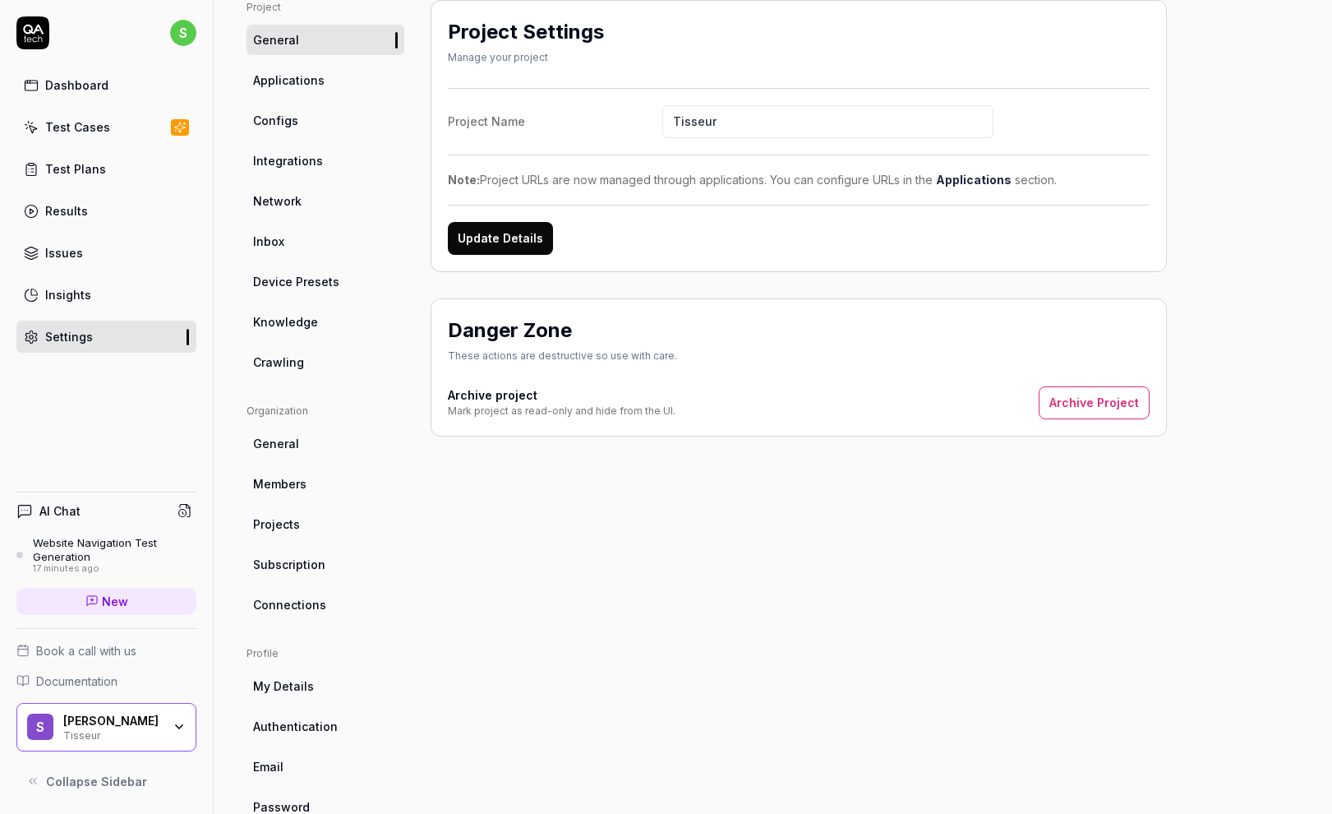
click at [76, 78] on div "Dashboard" at bounding box center [76, 84] width 63 height 17
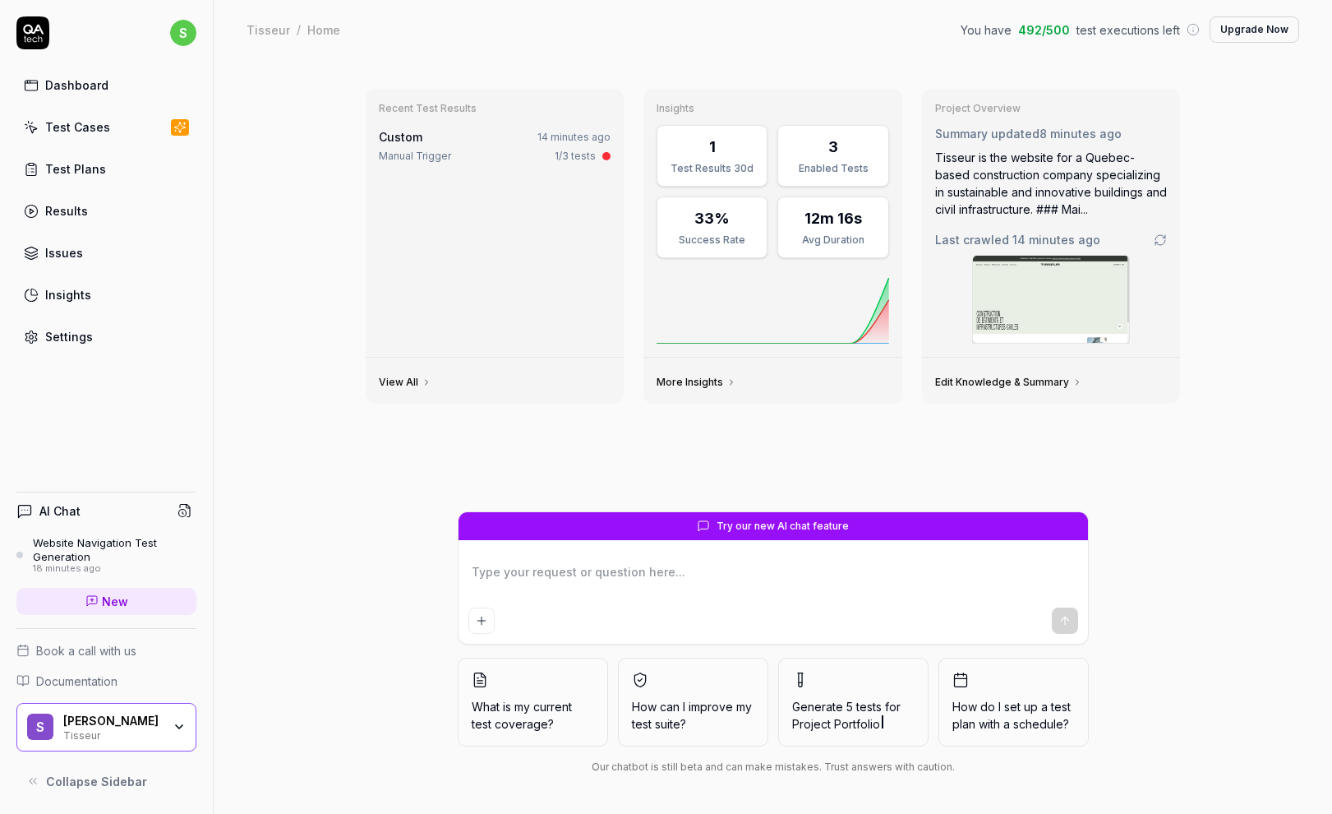
click at [84, 545] on div "Website Navigation Test Generation" at bounding box center [115, 549] width 164 height 27
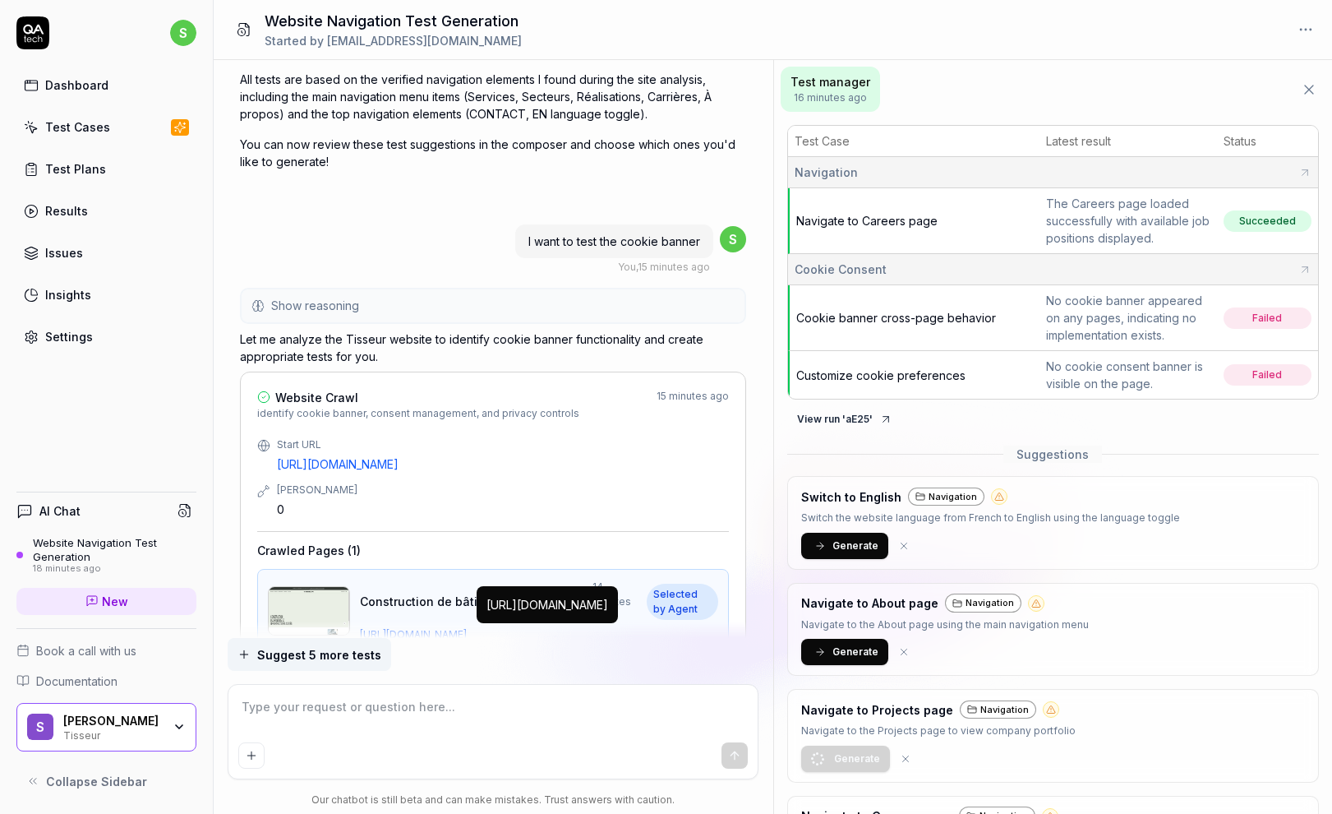
scroll to position [1740, 0]
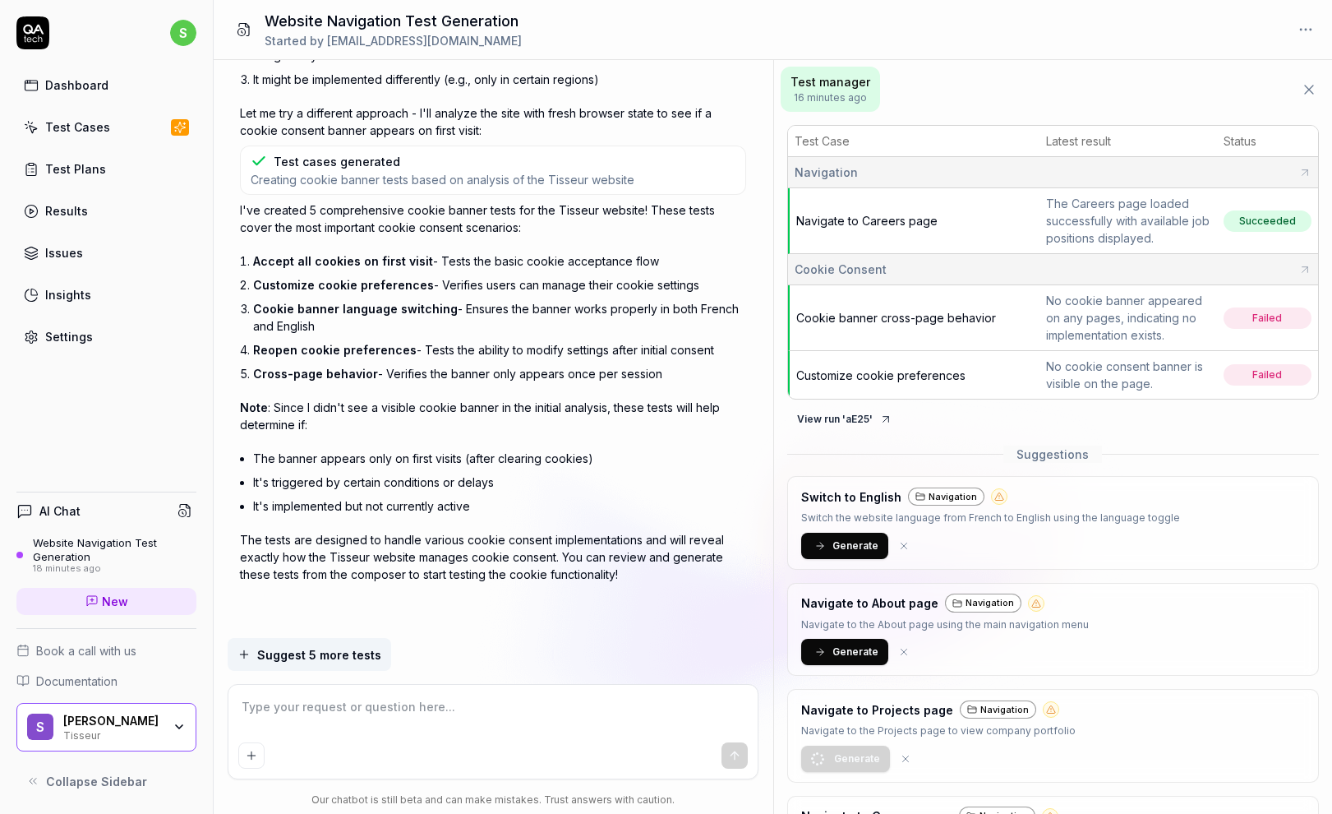
click at [78, 88] on div "Dashboard" at bounding box center [76, 84] width 63 height 17
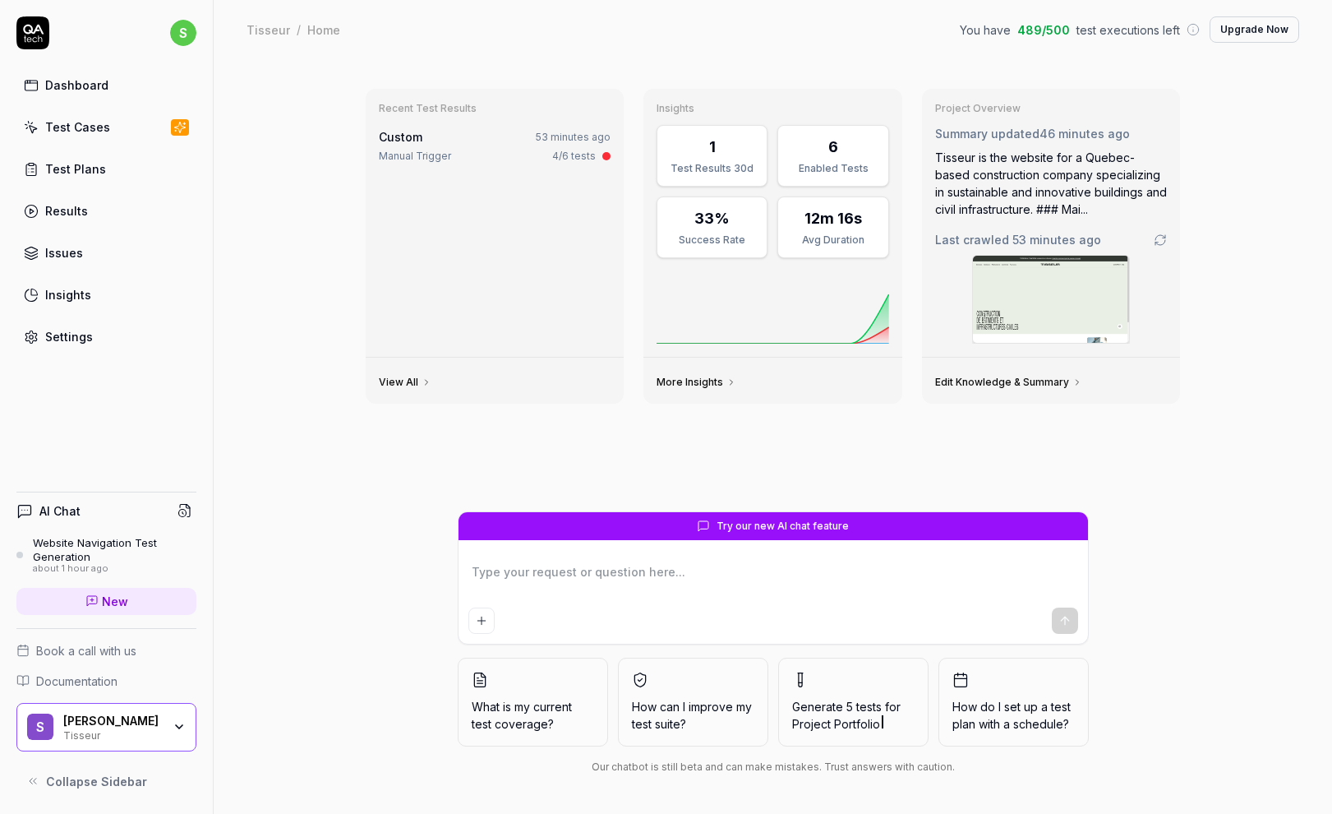
type textarea "*"
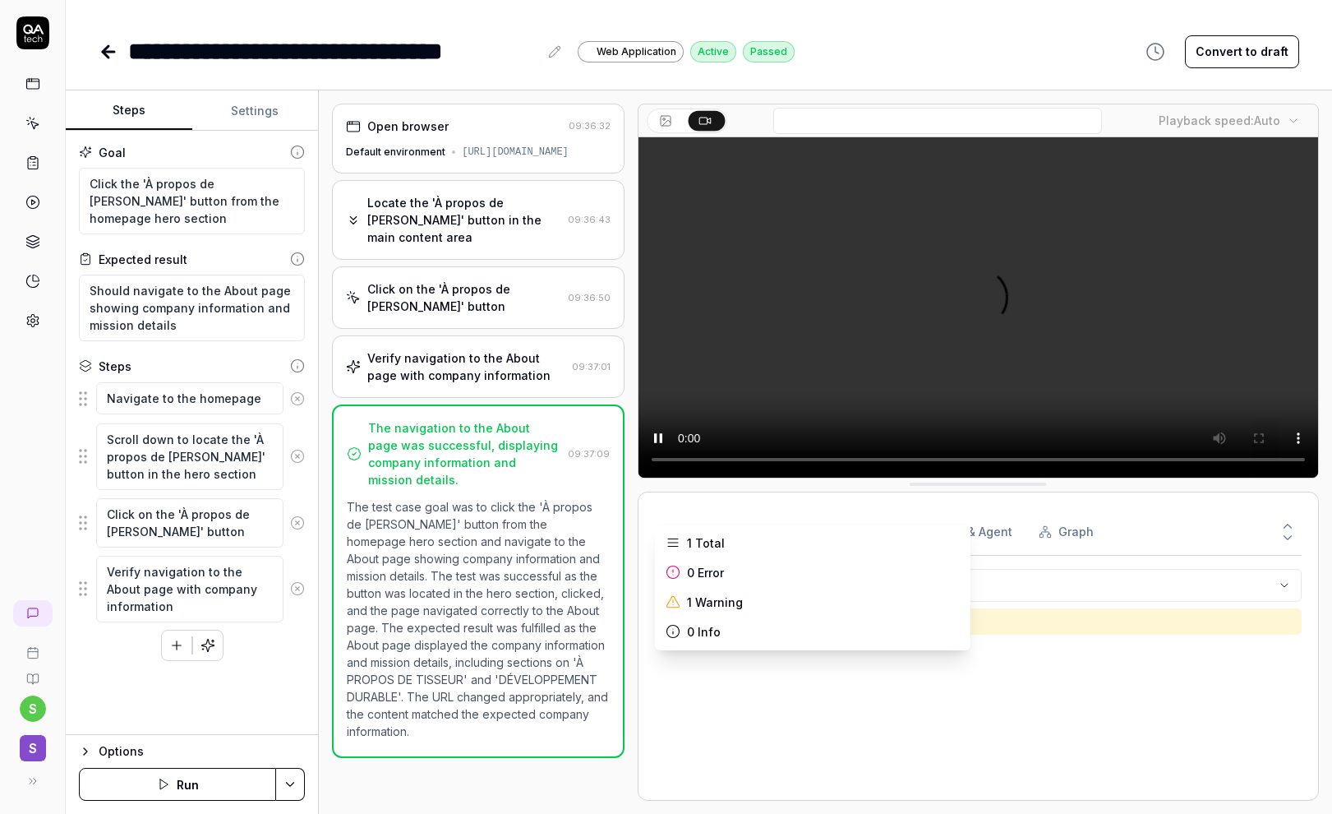
click at [669, 670] on html "**********" at bounding box center [666, 407] width 1332 height 814
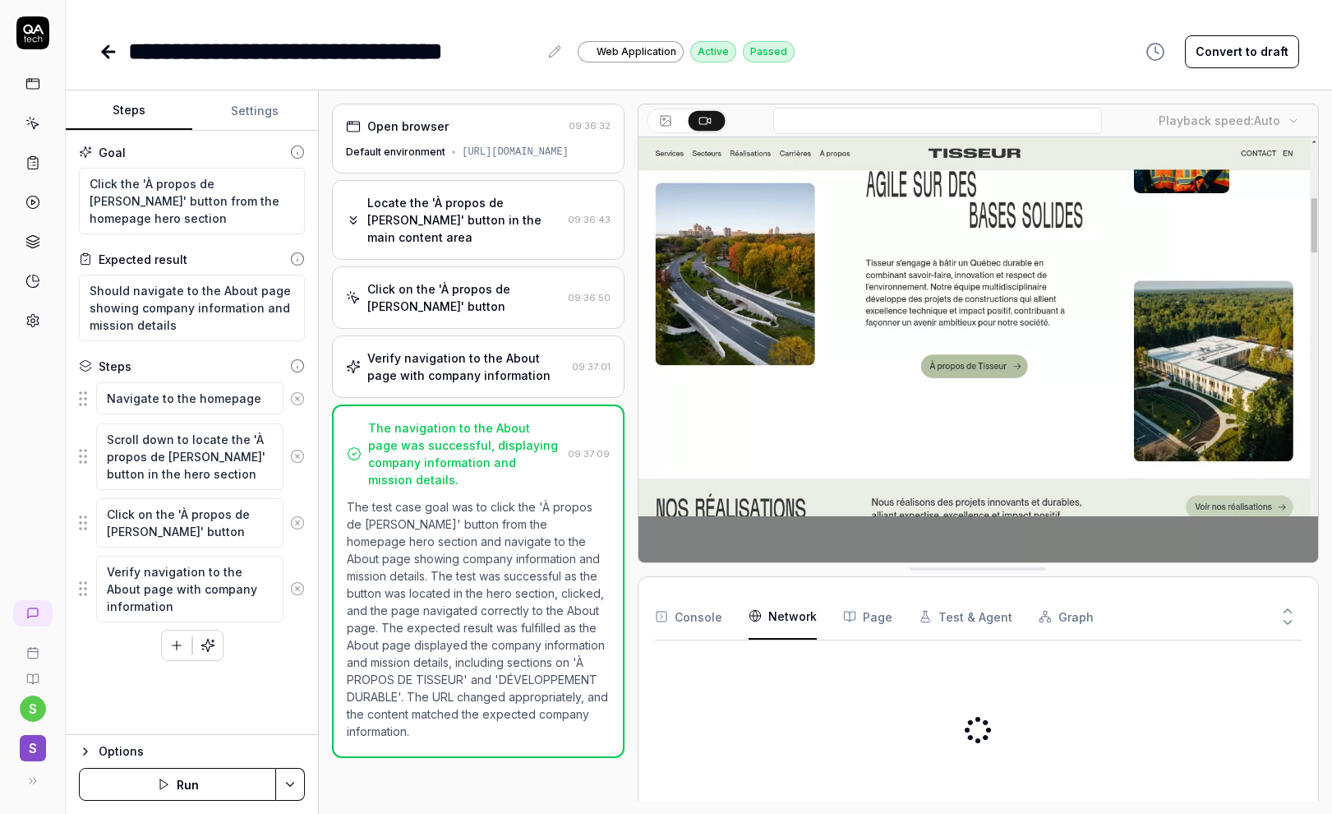
click at [799, 615] on Requests "Network" at bounding box center [783, 616] width 68 height 46
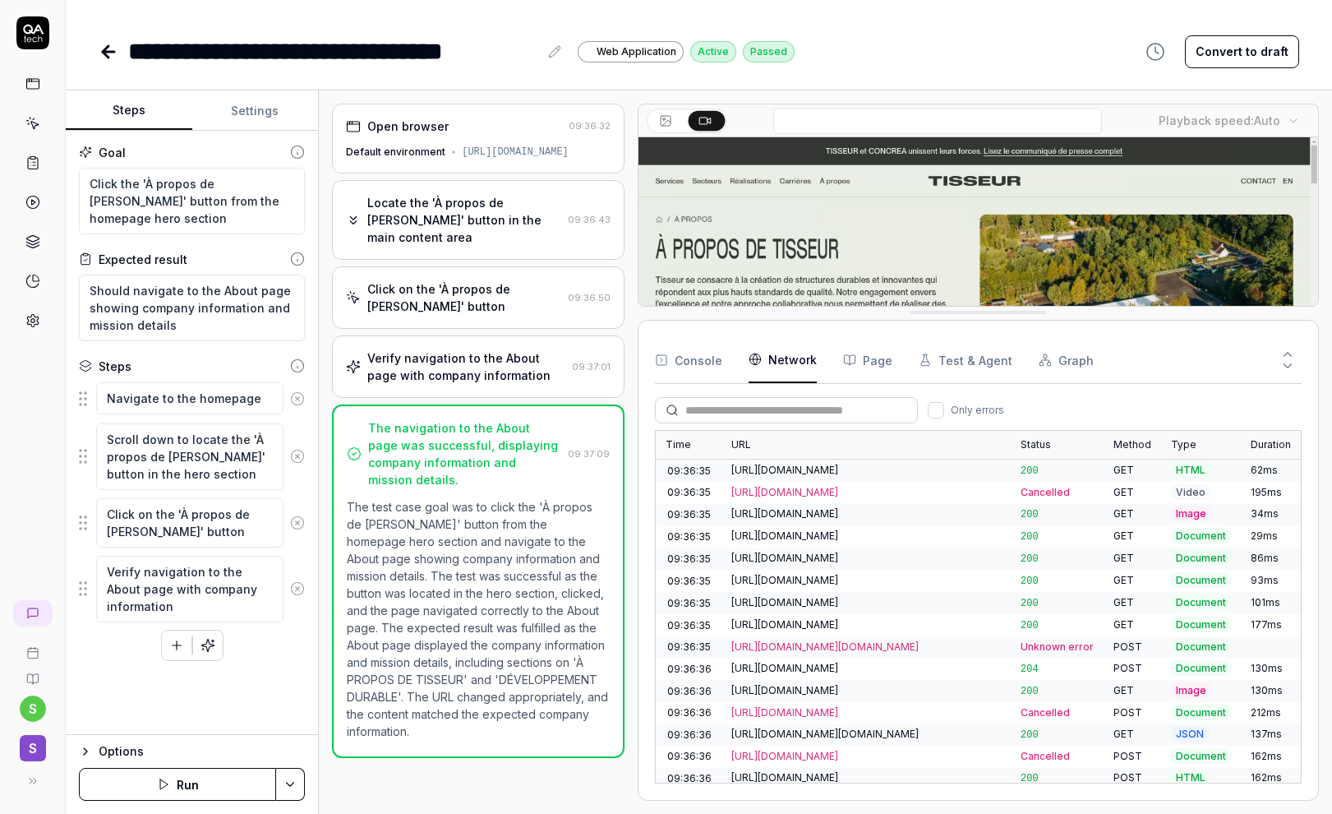
drag, startPoint x: 999, startPoint y: 571, endPoint x: 999, endPoint y: 302, distance: 269.6
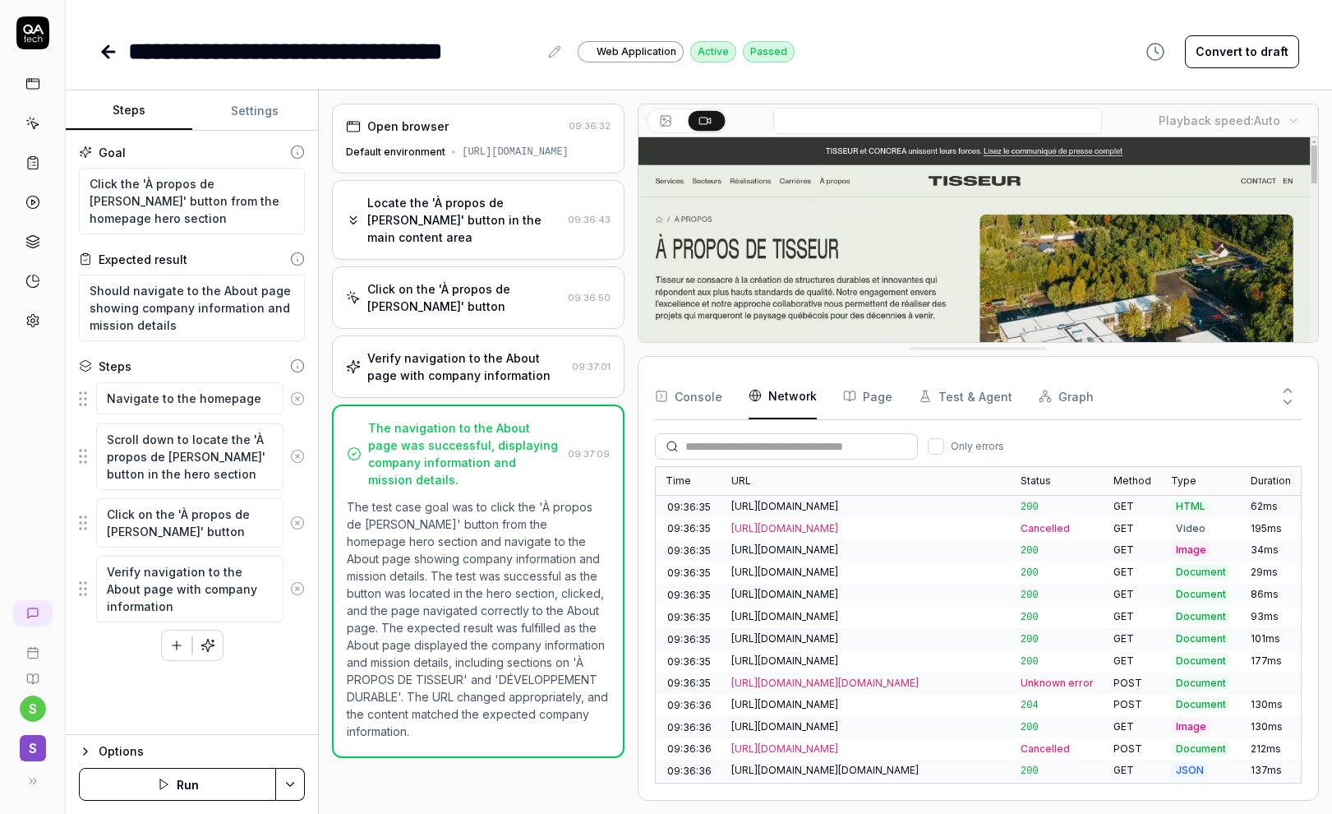
drag, startPoint x: 969, startPoint y: 302, endPoint x: 962, endPoint y: 352, distance: 49.9
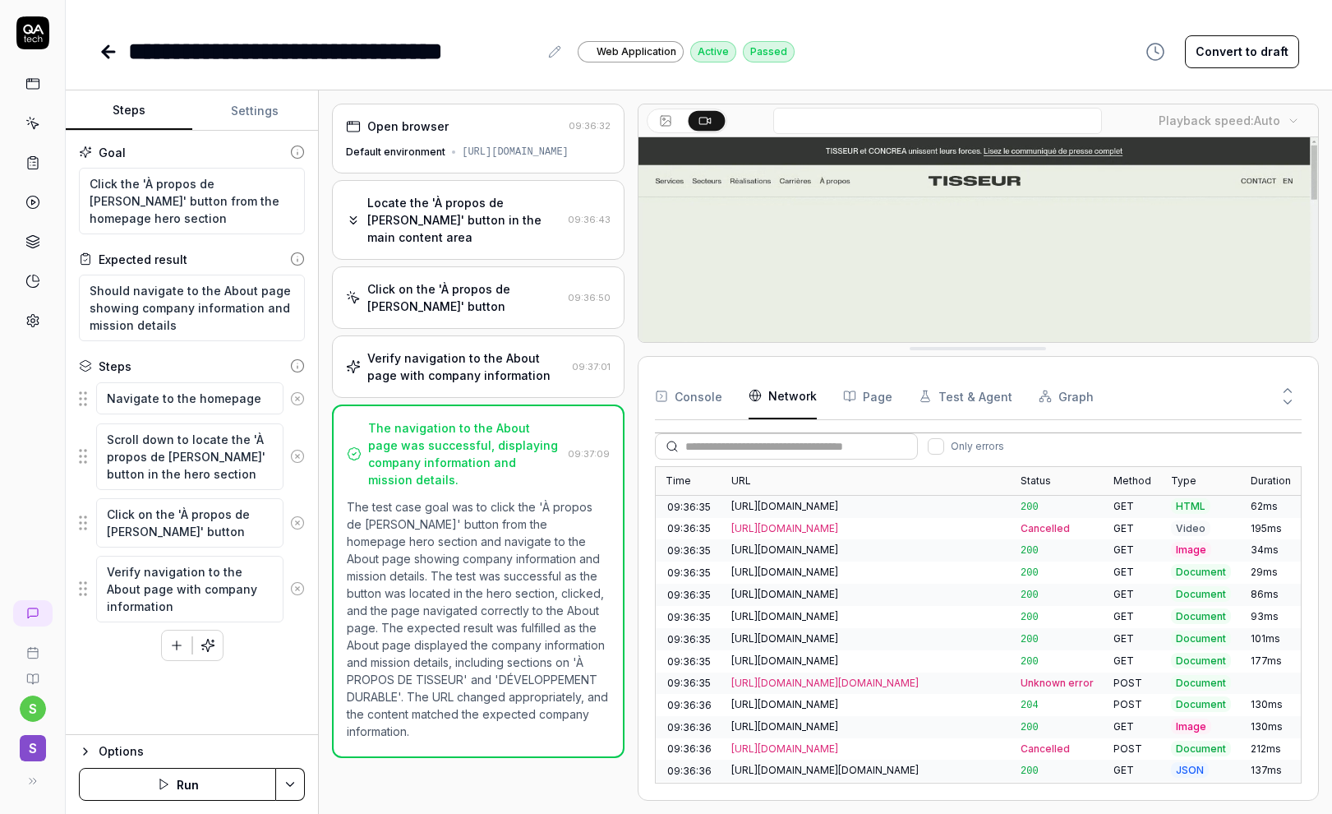
click at [756, 505] on div "https://tisseur.com/" at bounding box center [867, 506] width 270 height 15
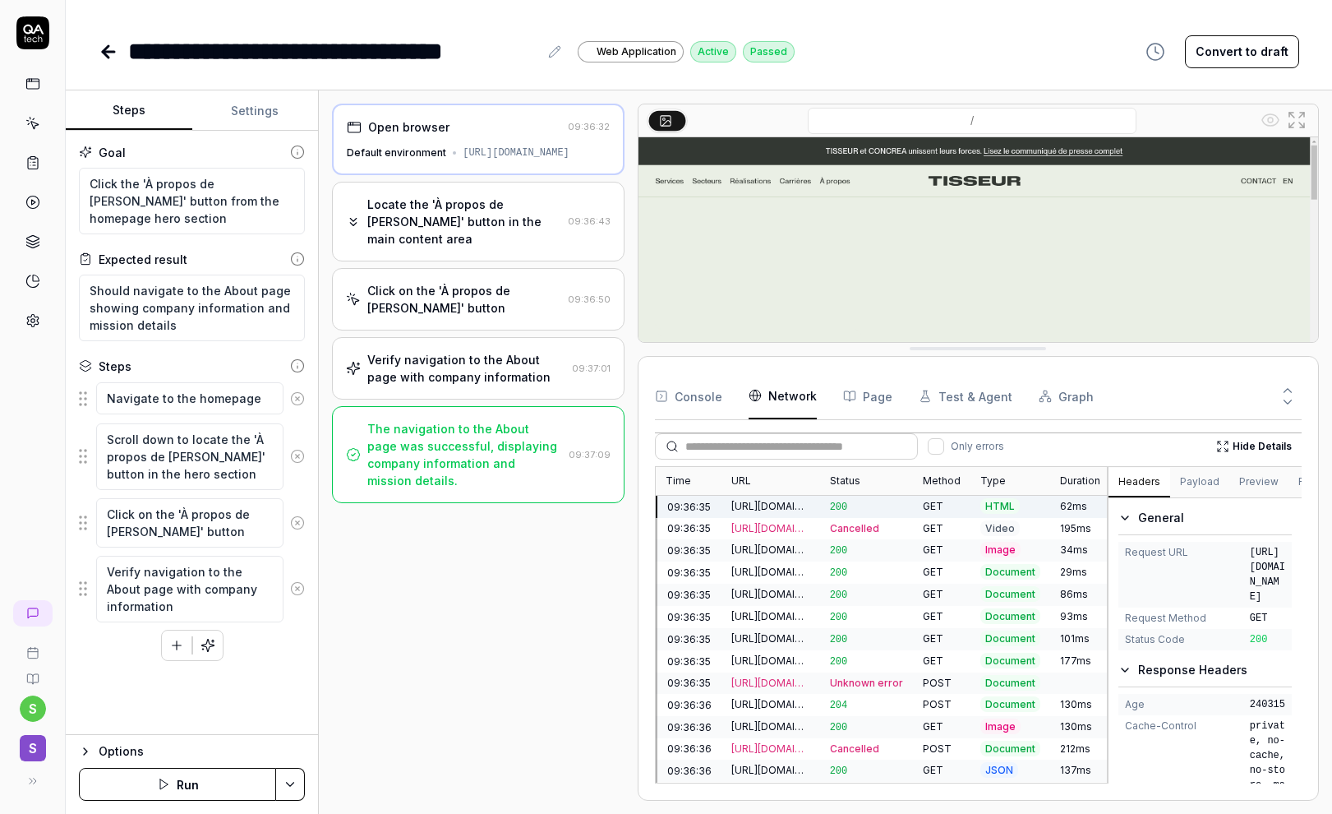
click at [994, 547] on span "Image" at bounding box center [1001, 550] width 40 height 16
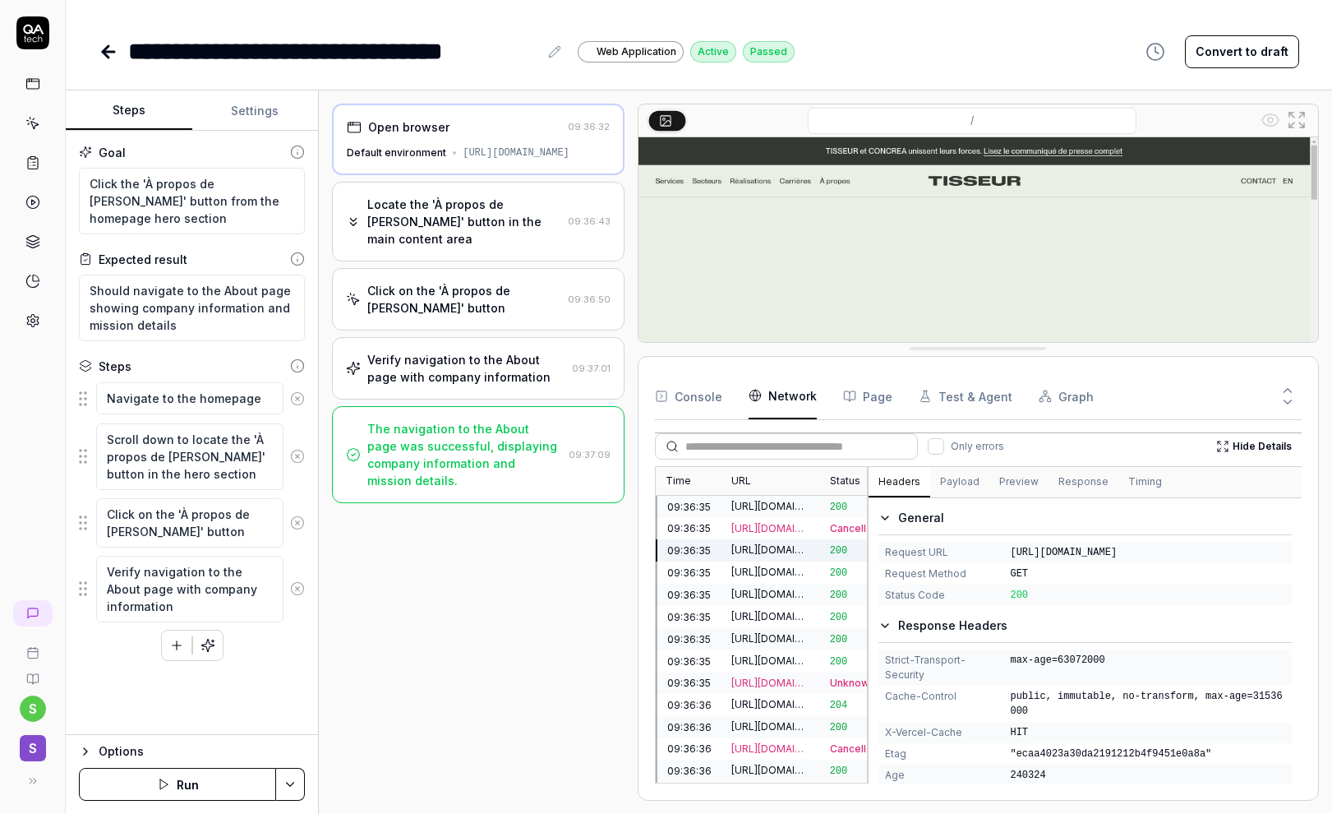
click at [868, 519] on div "Time URL Status Method Type Duration 09:36:35 https://tisseur.com/ 200 GET HTML…" at bounding box center [978, 624] width 647 height 317
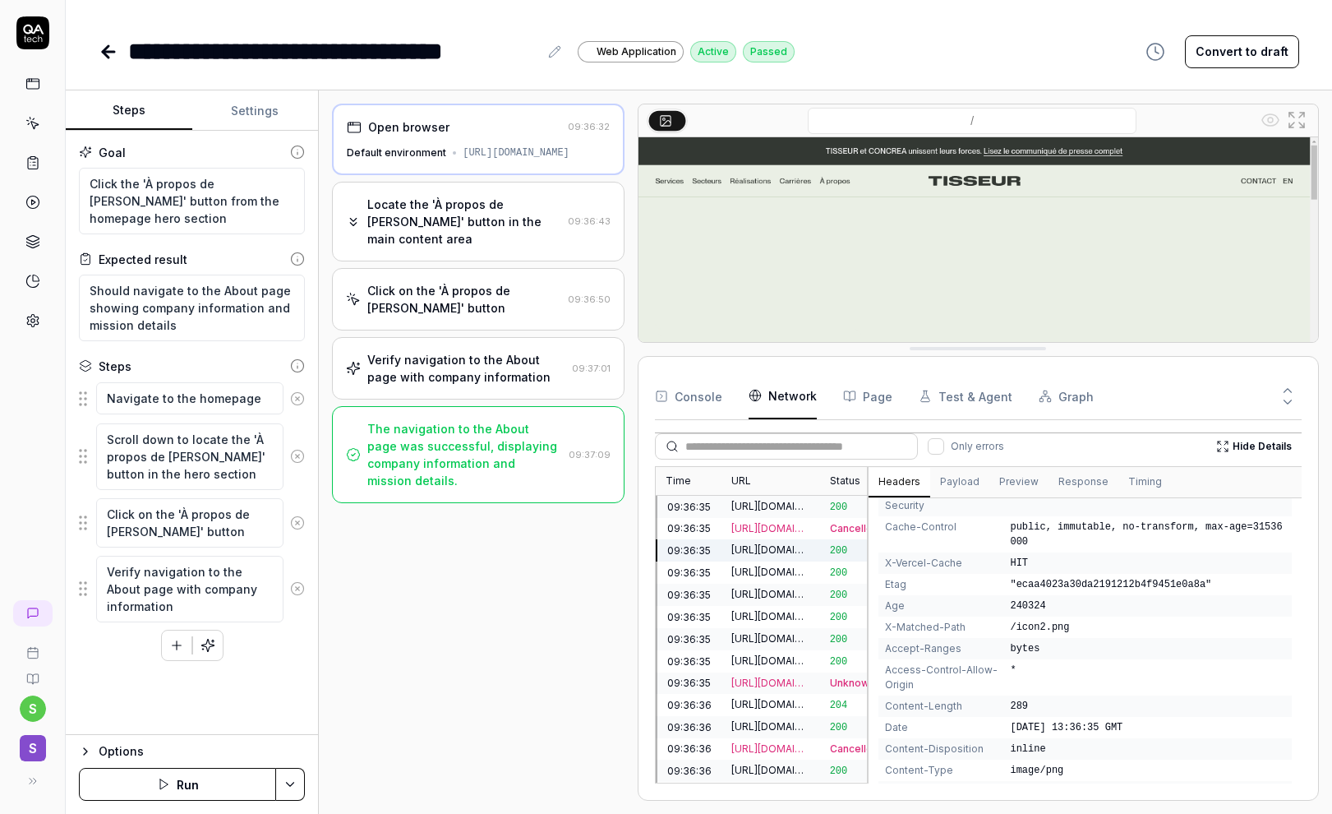
scroll to position [172, 0]
drag, startPoint x: 1013, startPoint y: 714, endPoint x: 1051, endPoint y: 714, distance: 37.8
click at [1051, 711] on span "289" at bounding box center [1147, 703] width 275 height 15
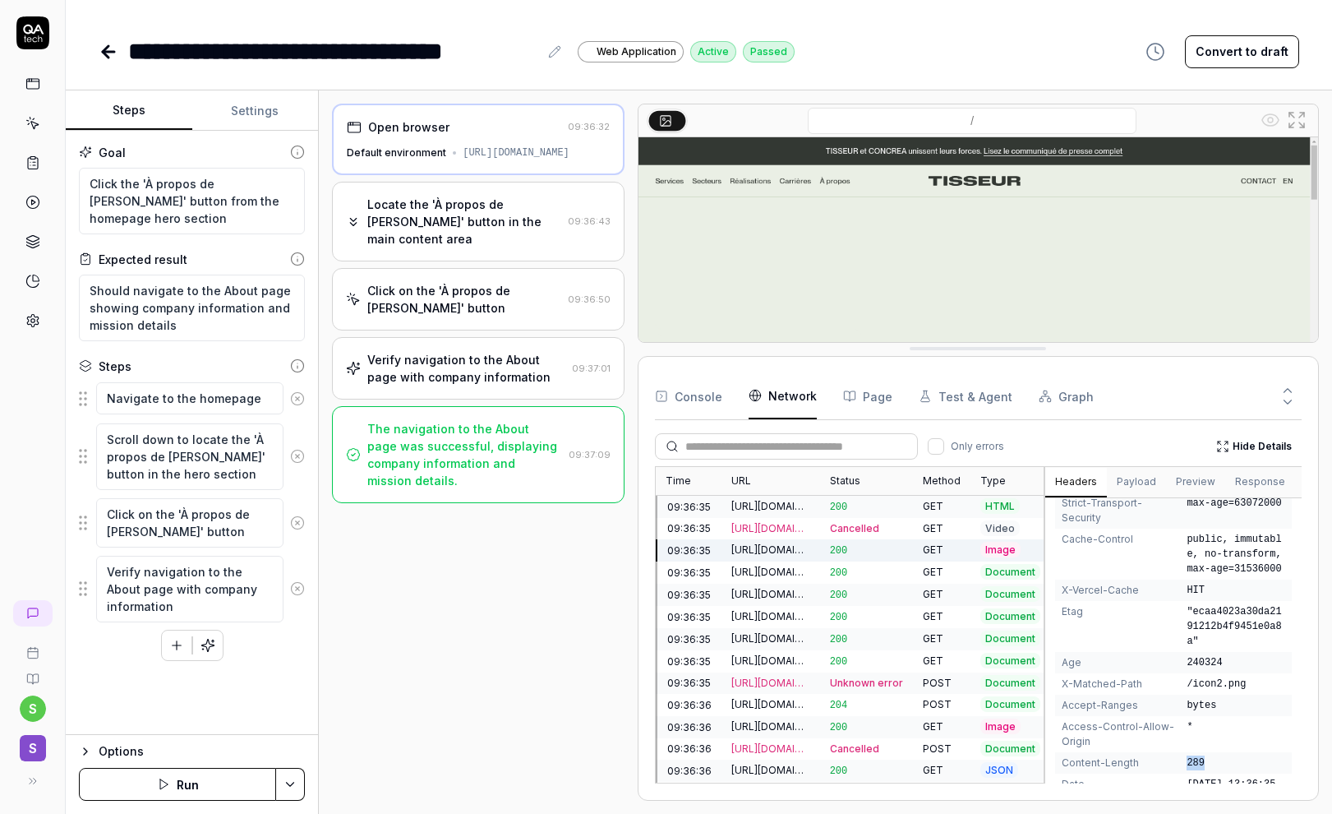
click at [1044, 568] on div "Time URL Status Method Type Duration 09:36:35 https://tisseur.com/ 200 GET HTML…" at bounding box center [978, 624] width 647 height 317
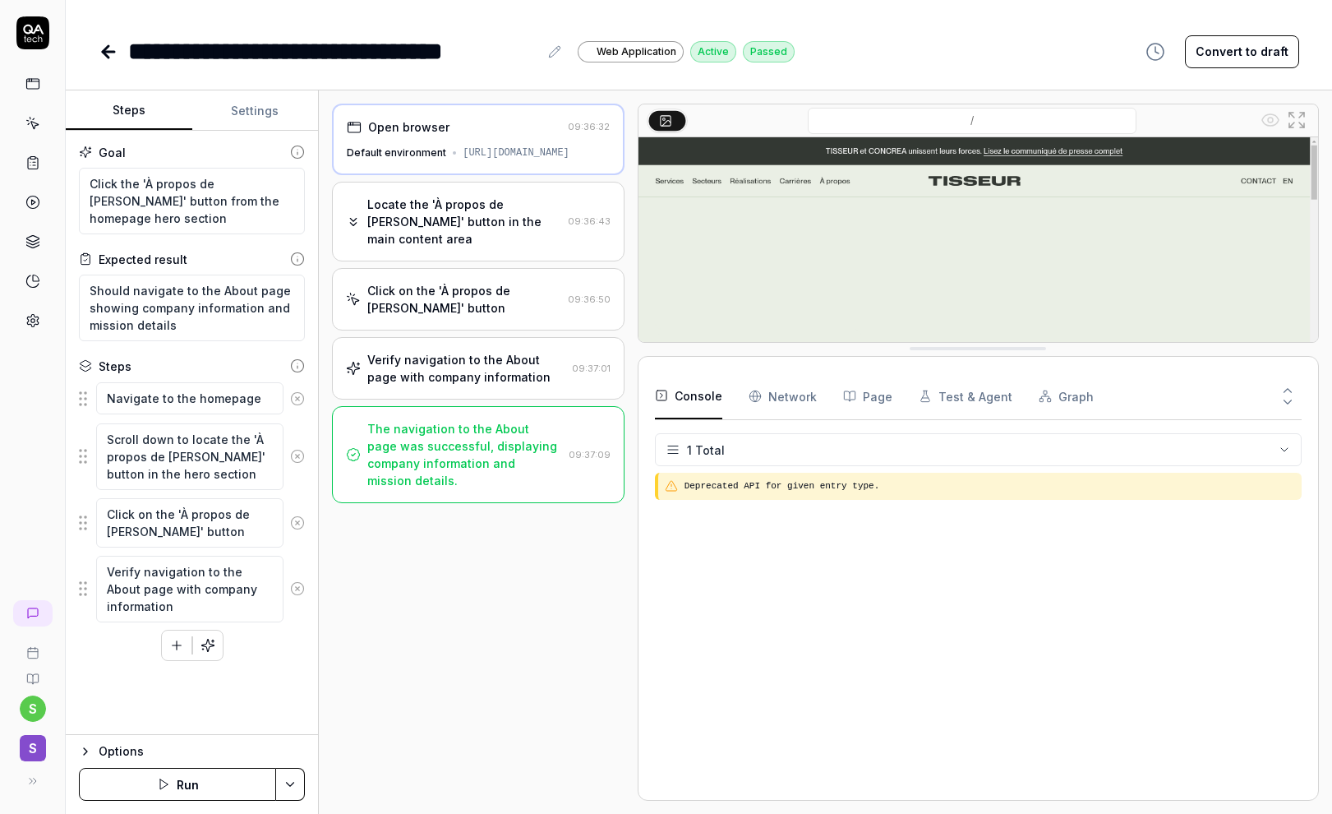
click at [709, 393] on button "Console" at bounding box center [688, 396] width 67 height 46
click at [671, 447] on html "**********" at bounding box center [666, 407] width 1332 height 814
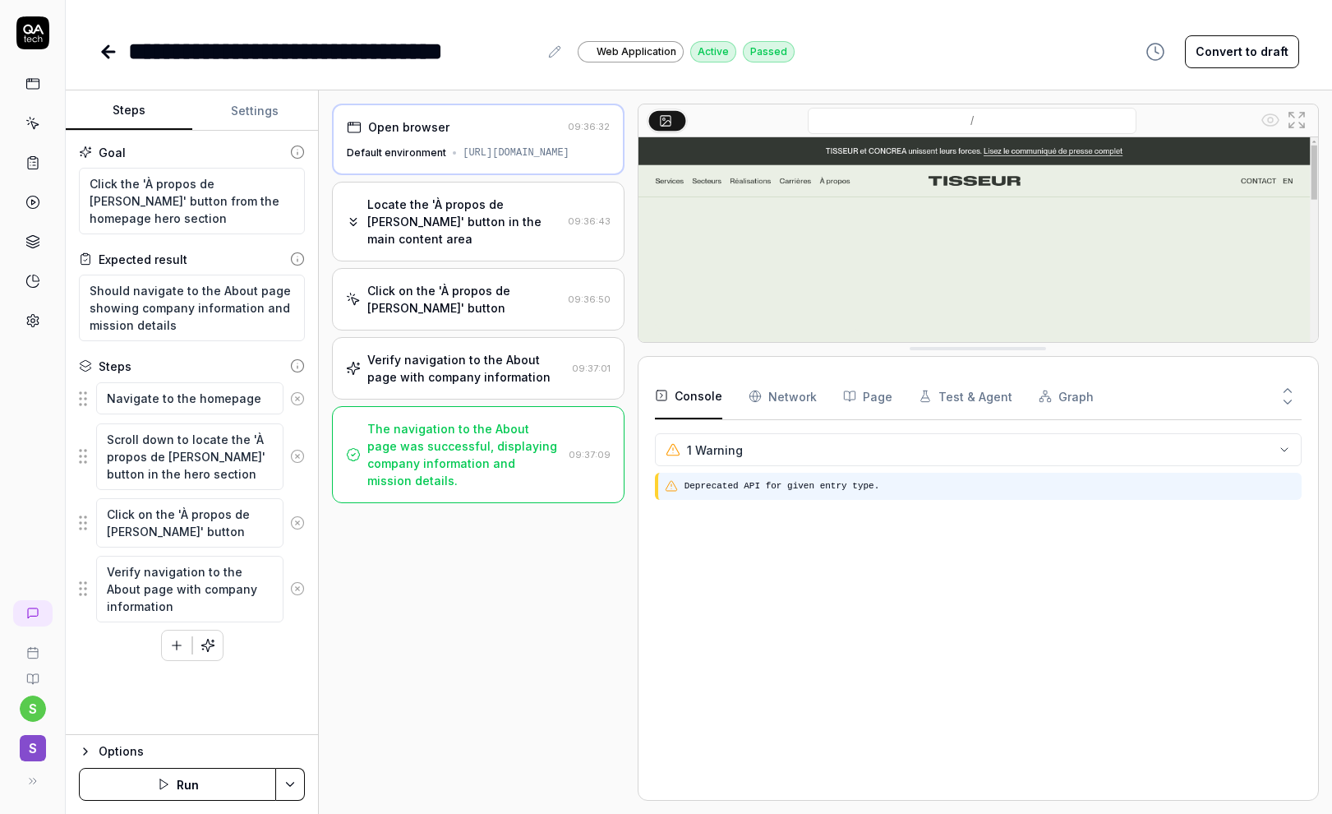
click at [712, 485] on pre "Deprecated API for given entry type." at bounding box center [990, 486] width 611 height 14
drag, startPoint x: 726, startPoint y: 489, endPoint x: 810, endPoint y: 493, distance: 84.8
click at [810, 493] on div "Deprecated API for given entry type." at bounding box center [978, 486] width 647 height 27
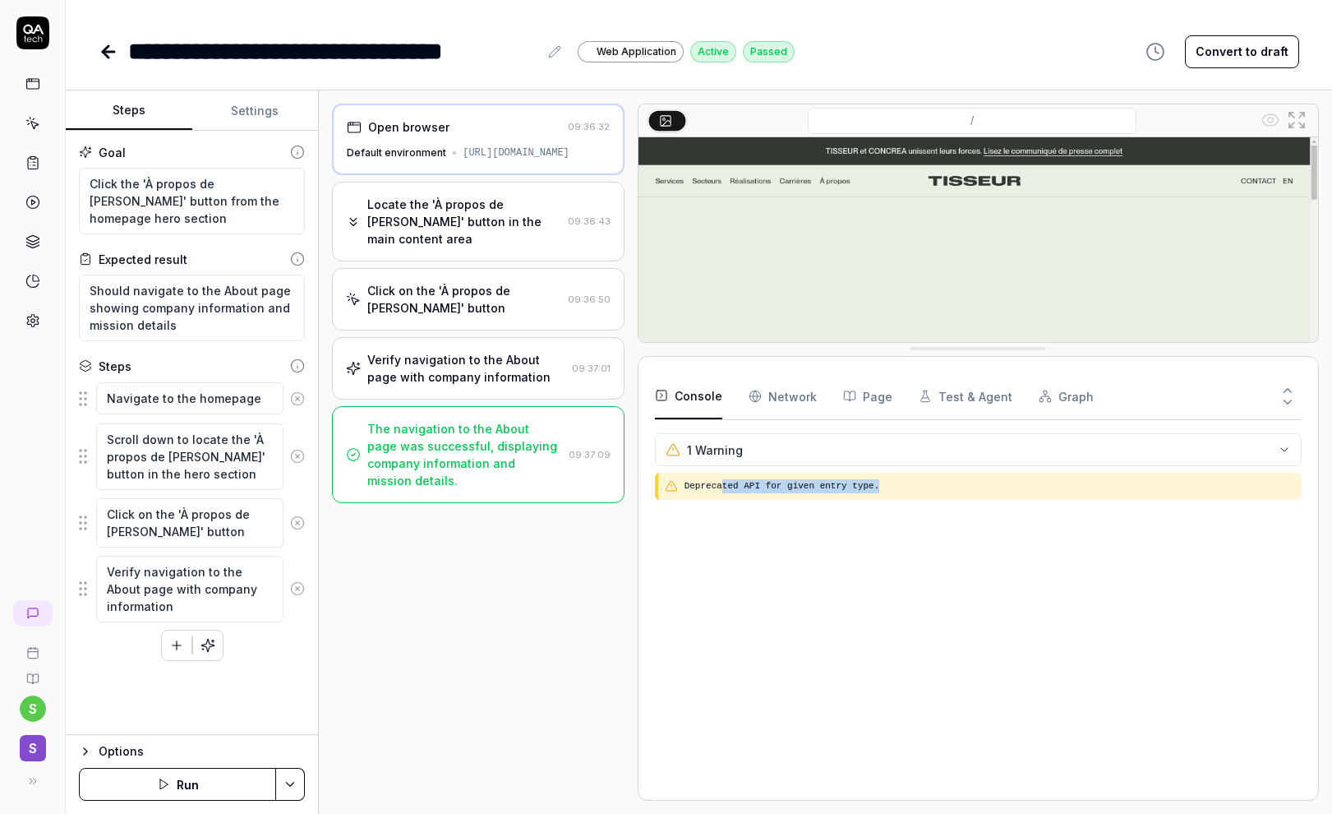
click at [880, 506] on div "Deprecated API for given entry type." at bounding box center [978, 628] width 647 height 311
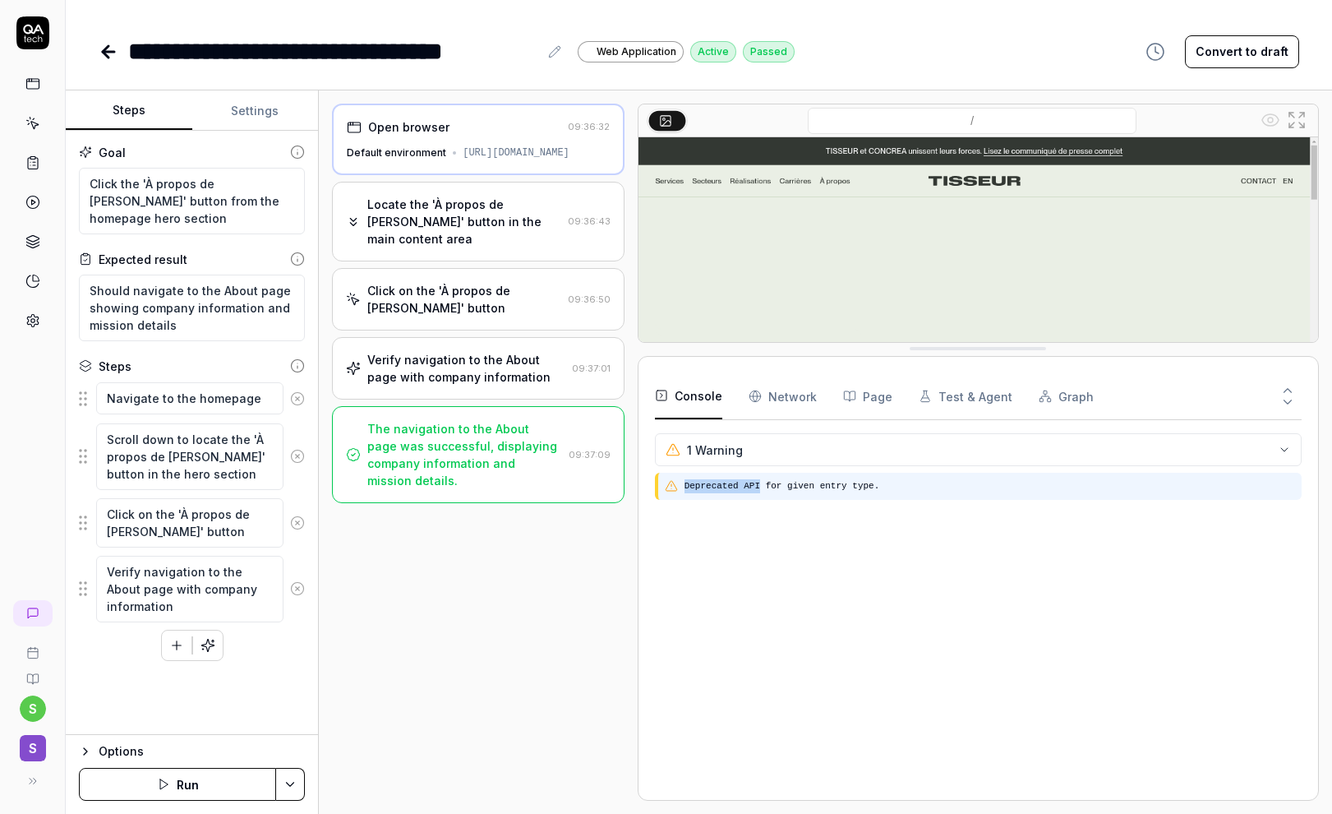
drag, startPoint x: 683, startPoint y: 486, endPoint x: 764, endPoint y: 488, distance: 81.4
click at [764, 488] on div "Deprecated API for given entry type." at bounding box center [978, 486] width 647 height 27
click at [805, 488] on pre "Deprecated API for given entry type." at bounding box center [990, 486] width 611 height 14
click at [875, 482] on pre "Deprecated API for given entry type." at bounding box center [990, 486] width 611 height 14
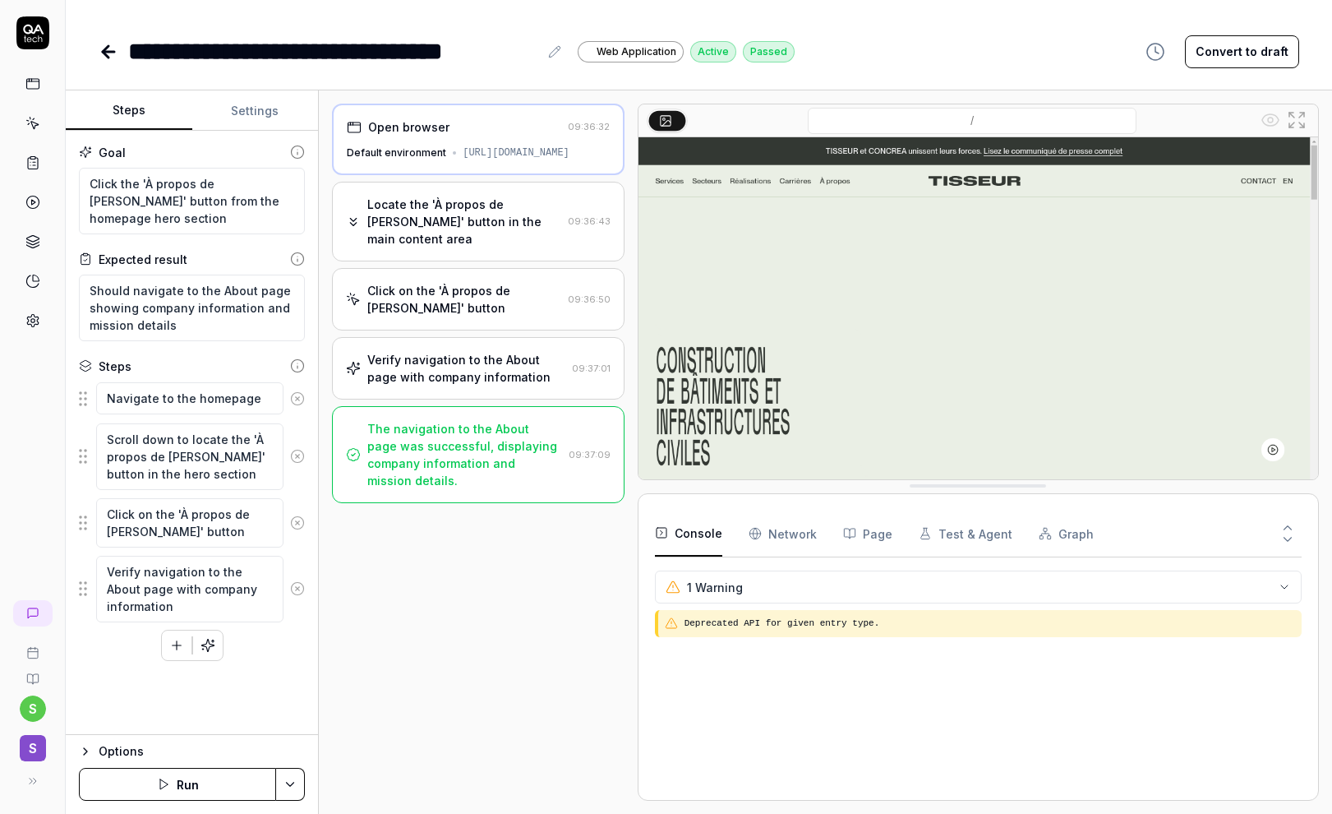
drag, startPoint x: 991, startPoint y: 351, endPoint x: 998, endPoint y: 488, distance: 137.4
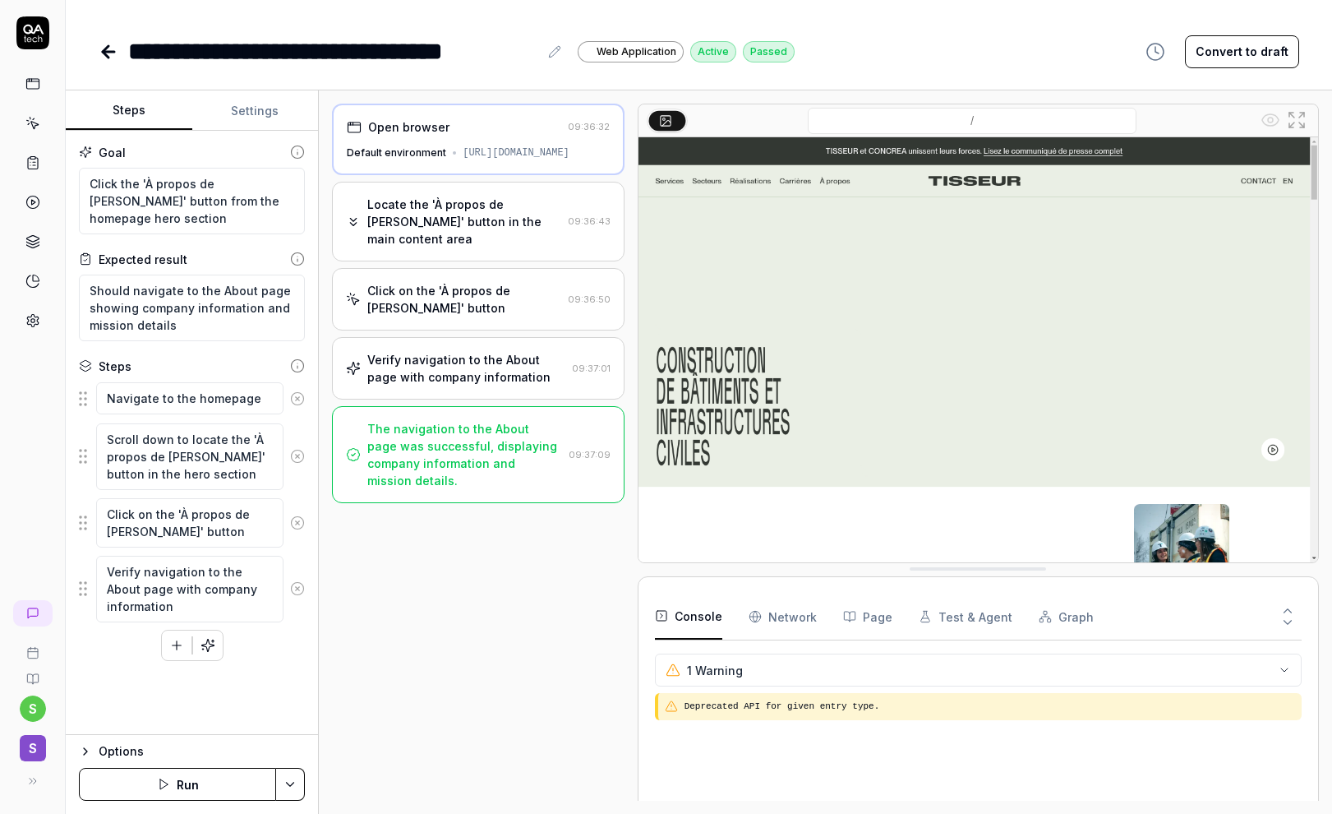
drag, startPoint x: 970, startPoint y: 484, endPoint x: 985, endPoint y: 607, distance: 124.2
type textarea "*"
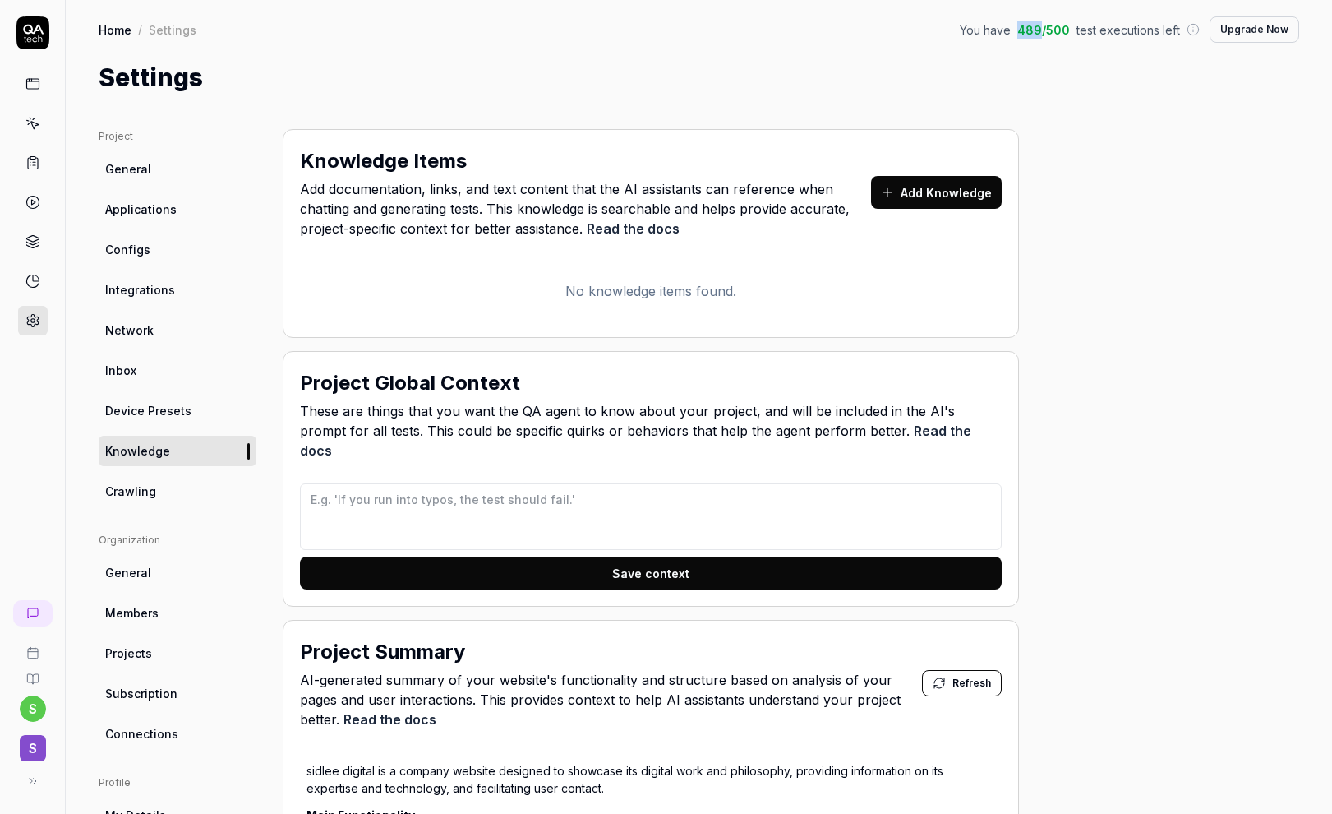
drag, startPoint x: 1017, startPoint y: 29, endPoint x: 1036, endPoint y: 30, distance: 18.9
click at [1036, 30] on span "489 / 500" at bounding box center [1044, 29] width 53 height 17
click at [1099, 31] on span "test executions left" at bounding box center [1129, 29] width 104 height 17
drag, startPoint x: 1016, startPoint y: 30, endPoint x: 1063, endPoint y: 34, distance: 47.0
click at [1063, 34] on div "You have 489 / 500 test executions left" at bounding box center [1080, 29] width 240 height 17
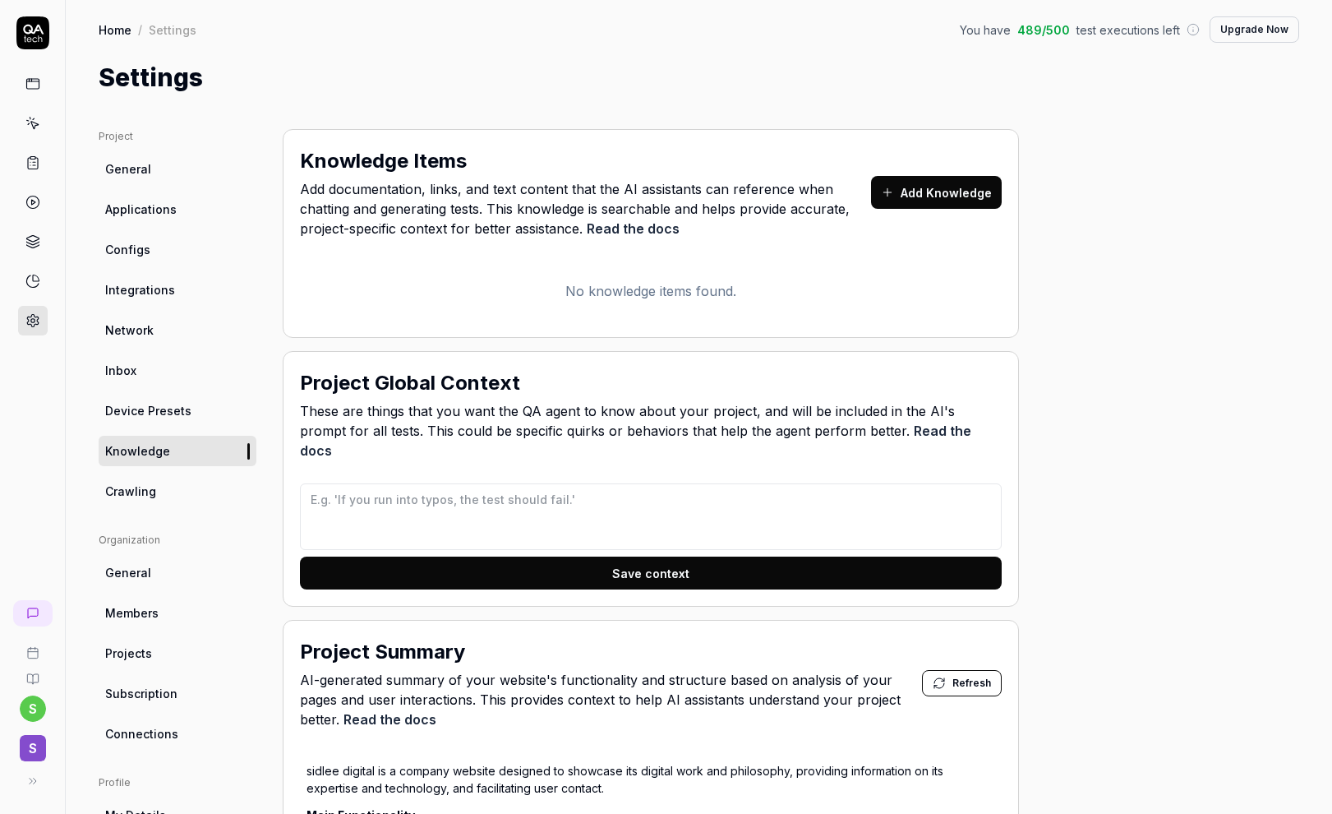
drag, startPoint x: 1063, startPoint y: 30, endPoint x: 1017, endPoint y: 30, distance: 46.0
click at [1017, 30] on div "You have 489 / 500 test executions left" at bounding box center [1080, 29] width 240 height 17
drag, startPoint x: 1016, startPoint y: 31, endPoint x: 1034, endPoint y: 31, distance: 18.1
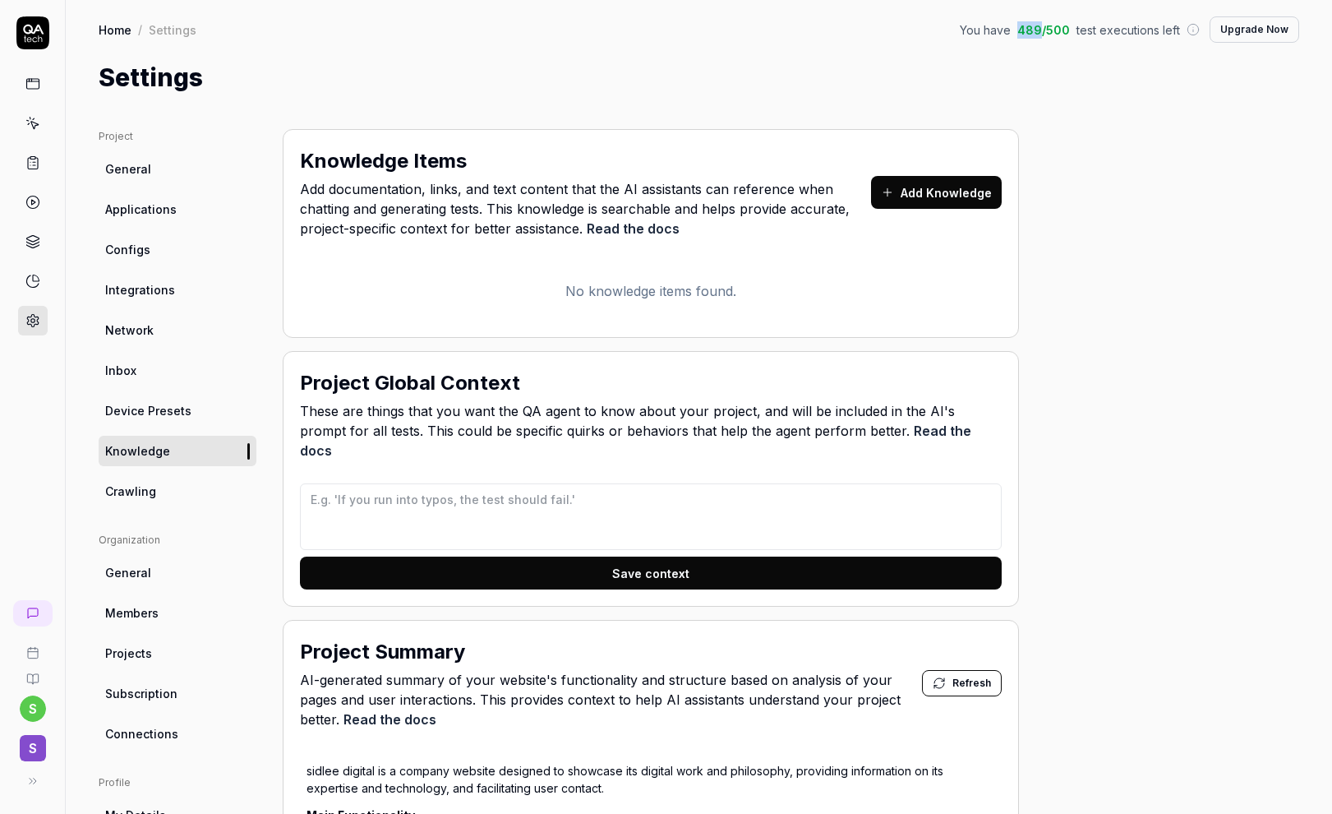
click at [1034, 31] on span "489 / 500" at bounding box center [1044, 29] width 53 height 17
click at [1035, 40] on div "You have 489 / 500 test executions left Upgrade Now" at bounding box center [1129, 29] width 339 height 26
drag, startPoint x: 1016, startPoint y: 30, endPoint x: 1037, endPoint y: 30, distance: 21.4
click at [1037, 30] on span "489 / 500" at bounding box center [1044, 29] width 53 height 17
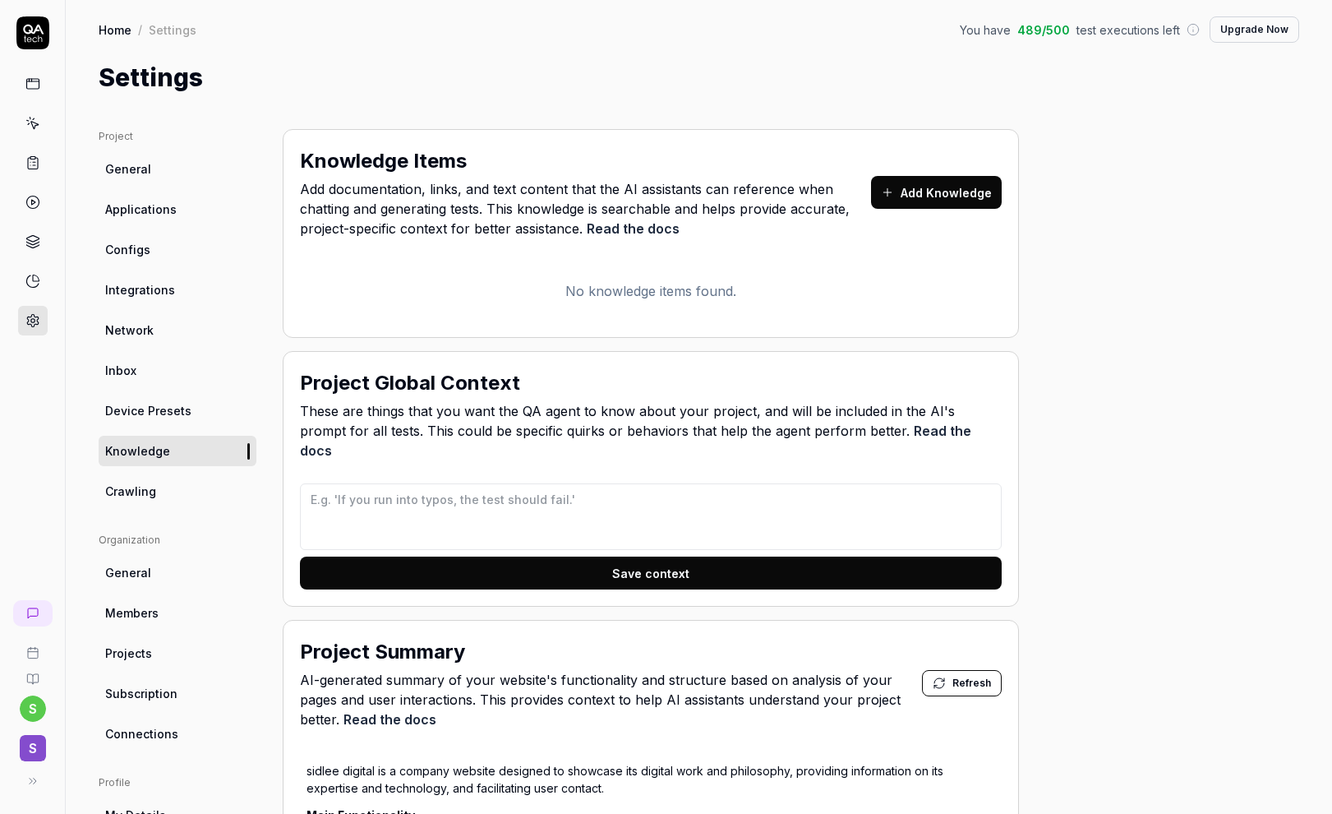
click at [1054, 26] on span "489 / 500" at bounding box center [1044, 29] width 53 height 17
click at [1124, 91] on div "Settings" at bounding box center [699, 77] width 1201 height 37
type textarea "*"
